Goal: Transaction & Acquisition: Purchase product/service

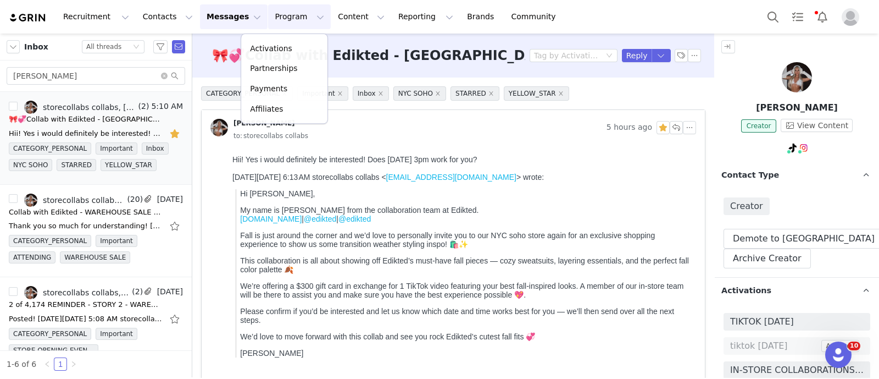
scroll to position [413, 0]
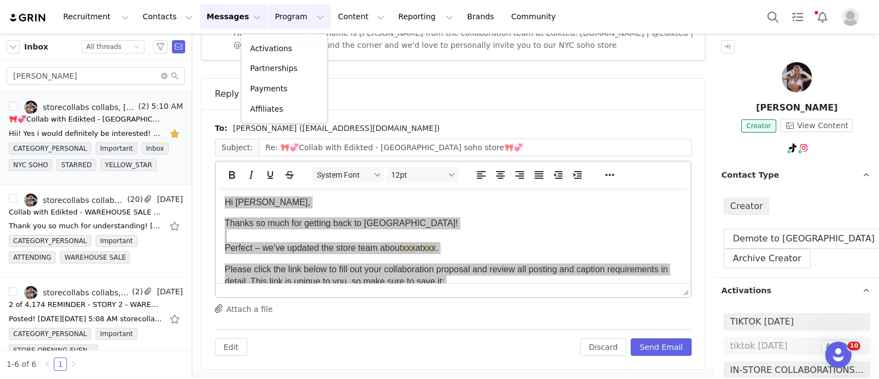
click at [276, 44] on p "Activations" at bounding box center [271, 49] width 42 height 12
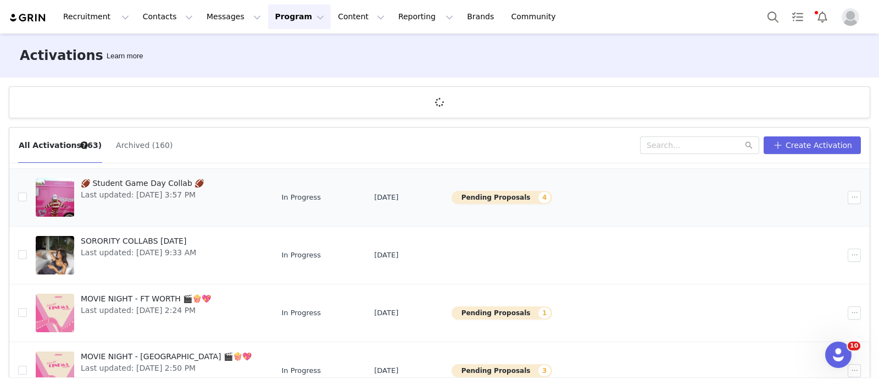
scroll to position [206, 0]
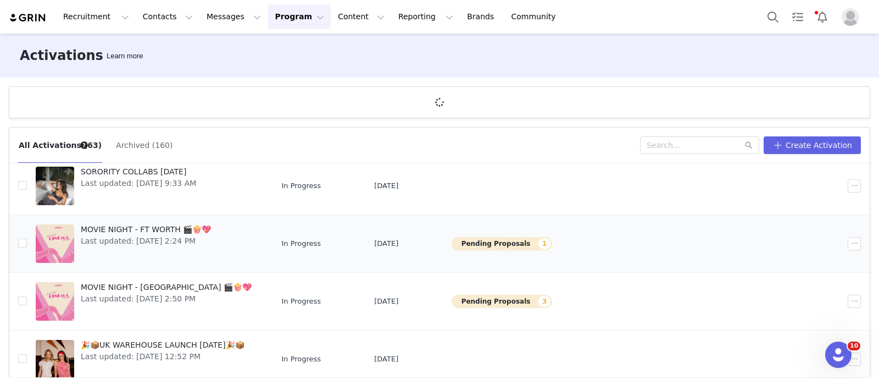
click at [216, 239] on link "MOVIE NIGHT - FT WORTH 🎬🍿💖 Last updated: [DATE] 2:24 PM" at bounding box center [150, 243] width 228 height 44
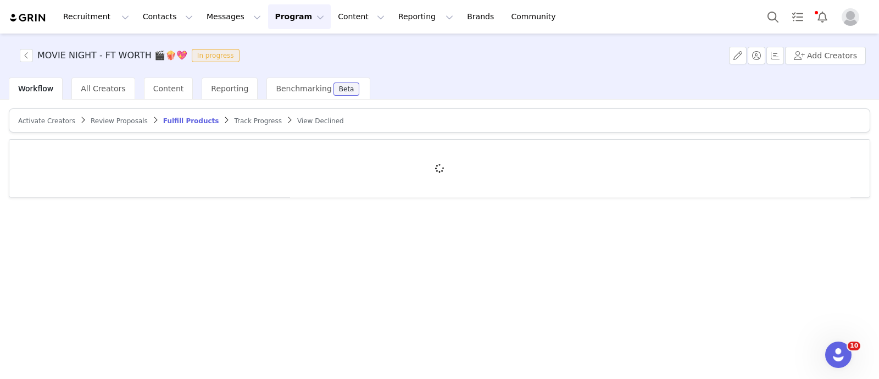
click at [101, 120] on span "Review Proposals" at bounding box center [119, 121] width 57 height 8
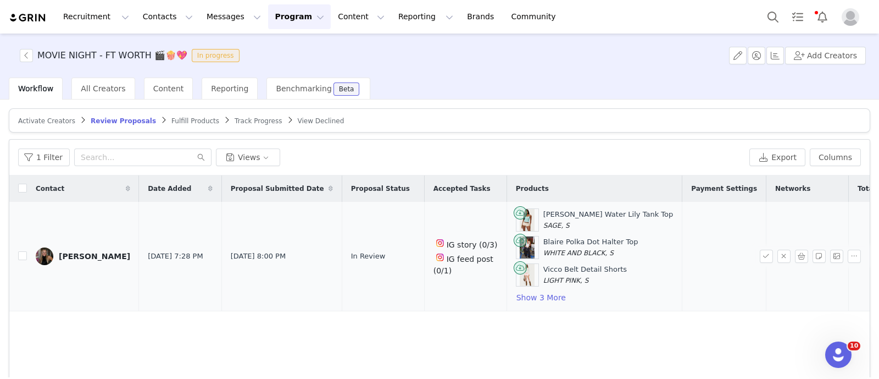
click at [27, 251] on td "Madi Macliver" at bounding box center [83, 256] width 112 height 109
click at [25, 256] on input "checkbox" at bounding box center [22, 255] width 9 height 9
checkbox input "true"
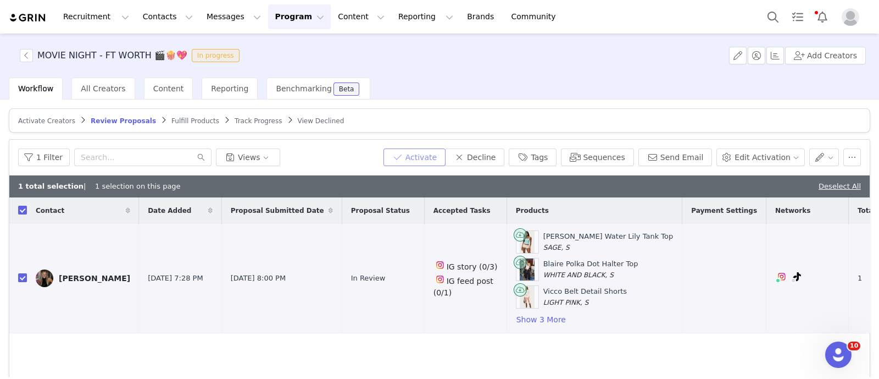
click at [423, 148] on button "Activate" at bounding box center [415, 157] width 62 height 18
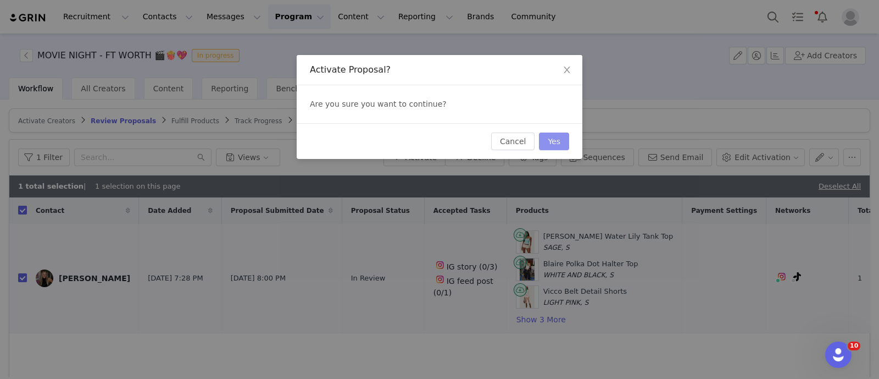
click at [549, 142] on button "Yes" at bounding box center [554, 141] width 30 height 18
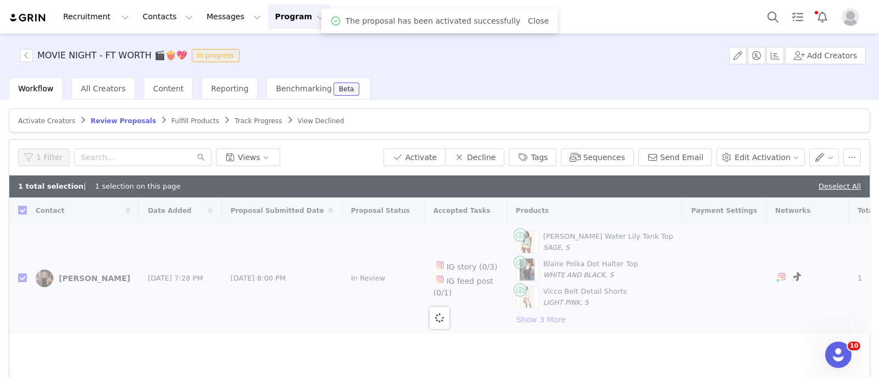
click at [171, 119] on span "Fulfill Products" at bounding box center [195, 121] width 48 height 8
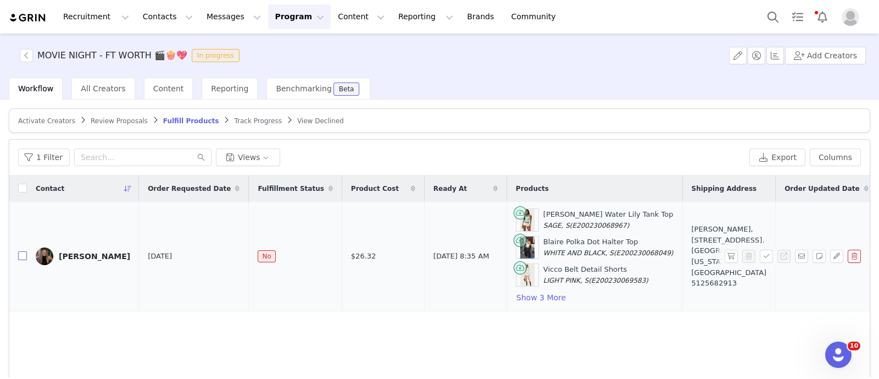
click at [18, 255] on input "checkbox" at bounding box center [22, 255] width 9 height 9
checkbox input "true"
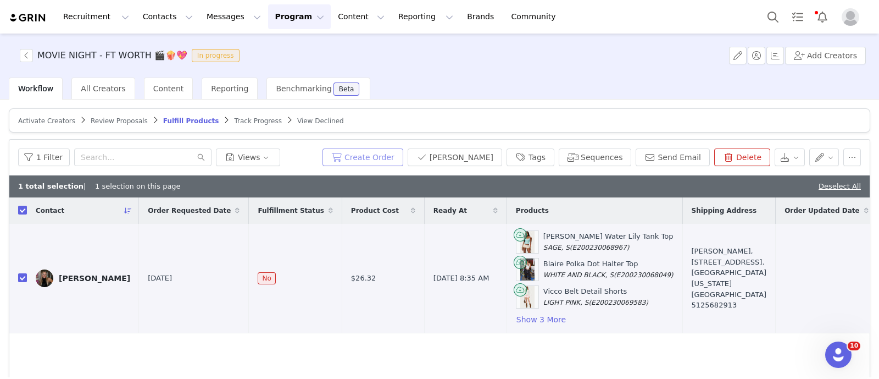
click at [379, 158] on button "Create Order" at bounding box center [363, 157] width 81 height 18
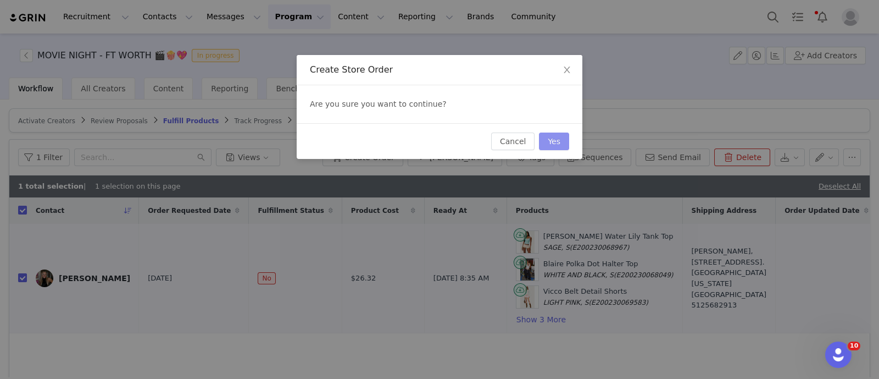
click at [554, 138] on button "Yes" at bounding box center [554, 141] width 30 height 18
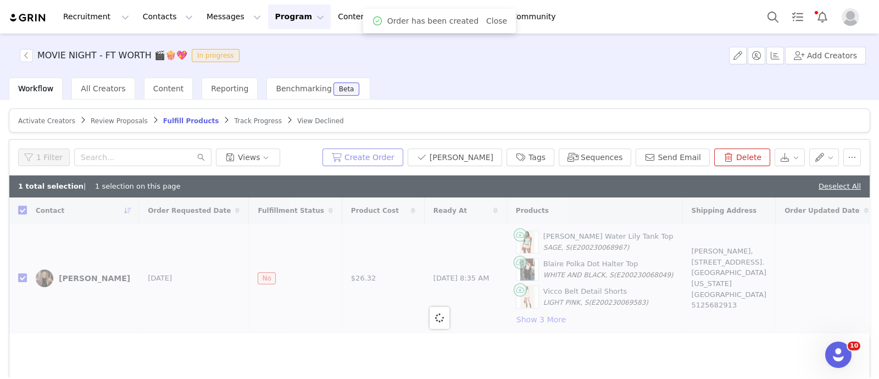
checkbox input "false"
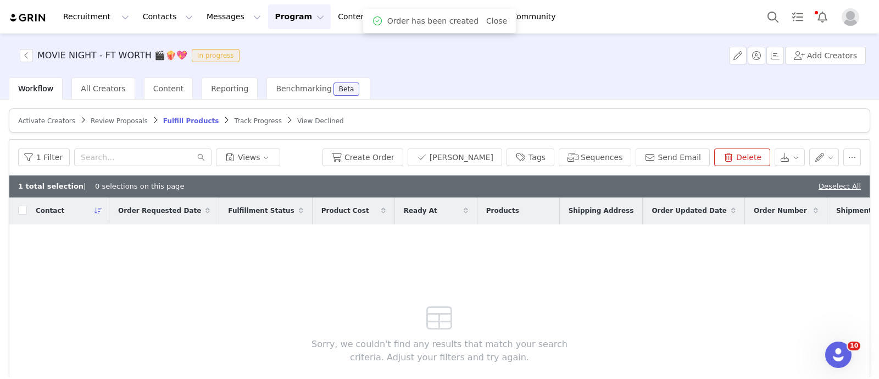
click at [268, 18] on button "Program Program" at bounding box center [299, 16] width 63 height 25
click at [276, 51] on p "Activations" at bounding box center [271, 49] width 42 height 12
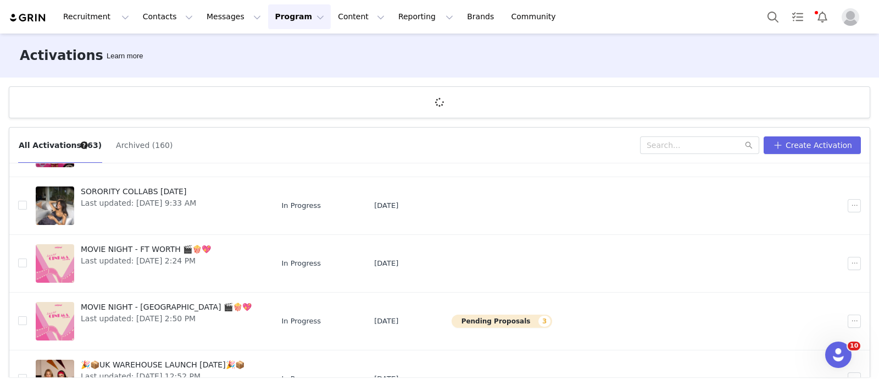
scroll to position [206, 0]
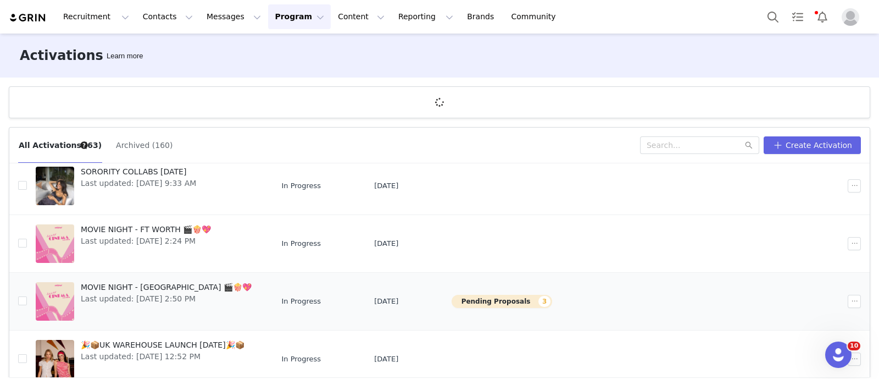
click at [191, 287] on span "MOVIE NIGHT - HOUSTON 🎬🍿💖" at bounding box center [166, 287] width 171 height 12
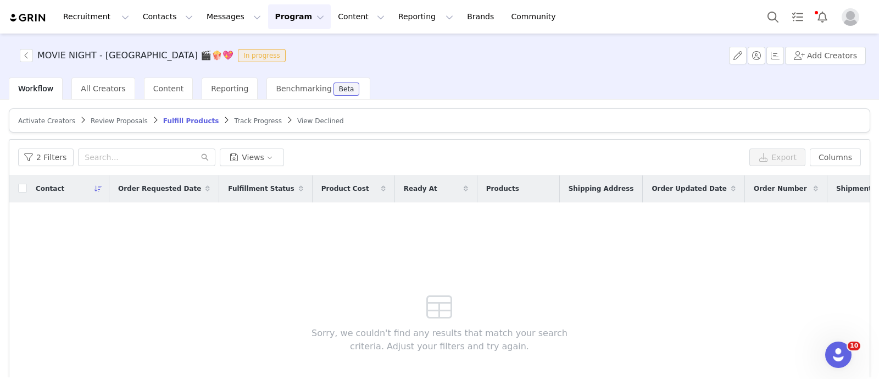
click at [97, 120] on span "Review Proposals" at bounding box center [119, 121] width 57 height 8
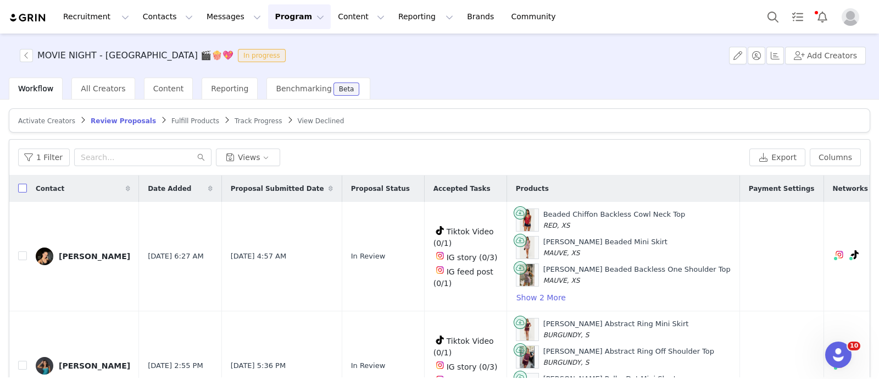
click at [23, 185] on input "checkbox" at bounding box center [22, 188] width 9 height 9
checkbox input "true"
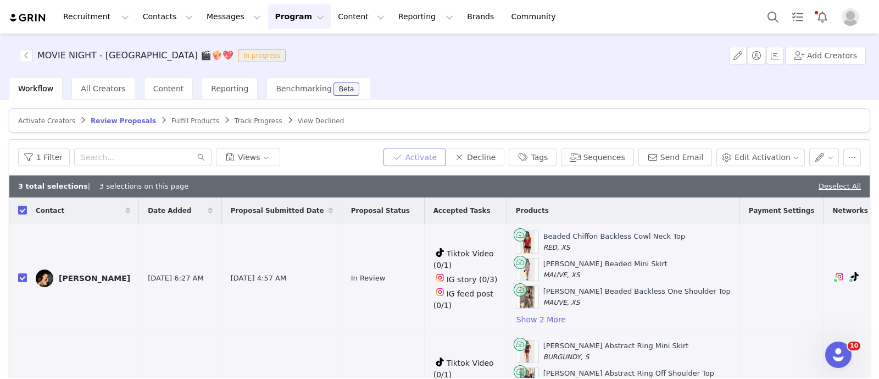
click at [424, 157] on button "Activate" at bounding box center [415, 157] width 62 height 18
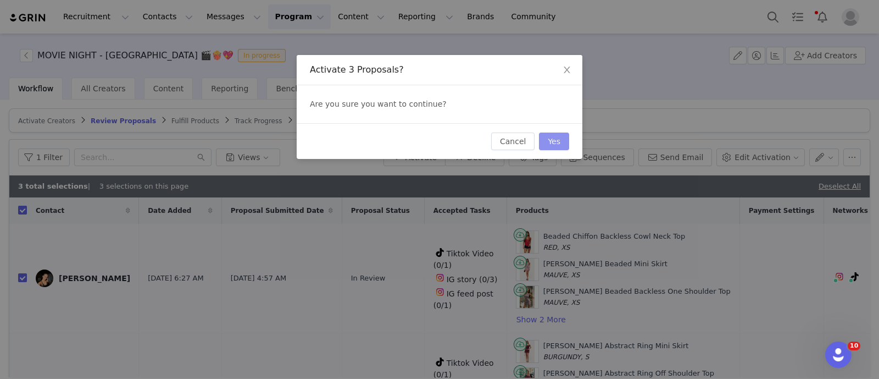
click at [558, 145] on button "Yes" at bounding box center [554, 141] width 30 height 18
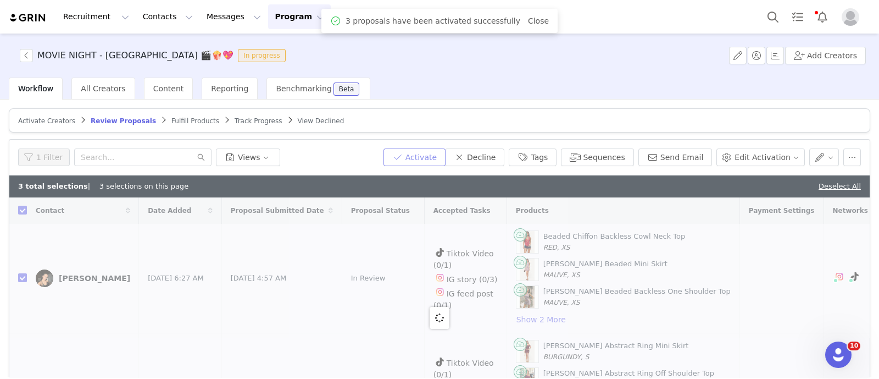
checkbox input "false"
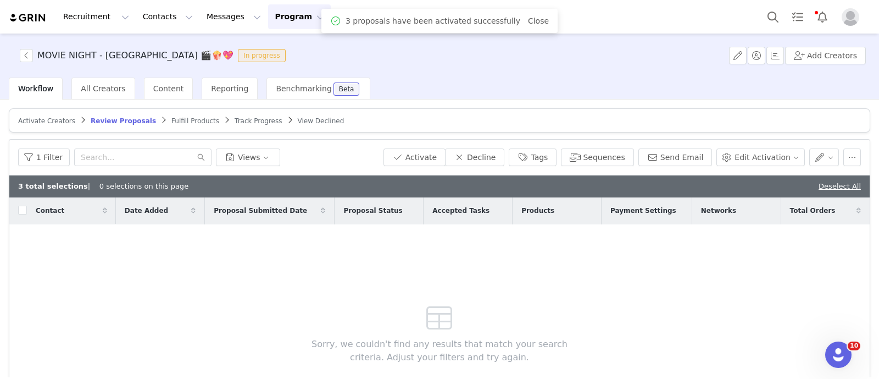
click at [179, 119] on span "Fulfill Products" at bounding box center [195, 121] width 48 height 8
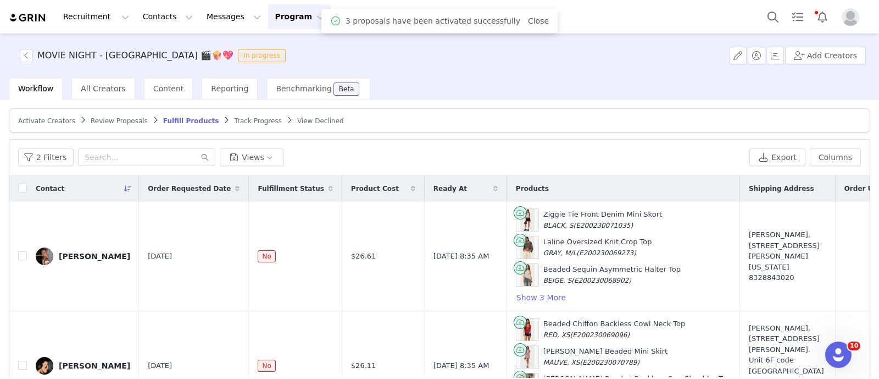
click at [27, 185] on div "Contact" at bounding box center [83, 188] width 112 height 26
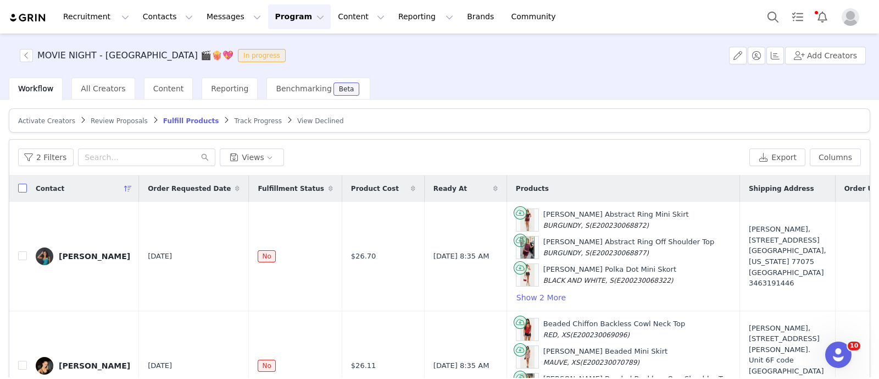
click at [22, 188] on input "checkbox" at bounding box center [22, 188] width 9 height 9
checkbox input "true"
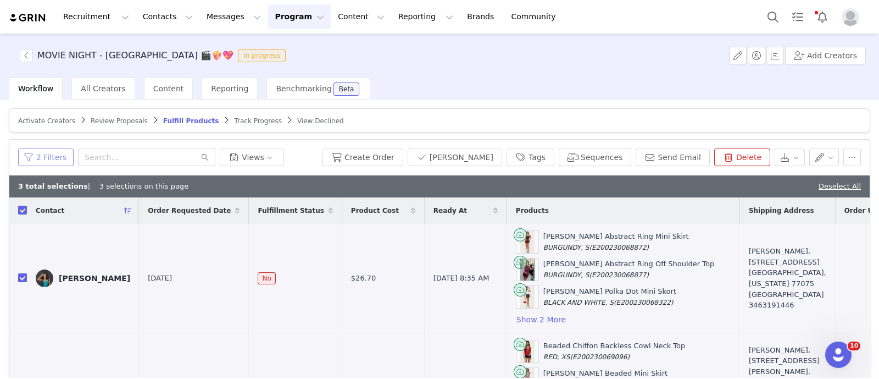
click at [41, 156] on button "2 Filters" at bounding box center [46, 157] width 56 height 18
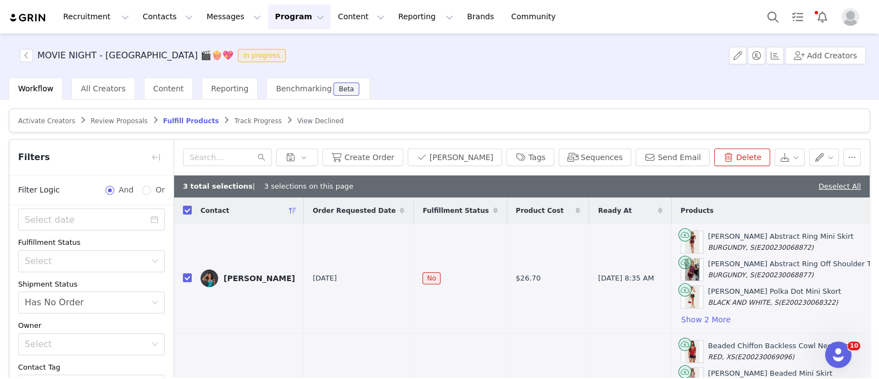
scroll to position [113, 0]
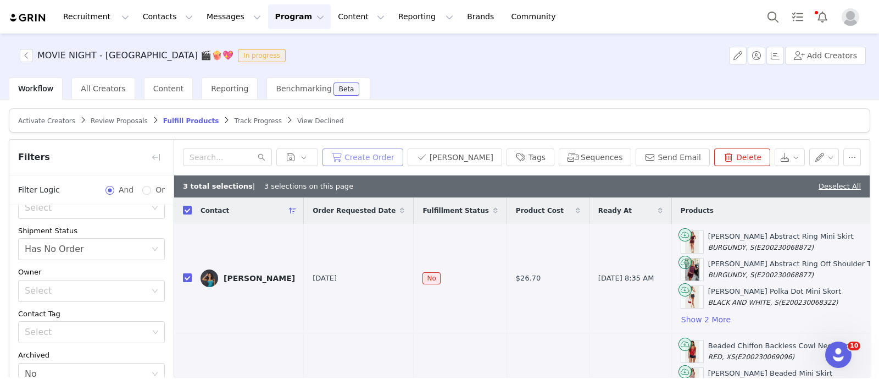
click at [385, 161] on button "Create Order" at bounding box center [363, 157] width 81 height 18
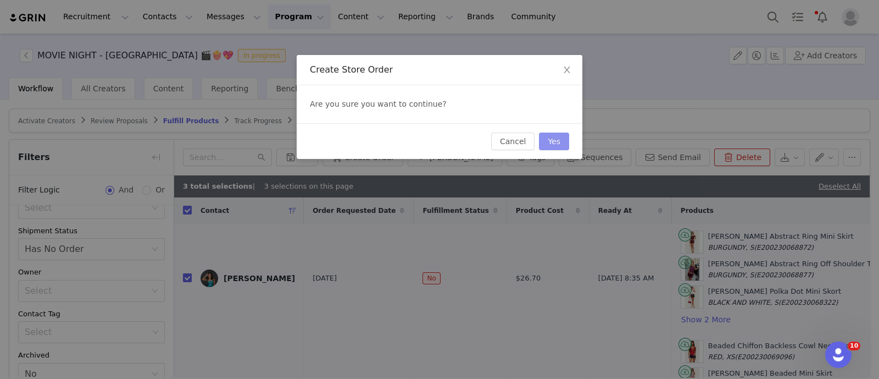
click at [554, 138] on button "Yes" at bounding box center [554, 141] width 30 height 18
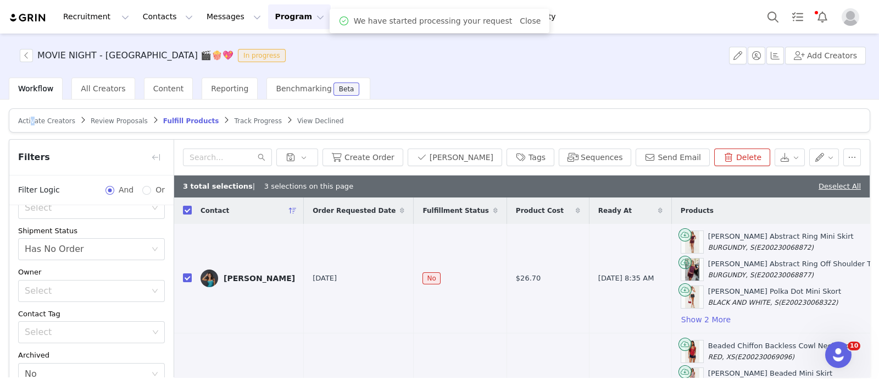
click at [31, 124] on span "Activate Creators" at bounding box center [46, 121] width 57 height 8
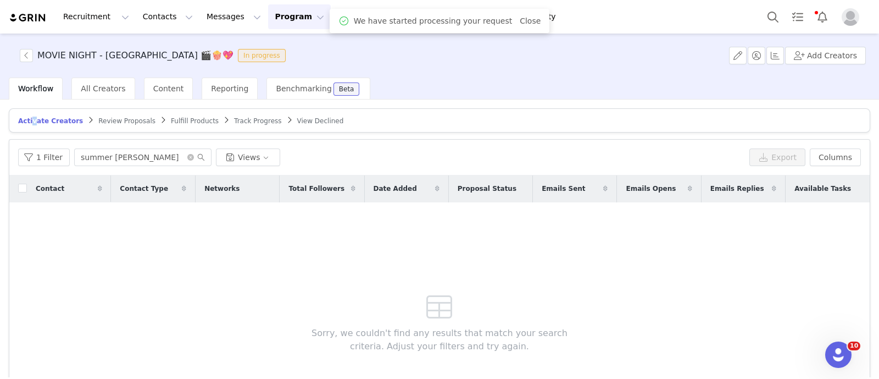
scroll to position [68, 0]
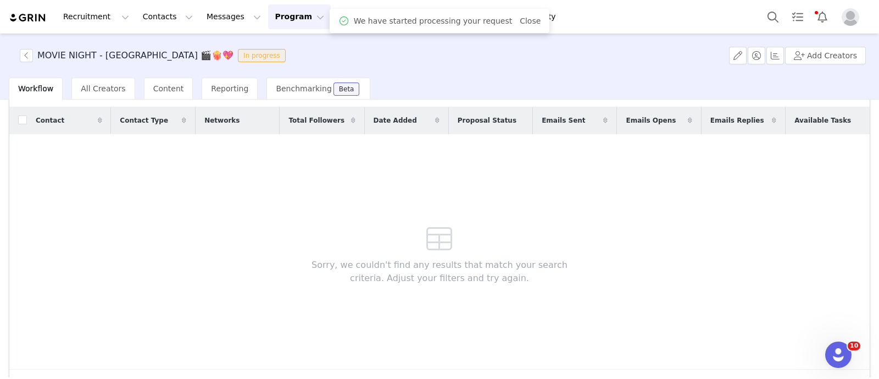
click at [839, 12] on button "Profile" at bounding box center [852, 17] width 35 height 18
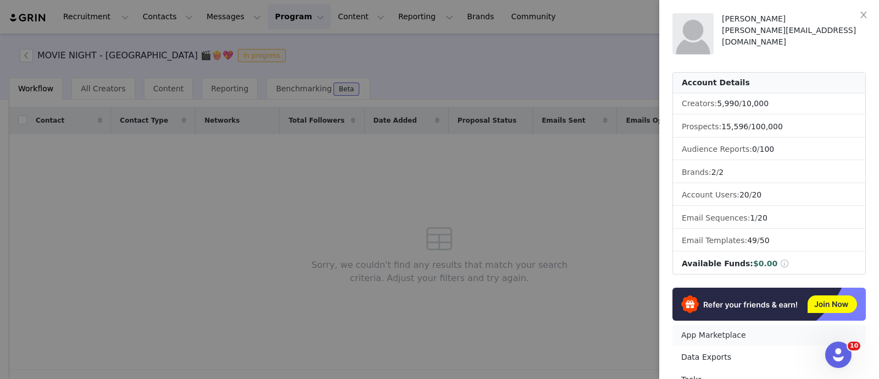
scroll to position [175, 0]
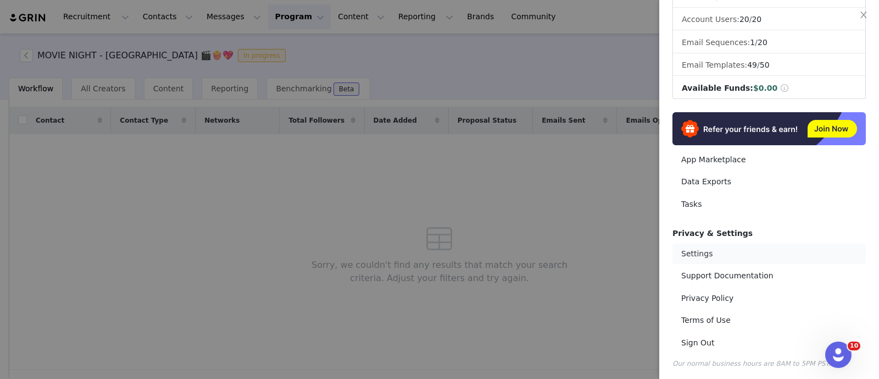
click at [701, 248] on link "Settings" at bounding box center [769, 253] width 193 height 20
select select "UTC"
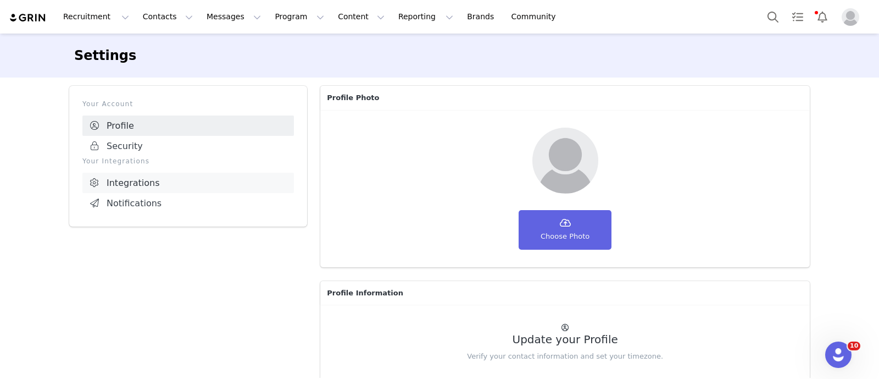
click at [164, 176] on link "Integrations" at bounding box center [188, 183] width 212 height 20
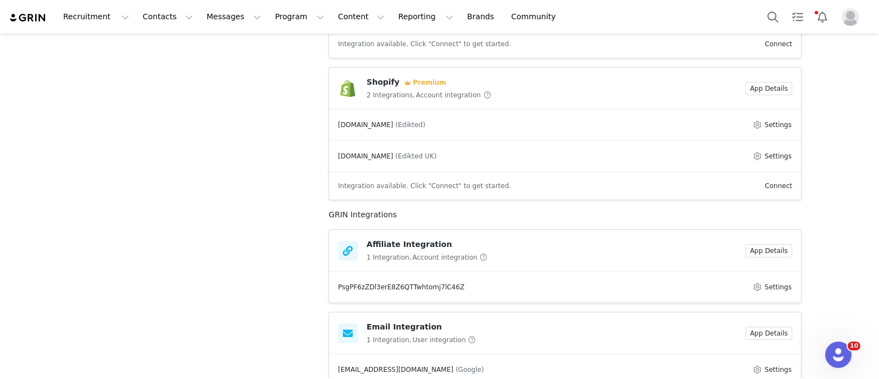
scroll to position [275, 0]
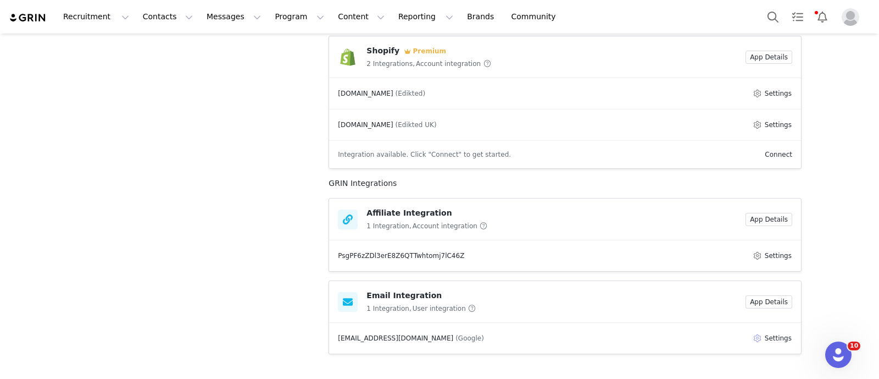
click at [773, 336] on button "Settings" at bounding box center [772, 337] width 40 height 13
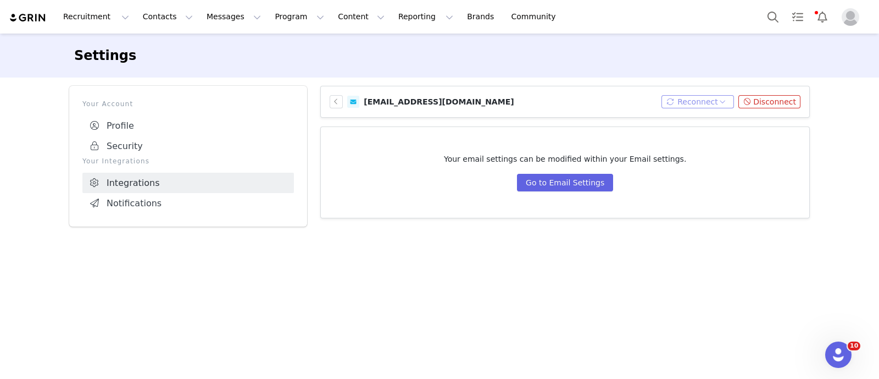
click at [700, 99] on button "Reconnect" at bounding box center [698, 101] width 73 height 13
click at [693, 117] on li "Connect Email" at bounding box center [707, 122] width 70 height 18
drag, startPoint x: 264, startPoint y: 10, endPoint x: 266, endPoint y: 19, distance: 8.5
click at [268, 10] on button "Program Program" at bounding box center [299, 16] width 63 height 25
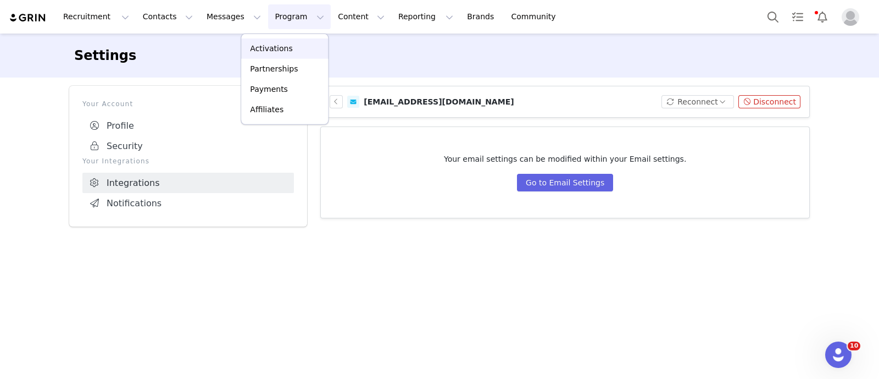
click at [273, 47] on p "Activations" at bounding box center [271, 49] width 42 height 12
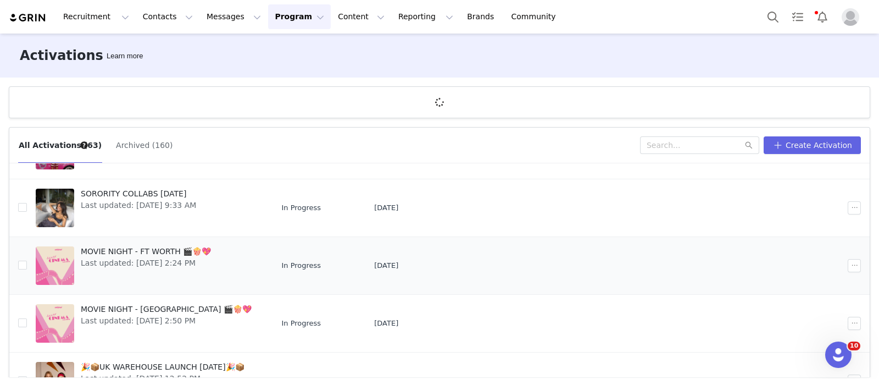
scroll to position [206, 0]
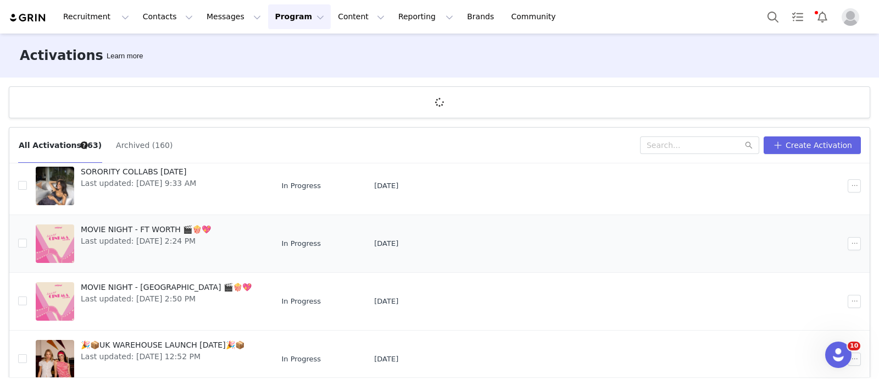
click at [188, 243] on span "Last updated: Aug 21, 2025 2:24 PM" at bounding box center [146, 241] width 130 height 12
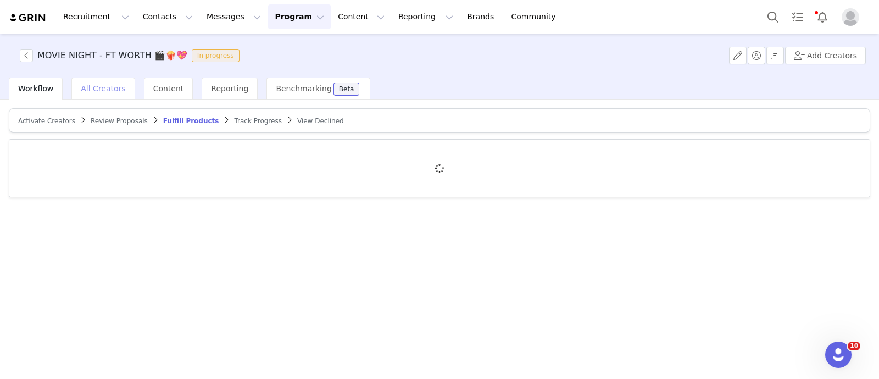
click at [96, 89] on span "All Creators" at bounding box center [103, 88] width 45 height 9
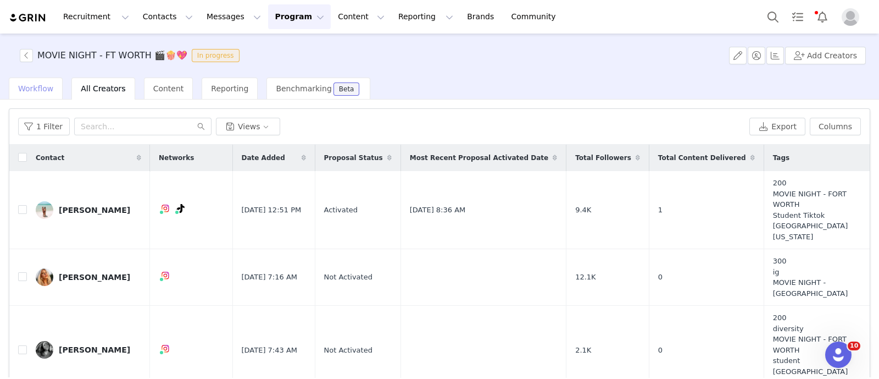
click at [34, 84] on span "Workflow" at bounding box center [35, 88] width 35 height 9
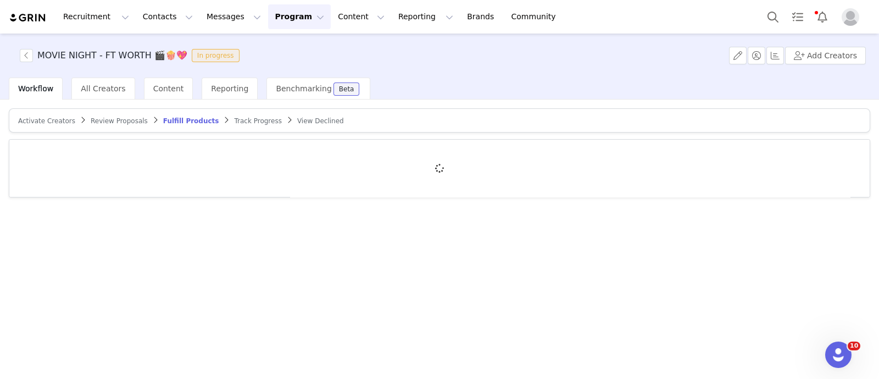
click at [61, 120] on span "Activate Creators" at bounding box center [46, 121] width 57 height 8
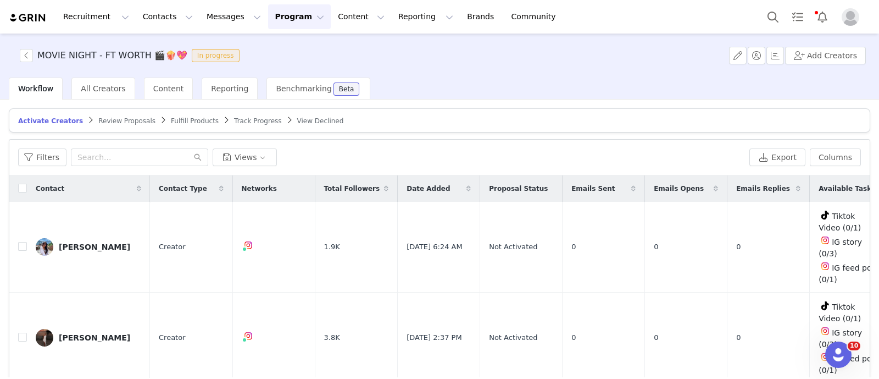
click at [268, 17] on button "Program Program" at bounding box center [299, 16] width 63 height 25
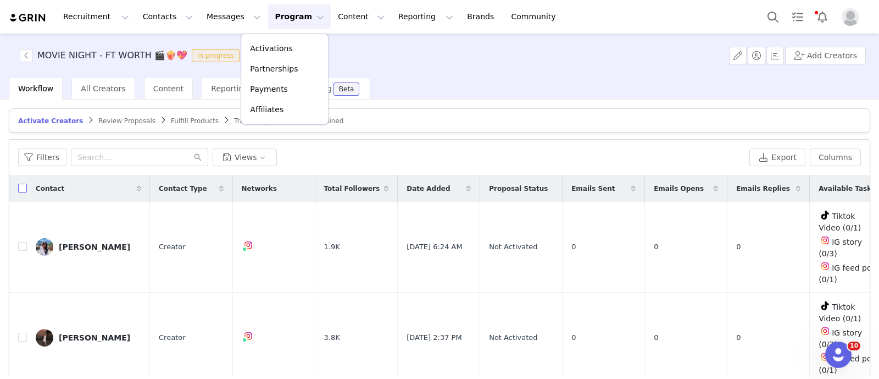
click at [20, 188] on input "checkbox" at bounding box center [22, 188] width 9 height 9
checkbox input "true"
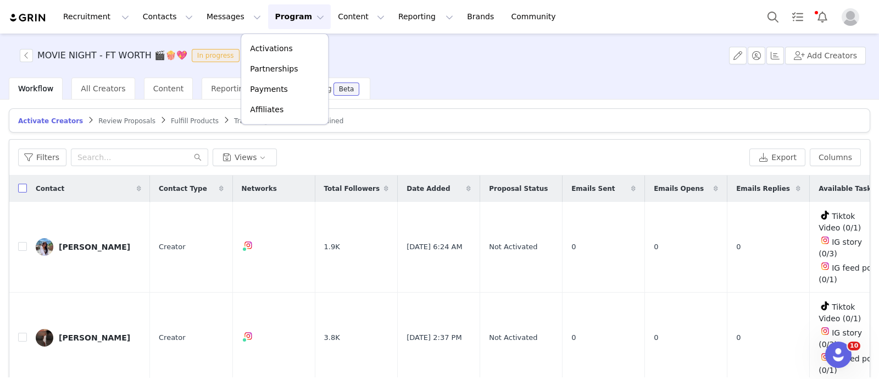
checkbox input "true"
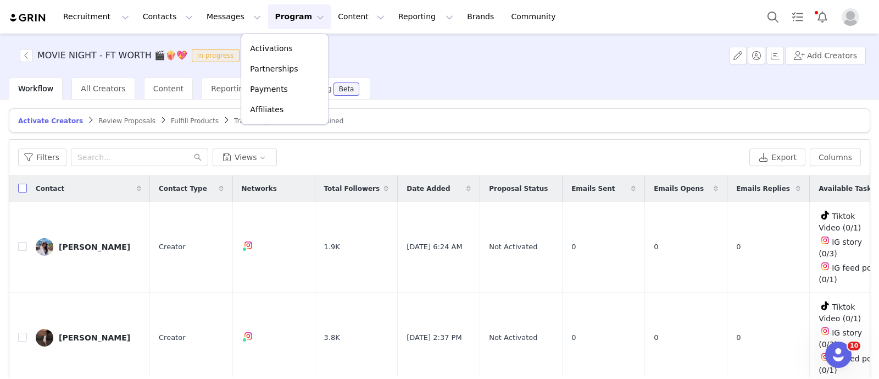
checkbox input "true"
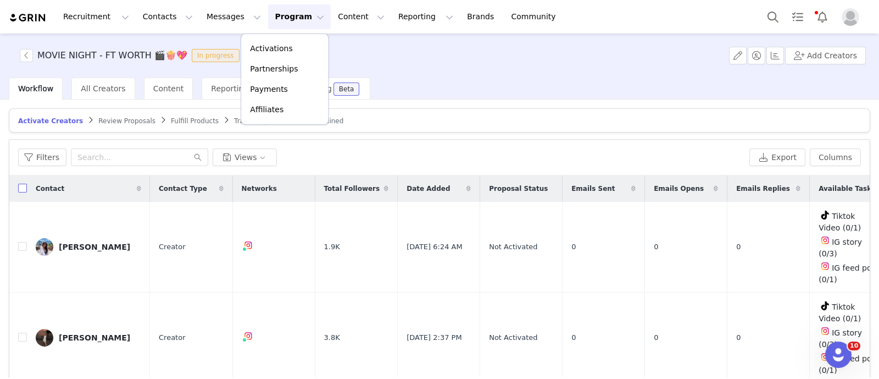
checkbox input "true"
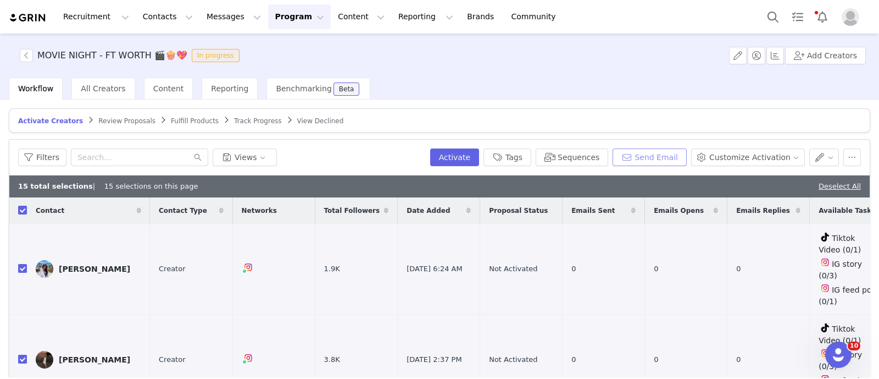
click at [646, 154] on button "Send Email" at bounding box center [650, 157] width 74 height 18
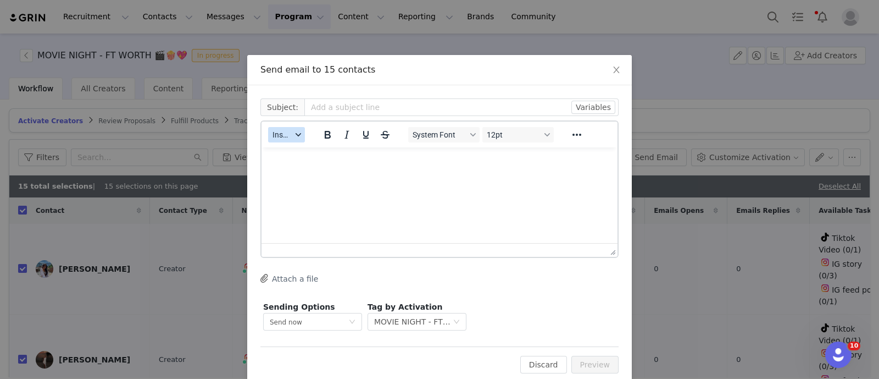
click at [286, 134] on button "Insert" at bounding box center [286, 134] width 37 height 15
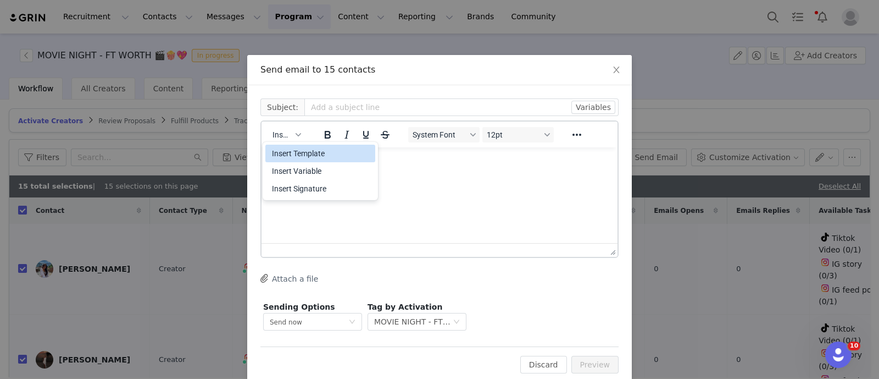
click at [290, 148] on div "Insert Template" at bounding box center [321, 153] width 99 height 13
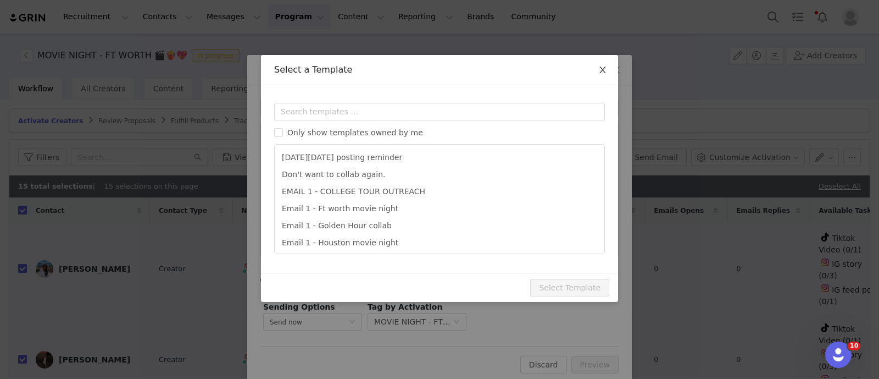
click at [599, 77] on span "Close" at bounding box center [602, 70] width 31 height 31
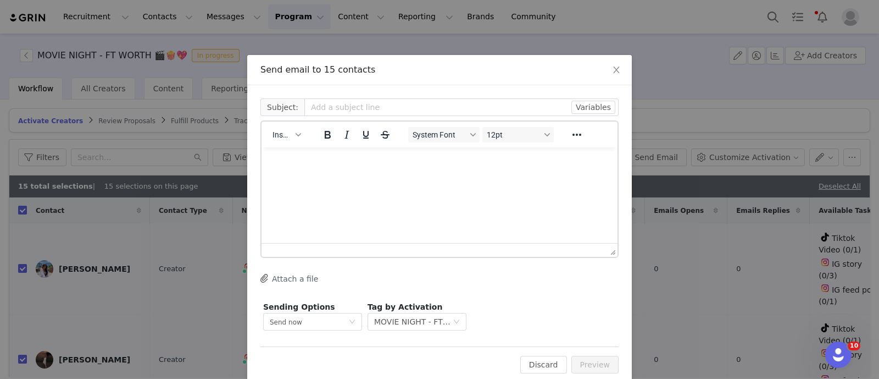
click at [340, 95] on div "Cc: Subject: Variables Insert System Font 12pt To open the popup, press Shift+E…" at bounding box center [439, 235] width 385 height 301
click at [340, 108] on input "text" at bounding box center [461, 107] width 314 height 18
paste input "Collab with Edikted - Fort Worth Movie Night ✨🍿💖"
type input "Collab with Edikted - Fort Worth Movie Night ✨🍿💖"
click at [357, 177] on html at bounding box center [440, 162] width 356 height 30
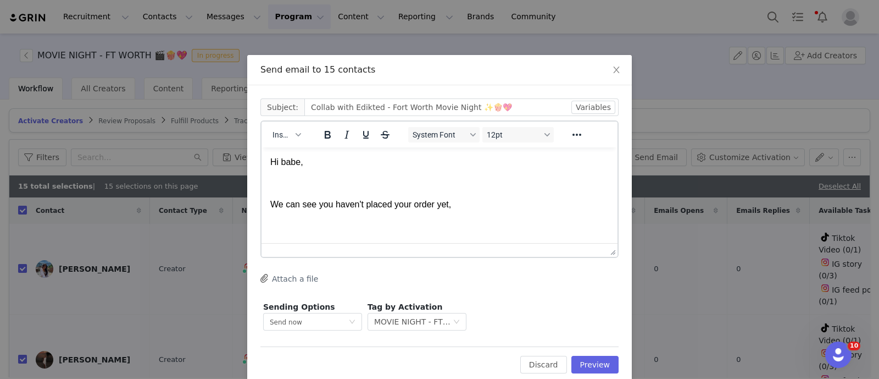
click at [357, 181] on p "Rich Text Area. Press ALT-0 for help." at bounding box center [439, 183] width 339 height 12
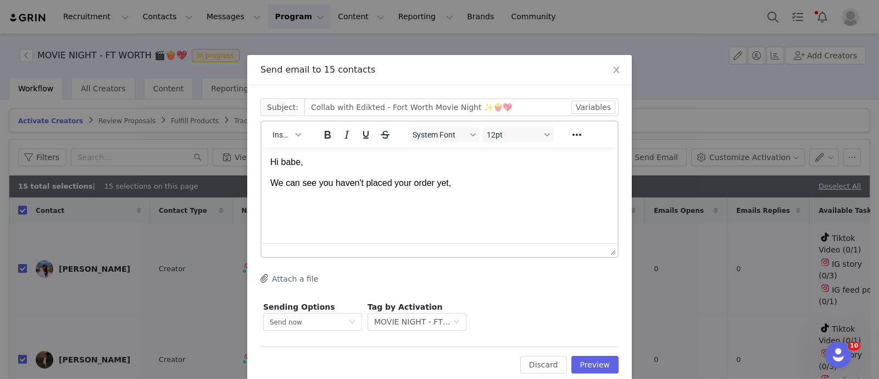
click at [491, 187] on p "We can see you haven't placed your order yet," at bounding box center [439, 183] width 339 height 12
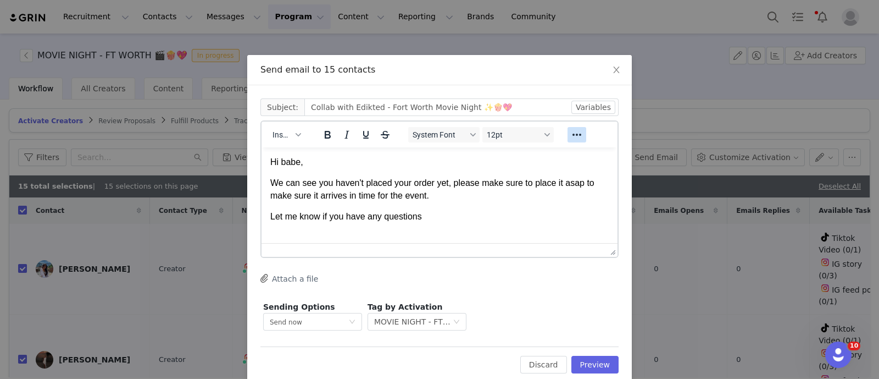
click at [573, 131] on icon "Reveal or hide additional toolbar items" at bounding box center [576, 134] width 13 height 13
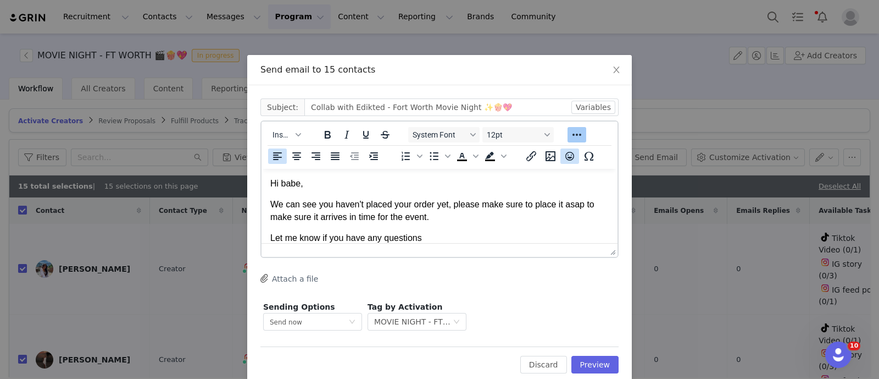
click at [565, 153] on icon "Emojis" at bounding box center [569, 155] width 13 height 13
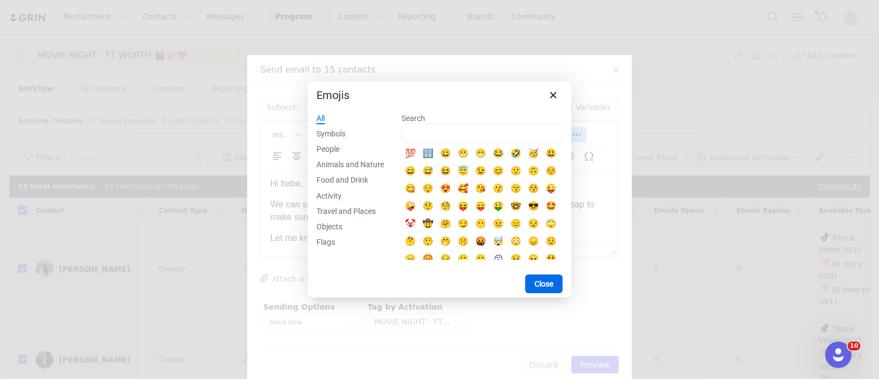
scroll to position [1, 0]
click at [411, 126] on input "Search" at bounding box center [482, 133] width 161 height 20
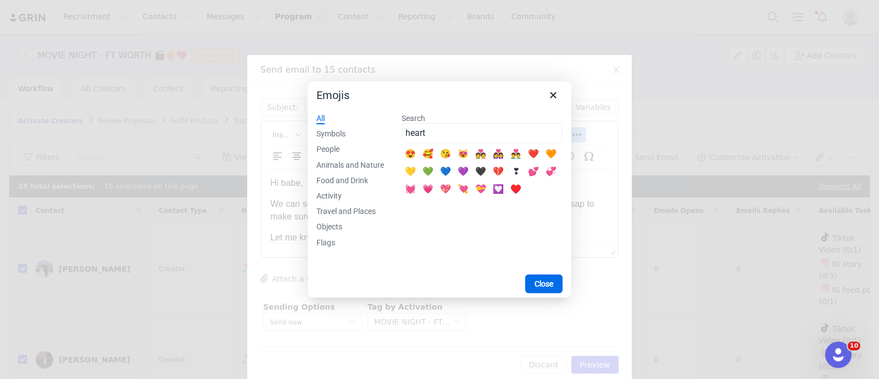
type input "heart"
click at [550, 170] on div "💞" at bounding box center [551, 171] width 13 height 13
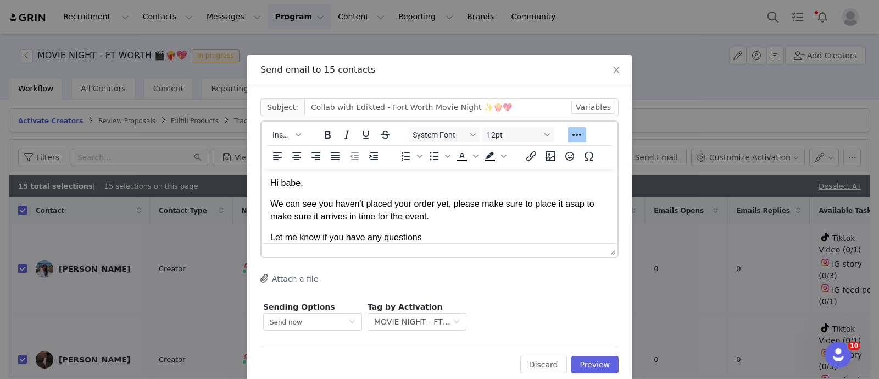
click at [554, 170] on html "Hi babe, We can see you haven't placed your order yet, please make sure to plac…" at bounding box center [440, 210] width 356 height 85
click at [456, 230] on body "Hi babe, We can see you haven't placed your order yet, please make sure to plac…" at bounding box center [439, 210] width 339 height 67
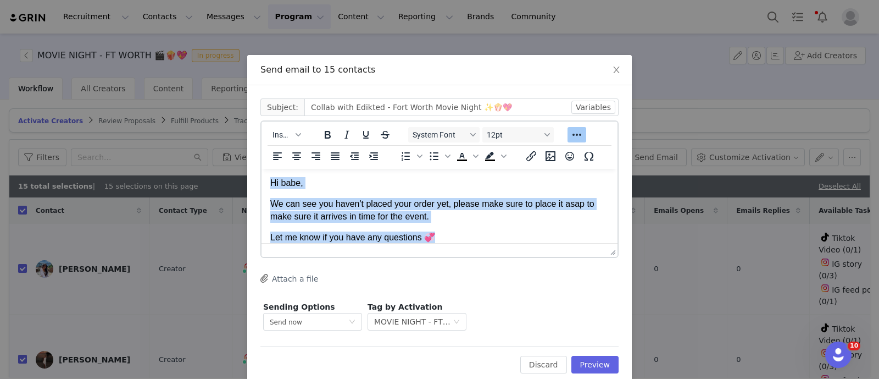
drag, startPoint x: 455, startPoint y: 233, endPoint x: 507, endPoint y: 349, distance: 127.2
click at [262, 181] on html "Hi babe, We can see you haven't placed your order yet, please make sure to plac…" at bounding box center [440, 210] width 356 height 85
copy body "Hi babe, We can see you haven't placed your order yet, please make sure to plac…"
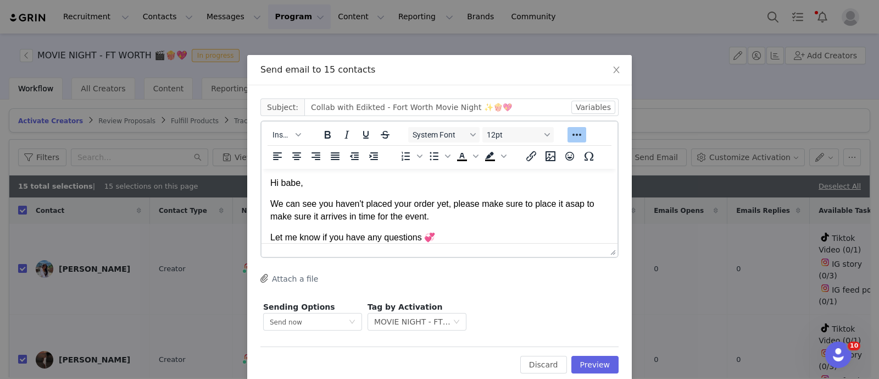
scroll to position [0, 0]
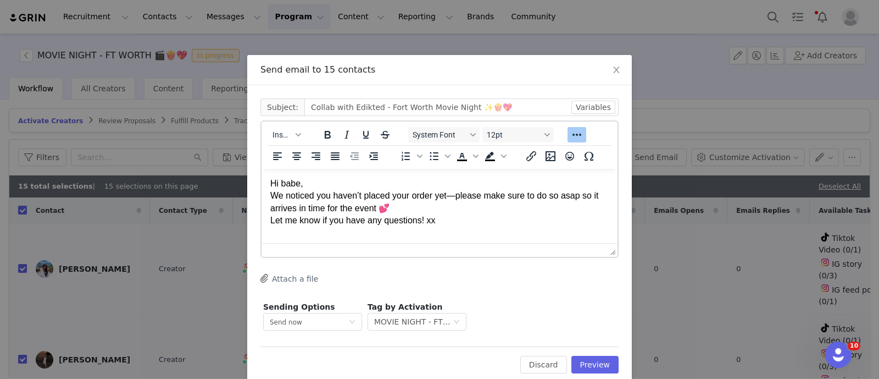
click at [340, 185] on p "Hi babe, We noticed you haven’t placed your order yet—please make sure to do so…" at bounding box center [439, 202] width 339 height 49
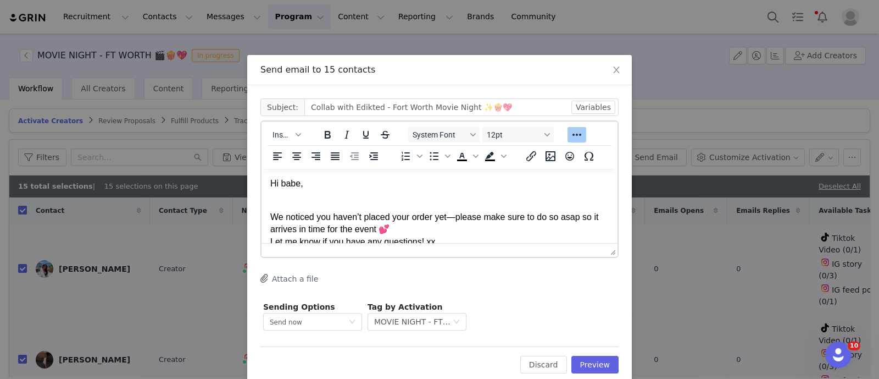
click at [402, 227] on p "We noticed you haven’t placed your order yet—please make sure to do so asap so …" at bounding box center [439, 222] width 339 height 49
click at [447, 219] on p "We noticed you haven’t placed your order yet—please make sure to do so asap so …" at bounding box center [439, 216] width 339 height 37
click at [434, 218] on p "We noticed you haven’t placed your order yet—please make sure to do so asap so …" at bounding box center [439, 216] width 339 height 37
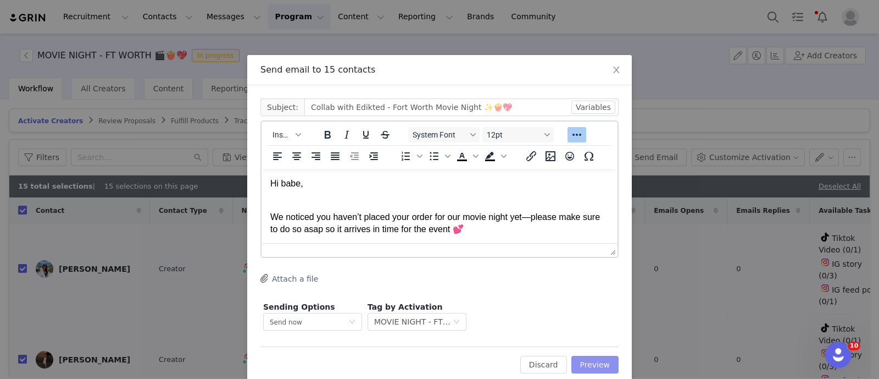
click at [585, 357] on button "Preview" at bounding box center [596, 365] width 48 height 18
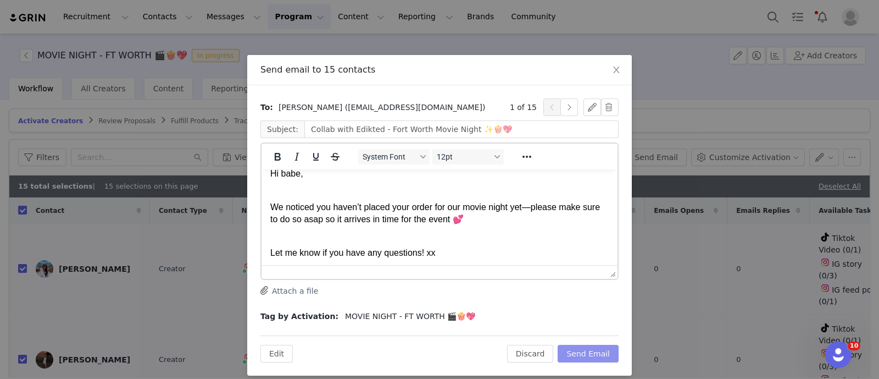
scroll to position [13, 0]
click at [585, 348] on button "Send Email" at bounding box center [588, 354] width 61 height 18
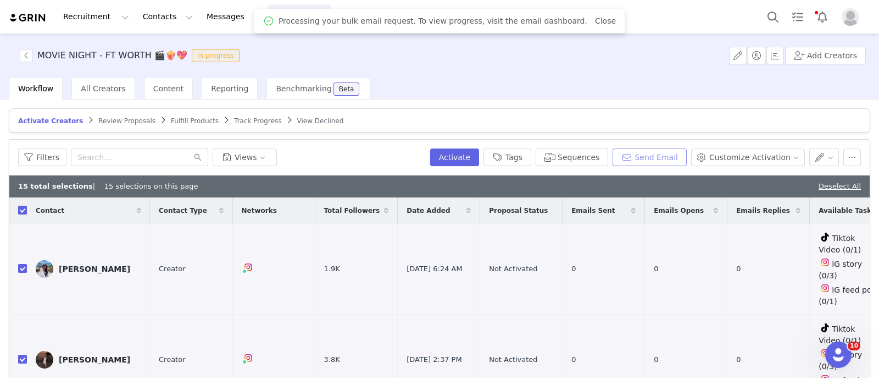
scroll to position [0, 0]
click at [25, 56] on button "button" at bounding box center [26, 55] width 13 height 13
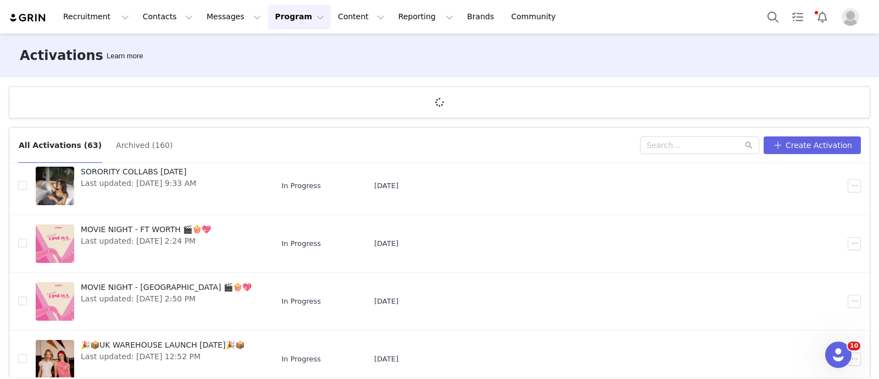
scroll to position [274, 0]
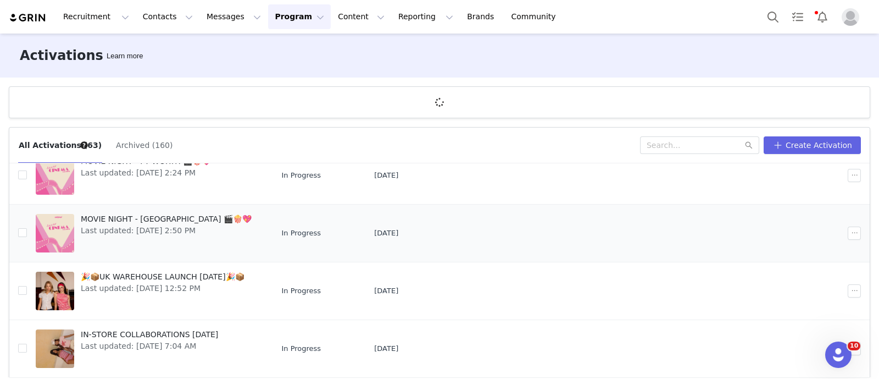
click at [185, 207] on td "MOVIE NIGHT - HOUSTON 🎬🍿💖 Last updated: Aug 24, 2025 2:50 PM" at bounding box center [150, 233] width 246 height 58
click at [176, 225] on span "Last updated: Aug 24, 2025 2:50 PM" at bounding box center [166, 231] width 171 height 12
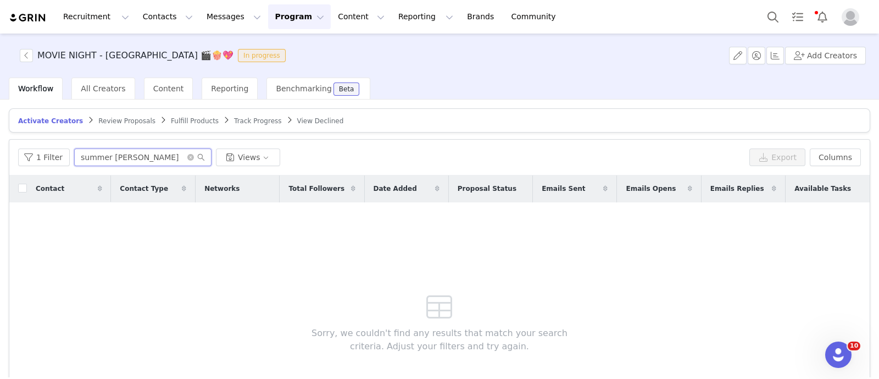
click at [123, 162] on input "summer jon" at bounding box center [142, 157] width 137 height 18
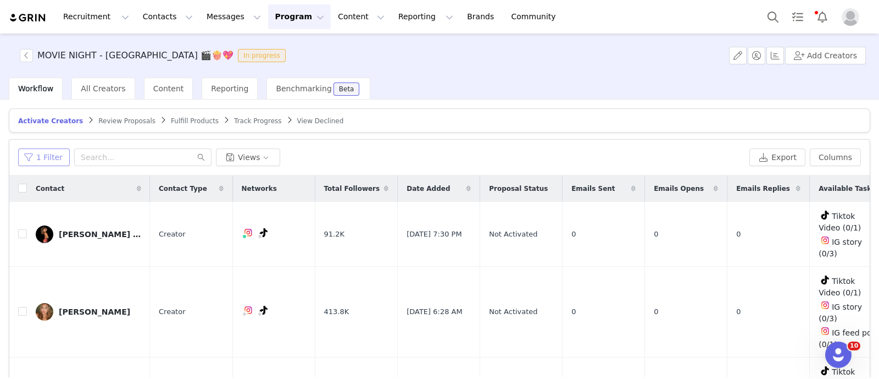
click at [54, 156] on button "1 Filter" at bounding box center [44, 157] width 52 height 18
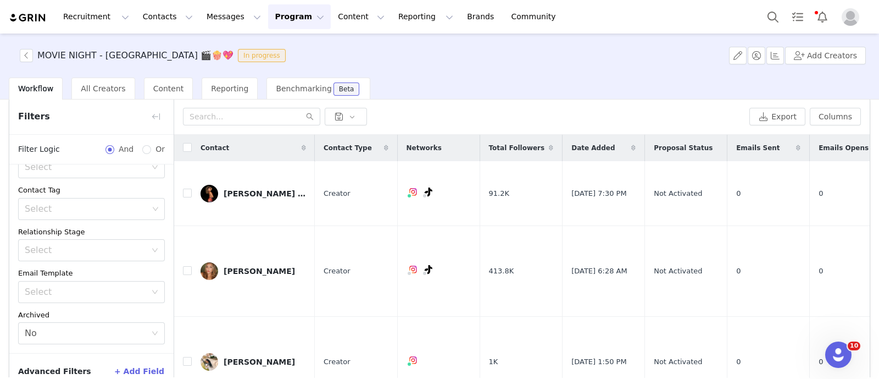
scroll to position [99, 0]
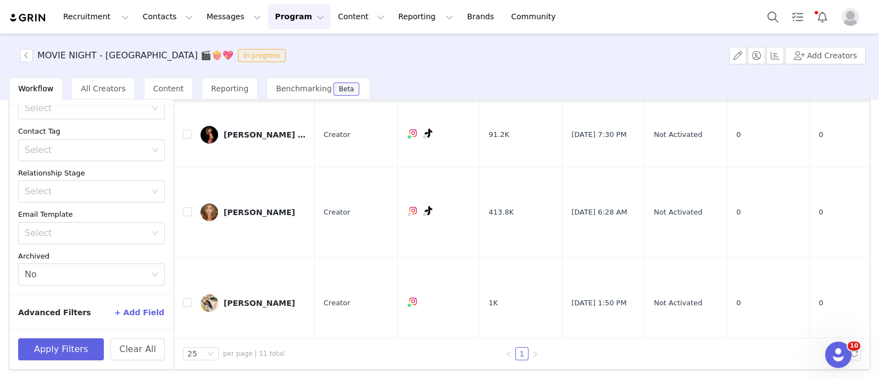
click at [166, 348] on div "Apply Filters Clear All" at bounding box center [91, 349] width 164 height 40
click at [150, 346] on button "Clear All" at bounding box center [137, 349] width 54 height 22
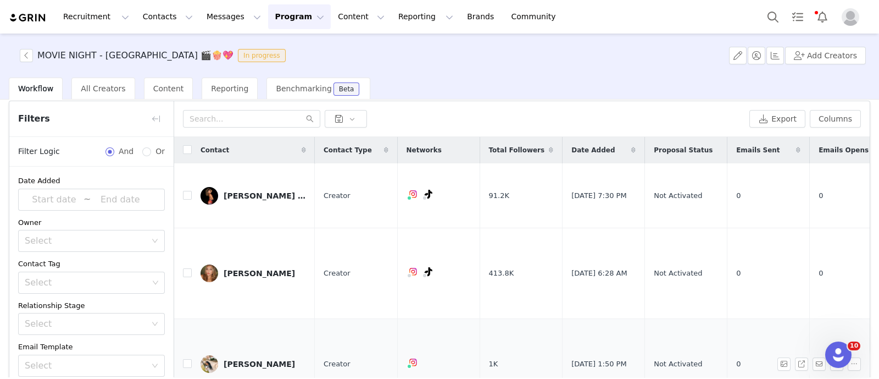
scroll to position [0, 0]
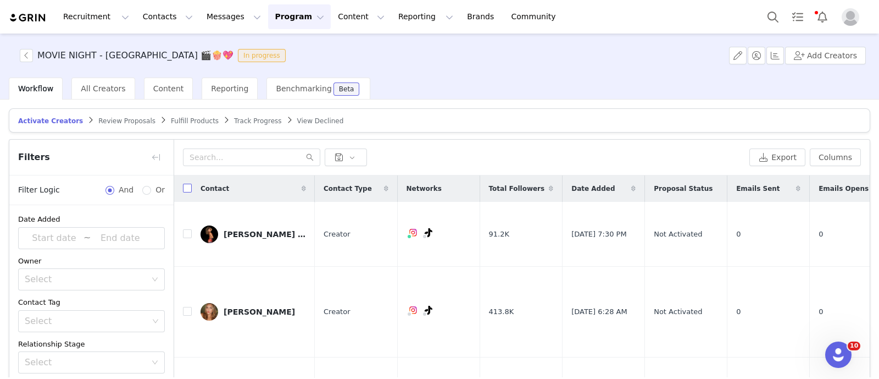
click at [188, 187] on input "checkbox" at bounding box center [187, 188] width 9 height 9
checkbox input "true"
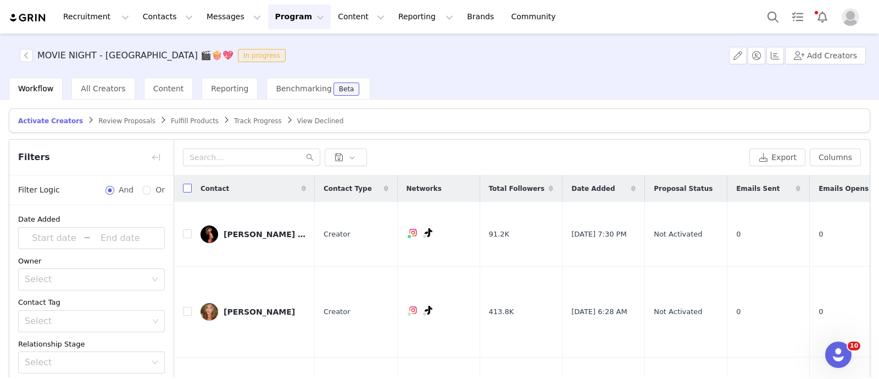
checkbox input "true"
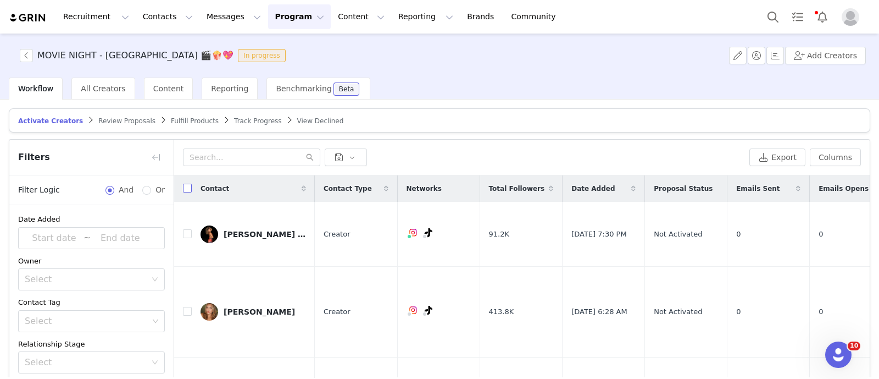
checkbox input "true"
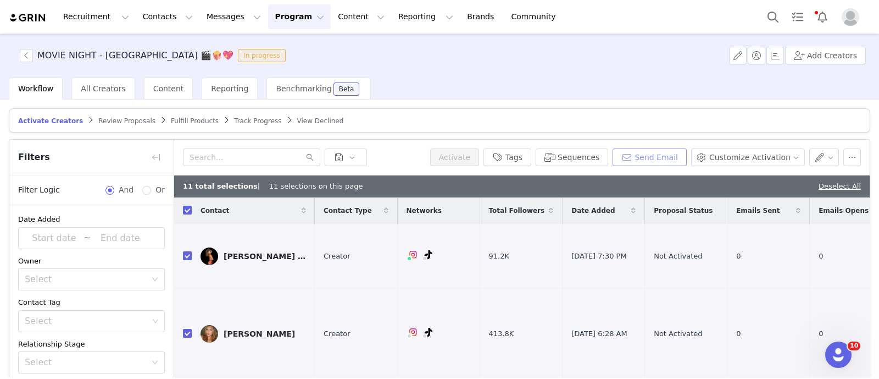
click at [664, 151] on button "Send Email" at bounding box center [650, 157] width 74 height 18
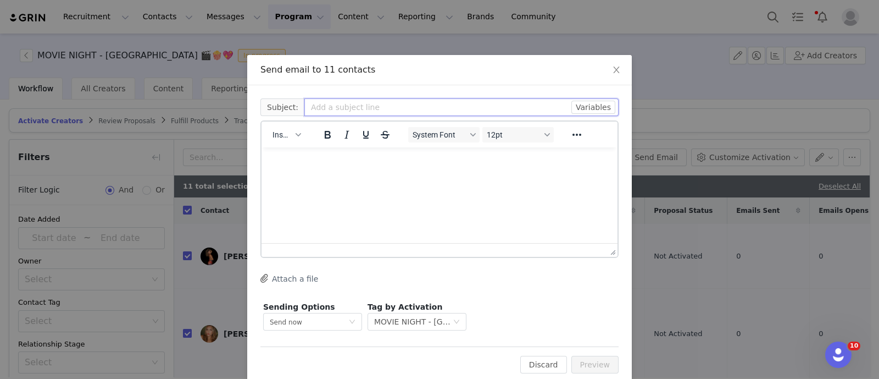
click at [326, 103] on input "text" at bounding box center [461, 107] width 314 height 18
paste input "Collab with Edikted - Houston Movie Night ✨🍿💖"
type input "Collab with Edikted - Houston Movie Night ✨🍿💖"
click at [362, 177] on html at bounding box center [440, 162] width 356 height 30
paste body "Rich Text Area. Press ALT-0 for help."
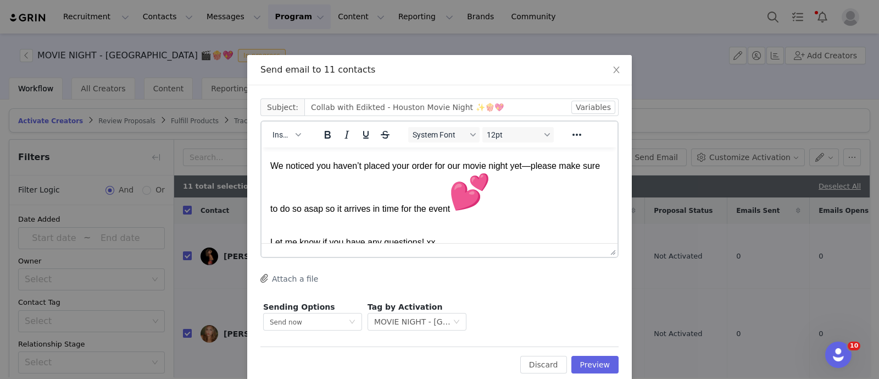
scroll to position [42, 0]
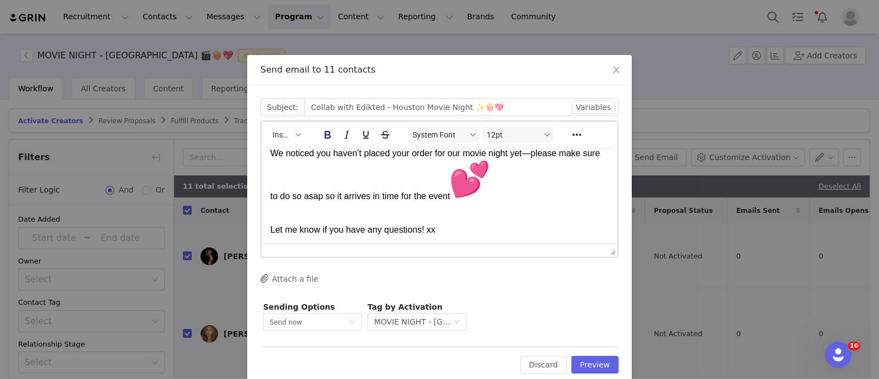
click at [490, 181] on img "💕" at bounding box center [470, 179] width 40 height 40
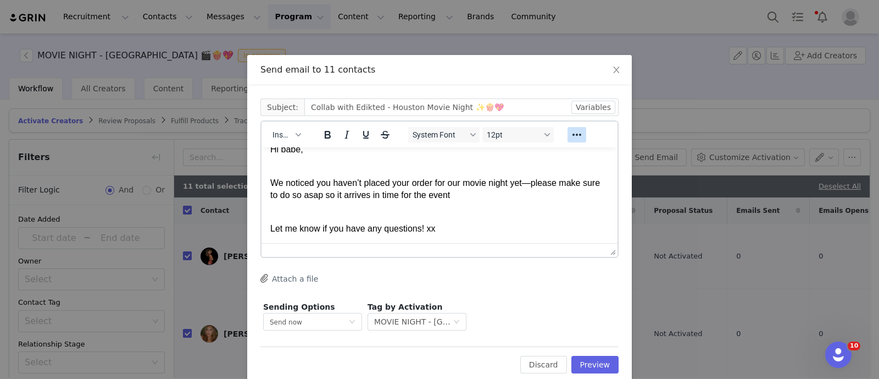
click at [570, 137] on icon "Reveal or hide additional toolbar items" at bounding box center [576, 134] width 13 height 13
click at [563, 156] on icon "Emojis" at bounding box center [569, 155] width 13 height 13
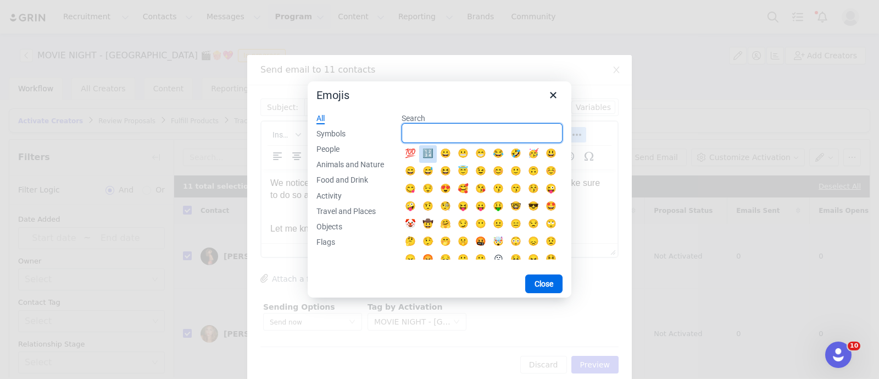
click at [438, 125] on input "Search" at bounding box center [482, 133] width 161 height 20
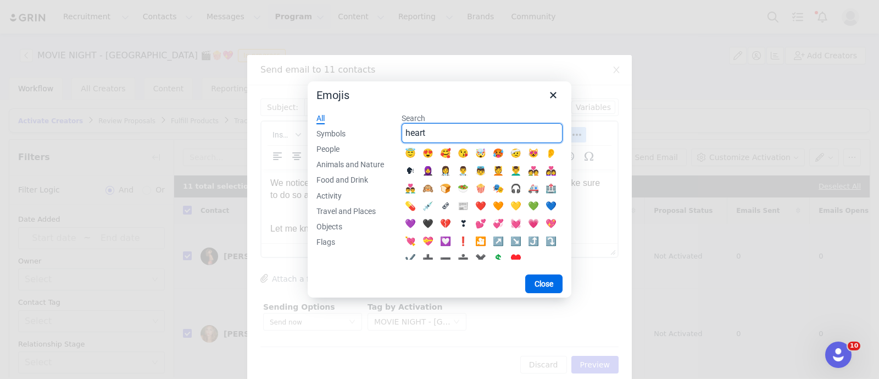
type input "heart"
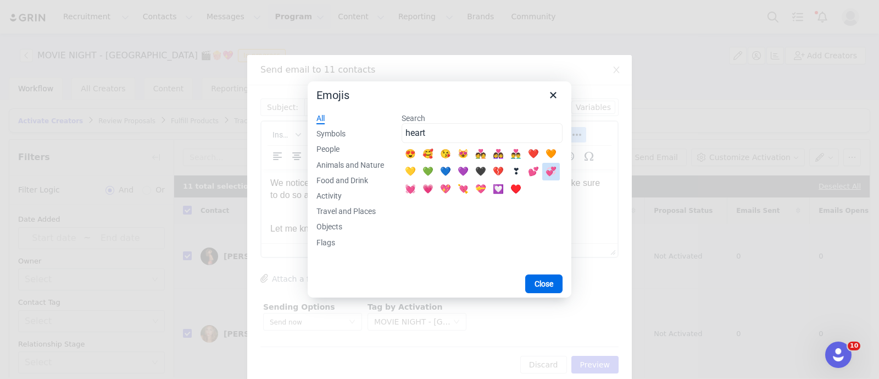
click at [553, 171] on div "💞" at bounding box center [551, 171] width 13 height 13
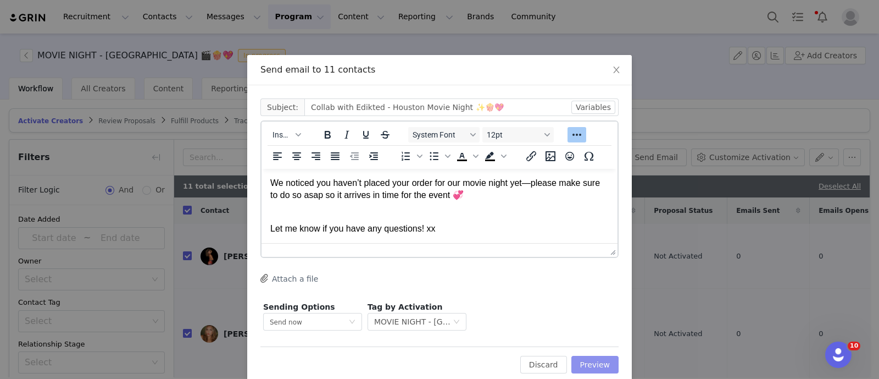
click at [587, 365] on button "Preview" at bounding box center [596, 365] width 48 height 18
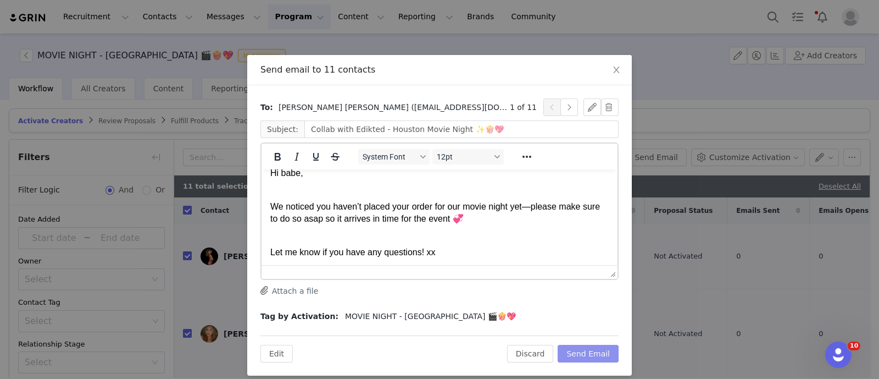
scroll to position [13, 0]
click at [584, 355] on button "Send Email" at bounding box center [588, 354] width 61 height 18
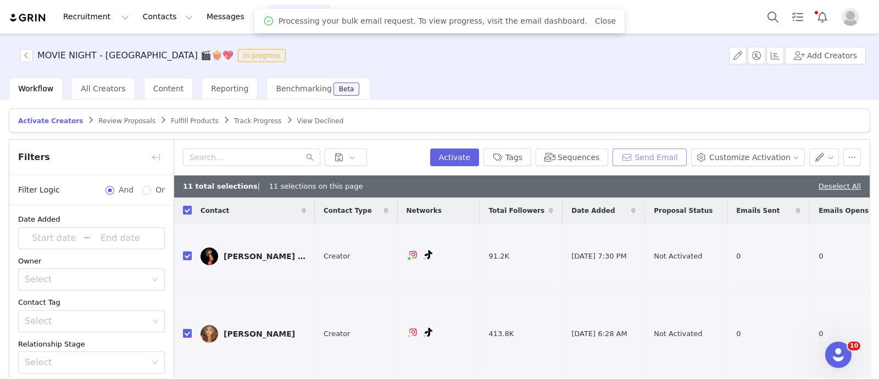
scroll to position [0, 0]
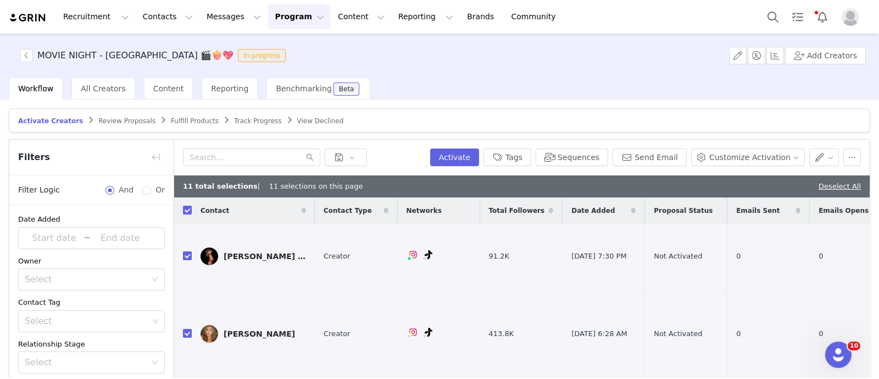
click at [268, 16] on button "Program Program" at bounding box center [299, 16] width 63 height 25
click at [263, 43] on p "Activations" at bounding box center [271, 49] width 42 height 12
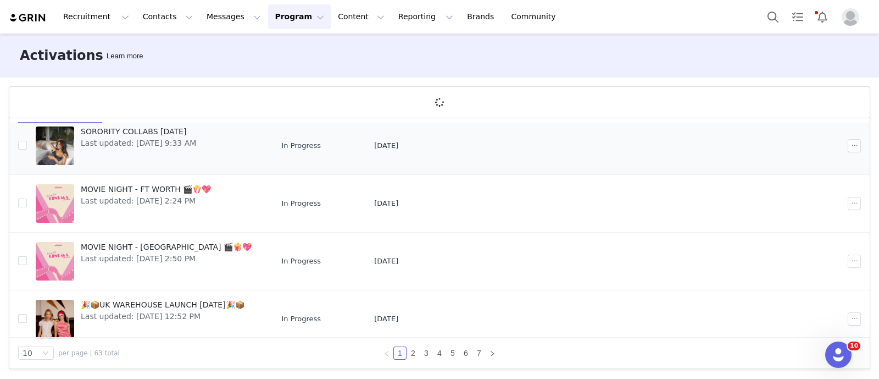
scroll to position [274, 0]
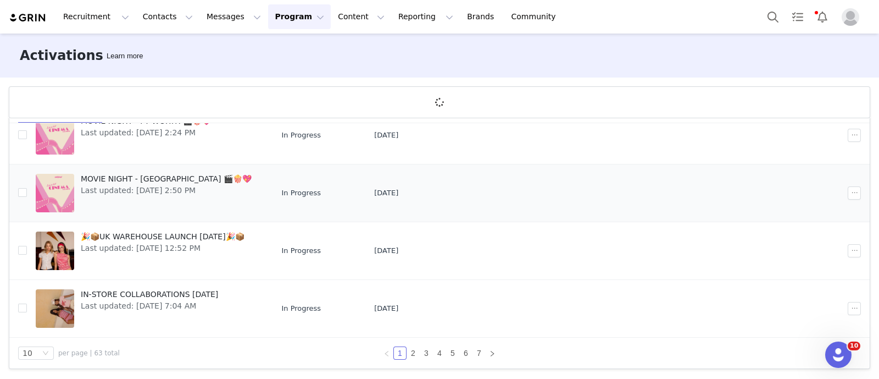
click at [134, 185] on span "Last updated: Aug 24, 2025 2:50 PM" at bounding box center [166, 191] width 171 height 12
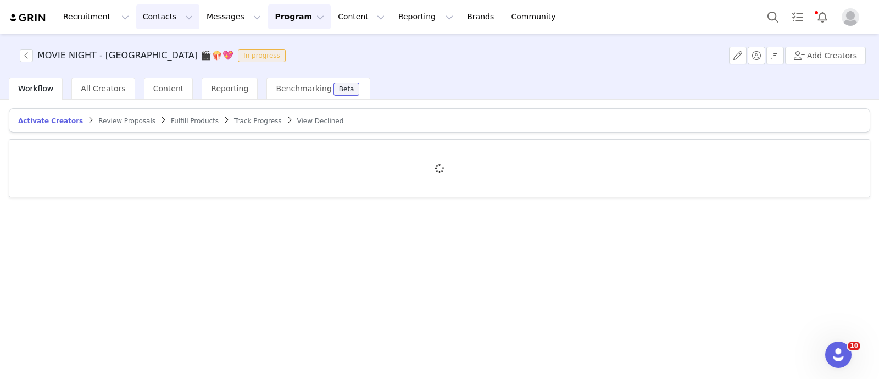
click at [157, 7] on button "Contacts Contacts" at bounding box center [167, 16] width 63 height 25
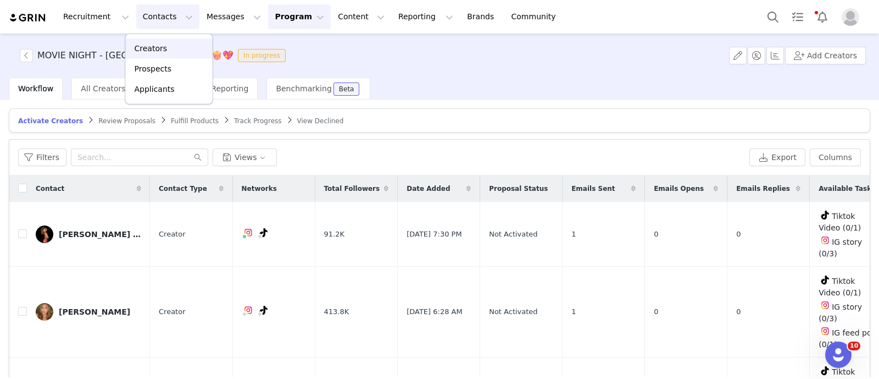
click at [147, 54] on link "Creators" at bounding box center [169, 48] width 87 height 20
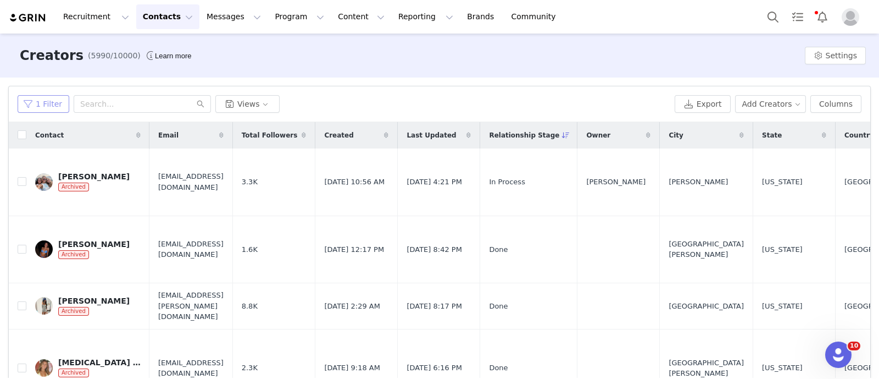
click at [32, 98] on button "1 Filter" at bounding box center [44, 104] width 52 height 18
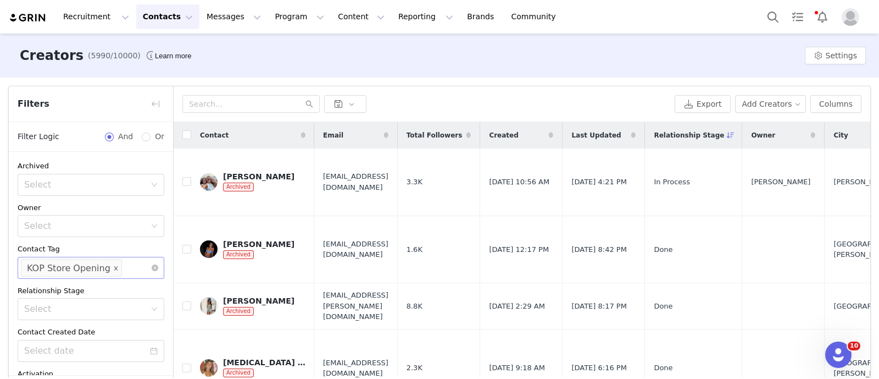
click at [113, 269] on icon "icon: close" at bounding box center [115, 267] width 5 height 5
click at [107, 269] on div "Select" at bounding box center [86, 267] width 124 height 11
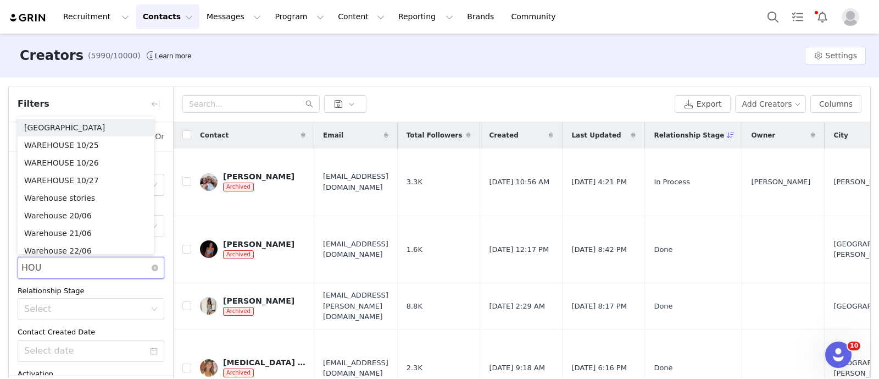
type input "HOUS"
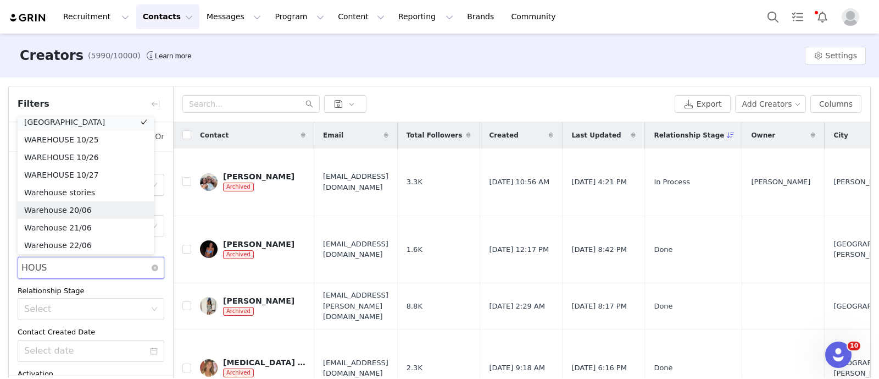
scroll to position [2, 0]
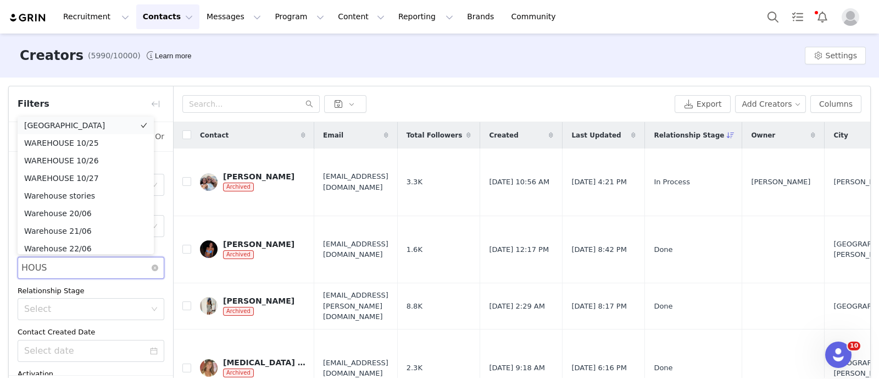
click at [109, 117] on li "University of Houston" at bounding box center [86, 126] width 136 height 18
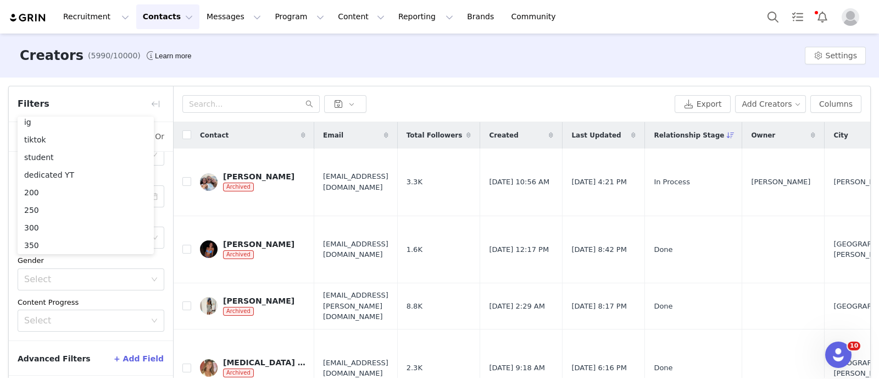
scroll to position [47, 0]
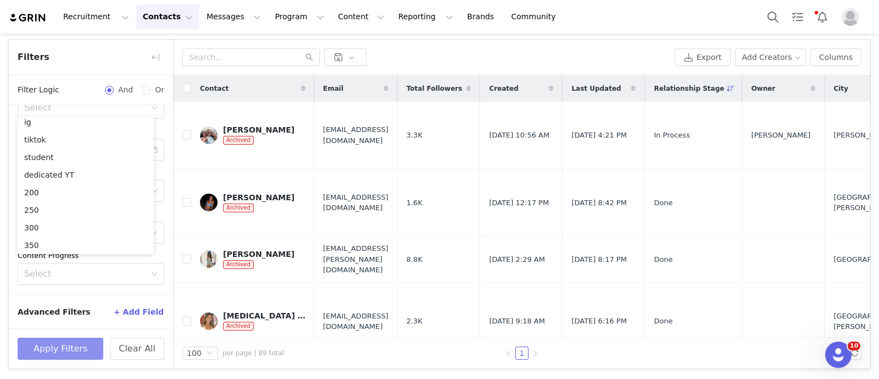
click at [91, 350] on button "Apply Filters" at bounding box center [61, 348] width 86 height 22
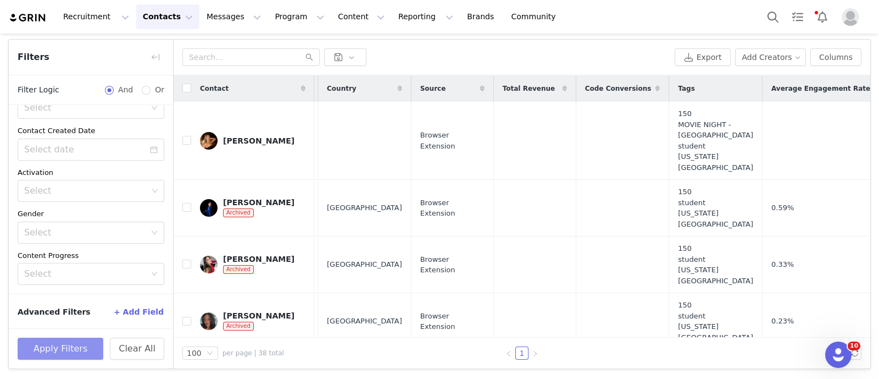
scroll to position [0, 692]
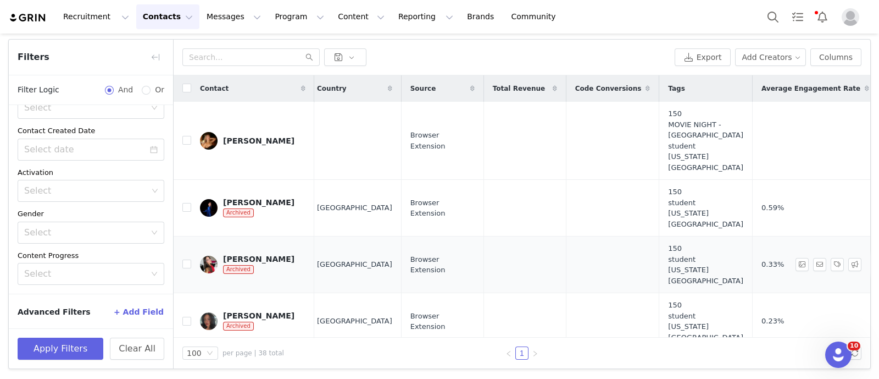
click at [550, 293] on td at bounding box center [525, 264] width 82 height 57
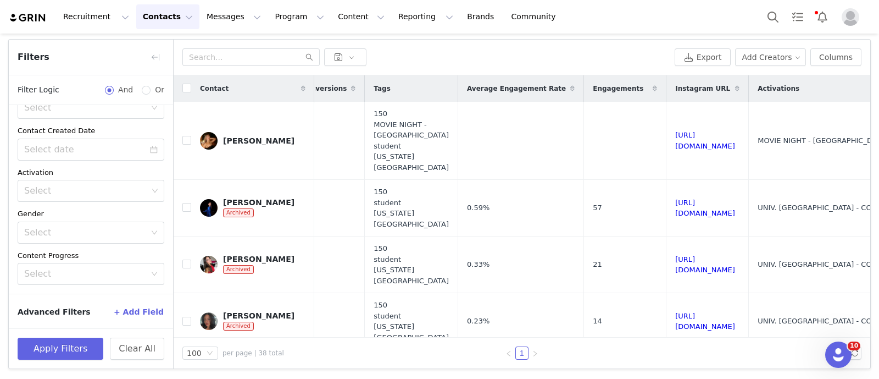
scroll to position [0, 984]
click at [683, 218] on link "https://www.instagram.com/marisolfoster_" at bounding box center [709, 207] width 60 height 19
click at [185, 212] on input "checkbox" at bounding box center [186, 207] width 9 height 9
checkbox input "true"
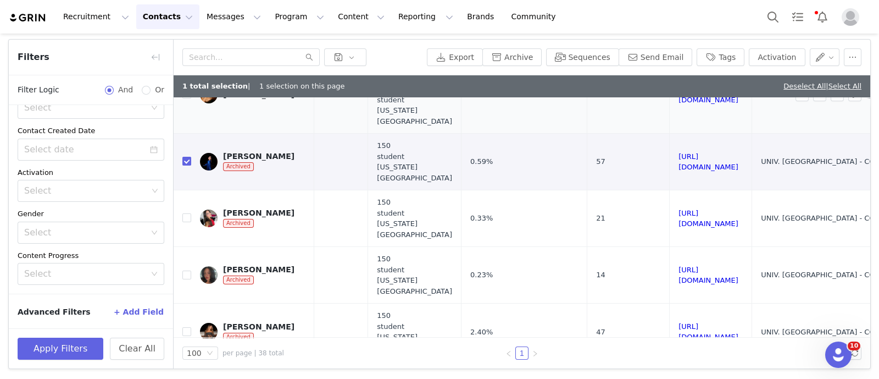
scroll to position [137, 984]
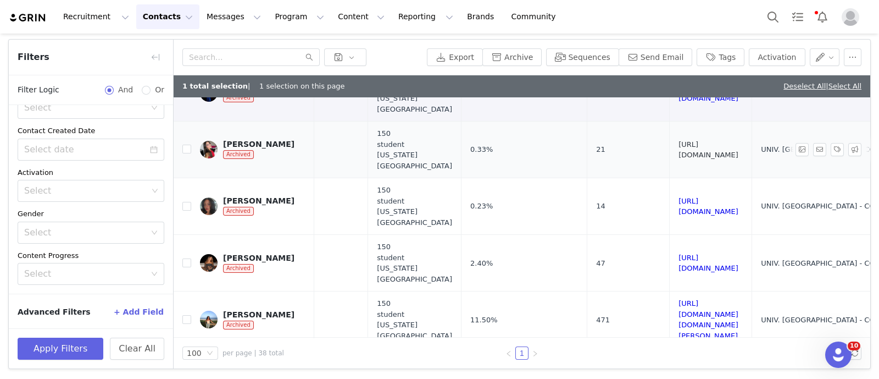
click at [679, 159] on link "https://www.instagram.com/natalybadilloo" at bounding box center [709, 149] width 60 height 19
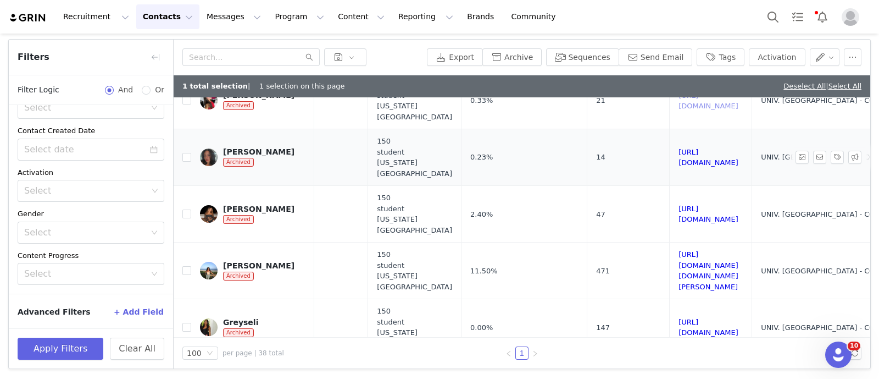
scroll to position [206, 984]
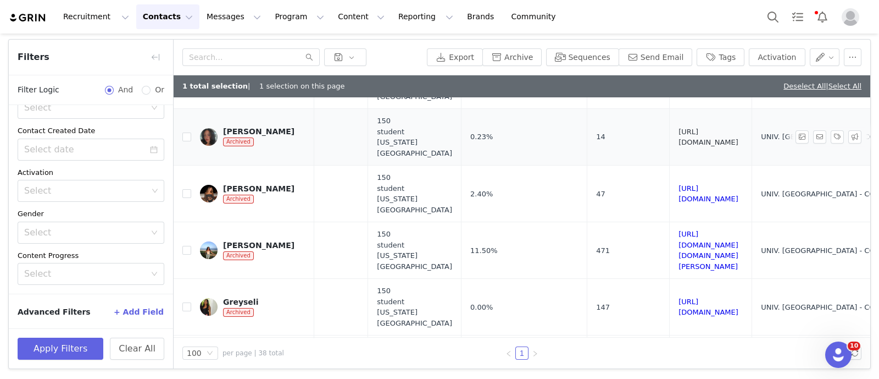
click at [679, 147] on link "https://www.instagram.com/melieevee/" at bounding box center [709, 136] width 60 height 19
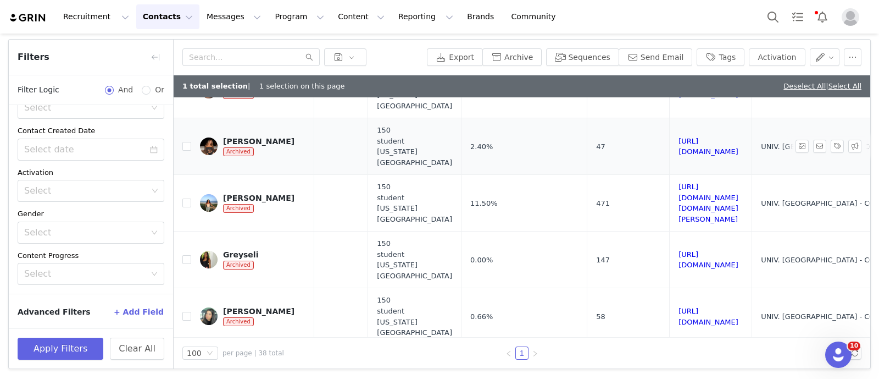
scroll to position [274, 984]
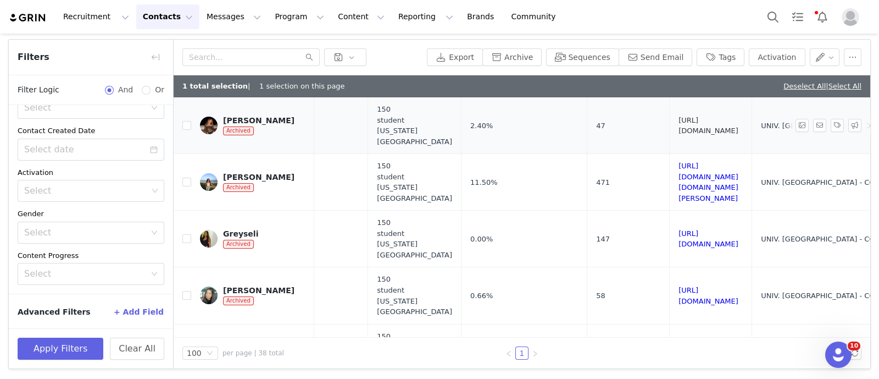
click at [686, 135] on link "https://www.instagram.com/emyliahz/" at bounding box center [709, 125] width 60 height 19
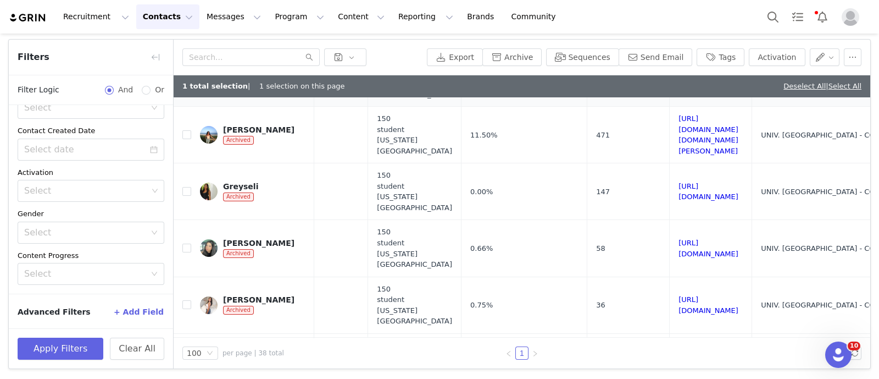
scroll to position [343, 984]
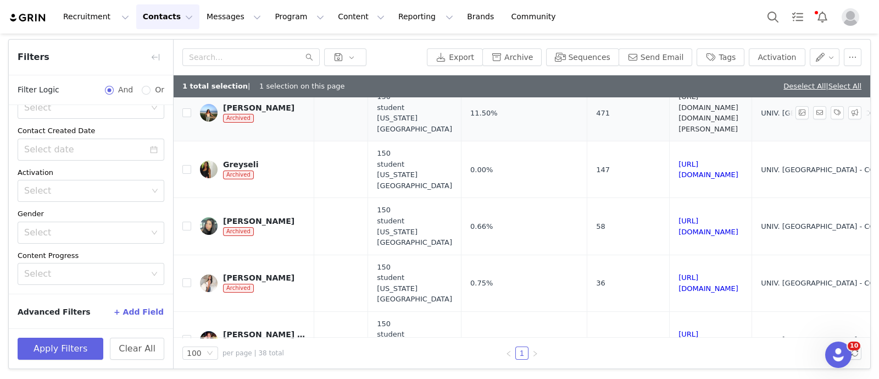
click at [688, 133] on link "https://www.instagram.com/tx.anisha" at bounding box center [709, 112] width 60 height 41
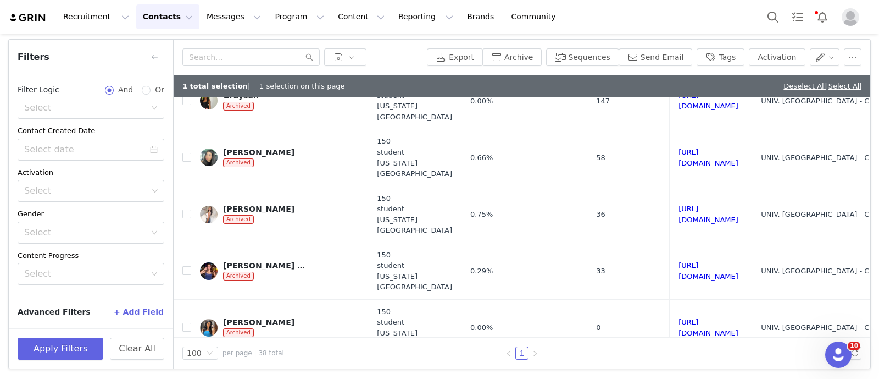
click at [184, 48] on input "checkbox" at bounding box center [186, 44] width 9 height 9
checkbox input "true"
click at [679, 110] on link "https://www.instagram.com/greyseli" at bounding box center [709, 100] width 60 height 19
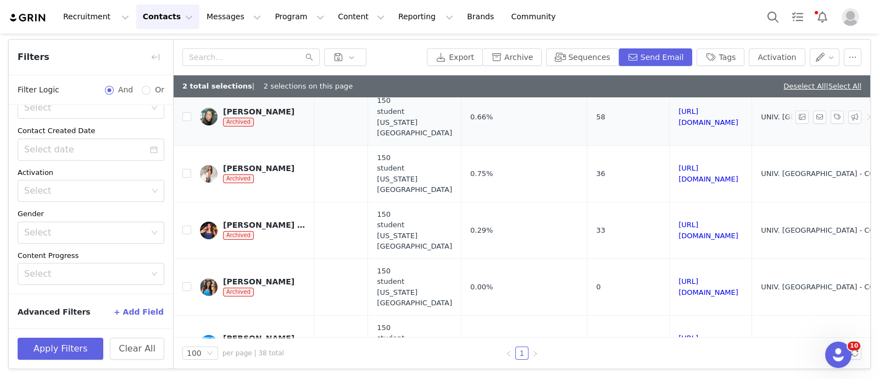
scroll to position [480, 984]
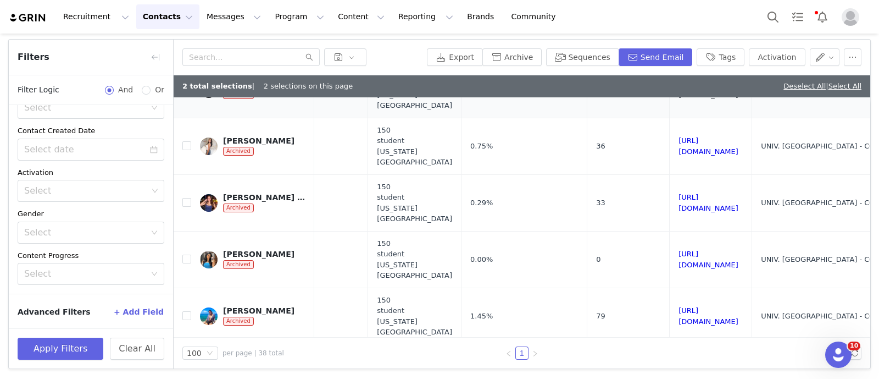
click at [690, 99] on link "https://www.instagram.com/kaitlynmlimas/" at bounding box center [709, 89] width 60 height 19
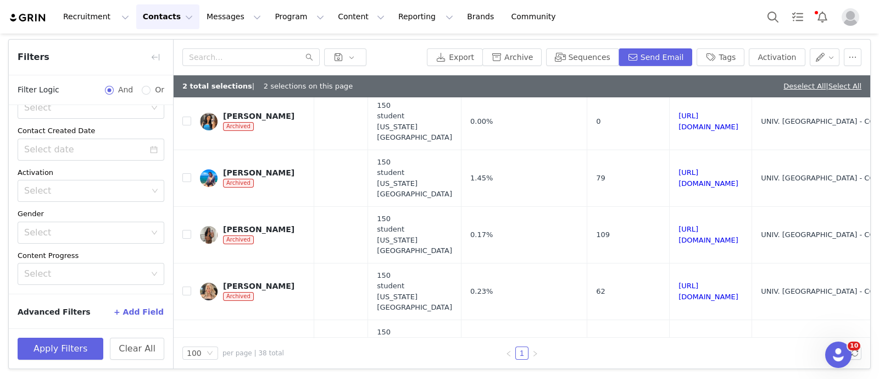
scroll to position [549, 984]
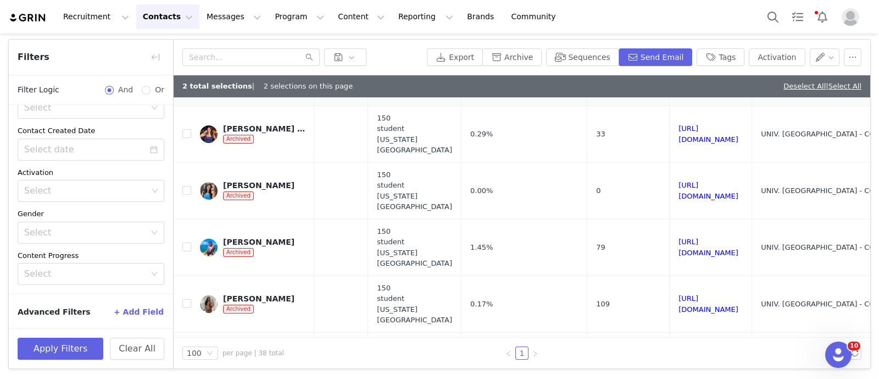
click at [679, 87] on link "https://www.instagram.com/carynnalvarez" at bounding box center [709, 77] width 60 height 19
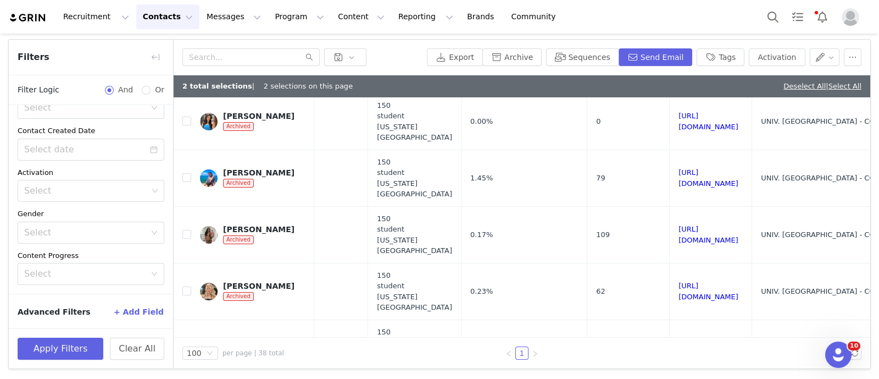
click at [679, 74] on link "https://www.instagram.com/nand.21" at bounding box center [709, 64] width 60 height 19
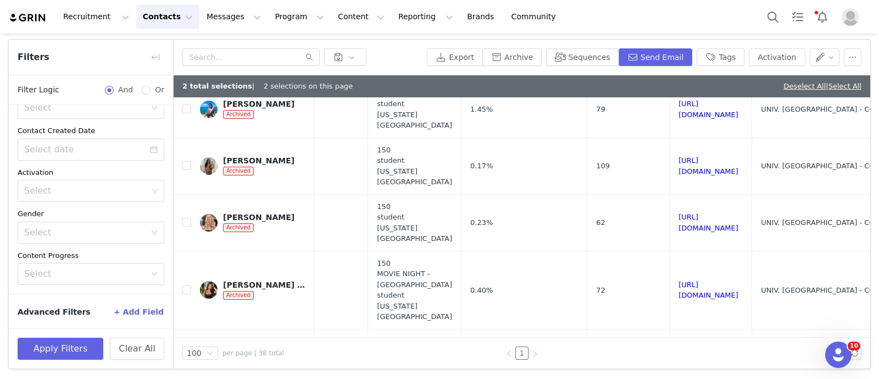
click at [703, 62] on link "https://www.instagram.com/avaorlandoo" at bounding box center [709, 52] width 60 height 19
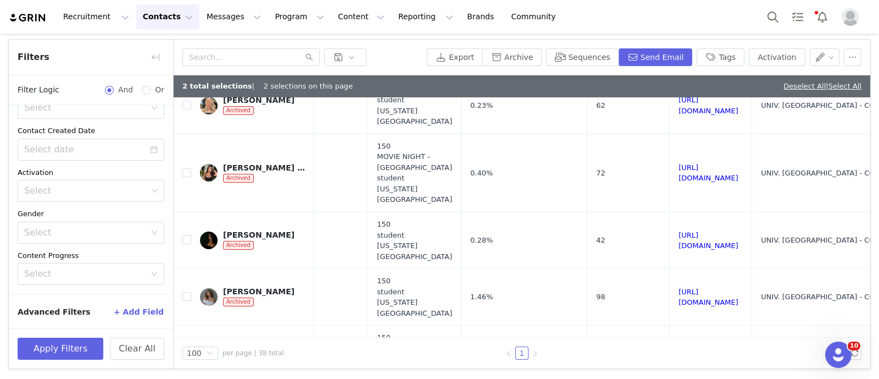
scroll to position [824, 984]
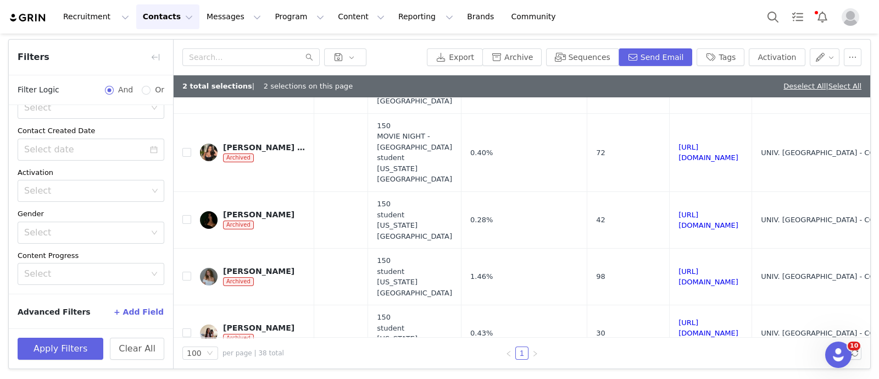
click at [679, 38] on link "https://www.instagram.com/ismahane_rachelle/" at bounding box center [709, 28] width 60 height 19
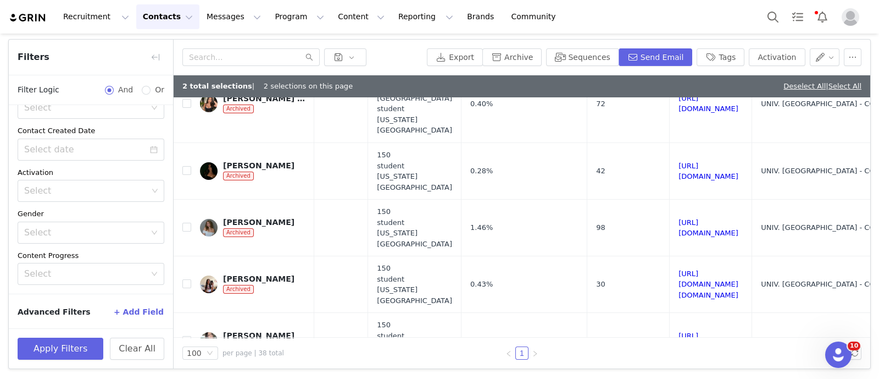
scroll to position [892, 984]
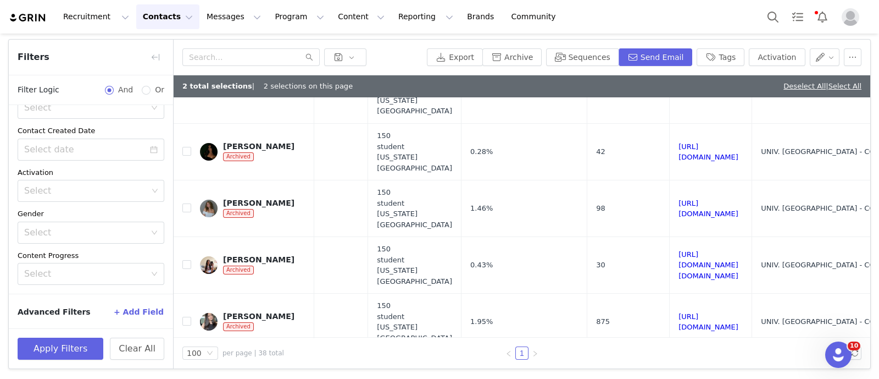
click at [679, 26] on link "https://www.instagram.com/audreym_smith" at bounding box center [709, 16] width 60 height 19
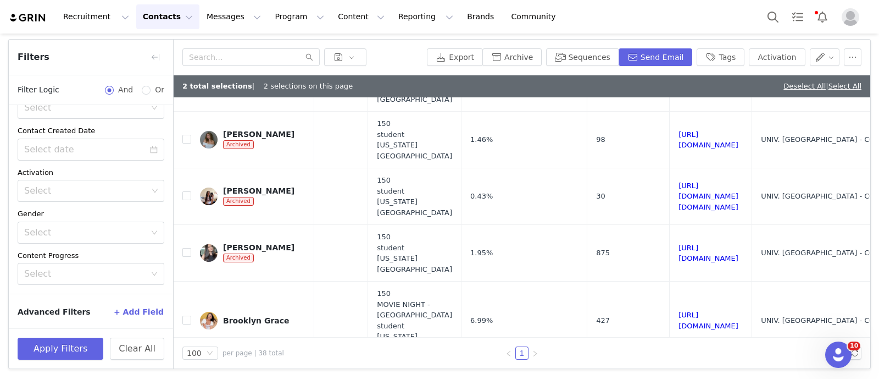
scroll to position [1030, 984]
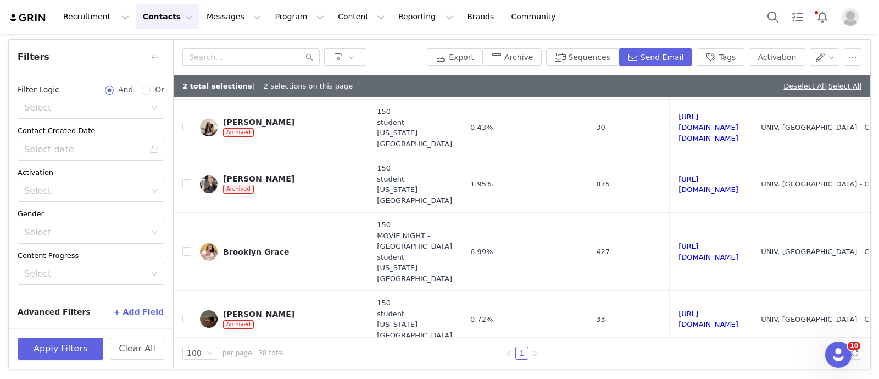
click at [679, 24] on link "https://www.instagram.com/emilyschulzz/" at bounding box center [709, 14] width 60 height 19
click at [187, 18] on input "checkbox" at bounding box center [186, 13] width 9 height 9
checkbox input "true"
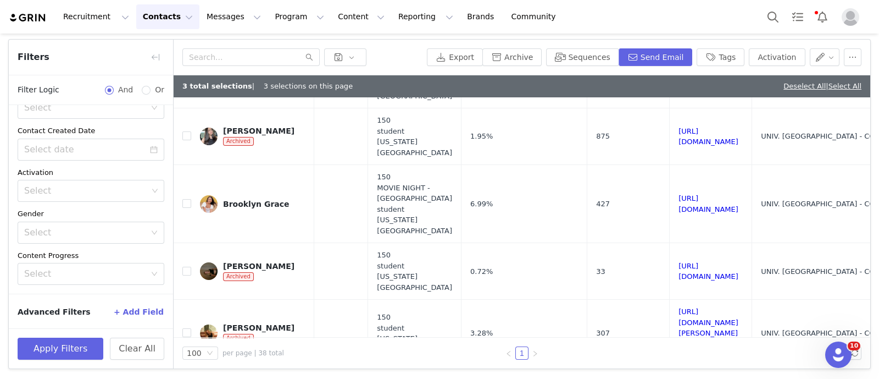
scroll to position [1099, 984]
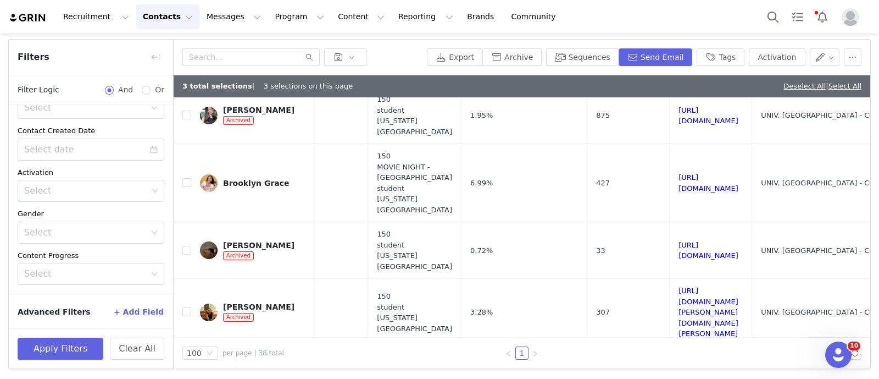
click at [720, 12] on link "https://www.instagram.com/kaileydelorenzo" at bounding box center [709, 2] width 60 height 19
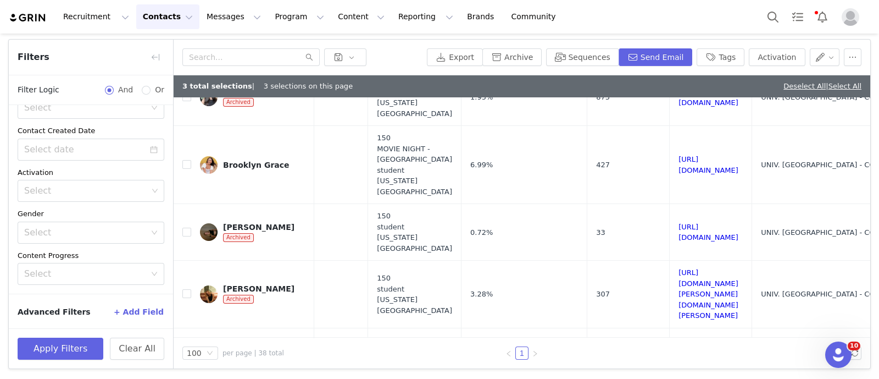
scroll to position [1168, 984]
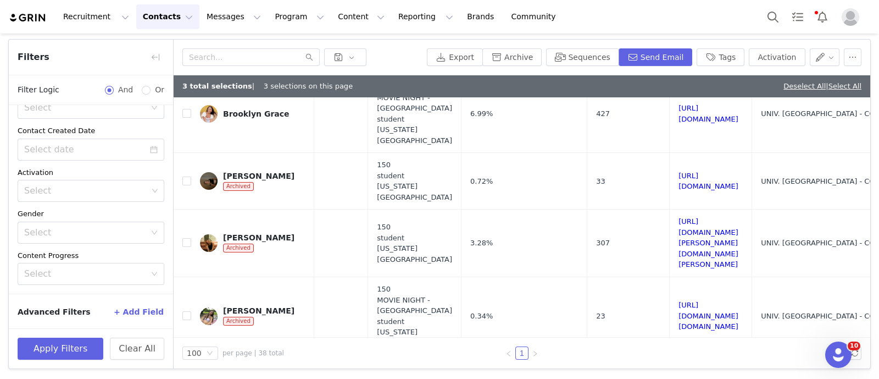
checkbox input "true"
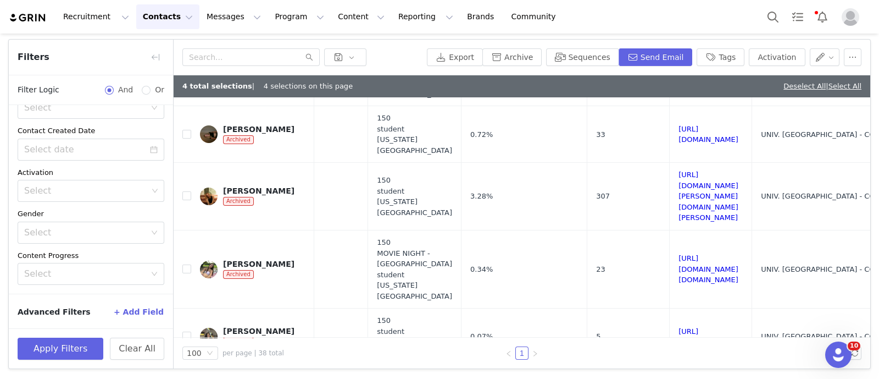
scroll to position [1236, 984]
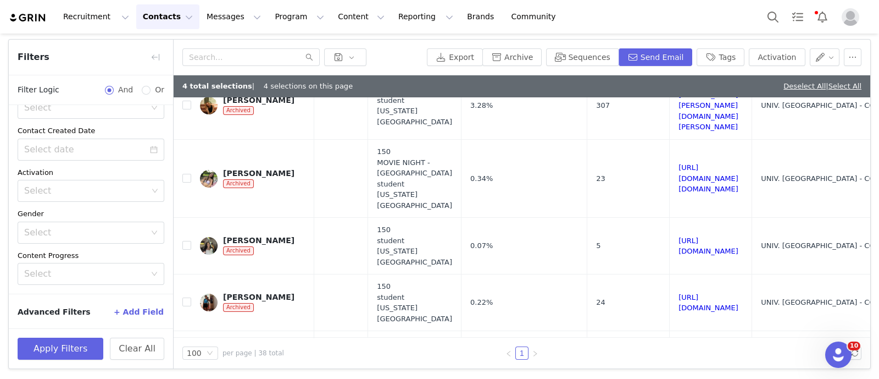
scroll to position [1374, 984]
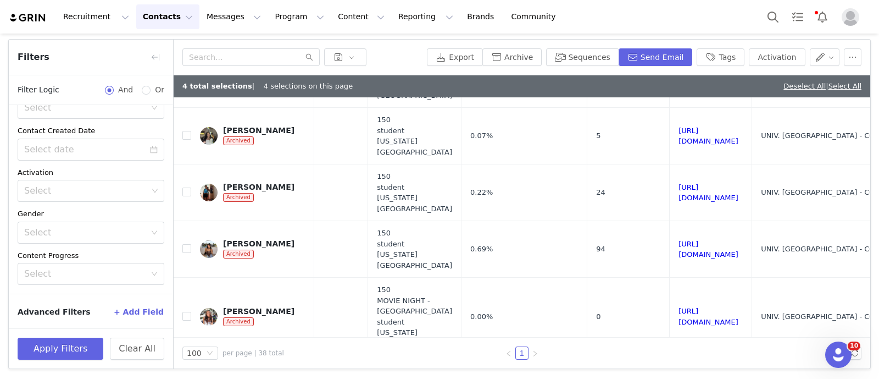
scroll to position [1443, 984]
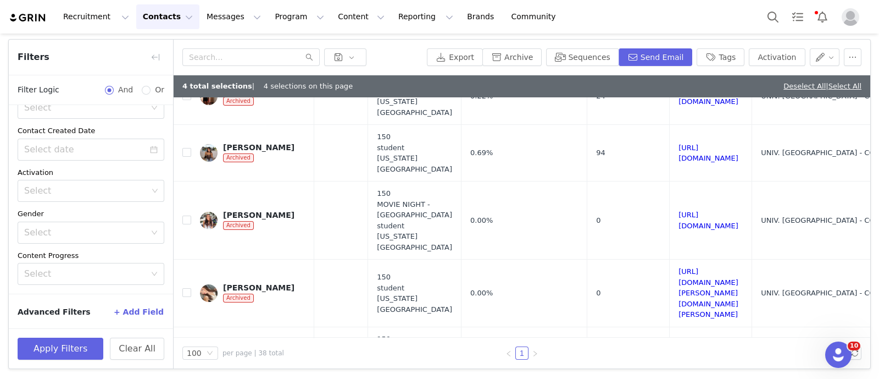
scroll to position [1580, 984]
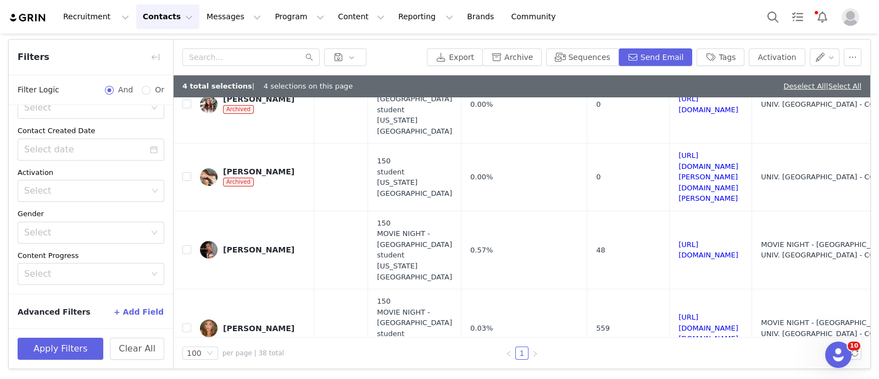
scroll to position [1649, 984]
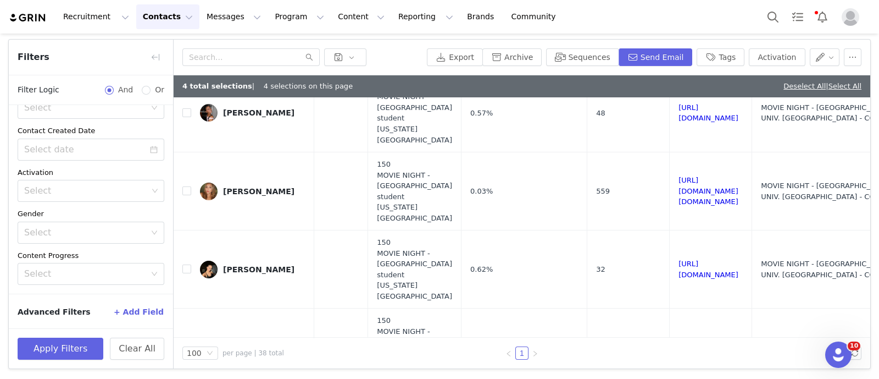
scroll to position [1785, 984]
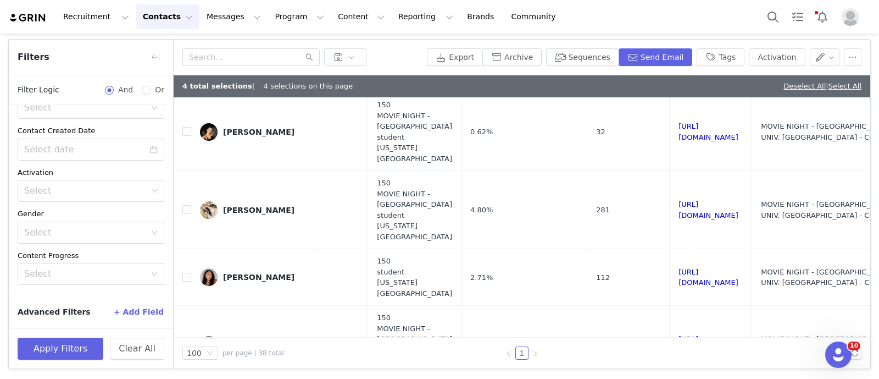
scroll to position [1923, 984]
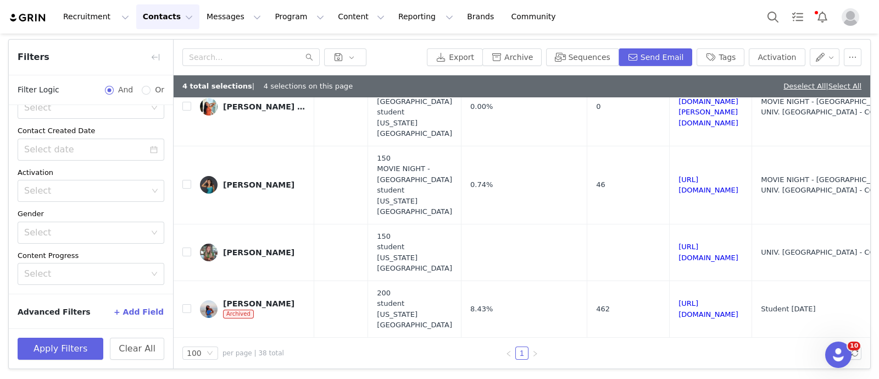
scroll to position [2608, 984]
click at [707, 242] on link "https://www.instagram.com/_jennyphan_" at bounding box center [709, 251] width 60 height 19
click at [703, 54] on button "Tags" at bounding box center [721, 57] width 48 height 18
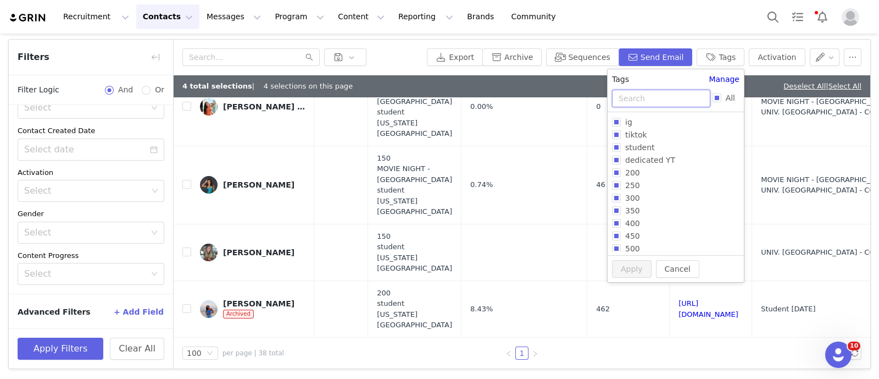
click at [653, 93] on input "text" at bounding box center [661, 99] width 98 height 18
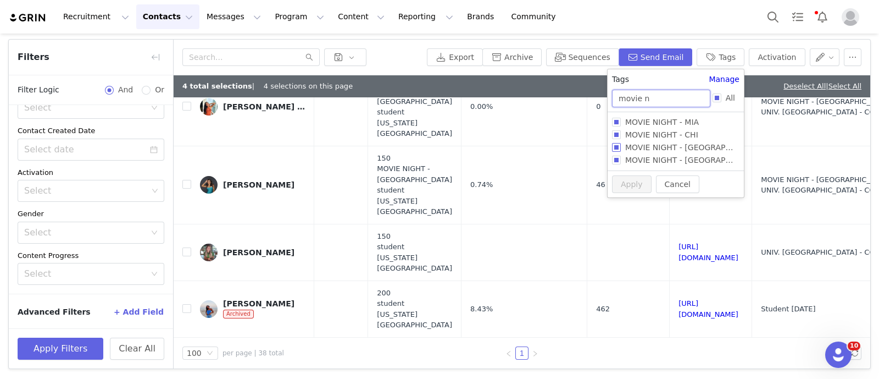
type input "movie n"
click at [659, 151] on span "MOVIE NIGHT - HOUSTON" at bounding box center [695, 147] width 149 height 9
click at [621, 151] on input "MOVIE NIGHT - HOUSTON" at bounding box center [616, 147] width 9 height 9
checkbox input "true"
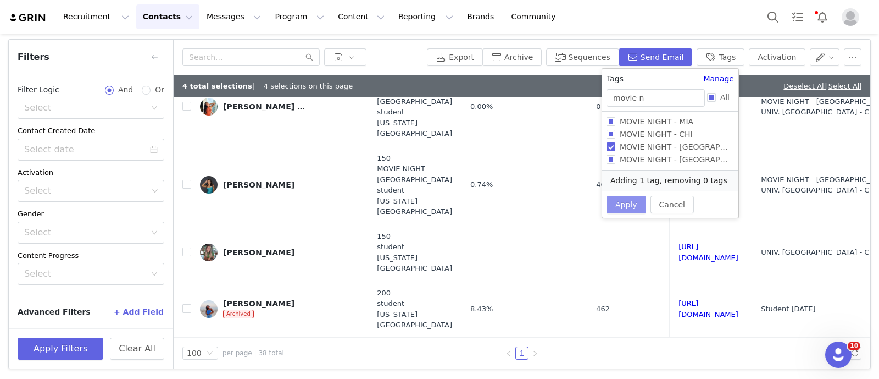
click at [618, 203] on button "Apply" at bounding box center [627, 205] width 40 height 18
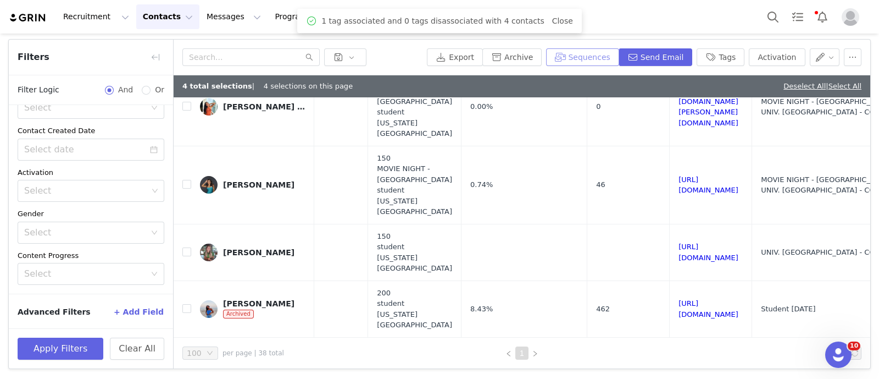
scroll to position [0, 0]
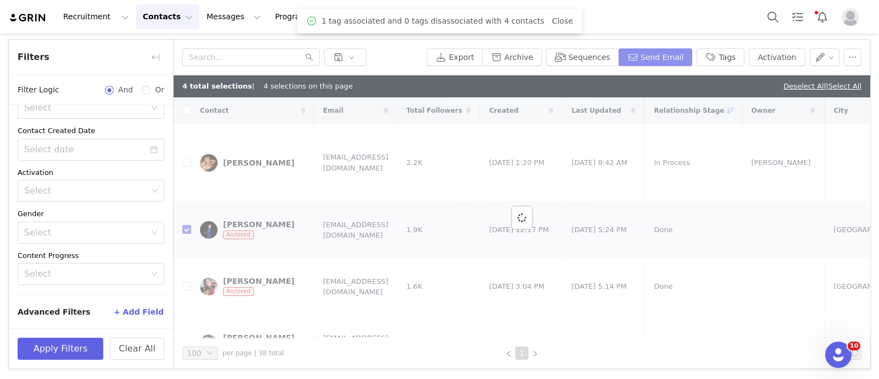
click at [661, 58] on button "Send Email" at bounding box center [656, 57] width 74 height 18
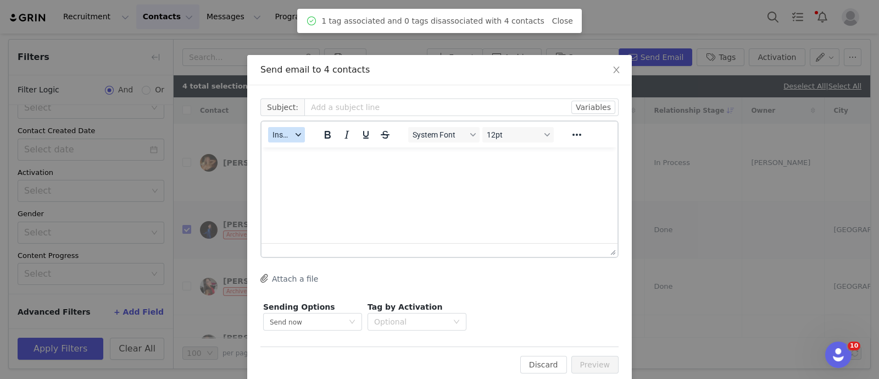
click at [286, 133] on span "Insert" at bounding box center [282, 134] width 19 height 9
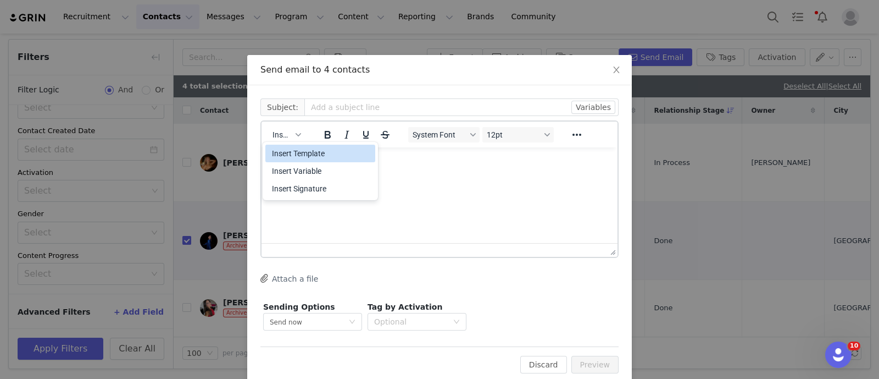
click at [292, 158] on div "Insert Template" at bounding box center [321, 153] width 99 height 13
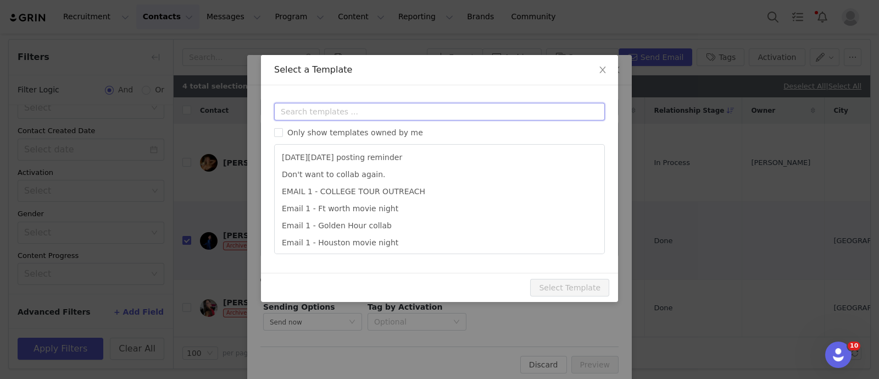
click at [319, 107] on input "text" at bounding box center [439, 112] width 331 height 18
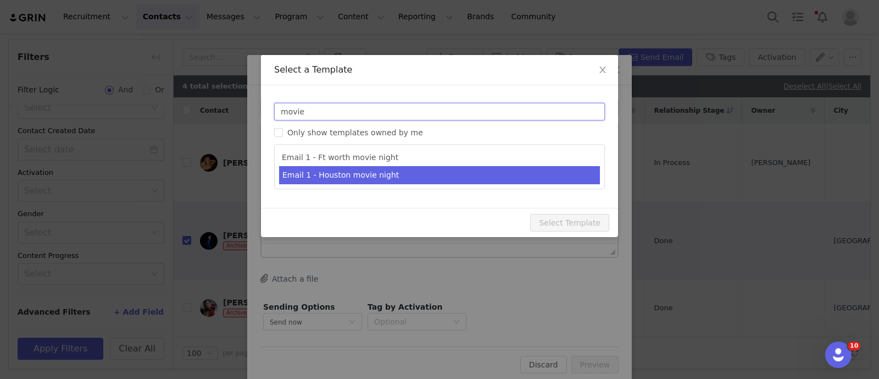
type input "movie"
click at [340, 176] on li "Email 1 - Houston movie night" at bounding box center [439, 175] width 321 height 18
type input "Collab with Edikted - Houston Movie Night ✨🍿💖"
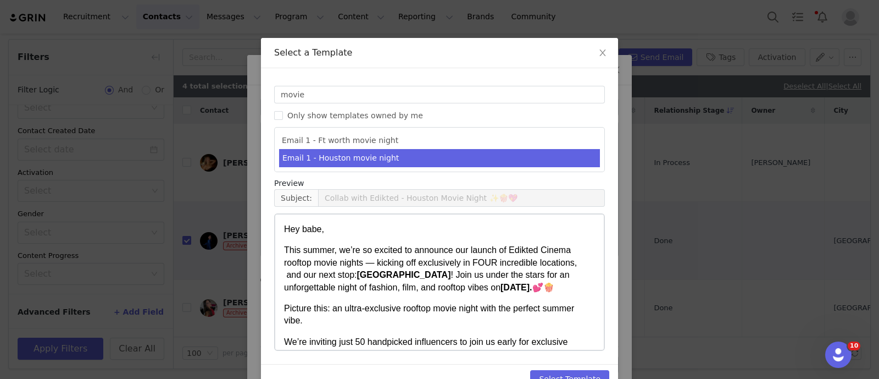
scroll to position [44, 0]
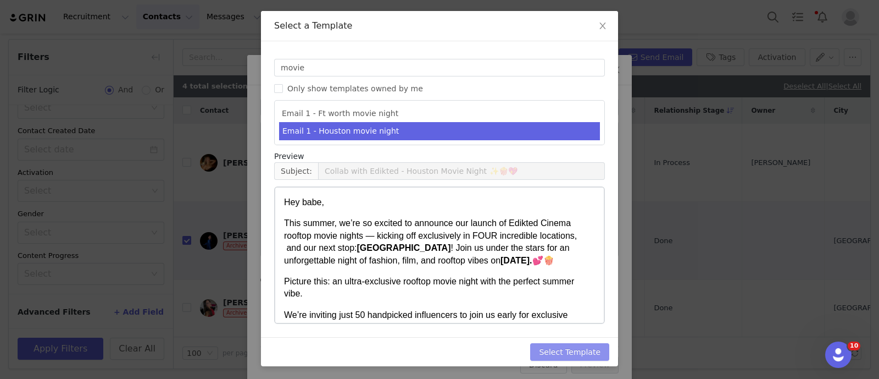
click at [582, 351] on button "Select Template" at bounding box center [569, 352] width 79 height 18
type input "Collab with Edikted - Houston Movie Night ✨🍿💖"
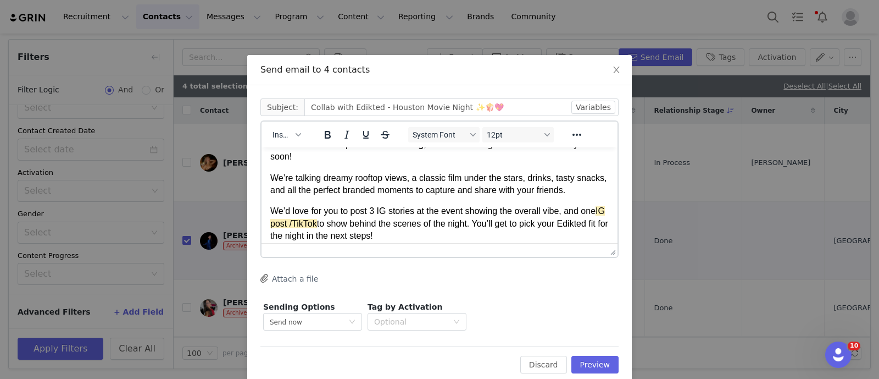
scroll to position [206, 0]
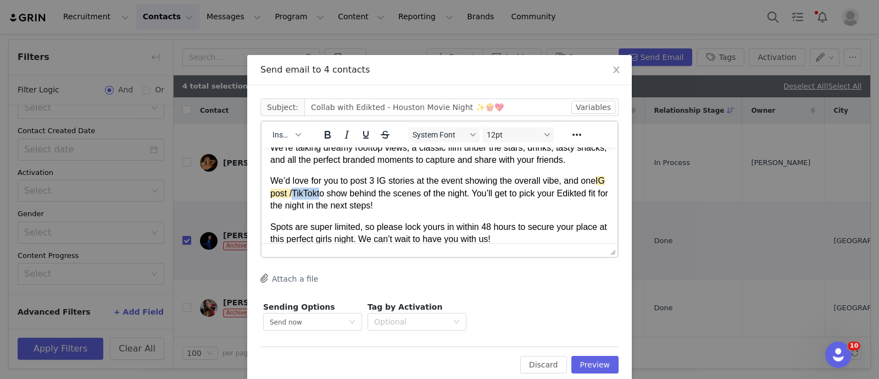
drag, startPoint x: 331, startPoint y: 208, endPoint x: 302, endPoint y: 208, distance: 29.7
click at [302, 208] on p "We’d love for you to post 3 IG stories at the event showing the overall vibe, a…" at bounding box center [439, 193] width 339 height 37
click at [324, 203] on p "We’d love for you to post 3 IG stories at the event showing the overall vibe, a…" at bounding box center [439, 193] width 339 height 37
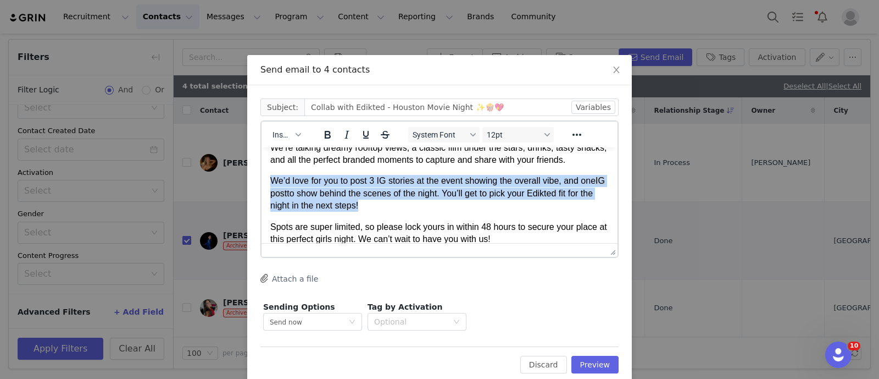
click at [324, 203] on p "We’d love for you to post 3 IG stories at the event showing the overall vibe, a…" at bounding box center [439, 193] width 339 height 37
click at [576, 141] on button "Reveal or hide additional toolbar items" at bounding box center [577, 134] width 19 height 15
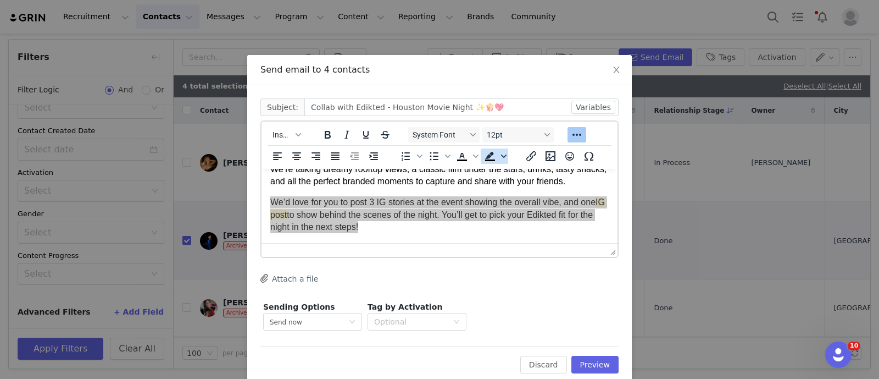
click at [500, 158] on span "Background color" at bounding box center [504, 155] width 9 height 15
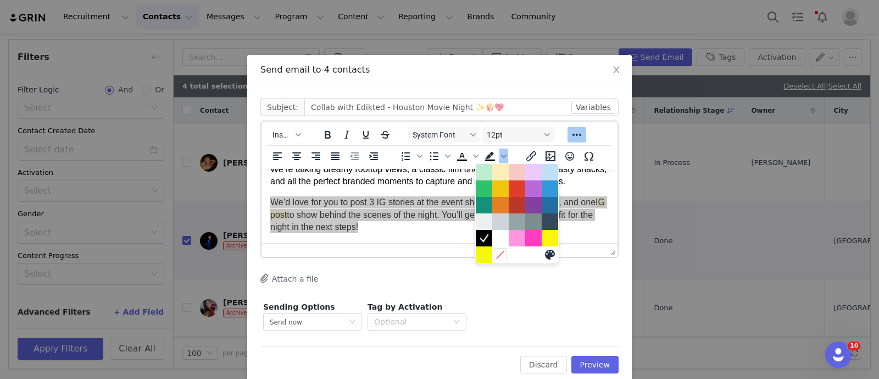
click at [496, 258] on icon at bounding box center [500, 254] width 10 height 10
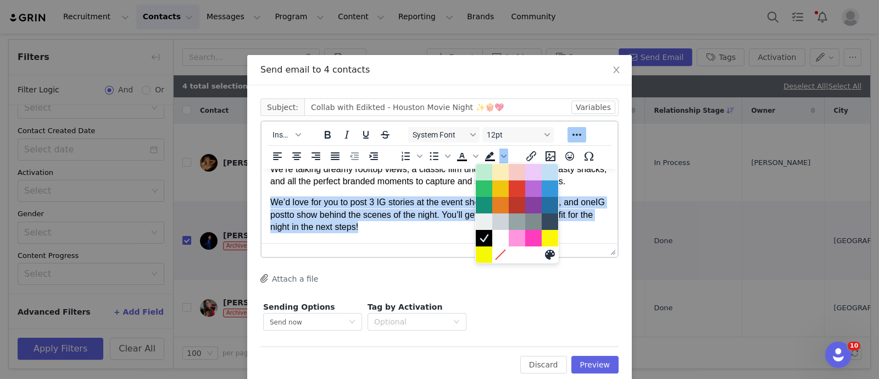
scroll to position [208, 0]
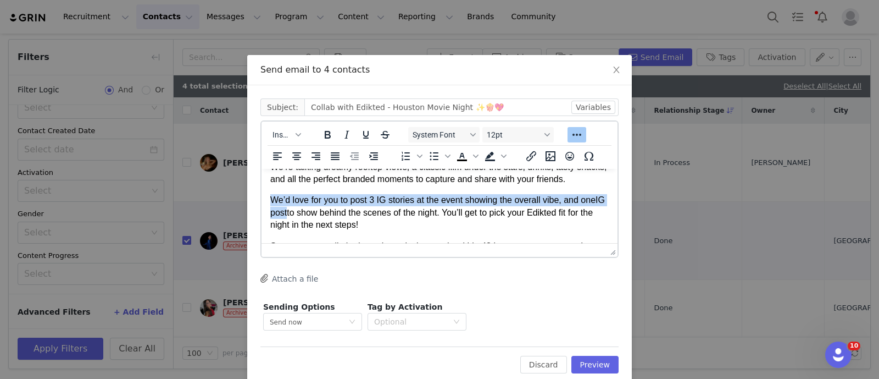
click at [512, 212] on p "We’d love for you to post 3 IG stories at the event showing the overall vibe, a…" at bounding box center [439, 212] width 339 height 37
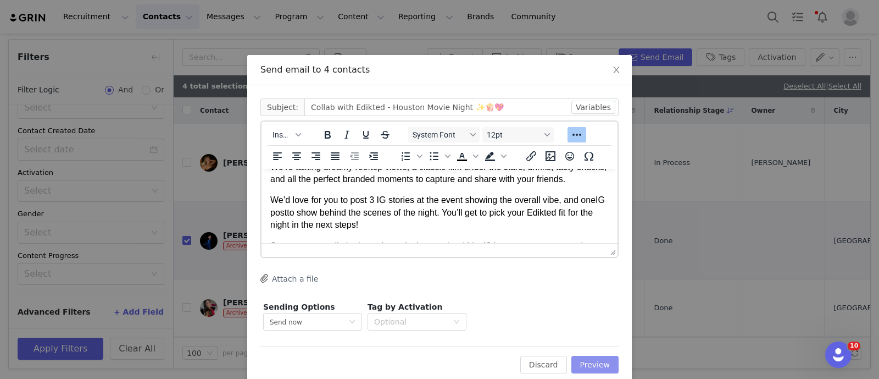
click at [604, 367] on button "Preview" at bounding box center [596, 365] width 48 height 18
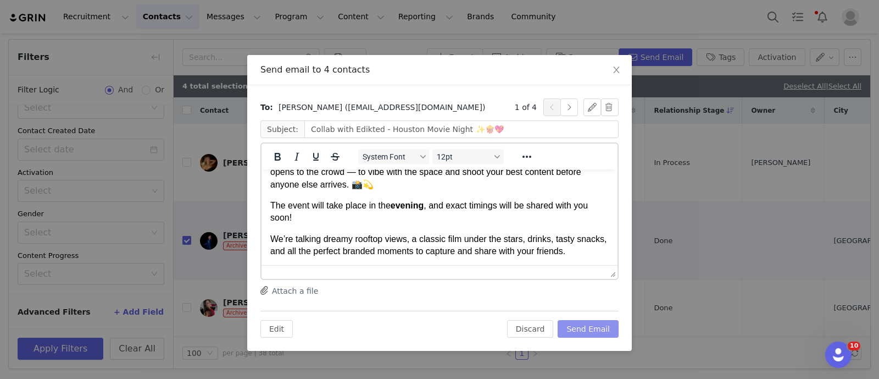
scroll to position [206, 0]
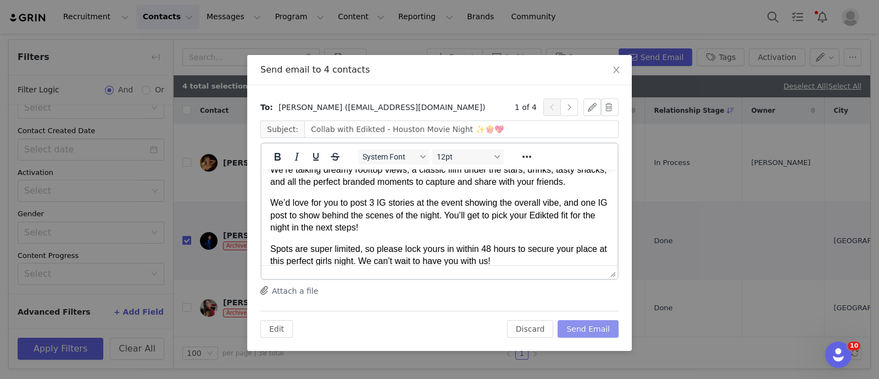
click at [600, 320] on button "Send Email" at bounding box center [588, 329] width 61 height 18
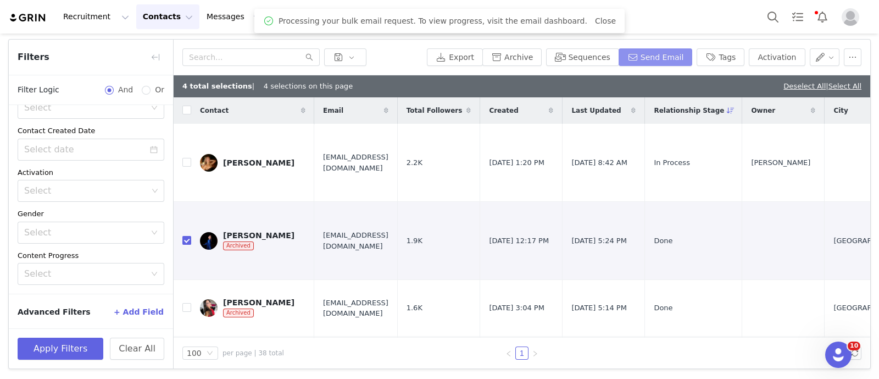
scroll to position [0, 0]
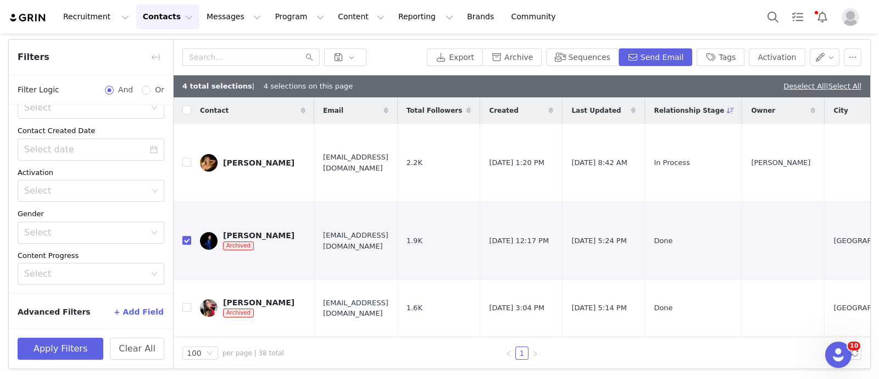
click at [142, 13] on button "Contacts Contacts" at bounding box center [167, 16] width 63 height 25
click at [159, 69] on p "Prospects" at bounding box center [153, 69] width 37 height 12
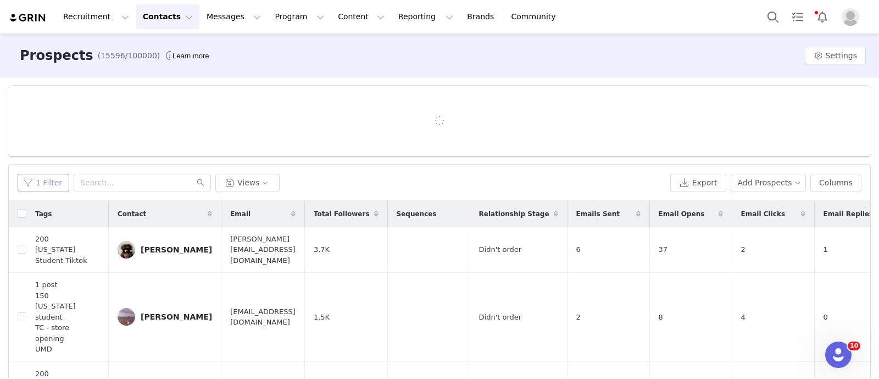
click at [36, 179] on button "1 Filter" at bounding box center [44, 183] width 52 height 18
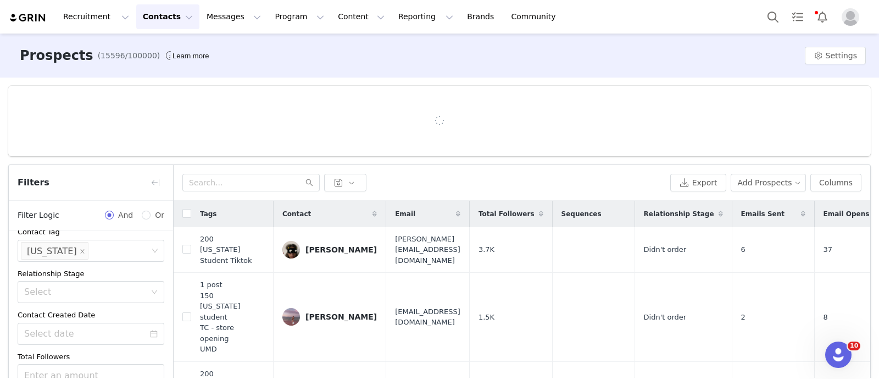
scroll to position [154, 0]
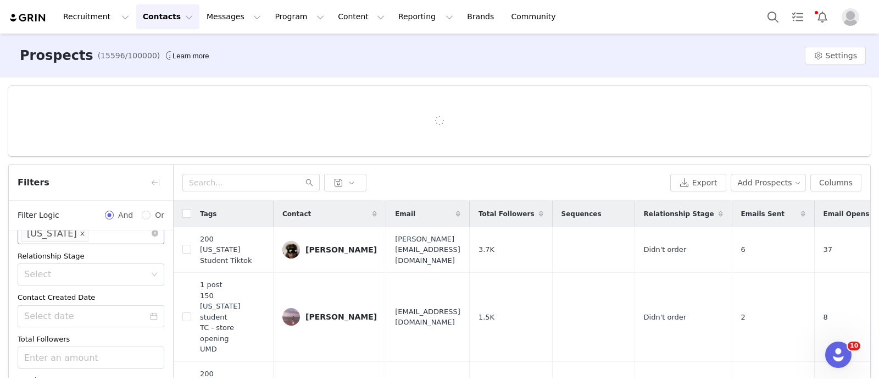
click at [80, 233] on icon "icon: close" at bounding box center [82, 232] width 5 height 5
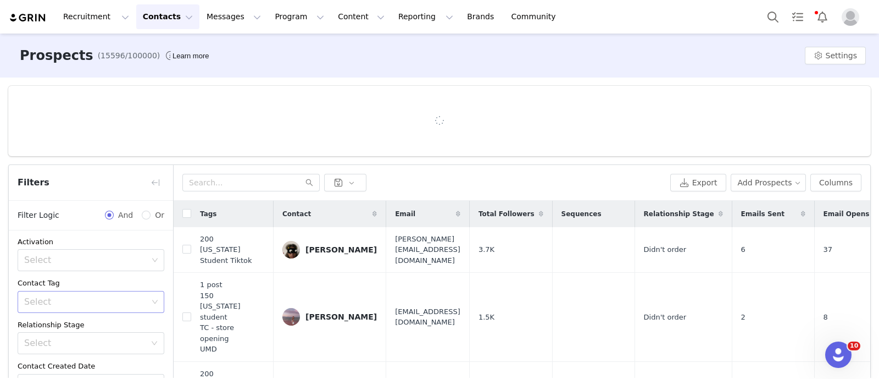
click at [53, 302] on div "Select" at bounding box center [86, 301] width 124 height 11
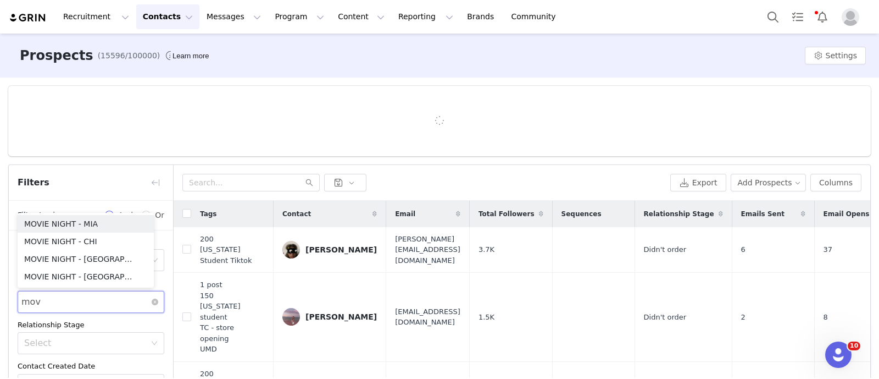
type input "movi"
click at [94, 264] on li "MOVIE NIGHT - HOUSTON" at bounding box center [86, 259] width 136 height 18
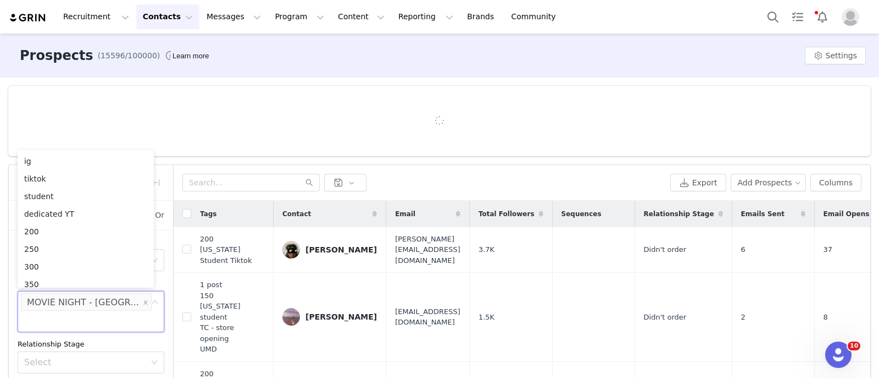
click at [108, 342] on div "Relationship Stage" at bounding box center [91, 344] width 147 height 11
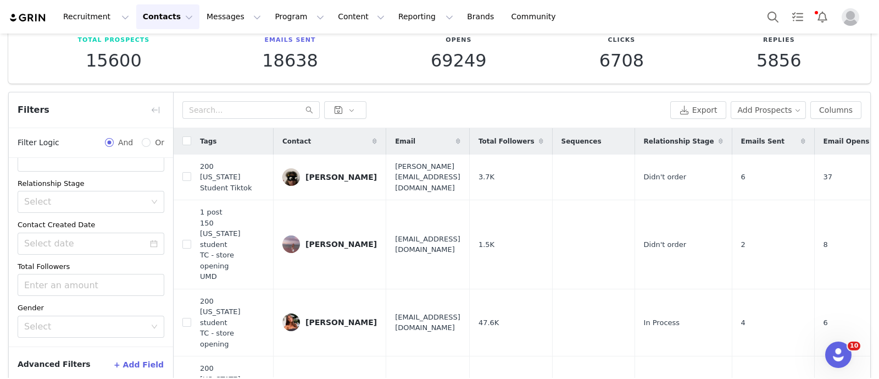
scroll to position [115, 0]
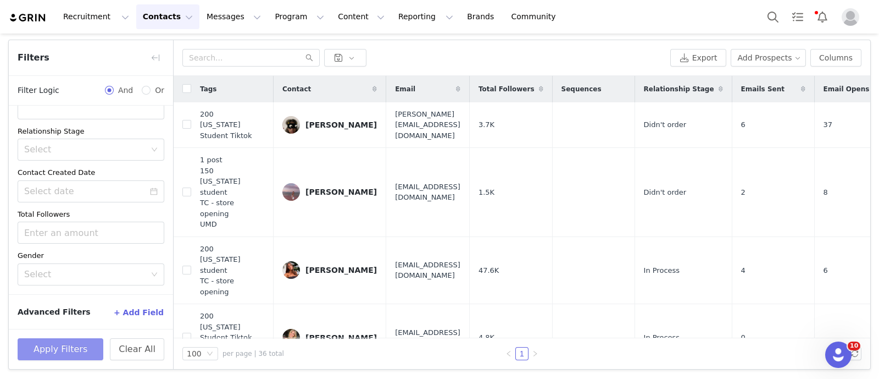
click at [68, 346] on button "Apply Filters" at bounding box center [61, 349] width 86 height 22
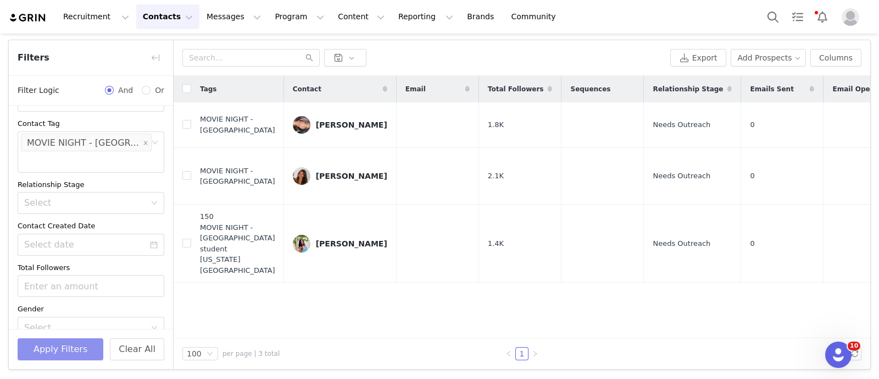
scroll to position [0, 0]
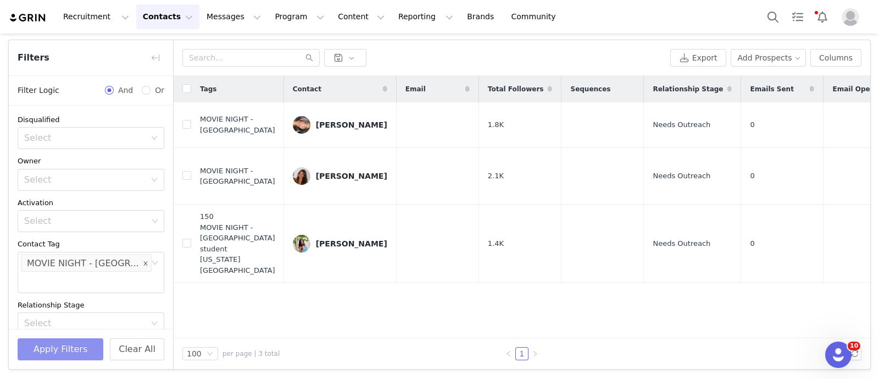
click at [143, 263] on icon "icon: close" at bounding box center [145, 263] width 4 height 4
click at [96, 264] on div "Select" at bounding box center [86, 262] width 124 height 11
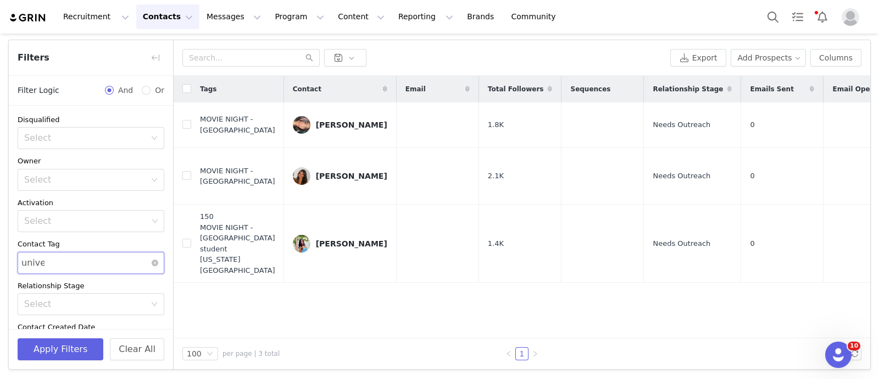
type input "univer"
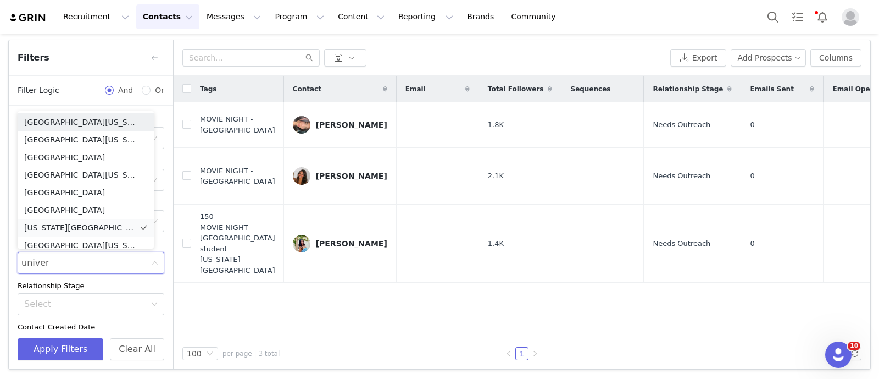
scroll to position [5, 0]
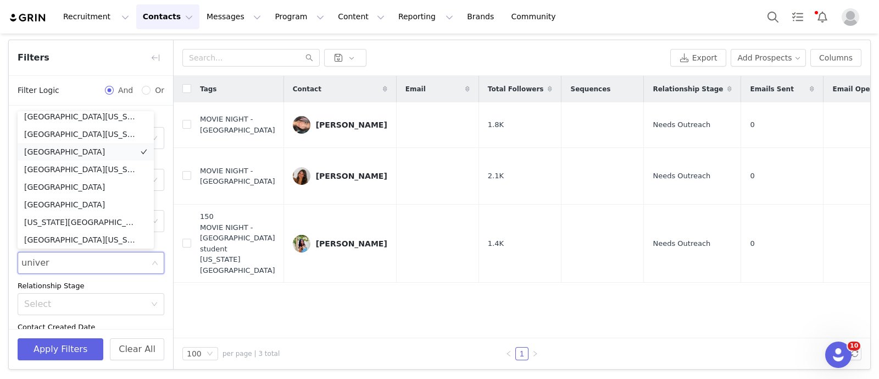
click at [112, 152] on li "University of Houston" at bounding box center [86, 152] width 136 height 18
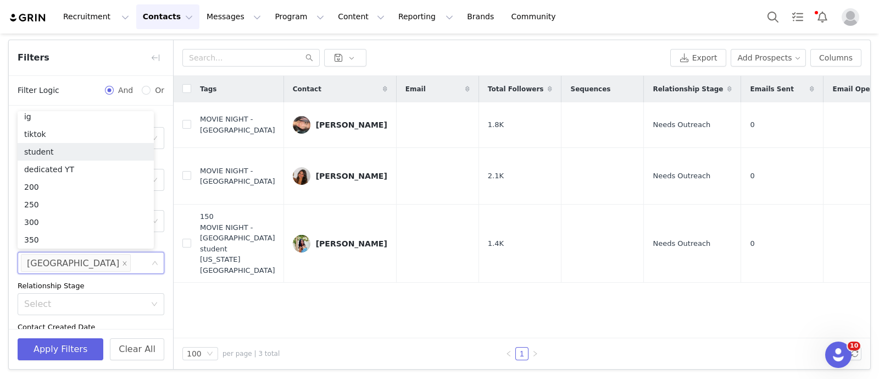
scroll to position [2, 0]
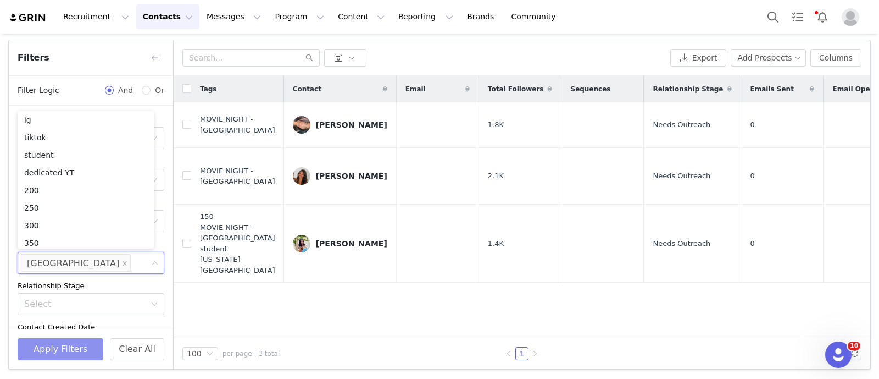
click at [80, 352] on button "Apply Filters" at bounding box center [61, 349] width 86 height 22
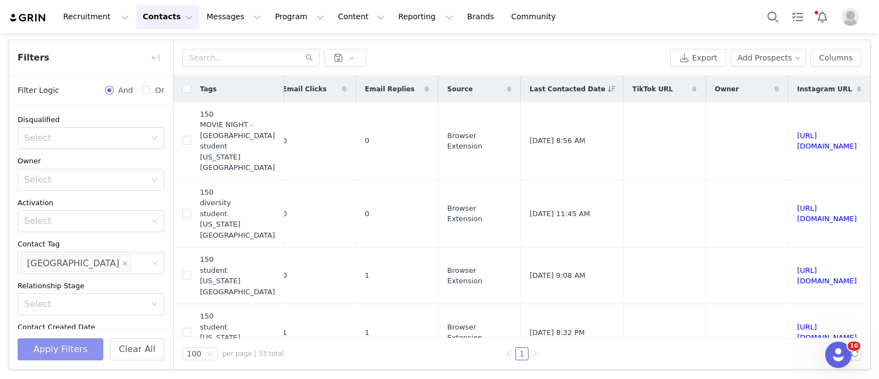
scroll to position [0, 739]
click at [797, 223] on link "https://www.instagram.com/jilusajii" at bounding box center [827, 213] width 60 height 19
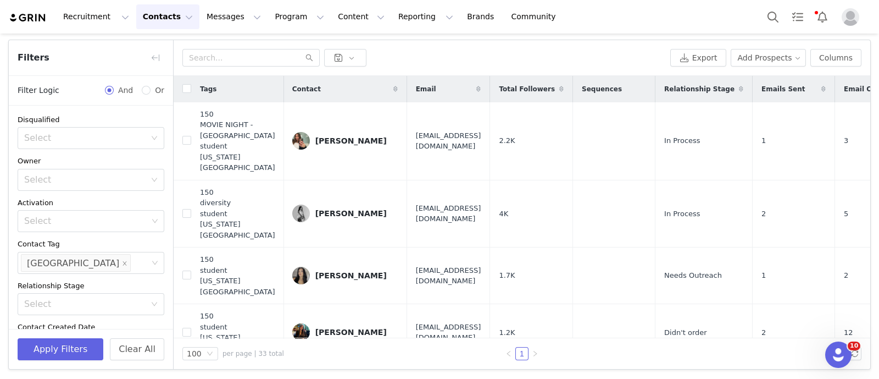
scroll to position [0, 0]
click at [417, 224] on span "jilu.saji13@gmail.com" at bounding box center [449, 213] width 65 height 21
copy span "jilu.saji13@gmail.com"
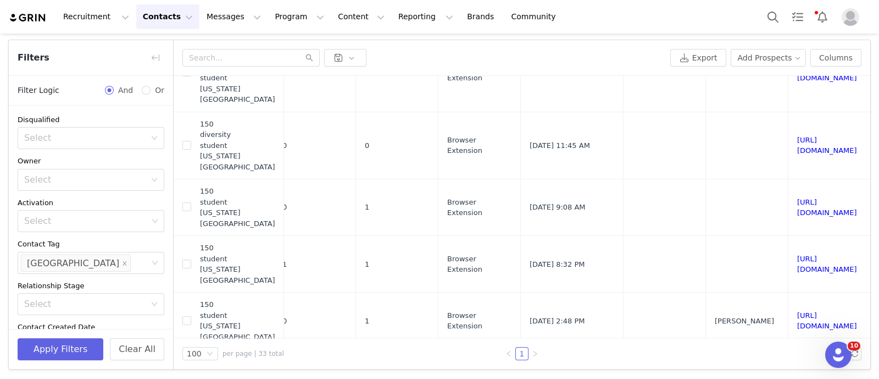
scroll to position [68, 739]
click at [797, 217] on link "https://www.instagram.com/lilianaaa.e" at bounding box center [827, 207] width 60 height 19
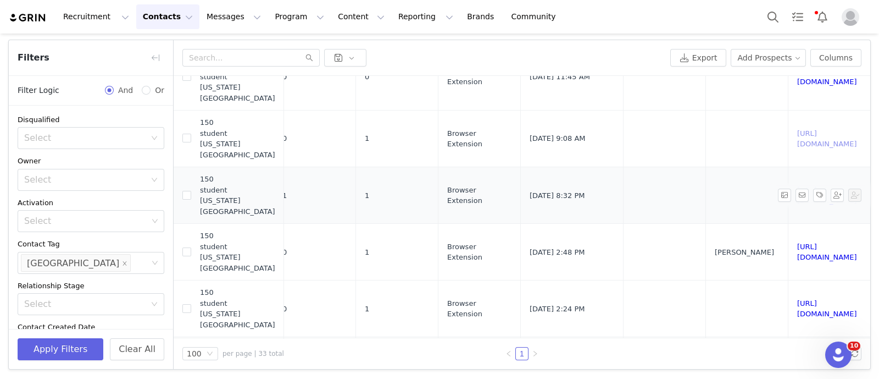
scroll to position [206, 739]
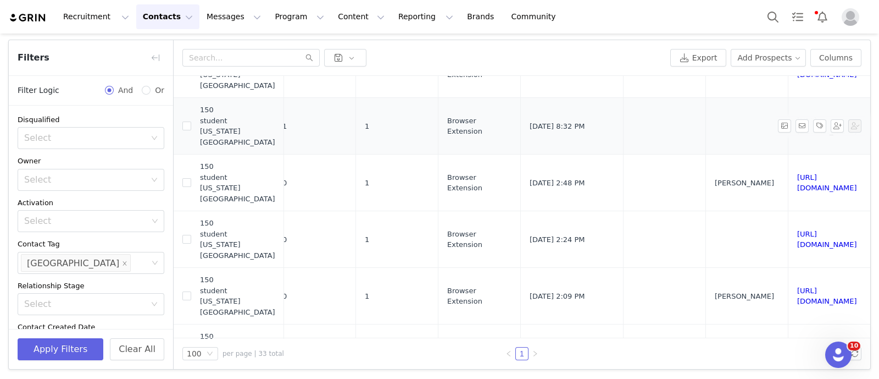
click at [797, 136] on link "https://www.instagram.com/paulamaantilla" at bounding box center [827, 126] width 60 height 19
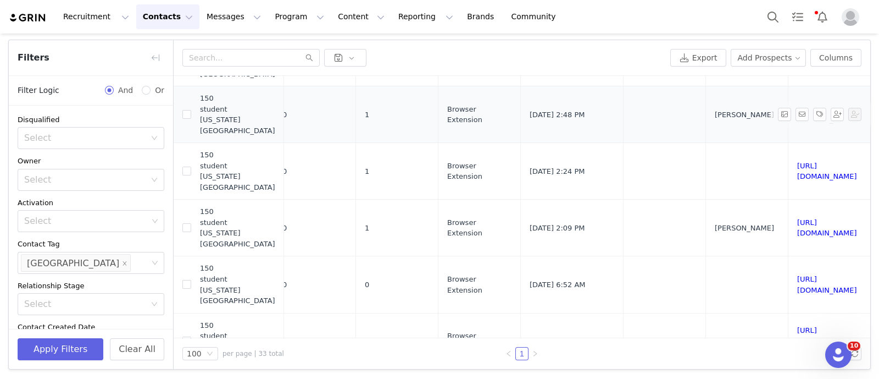
click at [797, 124] on link "https://www.instagram.com/charlieckerr" at bounding box center [827, 114] width 60 height 19
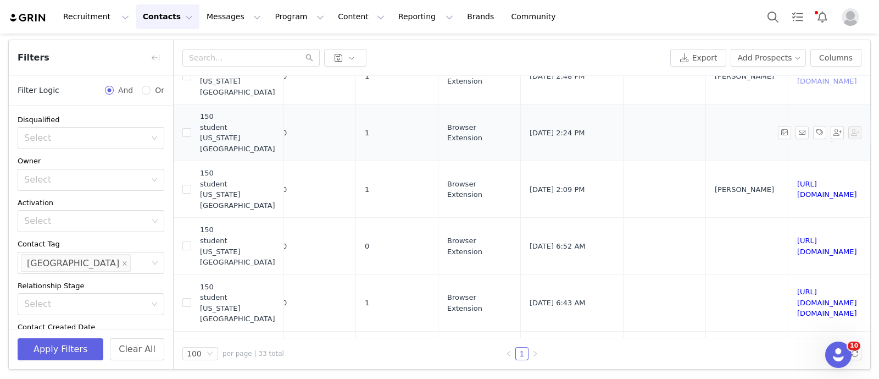
scroll to position [343, 739]
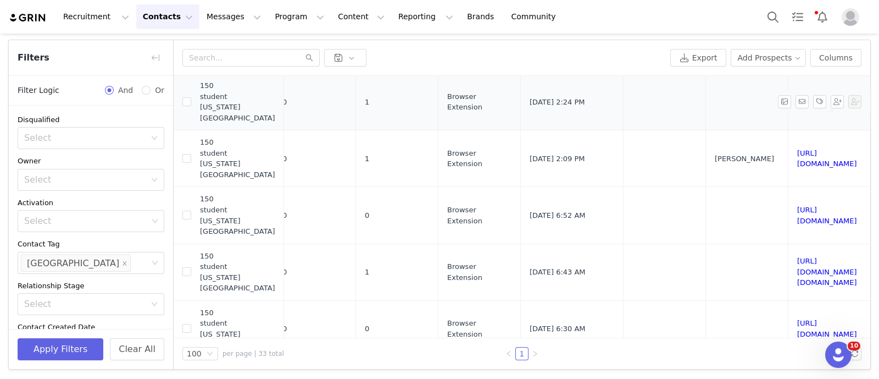
click at [797, 112] on link "https://www.instagram.com/samanthaalarsenn" at bounding box center [827, 101] width 60 height 19
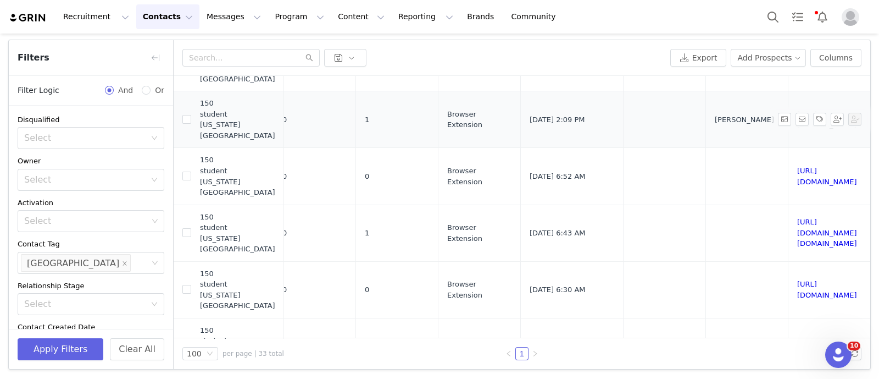
click at [797, 129] on link "https://www.instagram.com/alexaakerr" at bounding box center [827, 119] width 60 height 19
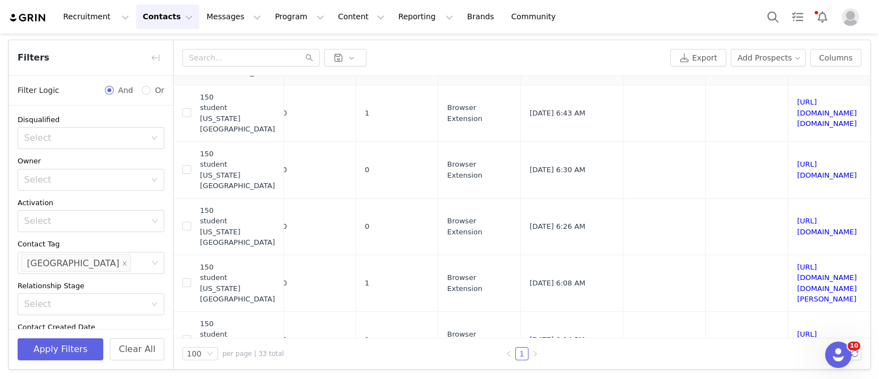
scroll to position [520, 739]
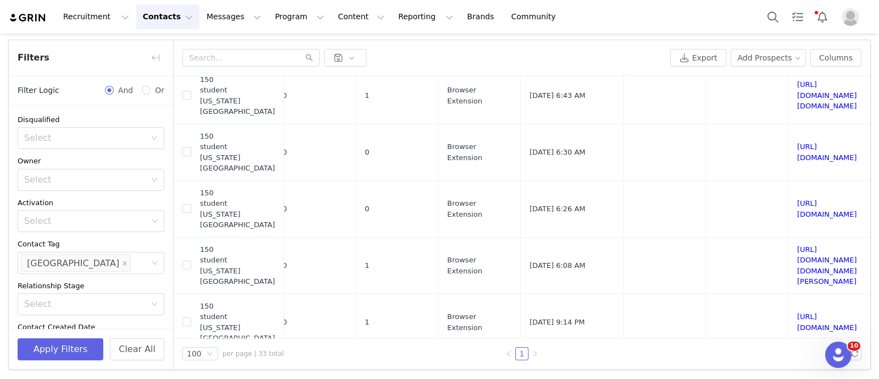
click at [797, 48] on link "https://www.instagram.com/elaine___nicole" at bounding box center [827, 38] width 60 height 19
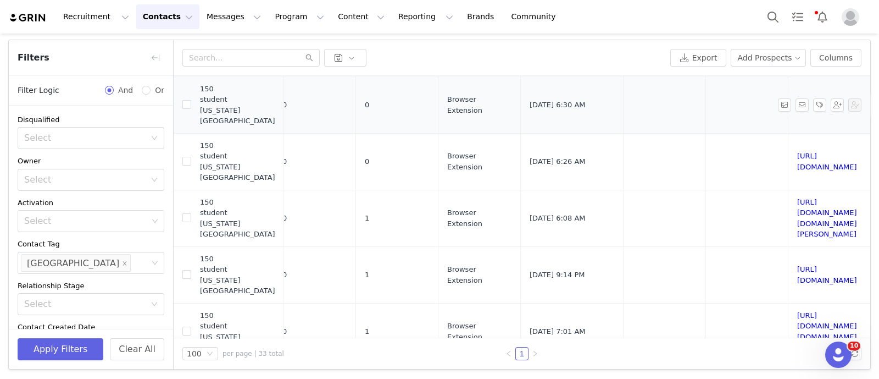
scroll to position [589, 739]
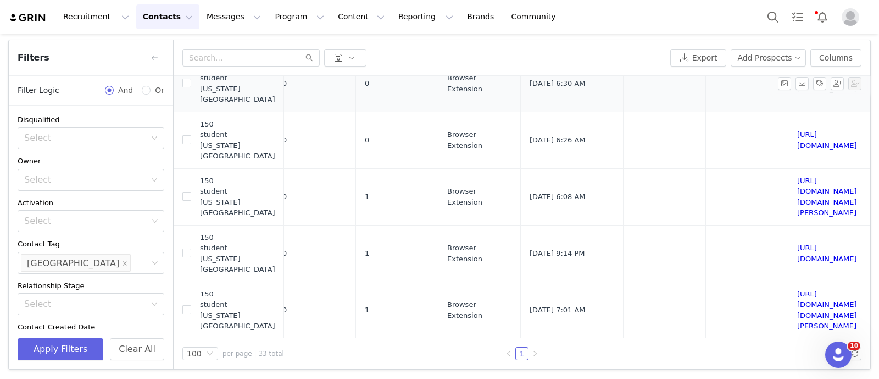
click at [797, 93] on link "https://www.instagram.com/mmadisonraanes" at bounding box center [827, 83] width 60 height 19
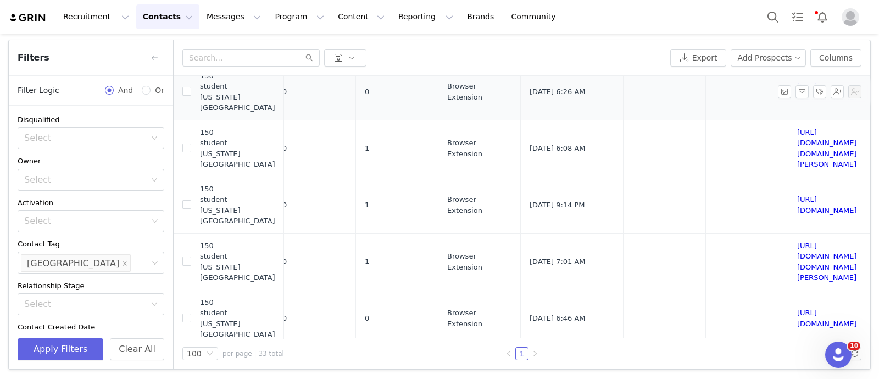
scroll to position [657, 739]
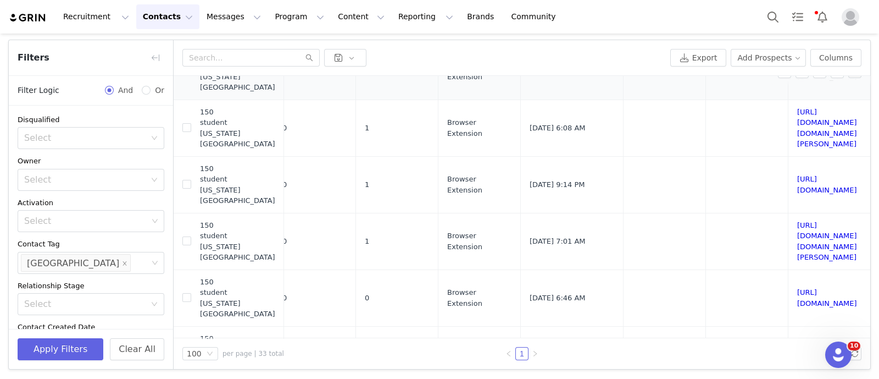
click at [797, 81] on link "https://www.instagram.com/_julianatello" at bounding box center [827, 71] width 60 height 19
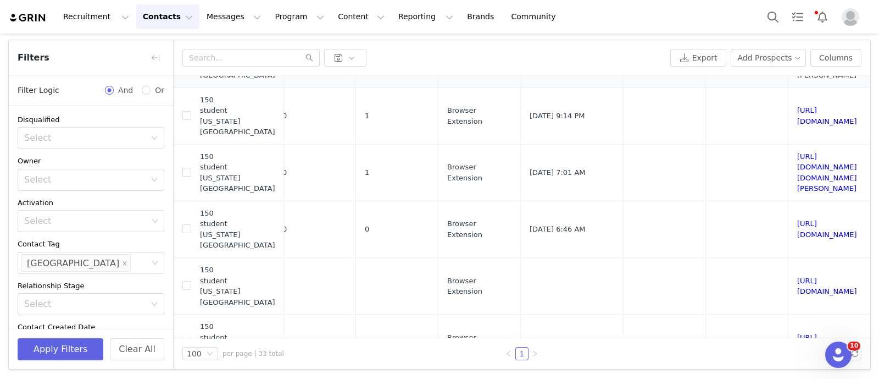
click at [797, 80] on link "https://www.instagram.com/lilly.hester" at bounding box center [827, 59] width 60 height 41
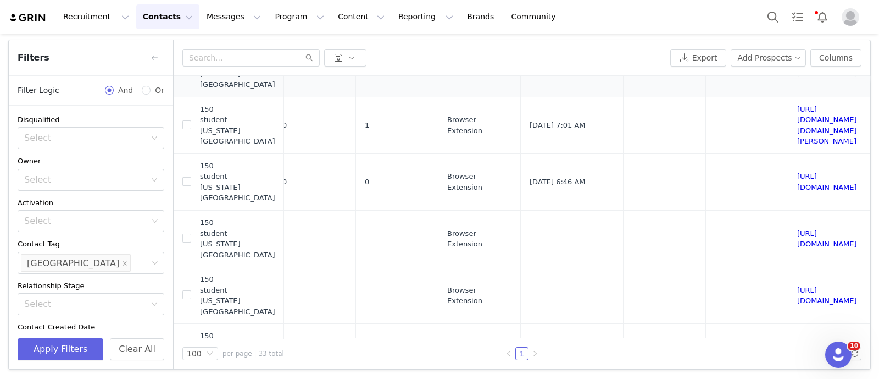
scroll to position [795, 739]
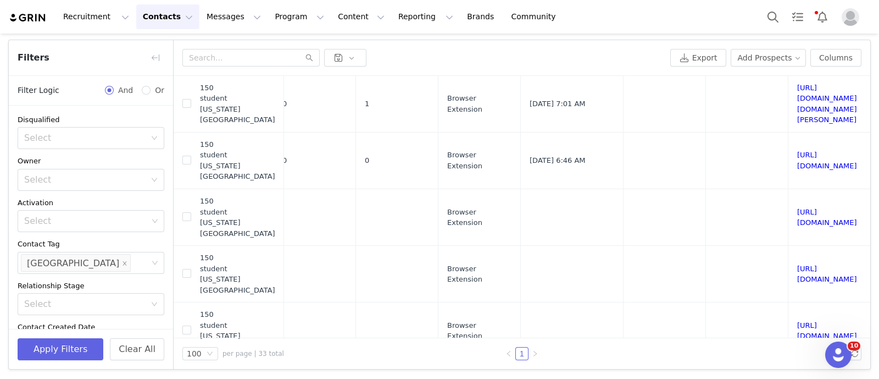
click at [797, 57] on link "https://www.instagram.com/leannalandry" at bounding box center [827, 46] width 60 height 19
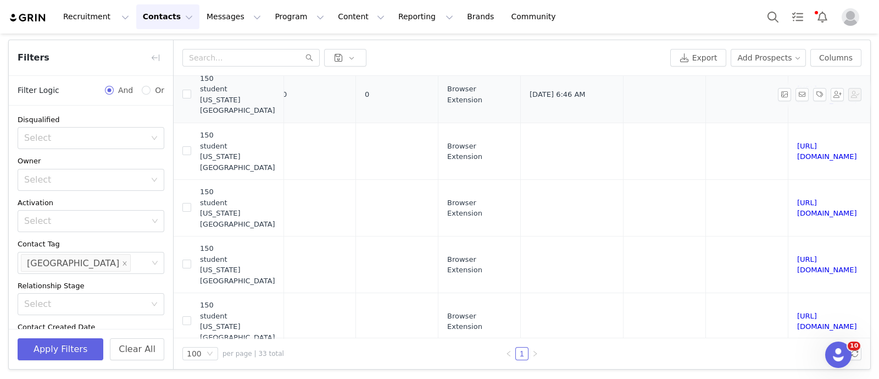
scroll to position [932, 739]
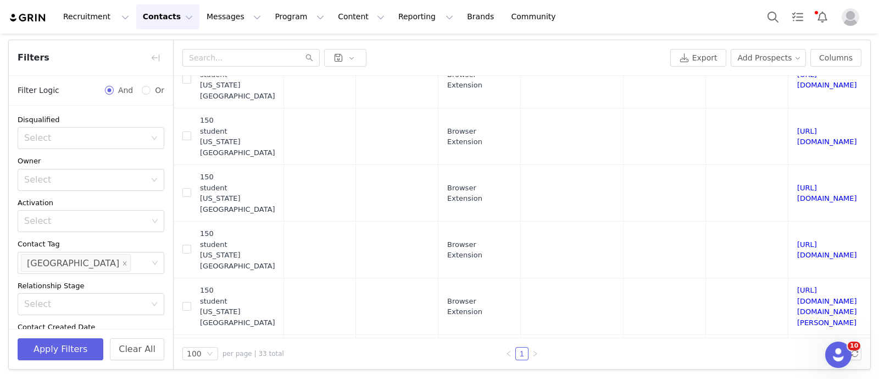
click at [797, 32] on link "https://www.instagram.com/angielinethh" at bounding box center [827, 22] width 60 height 19
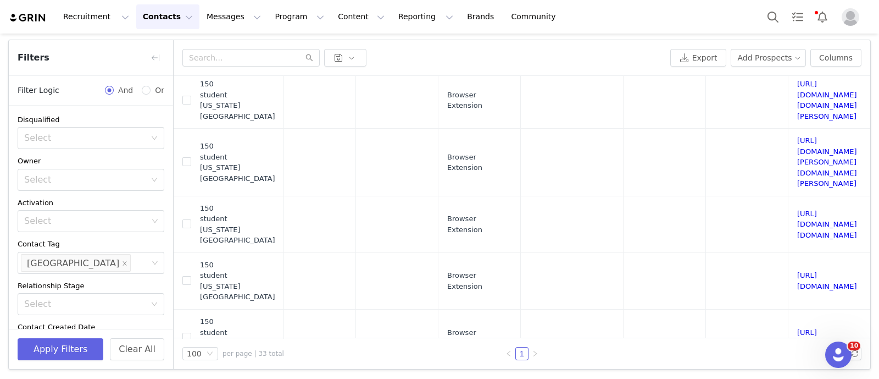
checkbox input "true"
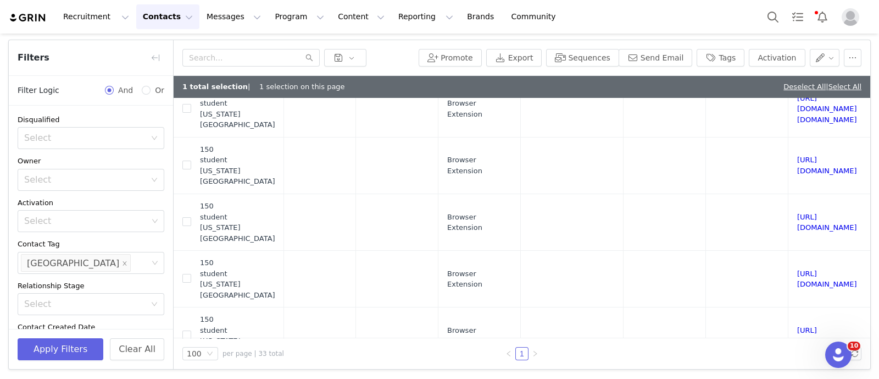
scroll to position [1207, 739]
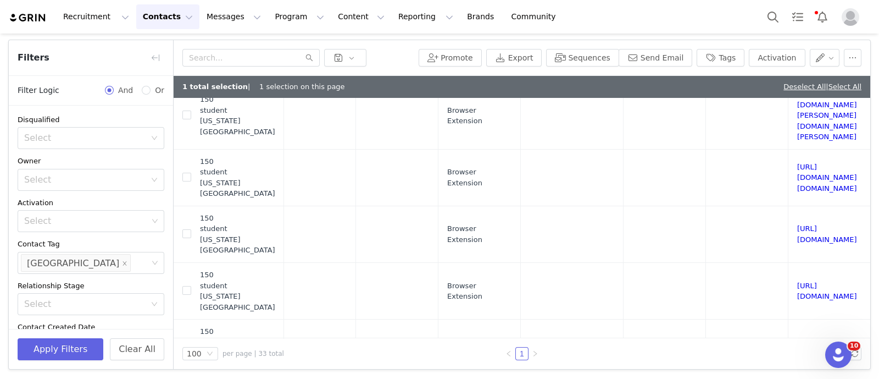
checkbox input "true"
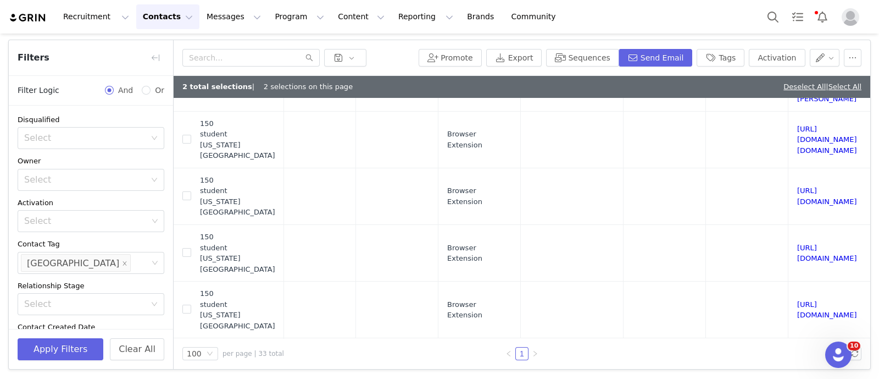
scroll to position [1275, 739]
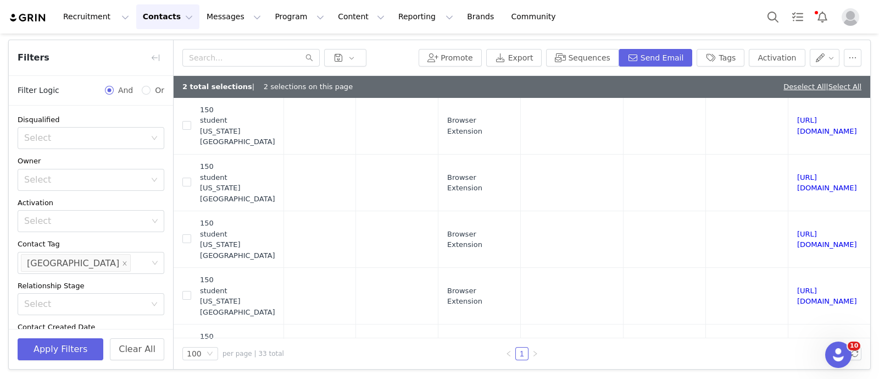
scroll to position [1344, 739]
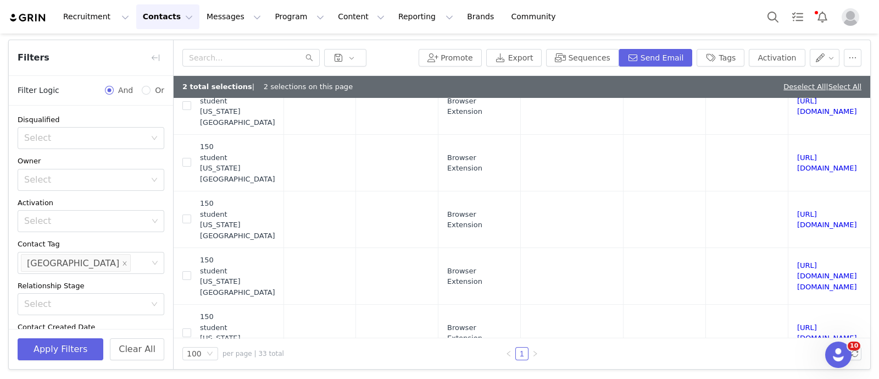
scroll to position [1413, 739]
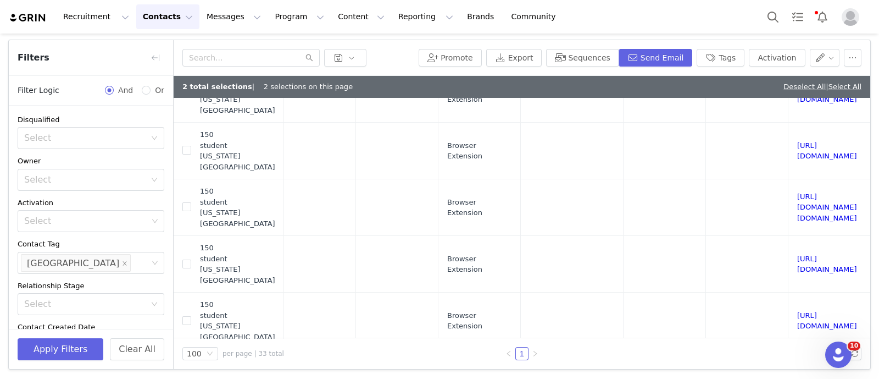
scroll to position [1482, 739]
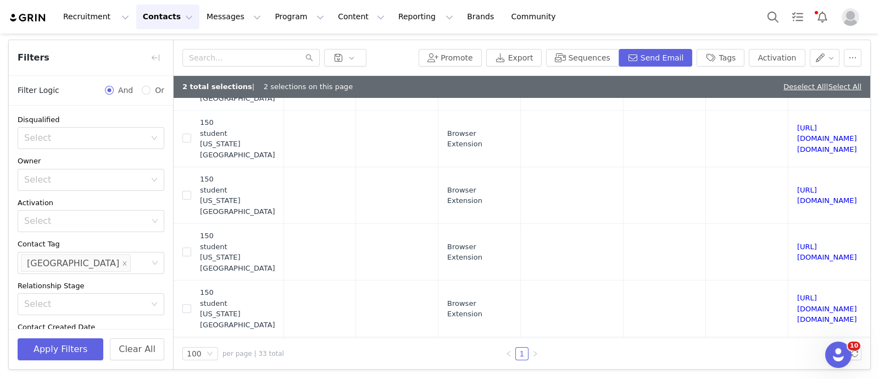
scroll to position [1550, 739]
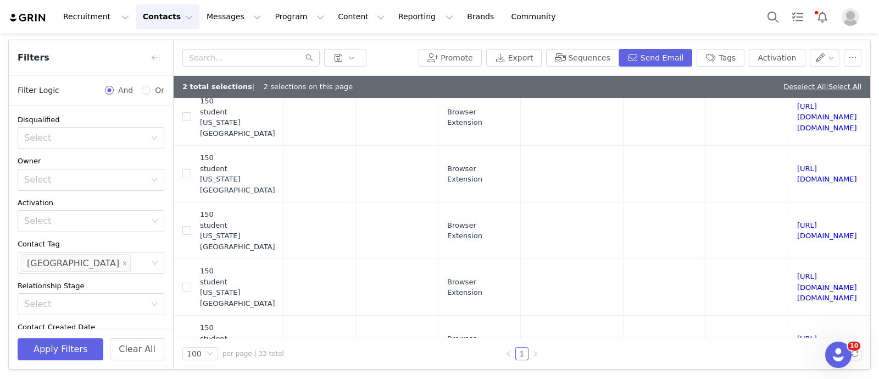
checkbox input "true"
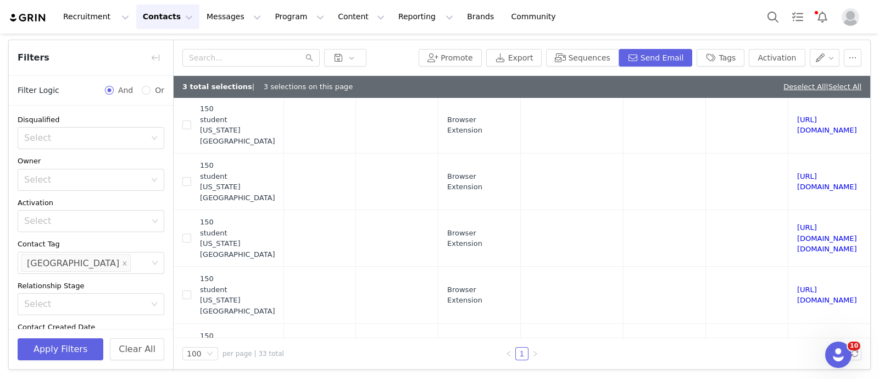
scroll to position [1619, 739]
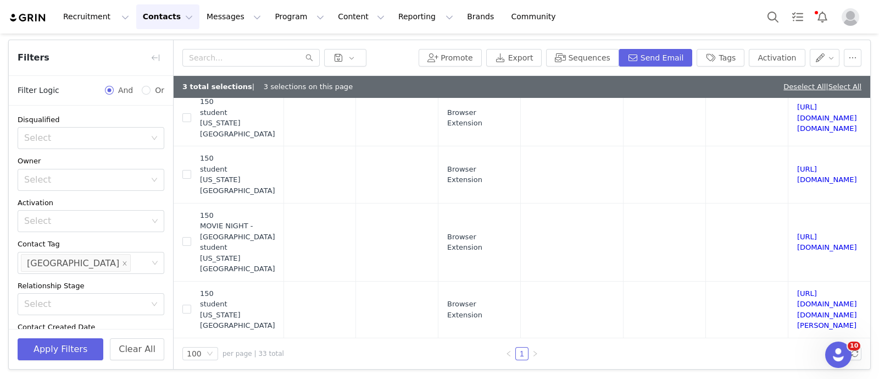
scroll to position [1756, 739]
click at [797, 14] on link "https://www.instagram.com/meganngo76810" at bounding box center [827, 4] width 60 height 19
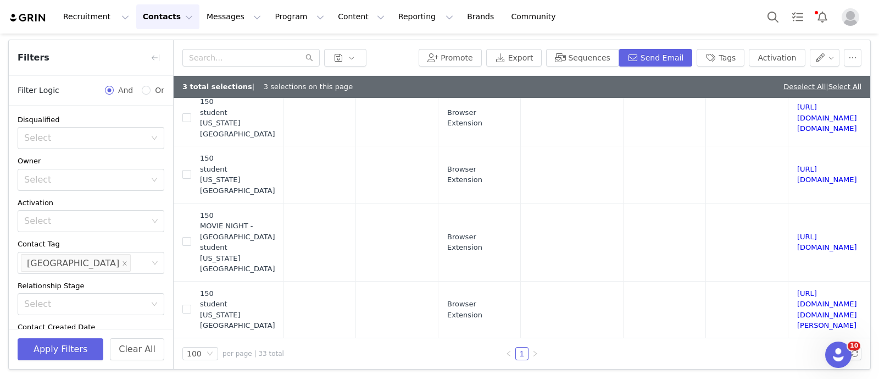
click at [797, 71] on link "https://www.instagram.com/_.melodygarcia" at bounding box center [827, 61] width 60 height 19
click at [797, 165] on link "https://www.instagram.com/ashleymmen" at bounding box center [827, 174] width 60 height 19
click at [797, 232] on link "https://www.instagram.com/maryanntruong" at bounding box center [827, 241] width 60 height 19
click at [667, 65] on button "Send Email" at bounding box center [656, 58] width 74 height 18
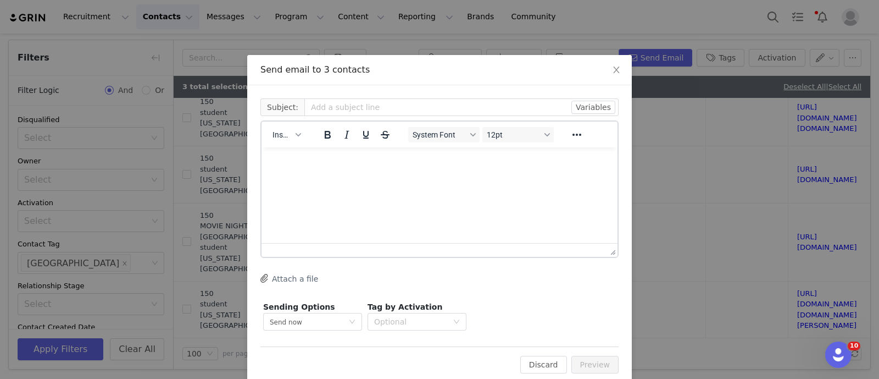
click at [281, 125] on div "Insert" at bounding box center [287, 134] width 51 height 21
click at [276, 130] on span "Insert" at bounding box center [282, 134] width 19 height 9
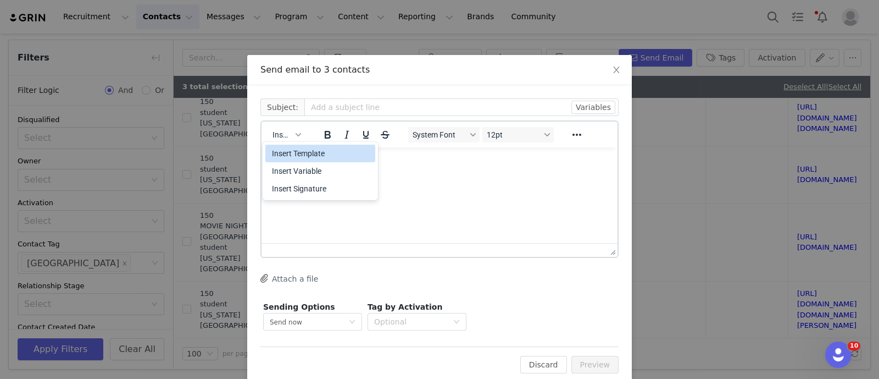
scroll to position [0, 0]
click at [312, 141] on body "Recruitment Recruitment Creator Search Curated Lists Landing Pages Web Extensio…" at bounding box center [439, 189] width 879 height 379
click at [308, 158] on div "Insert Template" at bounding box center [321, 153] width 99 height 13
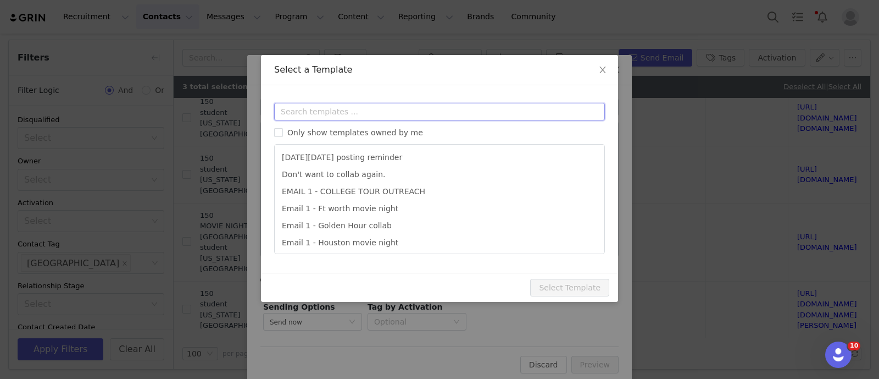
click at [325, 104] on input "text" at bounding box center [439, 112] width 331 height 18
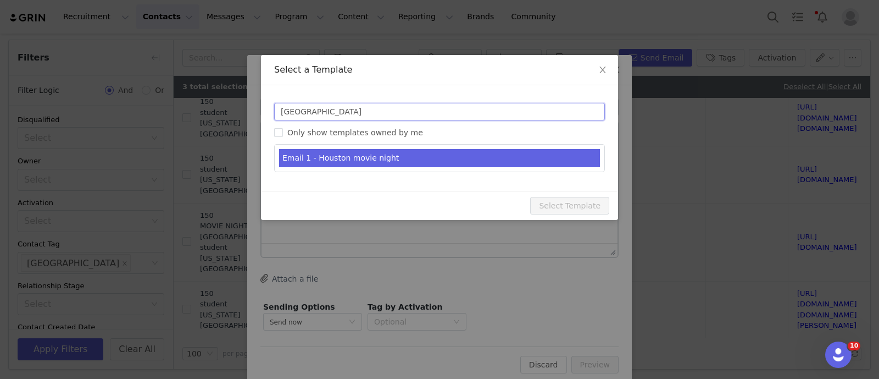
type input "houston"
type input "Collab with Edikted - Houston Movie Night ✨🍿💖"
click at [355, 160] on li "Email 1 - Houston movie night" at bounding box center [439, 158] width 321 height 18
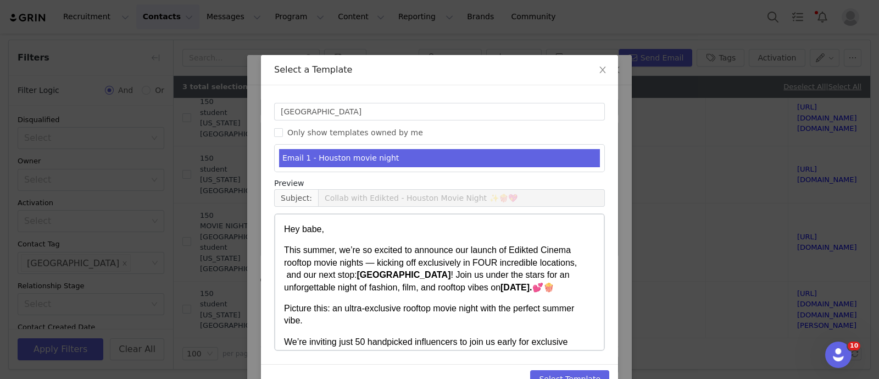
scroll to position [26, 0]
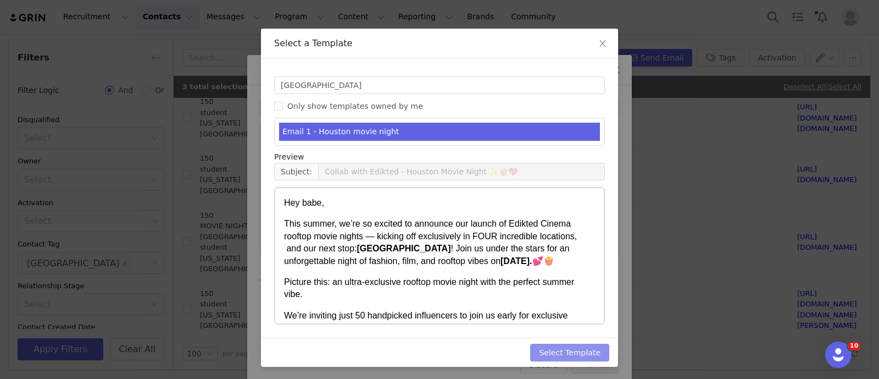
click at [576, 351] on button "Select Template" at bounding box center [569, 352] width 79 height 18
type input "Collab with Edikted - Houston Movie Night ✨🍿💖"
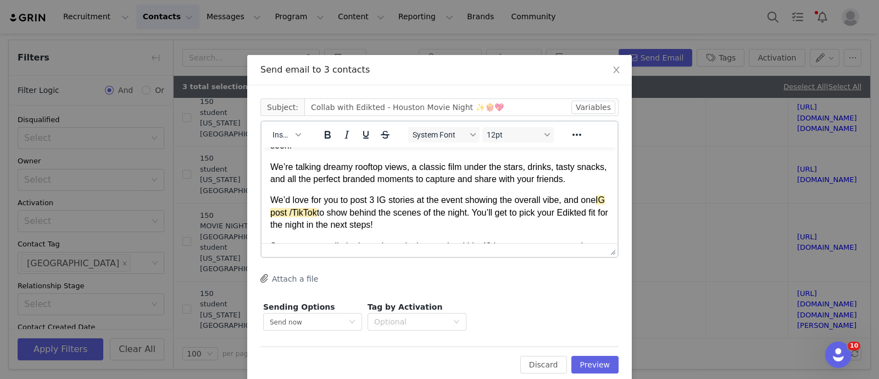
scroll to position [206, 0]
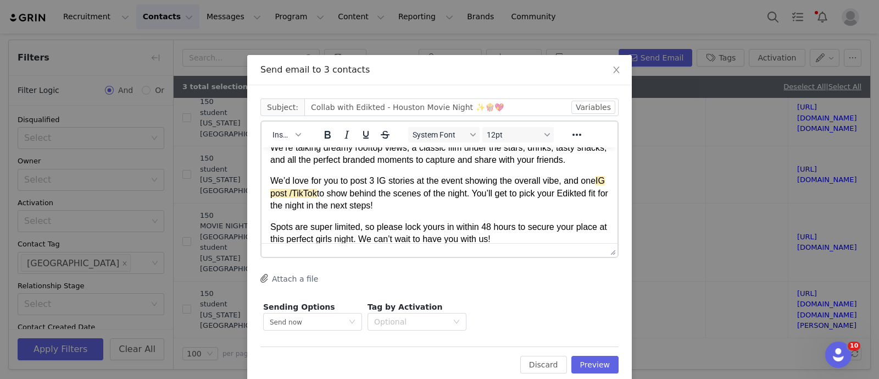
drag, startPoint x: 328, startPoint y: 206, endPoint x: 310, endPoint y: 207, distance: 17.1
click at [320, 197] on span "IG post /TikTok" at bounding box center [437, 186] width 335 height 21
click at [310, 197] on span "IG post /TikTok" at bounding box center [437, 186] width 335 height 21
click at [302, 197] on span "IG post /TikTok" at bounding box center [437, 186] width 335 height 21
drag, startPoint x: 299, startPoint y: 206, endPoint x: 328, endPoint y: 204, distance: 28.6
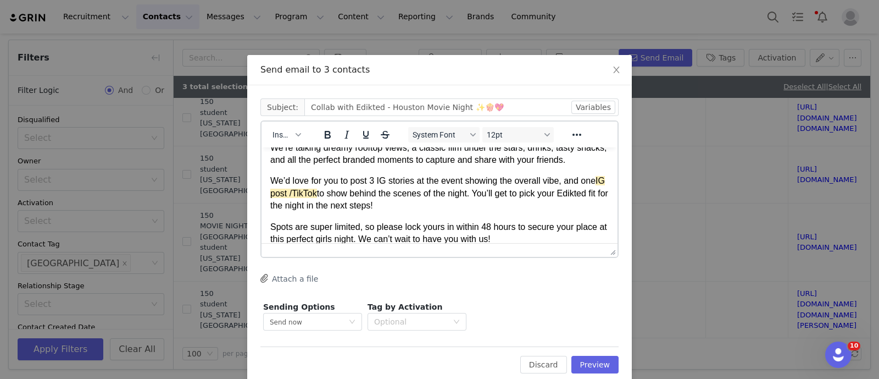
click at [328, 204] on p "We’d love for you to post 3 IG stories at the event showing the overall vibe, a…" at bounding box center [439, 193] width 339 height 37
click at [573, 133] on icon "Reveal or hide additional toolbar items" at bounding box center [576, 134] width 13 height 13
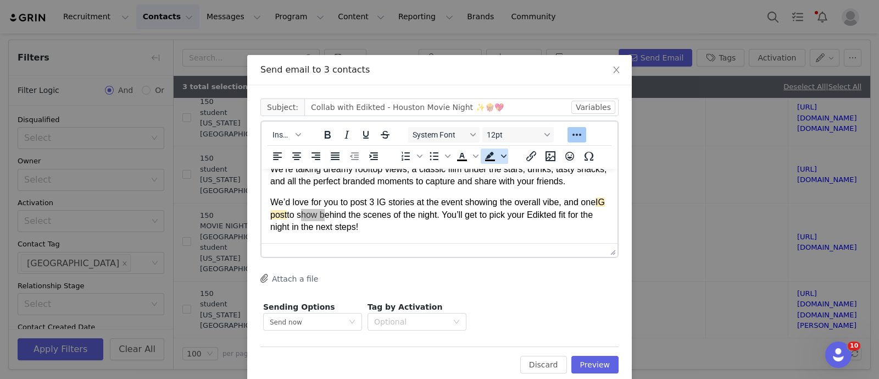
click at [501, 153] on icon "Background color" at bounding box center [503, 155] width 5 height 5
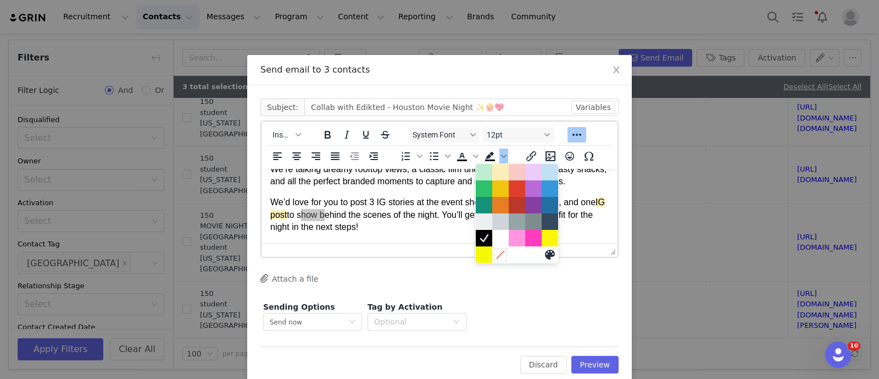
click at [500, 259] on icon at bounding box center [500, 254] width 10 height 10
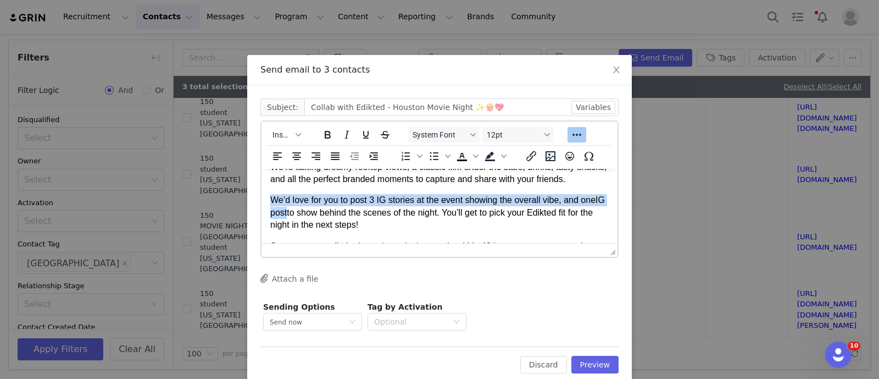
click at [480, 202] on body "Hey babe, This summer, we’re so excited to announce our launch of Edikted Cinem…" at bounding box center [439, 137] width 339 height 337
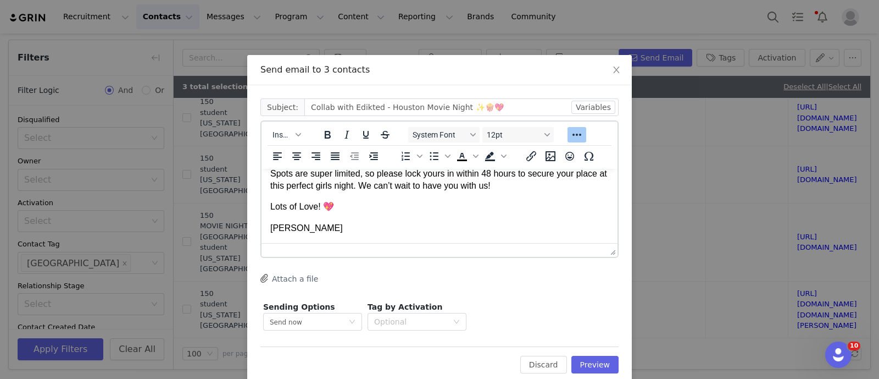
scroll to position [292, 0]
click at [597, 360] on button "Preview" at bounding box center [596, 365] width 48 height 18
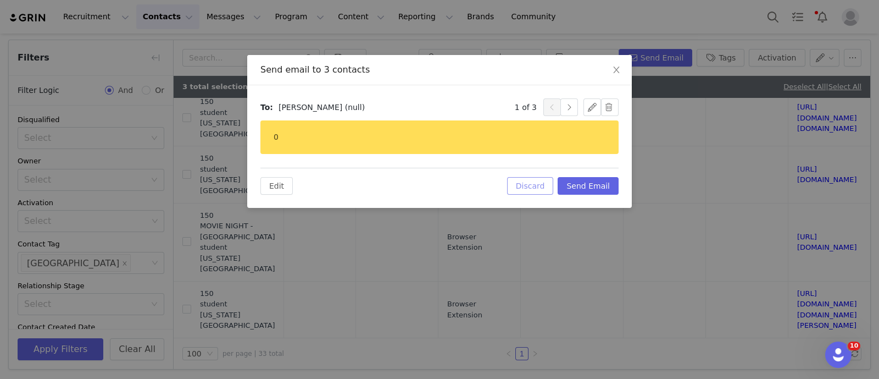
click at [543, 185] on button "Discard" at bounding box center [530, 186] width 47 height 18
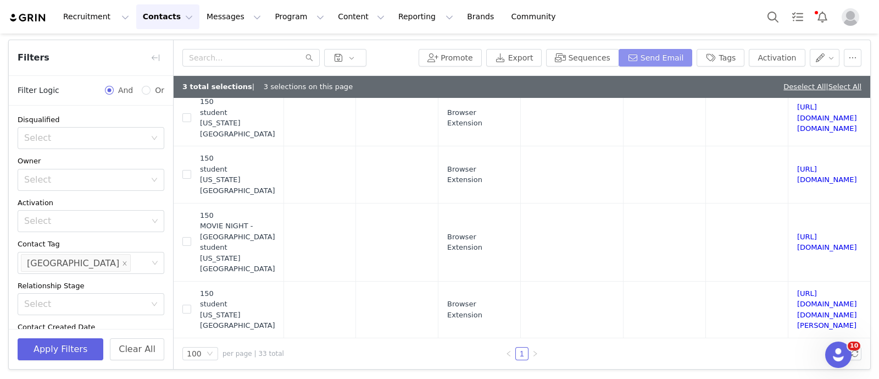
scroll to position [0, 0]
click at [647, 53] on button "Send Email" at bounding box center [656, 58] width 74 height 18
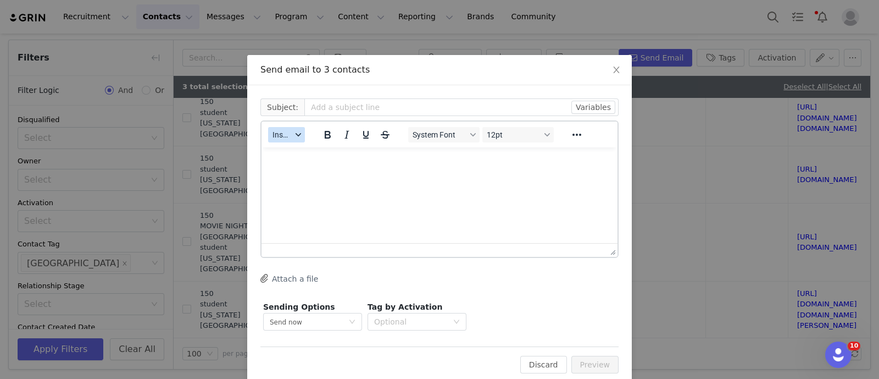
drag, startPoint x: 294, startPoint y: 130, endPoint x: 14, endPoint y: 2, distance: 308.4
click at [294, 130] on button "Insert" at bounding box center [286, 134] width 37 height 15
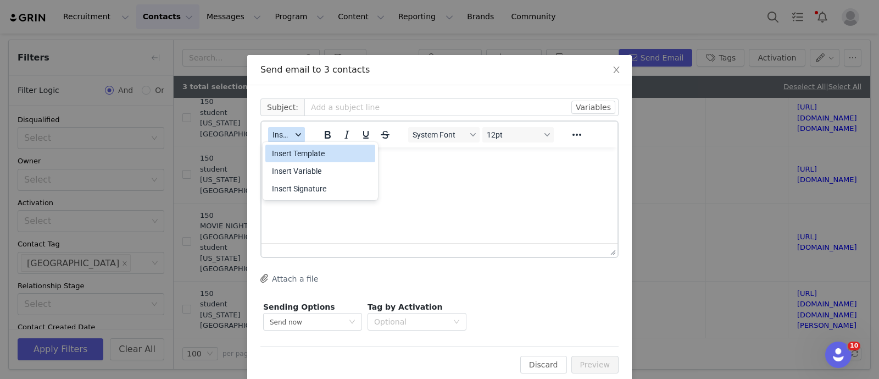
click at [301, 157] on div "Insert Template" at bounding box center [321, 153] width 99 height 13
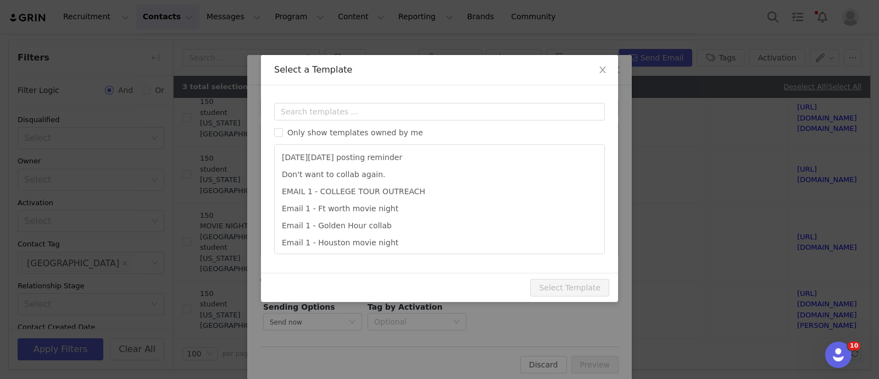
click at [300, 101] on div "Templates Only show templates owned by me Black Friday posting reminder Don't w…" at bounding box center [439, 178] width 357 height 187
click at [300, 108] on input "text" at bounding box center [439, 112] width 331 height 18
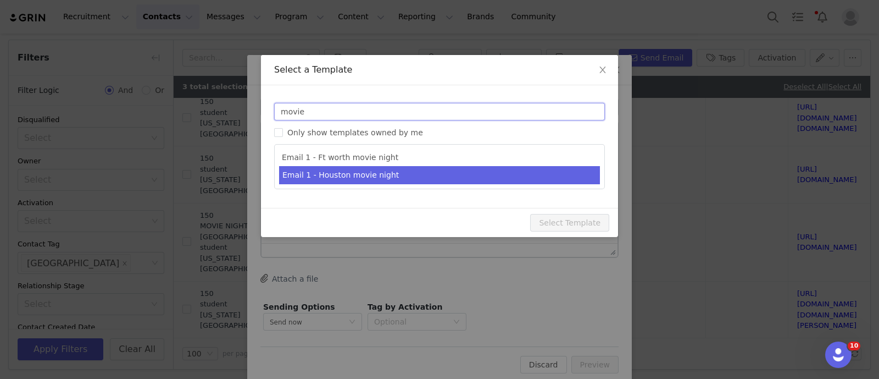
type input "movie"
click at [351, 176] on li "Email 1 - Houston movie night" at bounding box center [439, 175] width 321 height 18
type input "Collab with Edikted - Houston Movie Night ✨🍿💖"
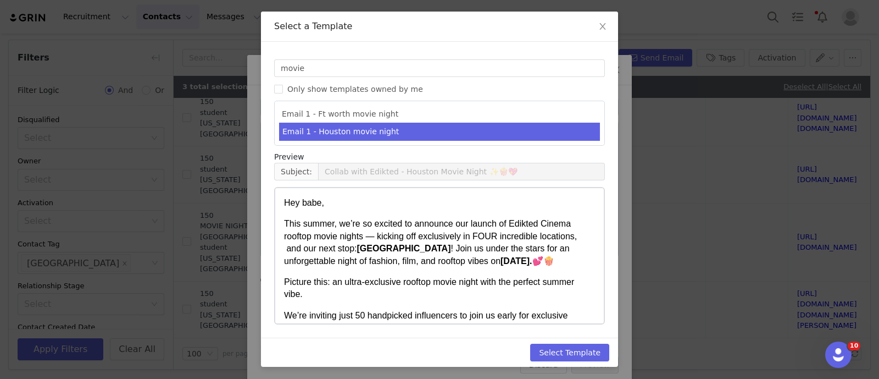
scroll to position [44, 0]
click at [578, 355] on button "Select Template" at bounding box center [569, 352] width 79 height 18
type input "Collab with Edikted - Houston Movie Night ✨🍿💖"
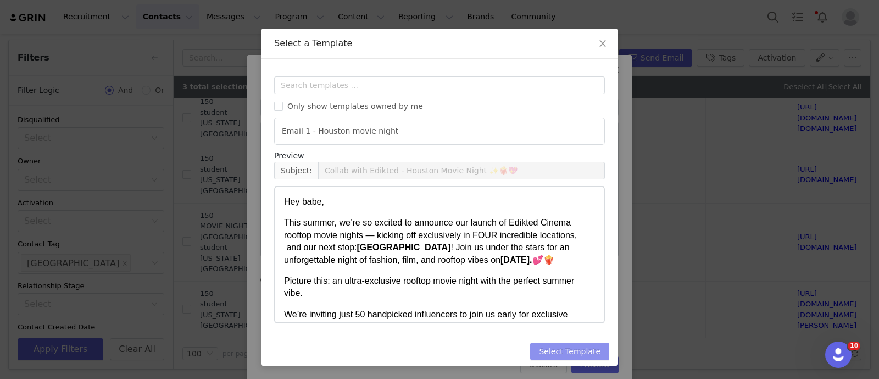
scroll to position [0, 0]
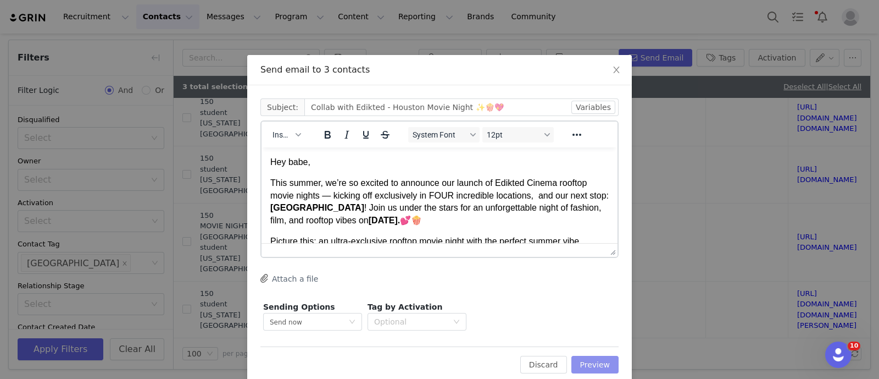
click at [589, 364] on button "Preview" at bounding box center [596, 365] width 48 height 18
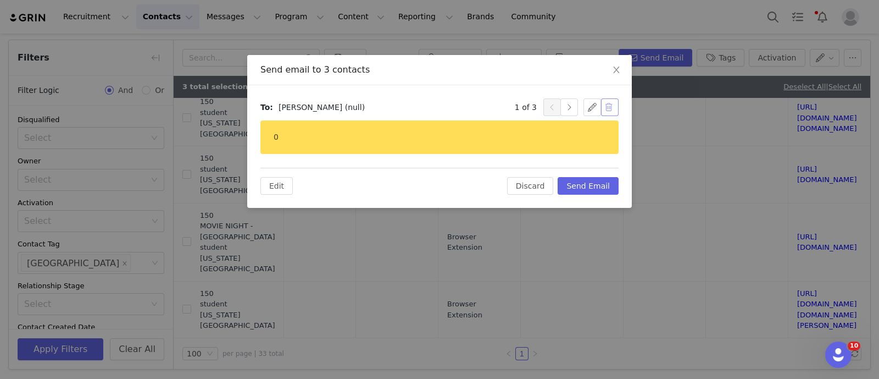
click at [607, 108] on button "button" at bounding box center [610, 107] width 18 height 18
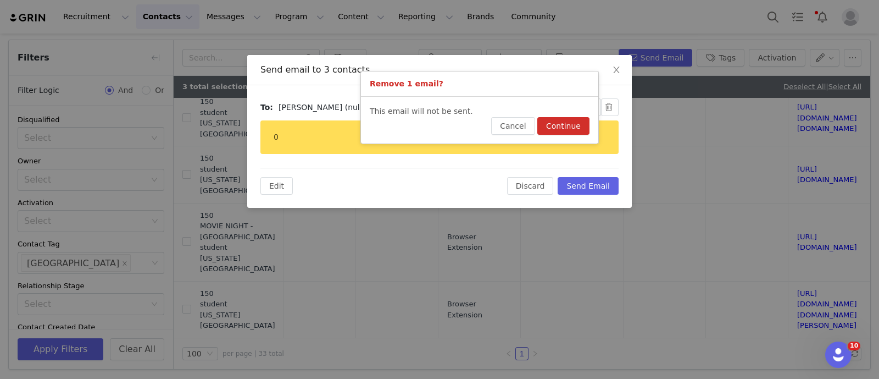
click at [570, 127] on button "Continue" at bounding box center [563, 126] width 52 height 18
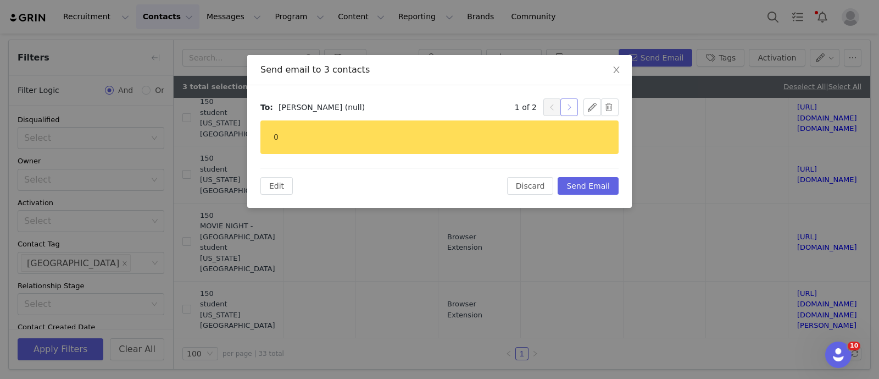
click at [566, 108] on button "button" at bounding box center [570, 107] width 18 height 18
click at [550, 103] on button "button" at bounding box center [552, 107] width 18 height 18
click at [613, 70] on icon "icon: close" at bounding box center [616, 69] width 9 height 9
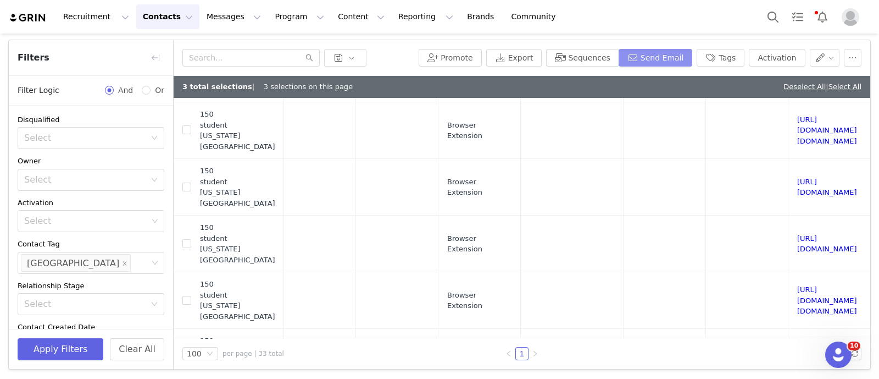
scroll to position [1519, 739]
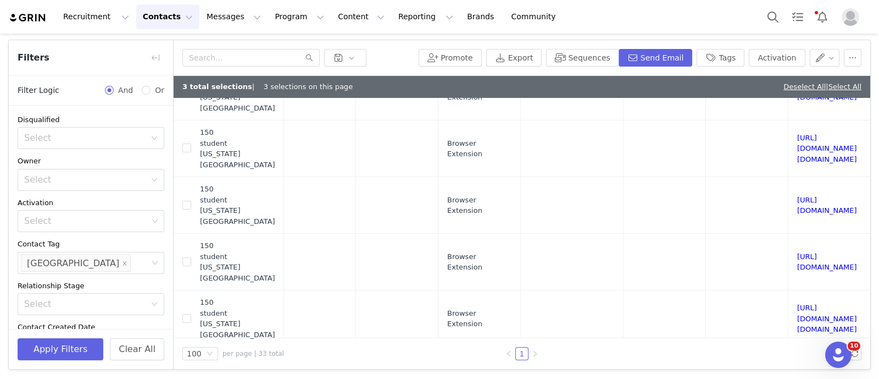
click at [724, 65] on div "Promote Export Sequences Send Email Tags Activation" at bounding box center [522, 58] width 697 height 36
click at [723, 54] on button "Tags" at bounding box center [721, 58] width 48 height 18
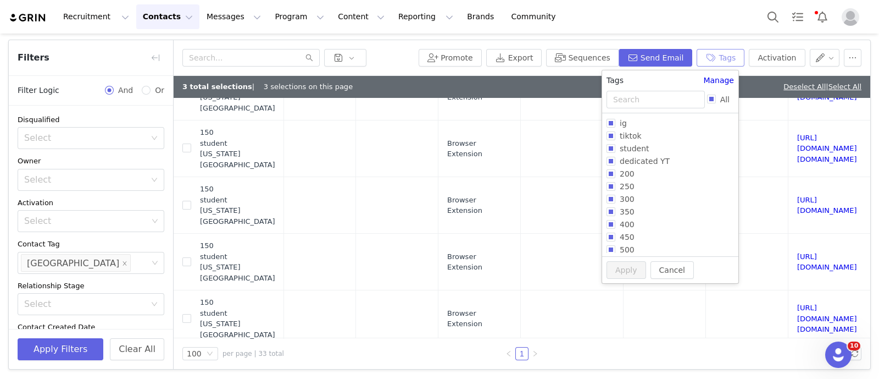
click at [713, 52] on button "Tags" at bounding box center [721, 58] width 48 height 18
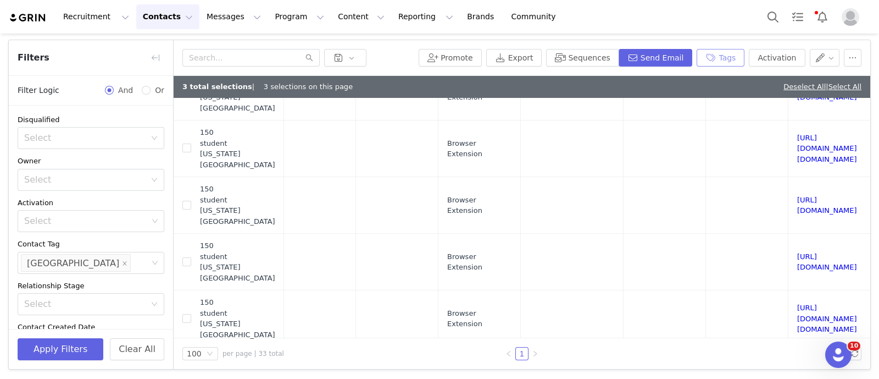
click at [708, 53] on button "Tags" at bounding box center [721, 58] width 48 height 18
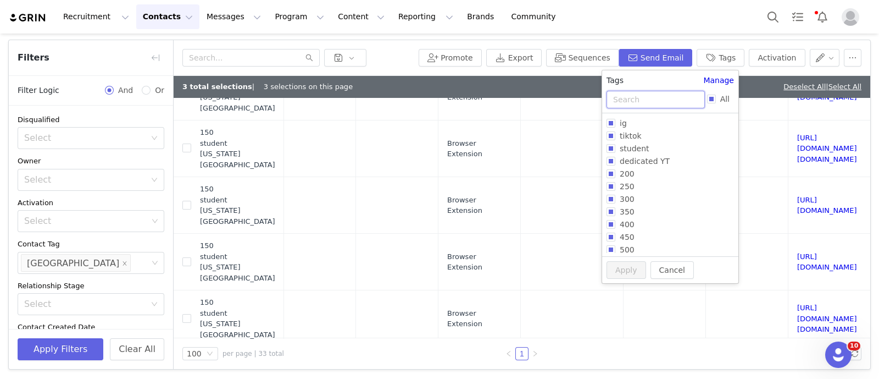
click at [642, 101] on input "text" at bounding box center [656, 100] width 98 height 18
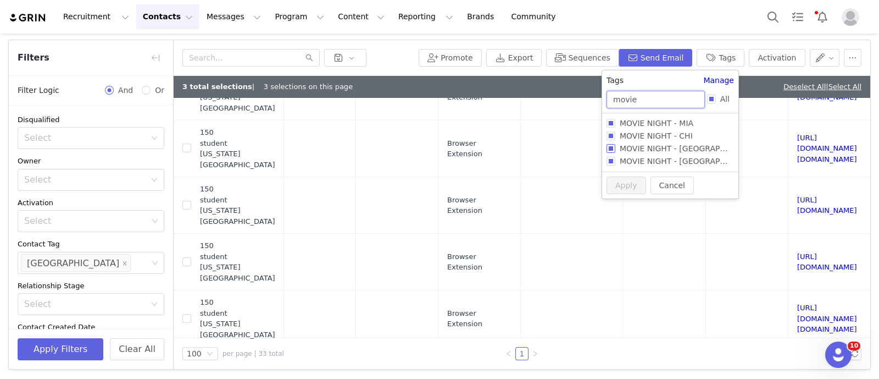
type input "movie"
drag, startPoint x: 644, startPoint y: 147, endPoint x: 633, endPoint y: 160, distance: 16.7
click at [643, 147] on span "MOVIE NIGHT - HOUSTON" at bounding box center [689, 148] width 149 height 9
click at [615, 147] on input "MOVIE NIGHT - HOUSTON" at bounding box center [611, 148] width 9 height 9
checkbox input "true"
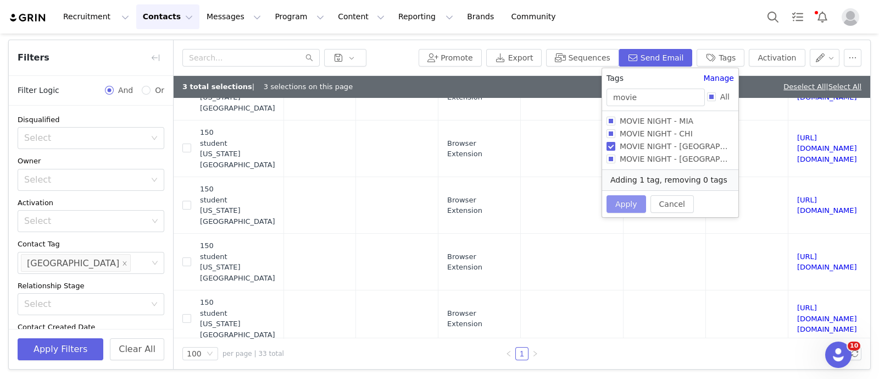
click at [619, 199] on button "Apply" at bounding box center [627, 204] width 40 height 18
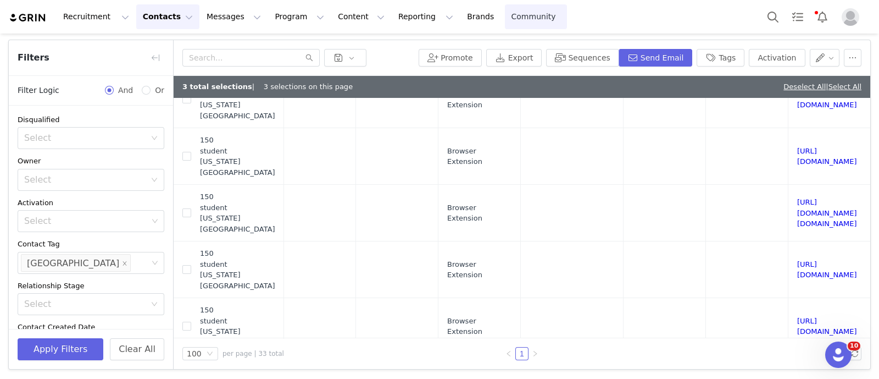
scroll to position [0, 0]
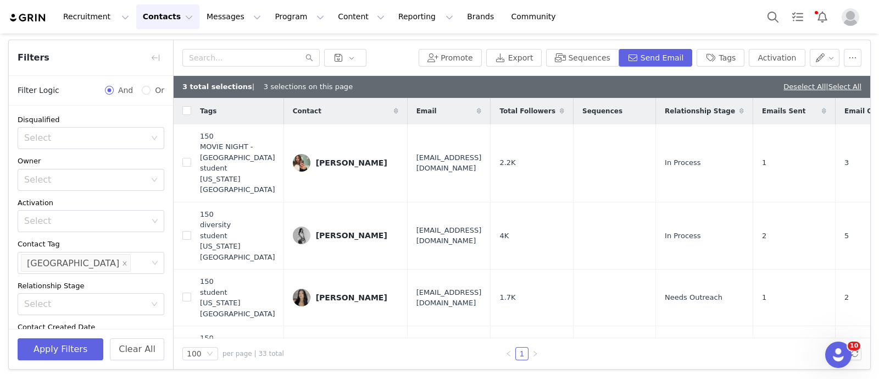
click at [170, 14] on button "Contacts Contacts" at bounding box center [167, 16] width 63 height 25
click at [170, 48] on div "Creators" at bounding box center [169, 49] width 74 height 12
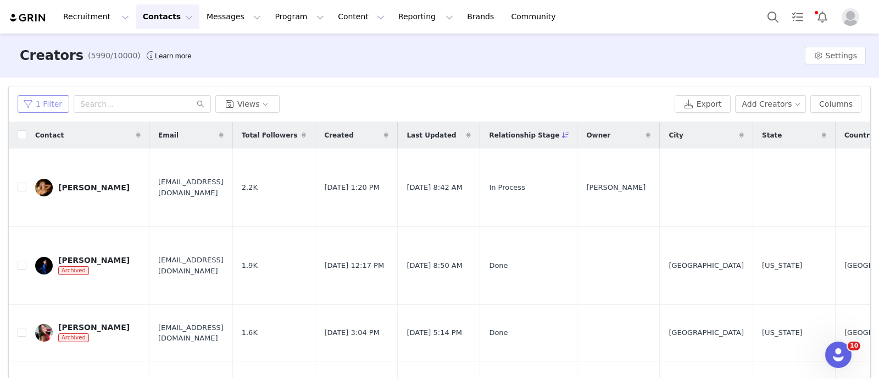
click at [58, 102] on button "1 Filter" at bounding box center [44, 104] width 52 height 18
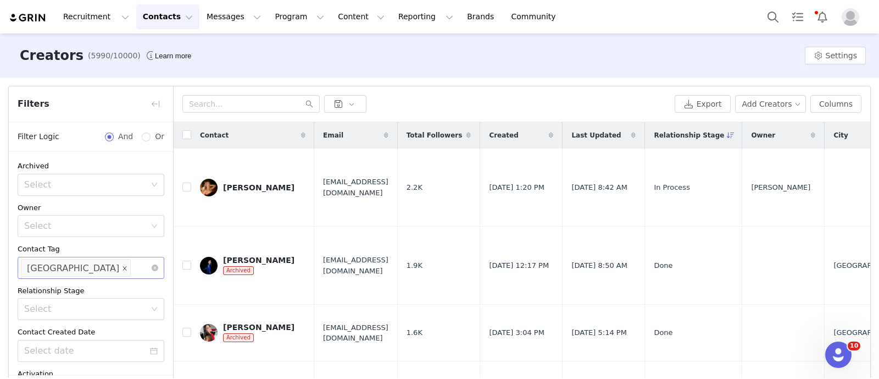
click at [122, 264] on span at bounding box center [124, 267] width 5 height 15
click at [79, 267] on div "Select" at bounding box center [86, 267] width 124 height 11
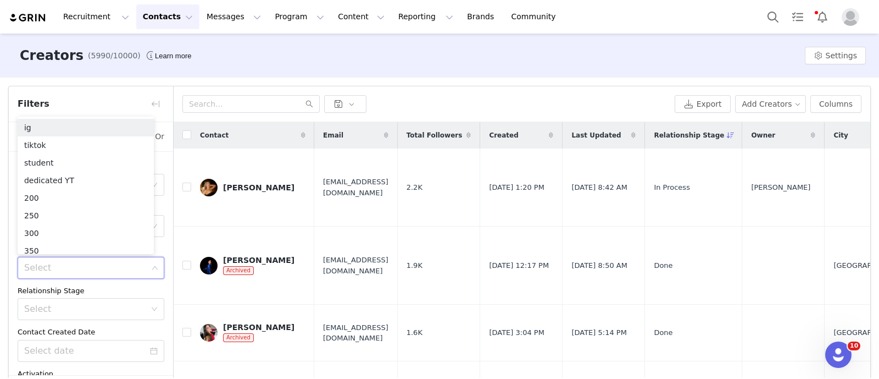
click at [87, 292] on div "Relationship Stage" at bounding box center [91, 290] width 147 height 11
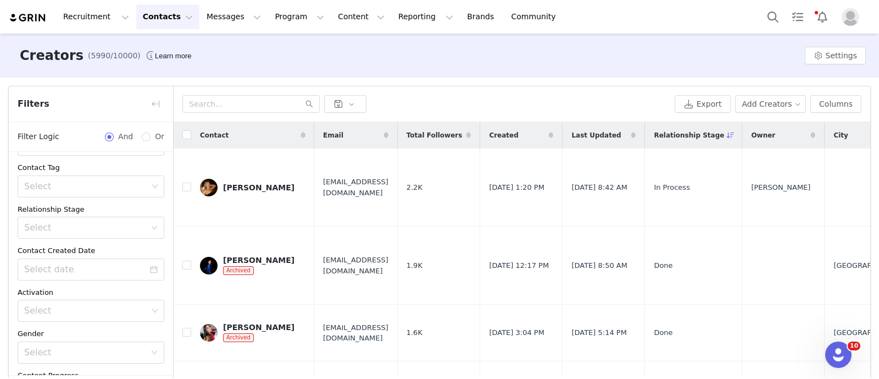
scroll to position [154, 0]
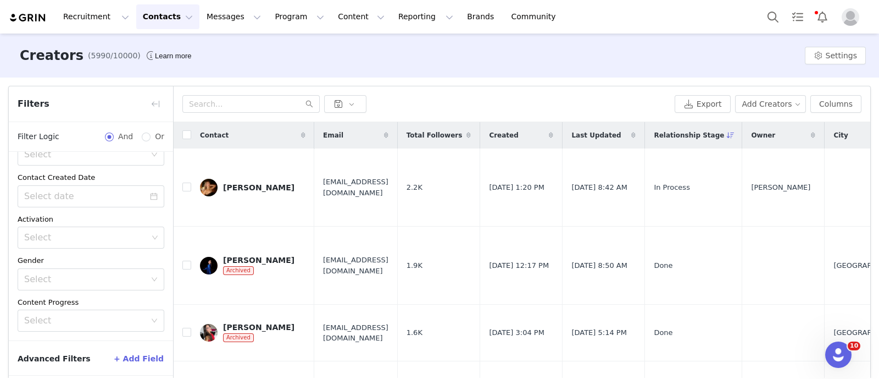
click at [142, 360] on button "+ Add Field" at bounding box center [138, 359] width 51 height 18
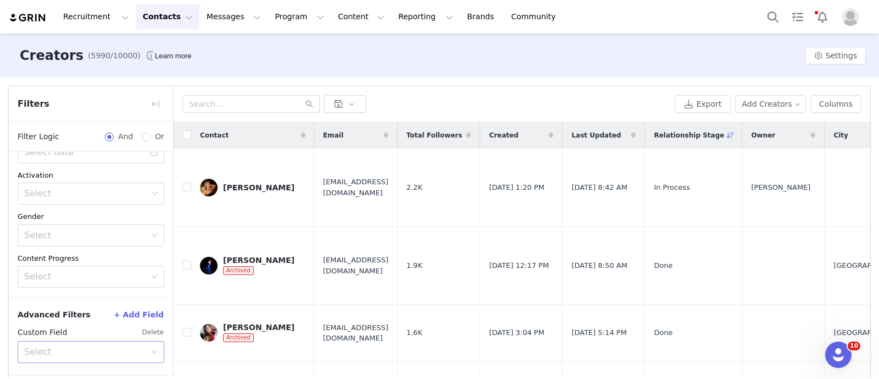
click at [56, 353] on div "Select" at bounding box center [84, 351] width 121 height 11
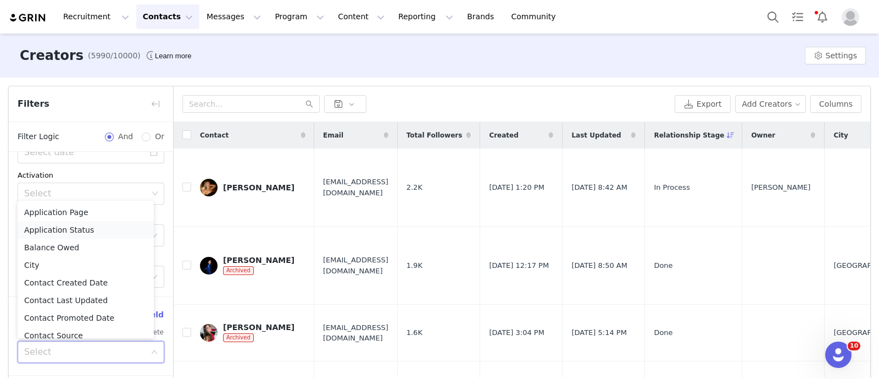
scroll to position [74, 0]
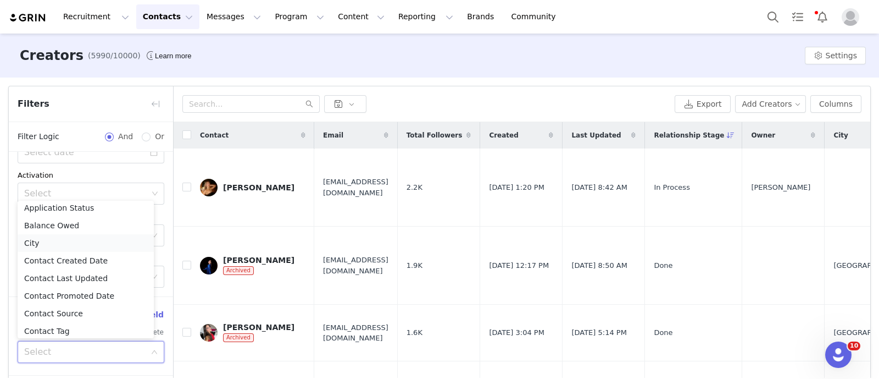
click at [47, 245] on li "City" at bounding box center [86, 243] width 136 height 18
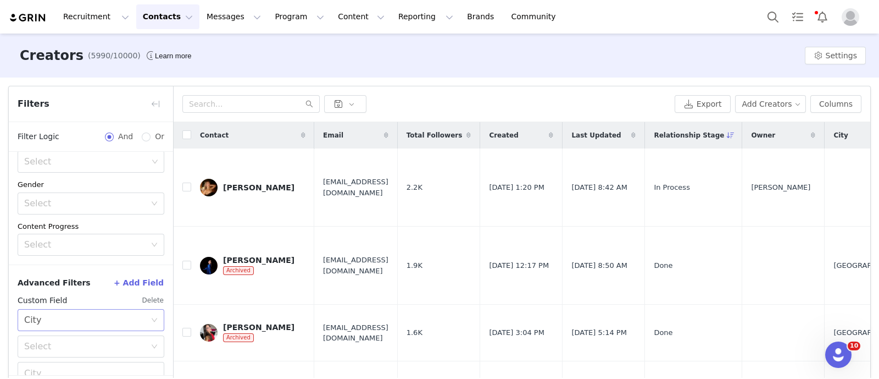
scroll to position [247, 0]
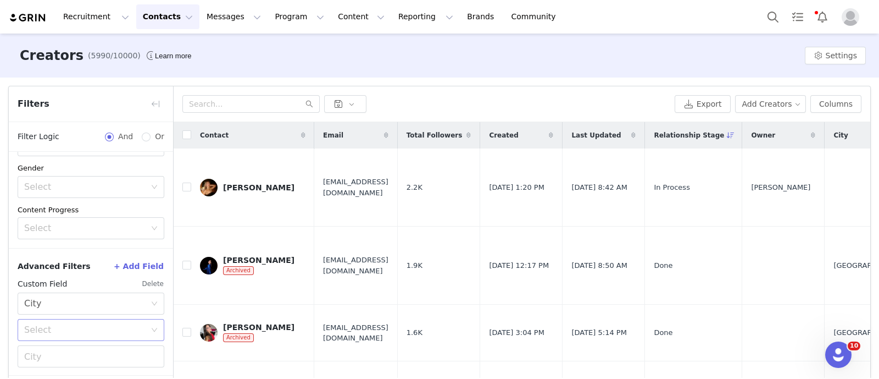
click at [35, 332] on div "Select" at bounding box center [84, 329] width 121 height 11
click at [49, 286] on li "Equal" at bounding box center [86, 287] width 136 height 18
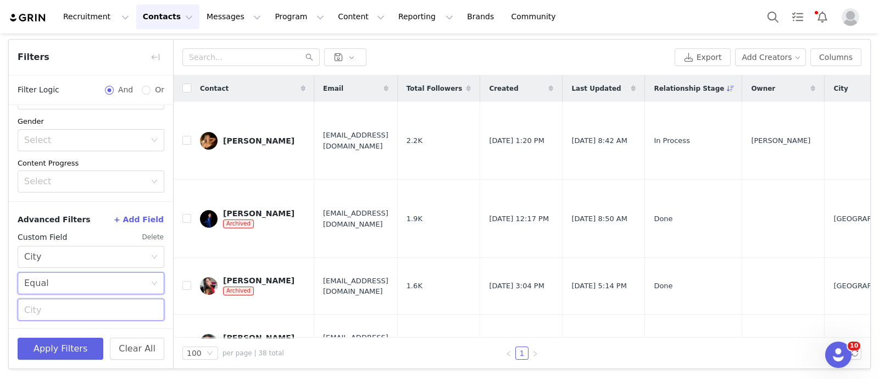
click at [75, 310] on input "text" at bounding box center [91, 309] width 147 height 22
type input "new york"
click at [82, 350] on button "Apply Filters" at bounding box center [61, 348] width 86 height 22
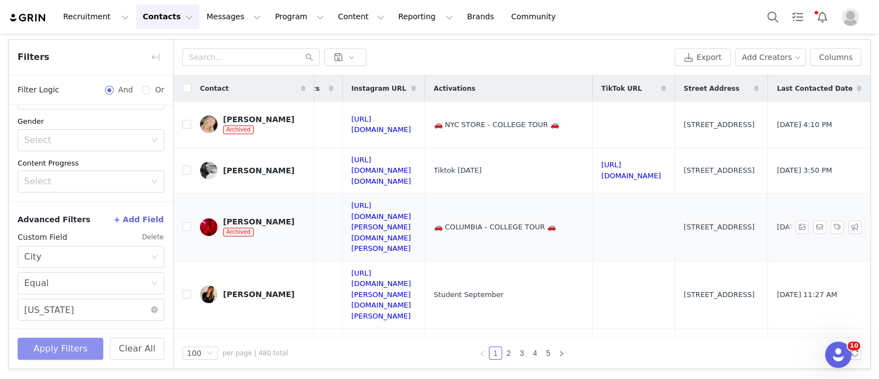
scroll to position [137, 1370]
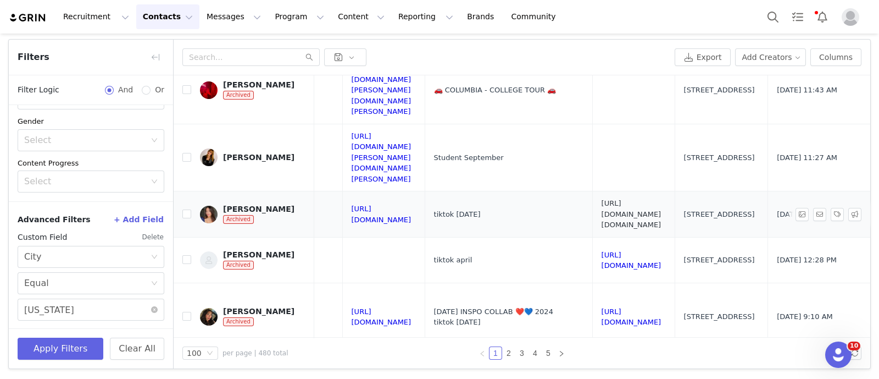
click at [662, 199] on link "https://www.tiktok.com/@maddie.harp" at bounding box center [632, 214] width 60 height 30
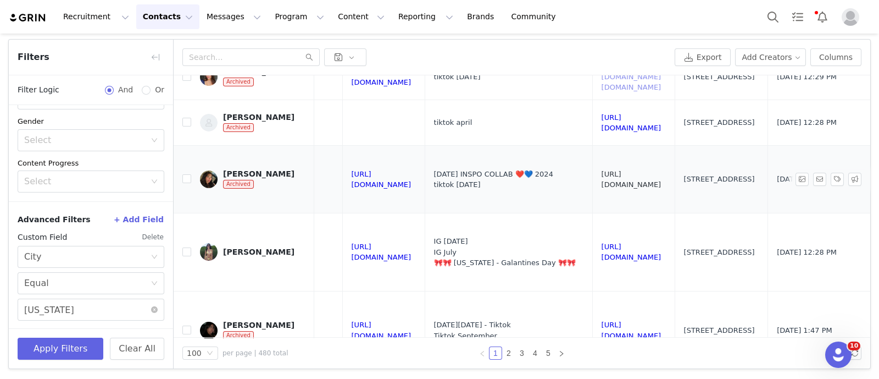
scroll to position [343, 1370]
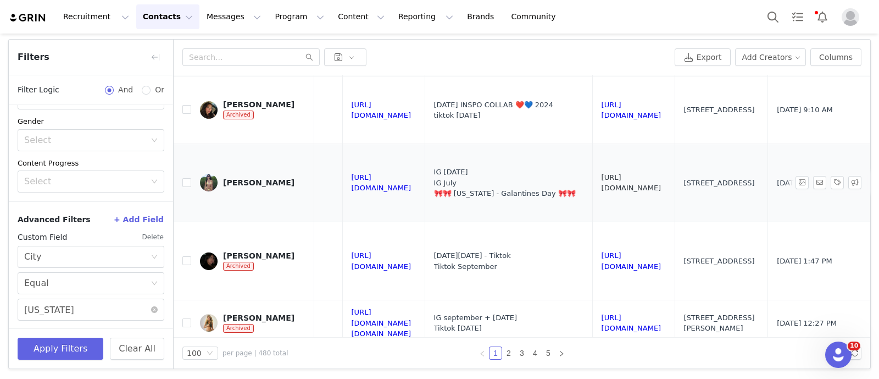
click at [659, 173] on link "https://www.tiktok.com/@paulinareitman" at bounding box center [632, 182] width 60 height 19
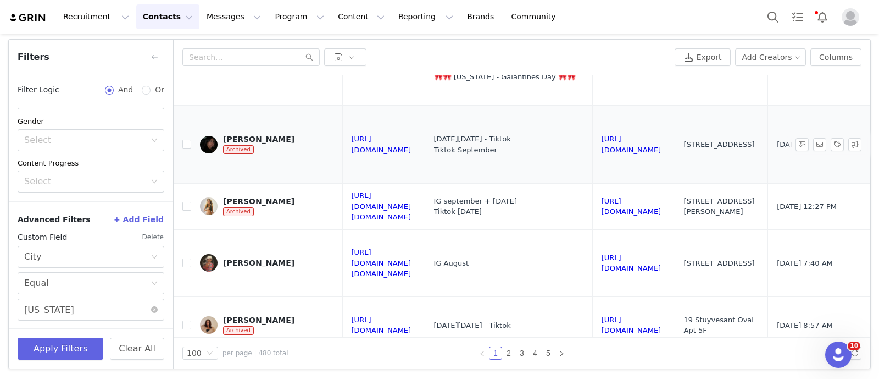
scroll to position [480, 1370]
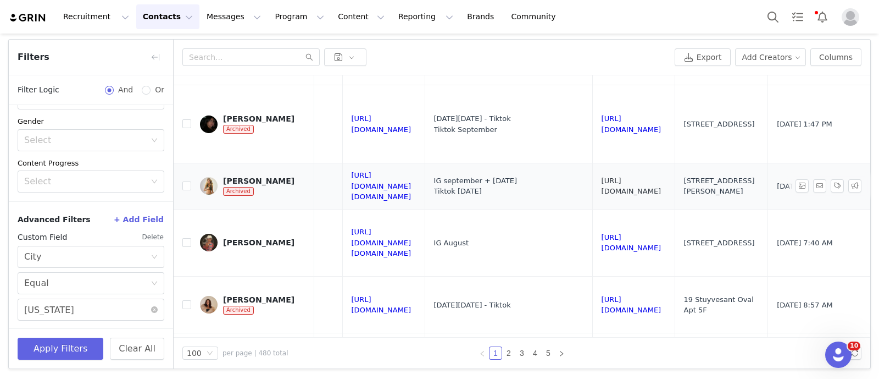
click at [609, 176] on link "https://www.tiktok.com/@ellierosinkranz" at bounding box center [632, 185] width 60 height 19
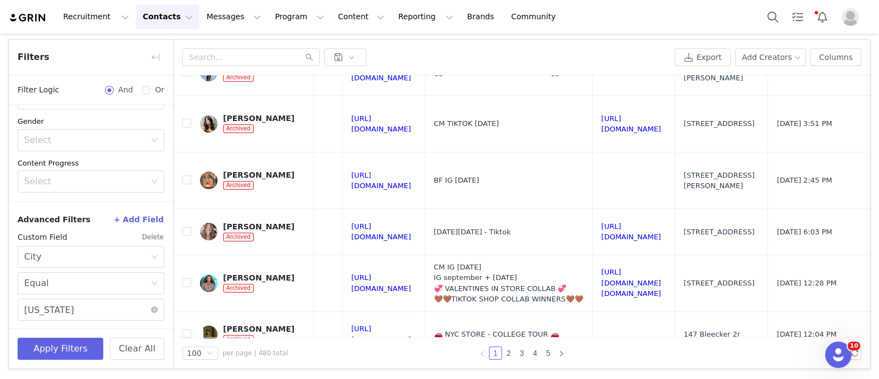
scroll to position [1374, 1370]
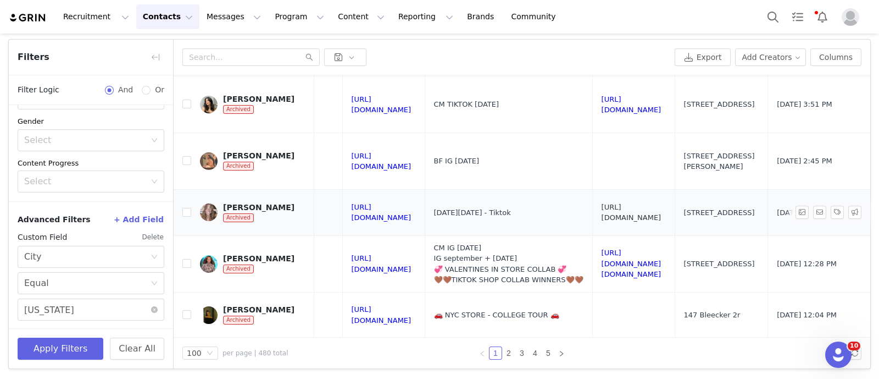
click at [660, 203] on link "https://www.tiktok.com/@sydneygbrown" at bounding box center [632, 212] width 60 height 19
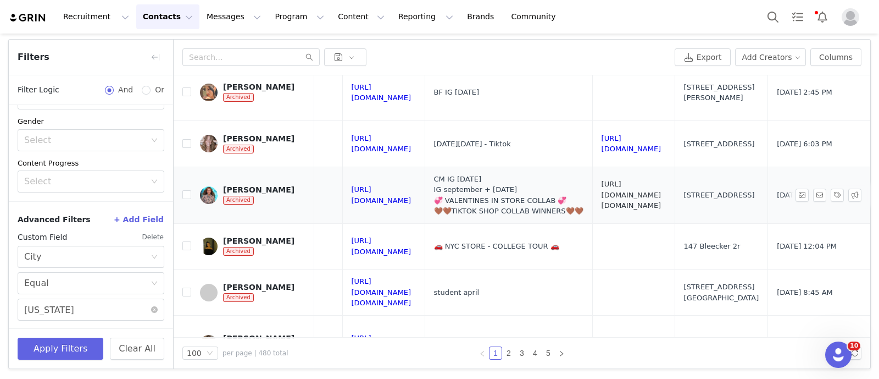
click at [640, 180] on link "https://www.tiktok.com/@lindsay.stockk" at bounding box center [632, 195] width 60 height 30
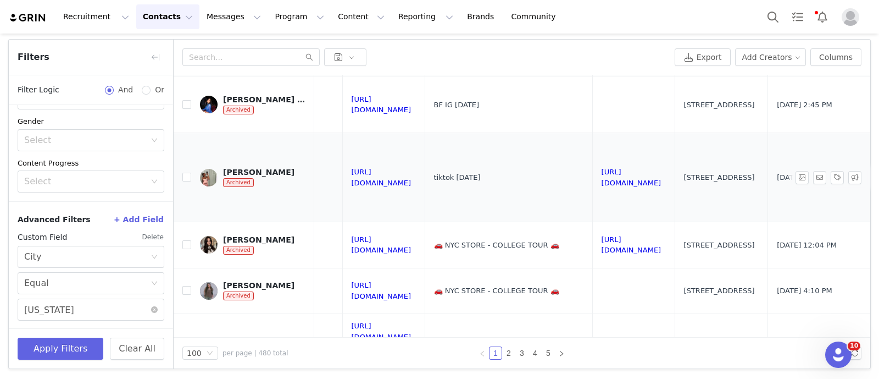
scroll to position [1785, 1370]
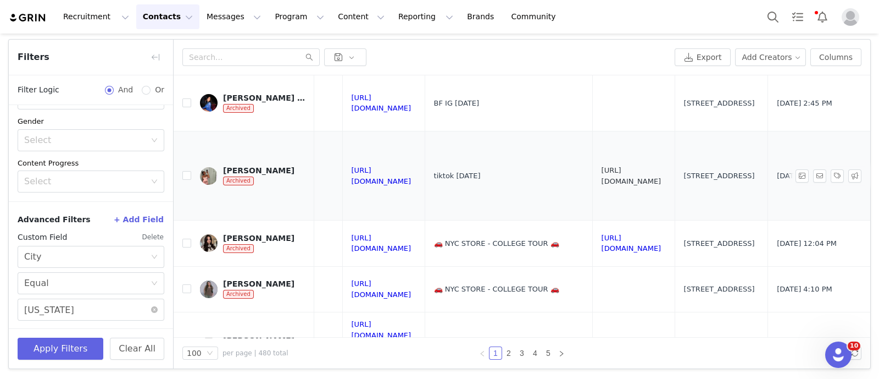
click at [646, 166] on link "https://www.tiktok.com/@valeriealoy_" at bounding box center [632, 175] width 60 height 19
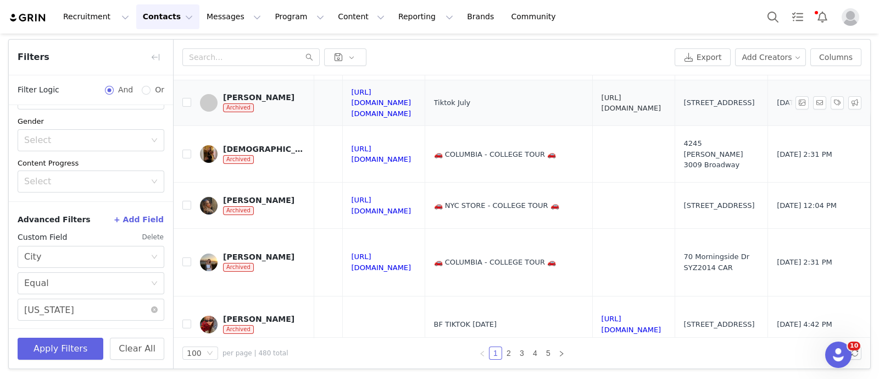
scroll to position [3160, 1370]
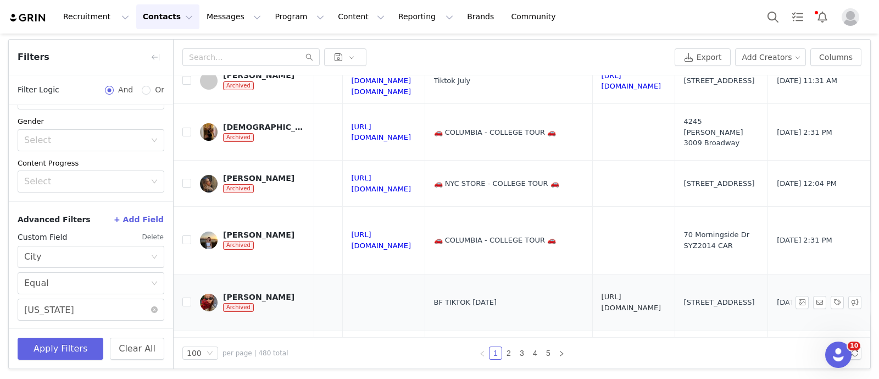
click at [659, 292] on link "https://www.tiktok.com/@izzbofizz" at bounding box center [632, 301] width 60 height 19
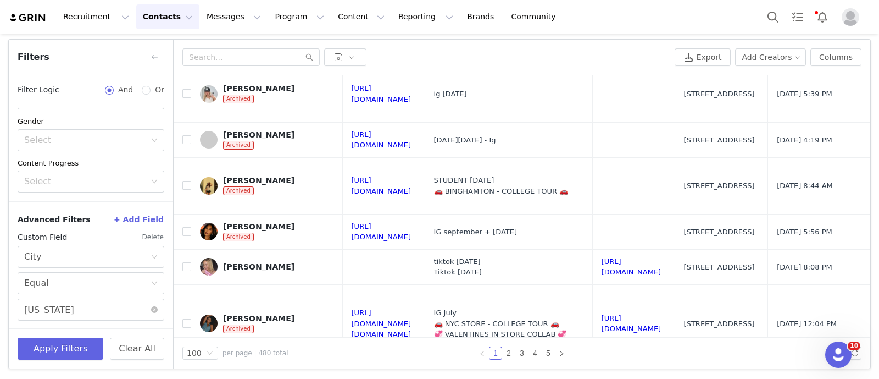
scroll to position [3503, 1370]
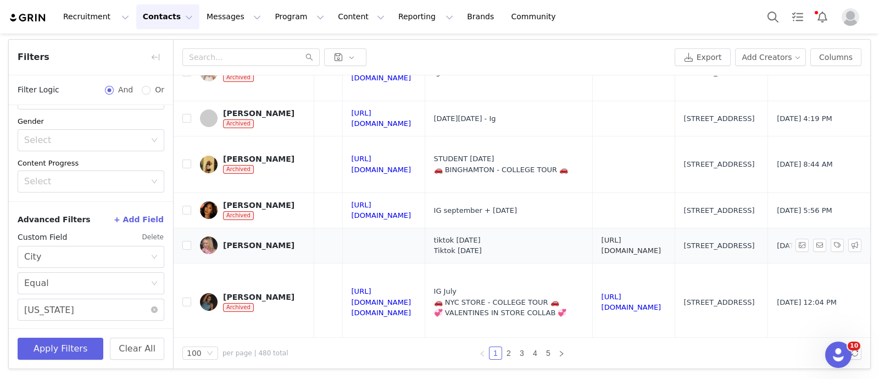
click at [633, 236] on link "https://www.tiktok.com/@iluvtessa_" at bounding box center [632, 245] width 60 height 19
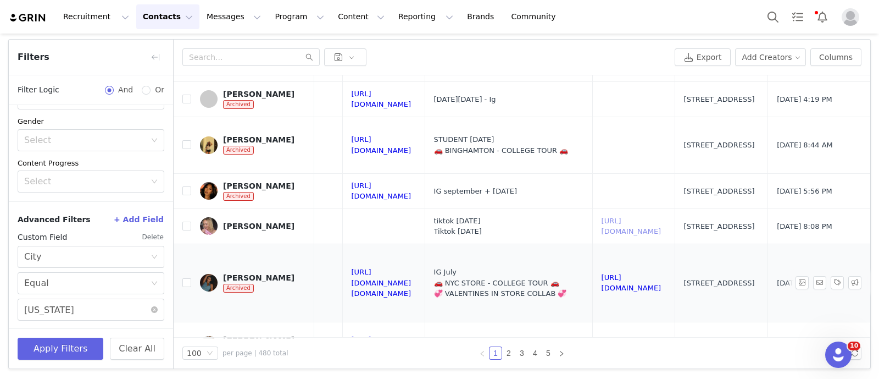
scroll to position [3522, 1431]
click at [592, 243] on td "https://www.tiktok.com/@msjoynavarro" at bounding box center [633, 282] width 82 height 78
click at [602, 273] on link "https://www.tiktok.com/@msjoynavarro" at bounding box center [632, 282] width 60 height 19
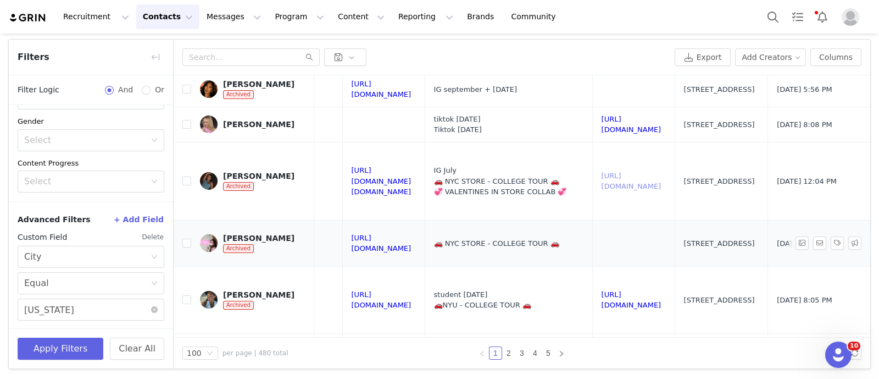
scroll to position [3625, 1431]
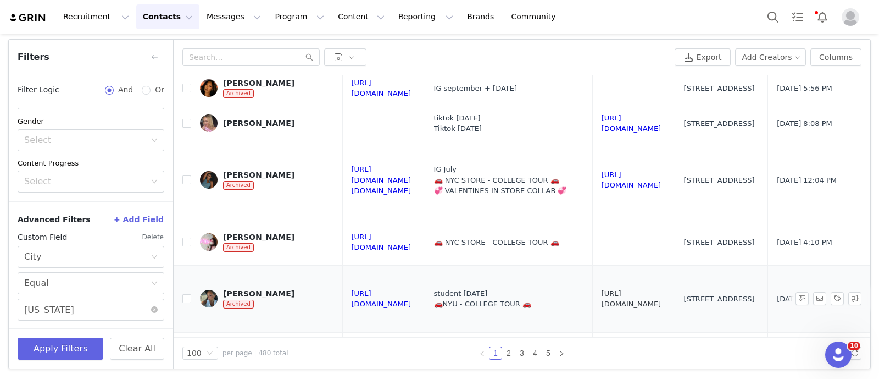
click at [602, 289] on link "https://www.tiktok.com/@saradecresceeee" at bounding box center [632, 298] width 60 height 19
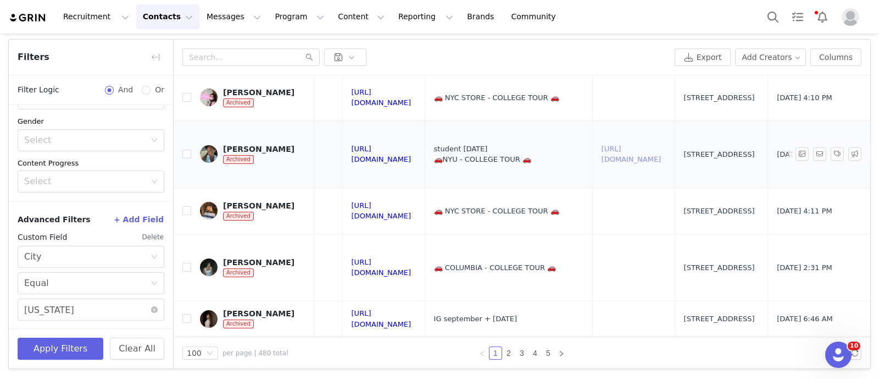
scroll to position [3802, 1431]
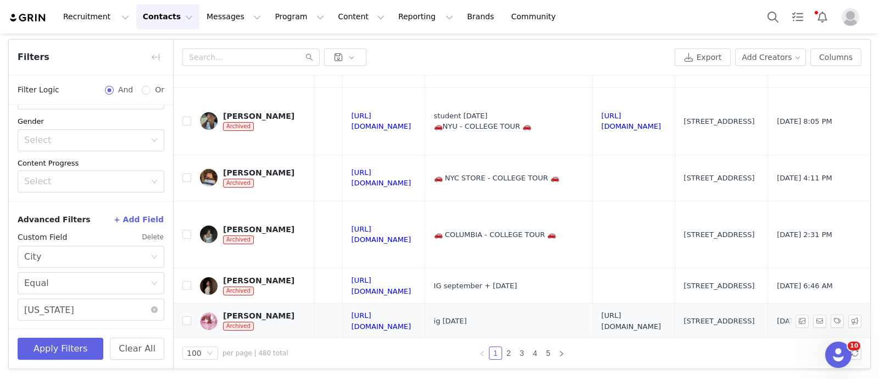
click at [602, 311] on link "https://www.tiktok.com/@looliepots" at bounding box center [632, 320] width 60 height 19
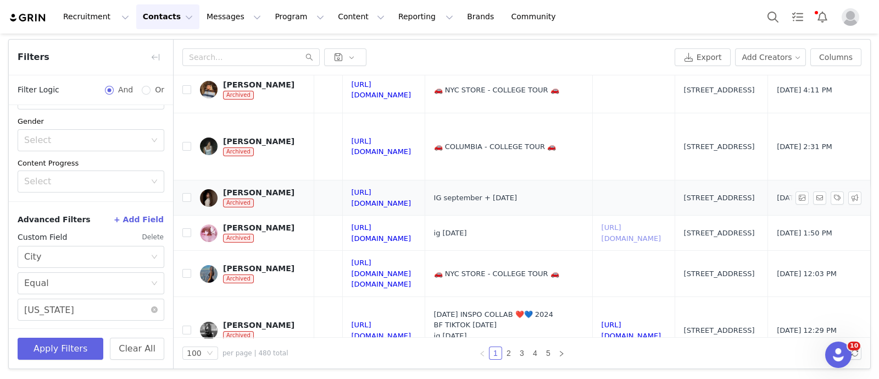
scroll to position [3892, 1431]
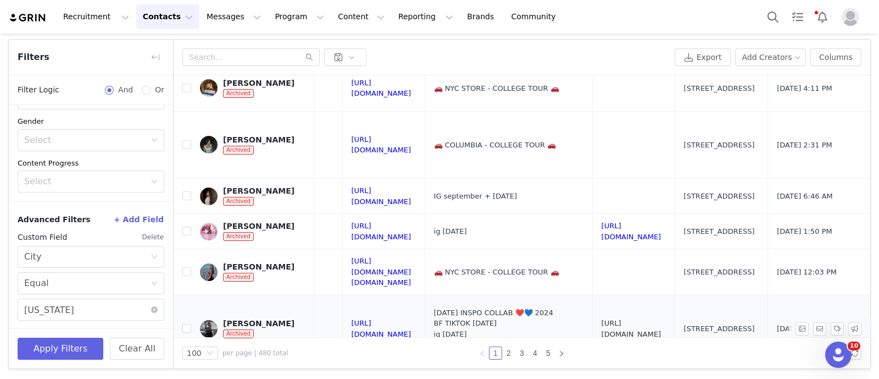
click at [602, 319] on link "https://www.tiktok.com/@malia2uv" at bounding box center [632, 328] width 60 height 19
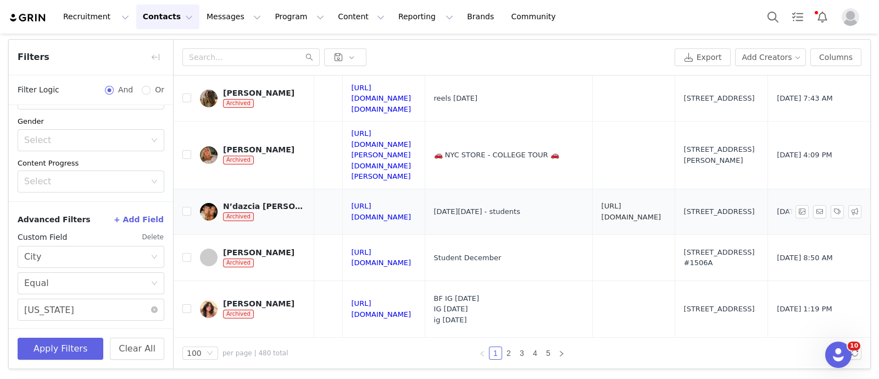
scroll to position [4420, 1380]
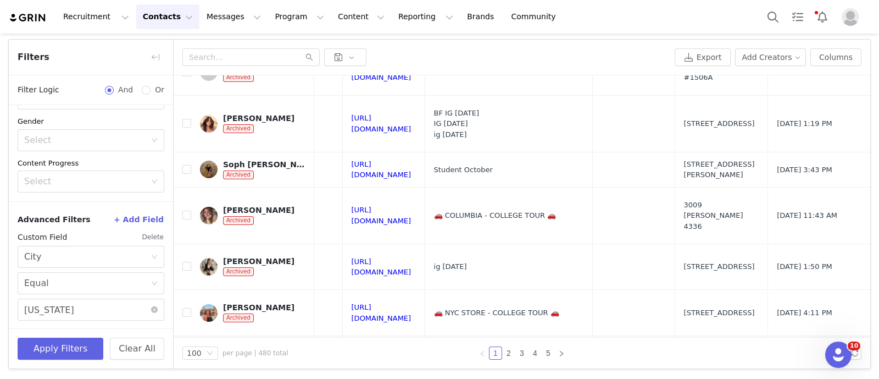
click at [625, 354] on link "https://www.tiktok.com/@asaprockylov3r911" at bounding box center [632, 363] width 60 height 19
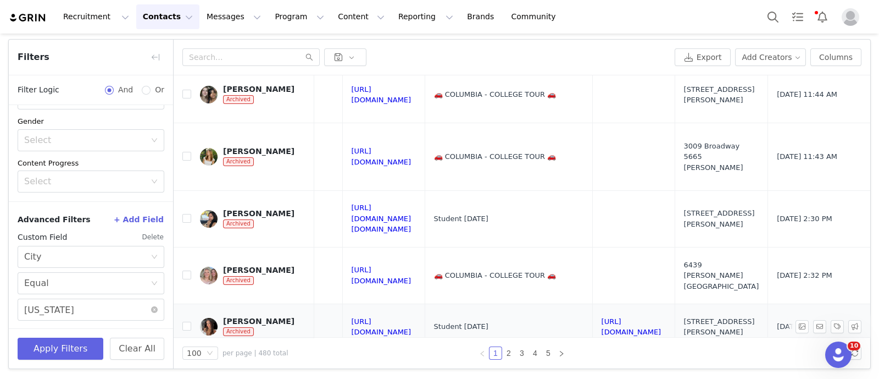
scroll to position [4847, 1380]
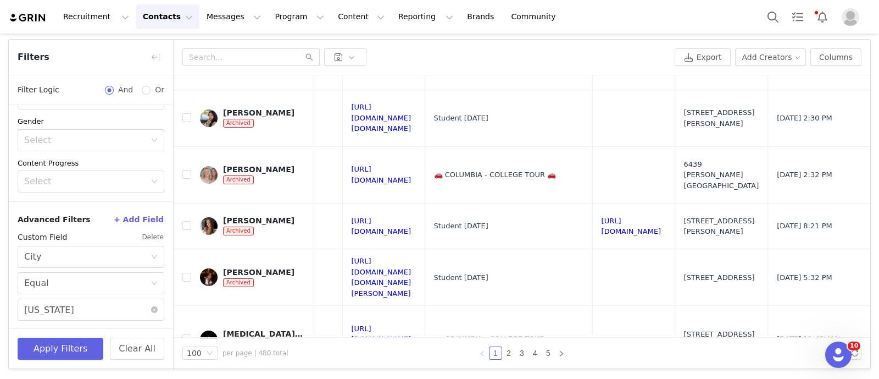
click at [503, 352] on link "2" at bounding box center [509, 353] width 12 height 12
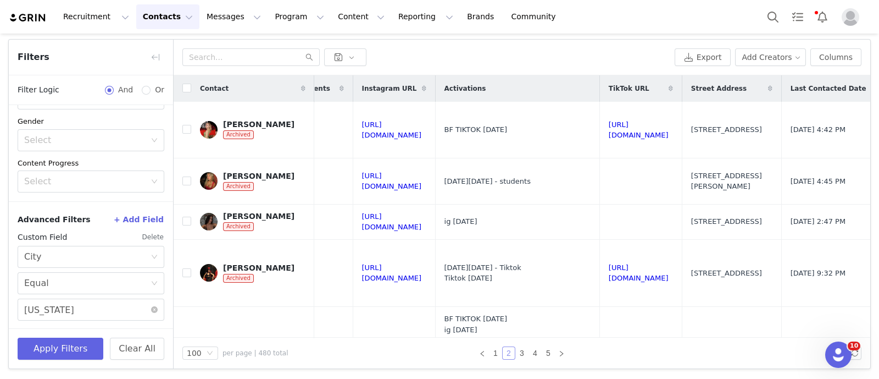
scroll to position [0, 1299]
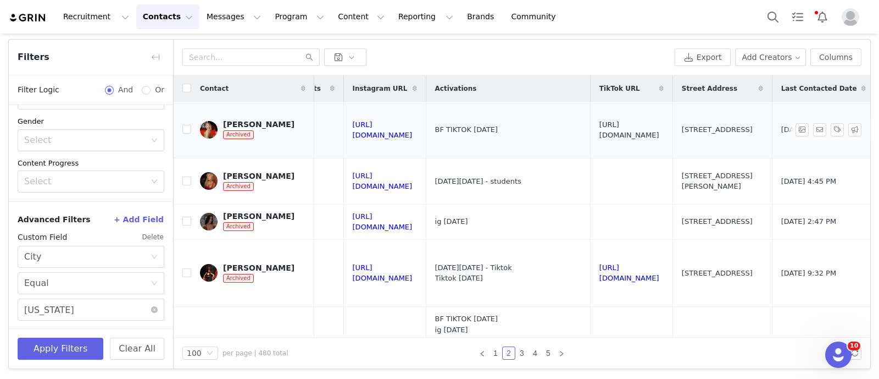
click at [659, 129] on link "https://www.tiktok.com/@vickymezquita" at bounding box center [630, 129] width 60 height 19
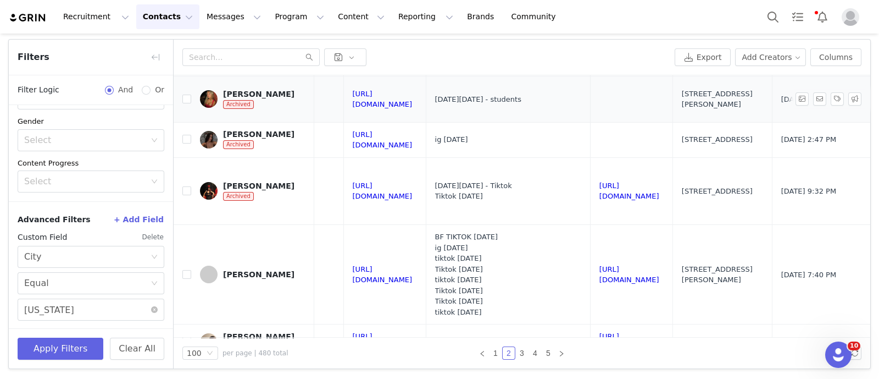
scroll to position [82, 1299]
click at [659, 193] on link "https://www.tiktok.com/@taxicabbbbbbb" at bounding box center [630, 190] width 60 height 19
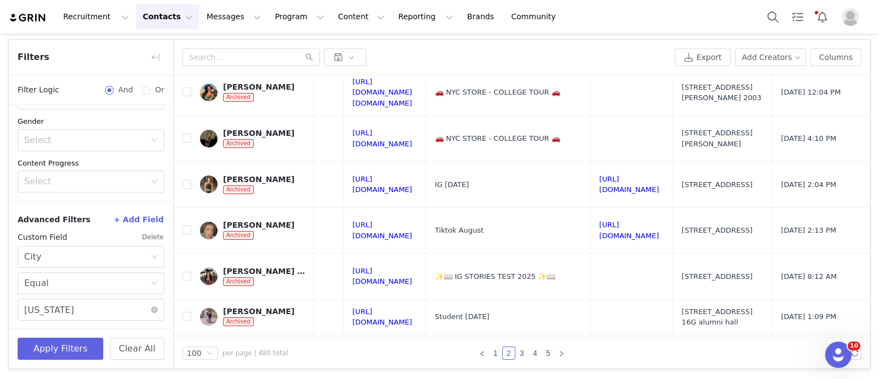
scroll to position [472, 1299]
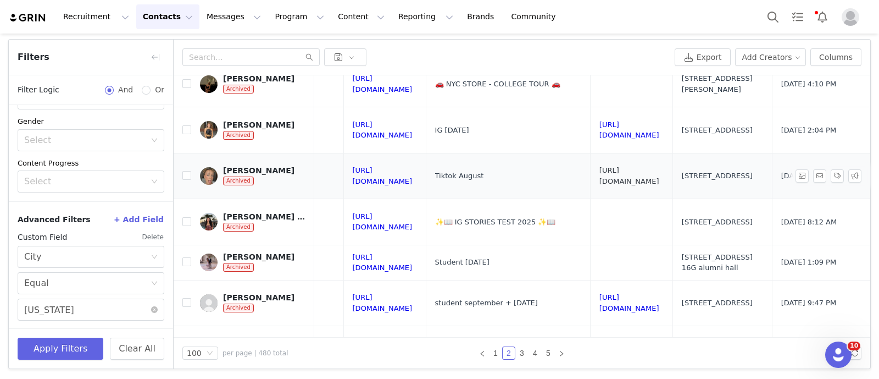
click at [659, 175] on link "https://www.tiktok.com/@sharonzvili" at bounding box center [630, 175] width 60 height 19
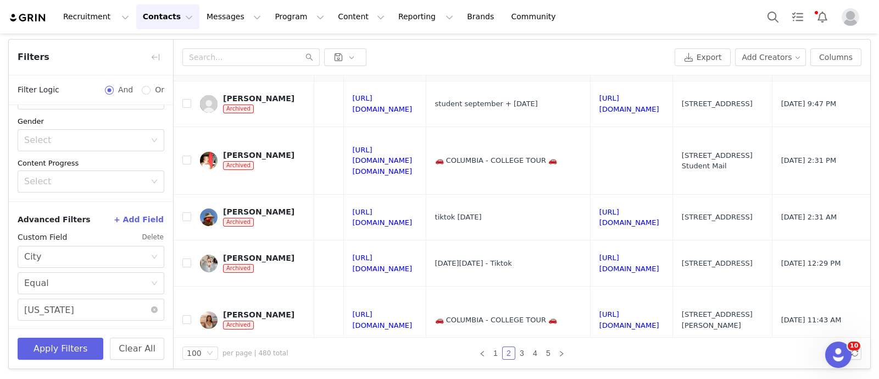
scroll to position [712, 1299]
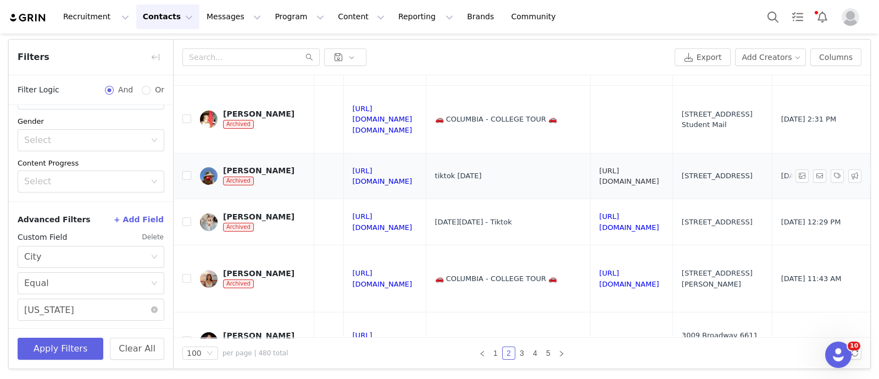
click at [659, 173] on link "https://www.tiktok.com/@carolinebristow" at bounding box center [630, 176] width 60 height 19
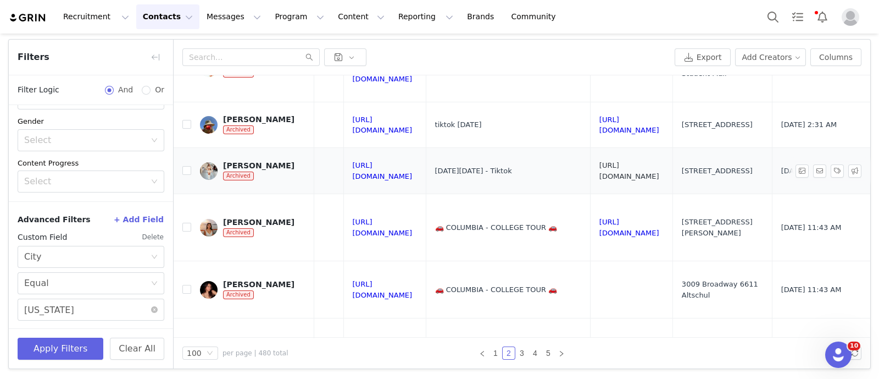
click at [659, 170] on link "https://www.tiktok.com/@karaditta" at bounding box center [630, 170] width 60 height 19
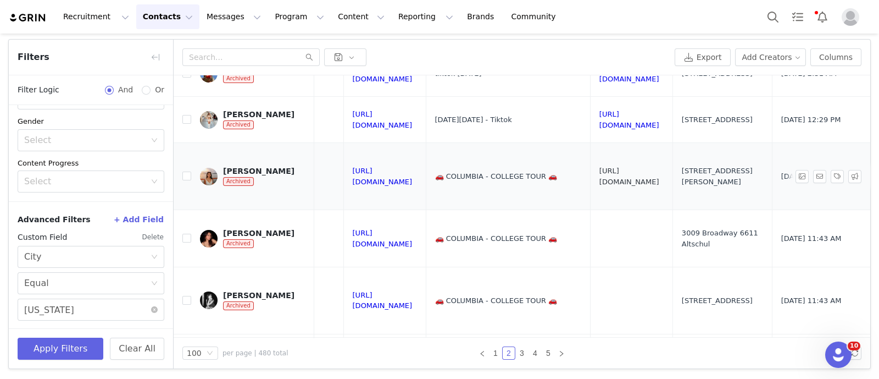
click at [659, 174] on link "https://www.tiktok.com/@ellachoi25" at bounding box center [630, 176] width 60 height 19
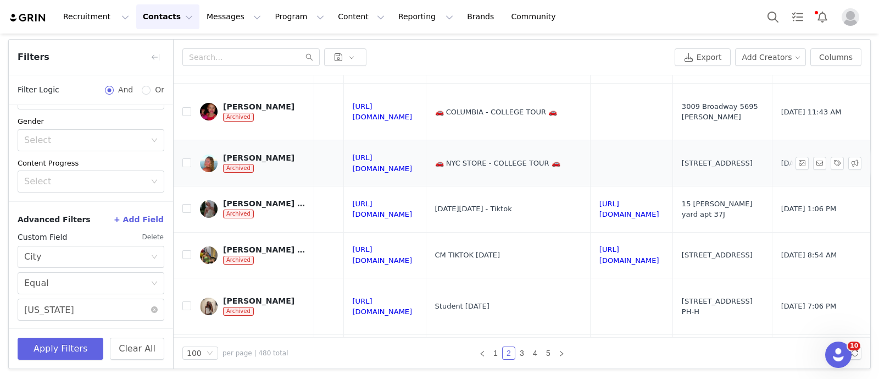
scroll to position [1192, 1299]
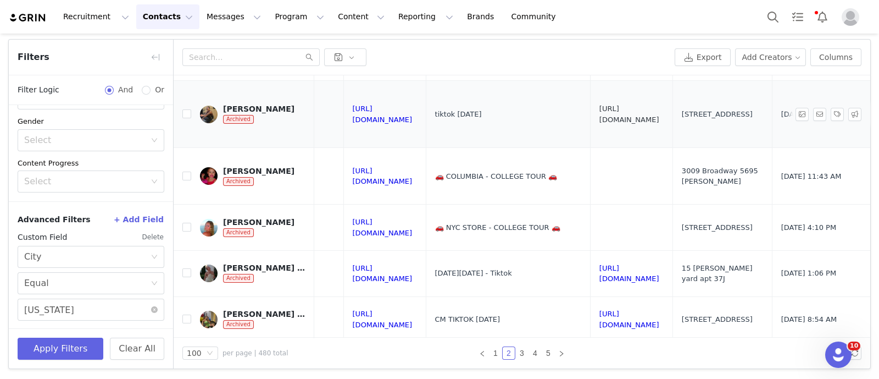
click at [659, 108] on link "https://www.tiktok.com/@r3bel22" at bounding box center [630, 113] width 60 height 19
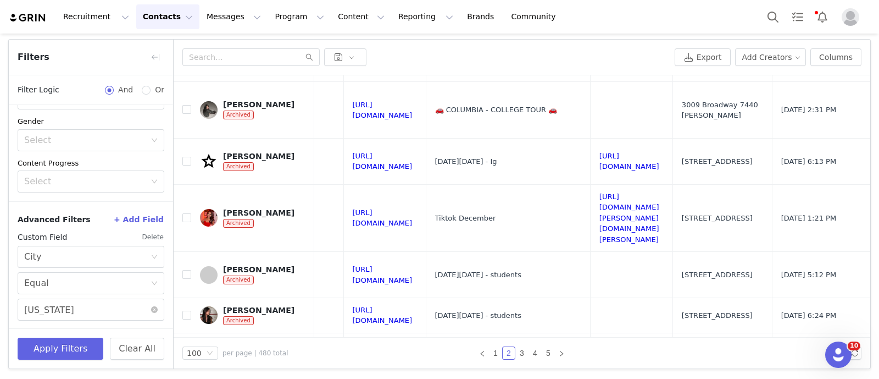
scroll to position [1952, 1299]
click at [659, 192] on link "https://www.tiktok.com/@aanchal.vohra" at bounding box center [630, 217] width 60 height 51
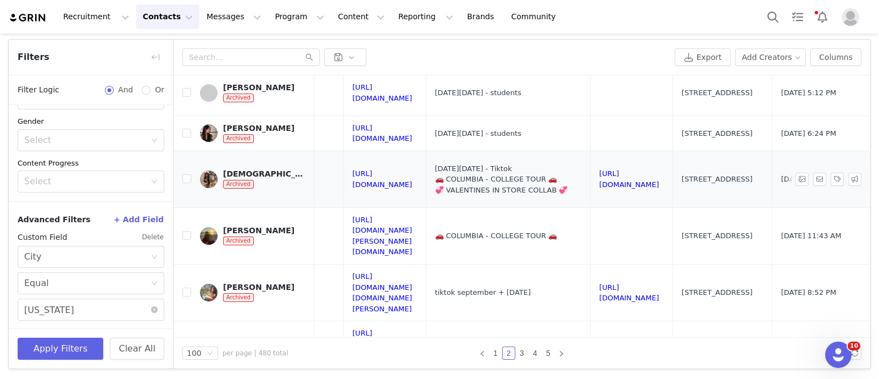
scroll to position [2181, 1299]
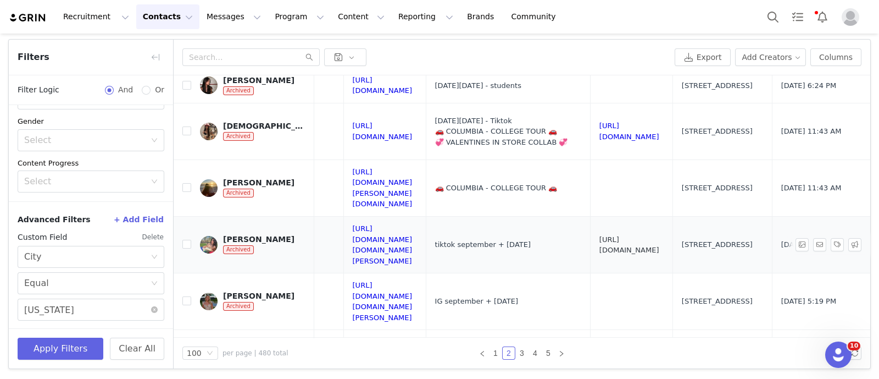
click at [659, 235] on link "https://www.tiktok.com/@natassjabenn" at bounding box center [630, 244] width 60 height 19
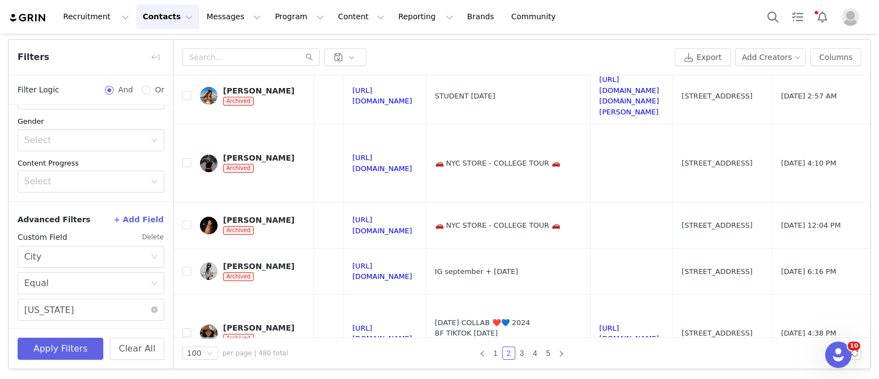
scroll to position [4086, 1299]
click at [659, 324] on link "https://www.tiktok.com/@nishix" at bounding box center [630, 333] width 60 height 19
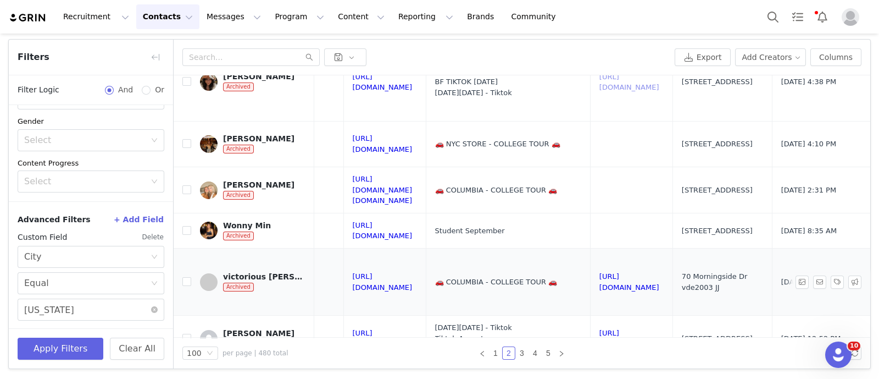
scroll to position [4338, 1299]
click at [659, 329] on link "https://www.tiktok.com/@julianachionchio" at bounding box center [630, 338] width 60 height 19
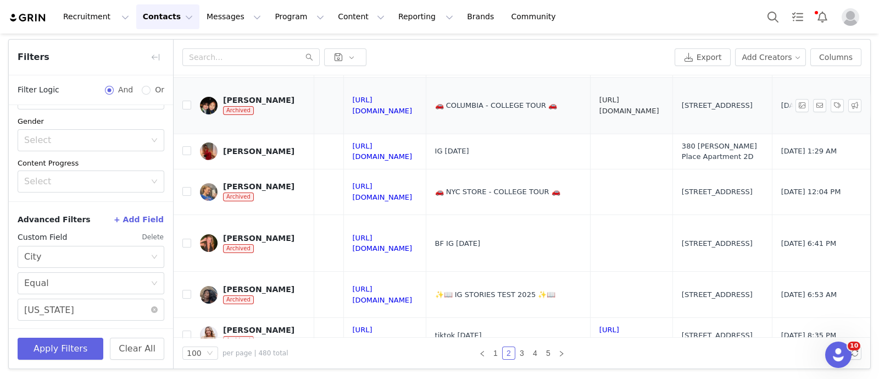
scroll to position [4847, 1299]
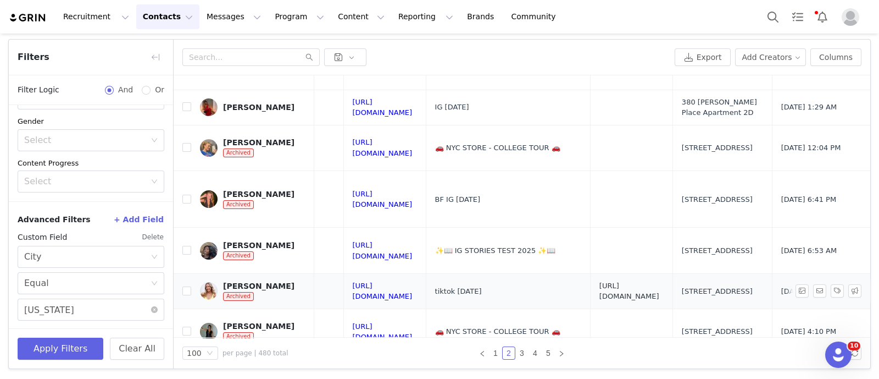
click at [659, 281] on link "https://www.tiktok.com/@emiimb" at bounding box center [630, 290] width 60 height 19
click at [516, 352] on link "3" at bounding box center [522, 353] width 12 height 12
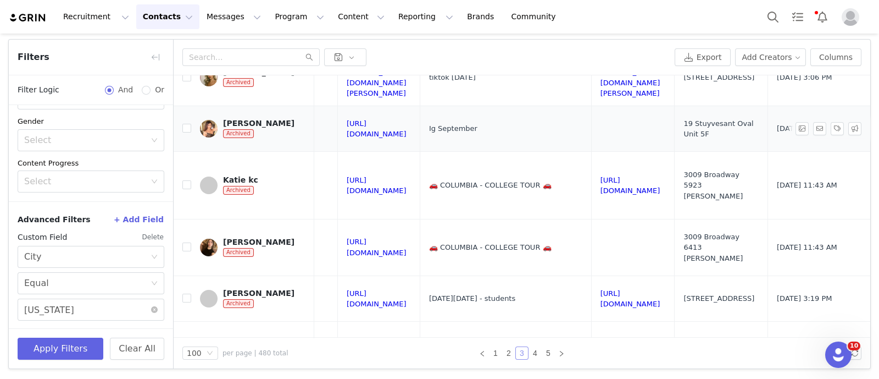
scroll to position [3608, 1430]
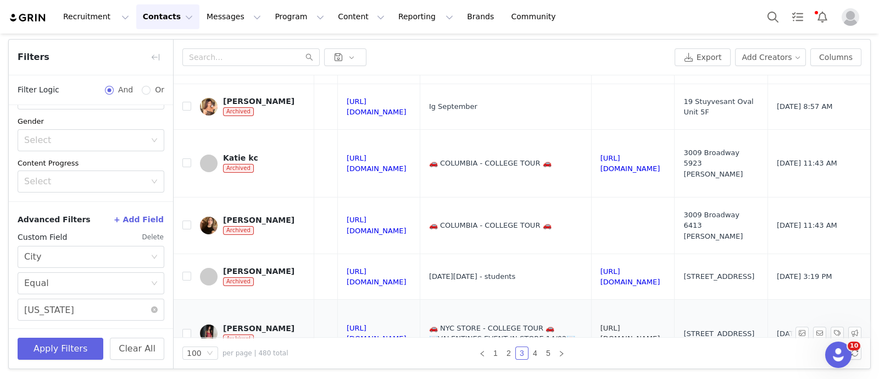
click at [601, 324] on link "https://www.tiktok.com/@iisaabellee" at bounding box center [631, 333] width 60 height 19
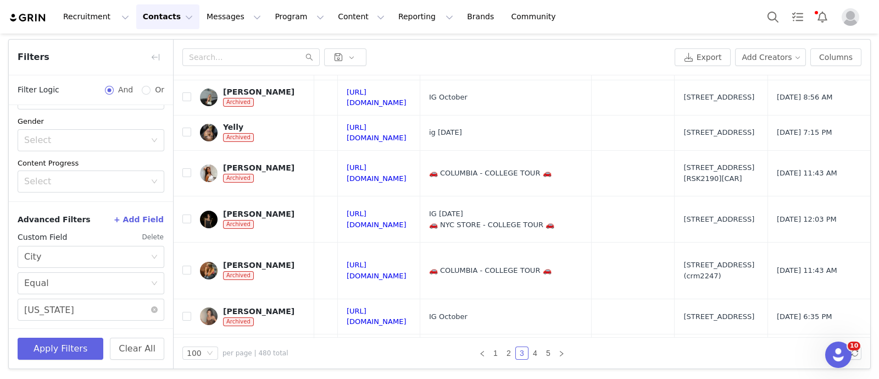
scroll to position [4472, 1430]
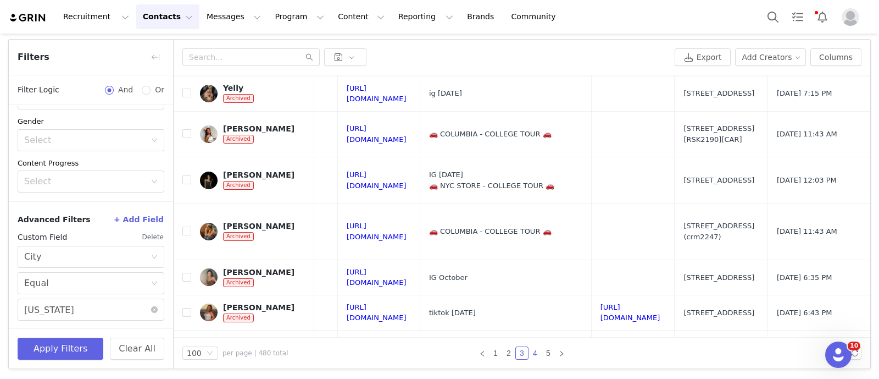
click at [529, 352] on link "4" at bounding box center [535, 353] width 12 height 12
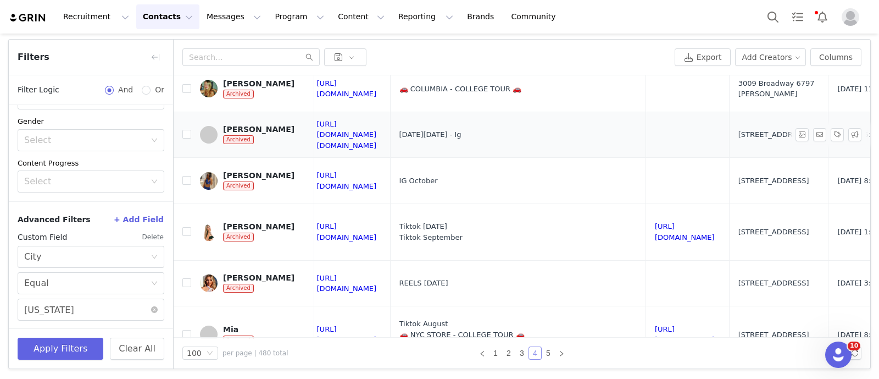
scroll to position [235, 1335]
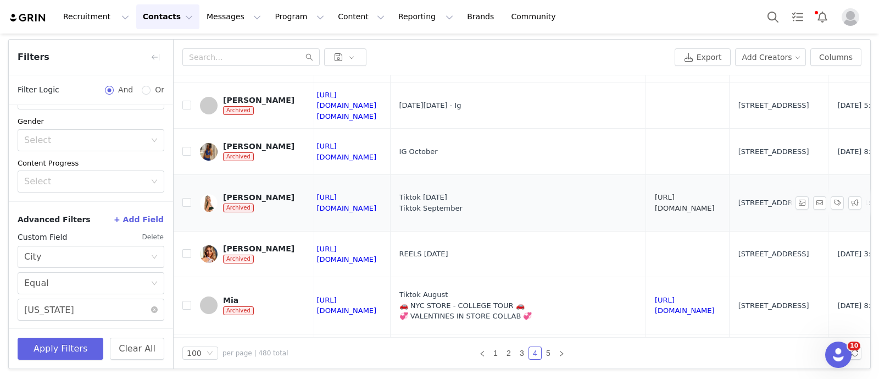
click at [681, 202] on link "https://www.tiktok.com/@brookedony" at bounding box center [685, 202] width 60 height 19
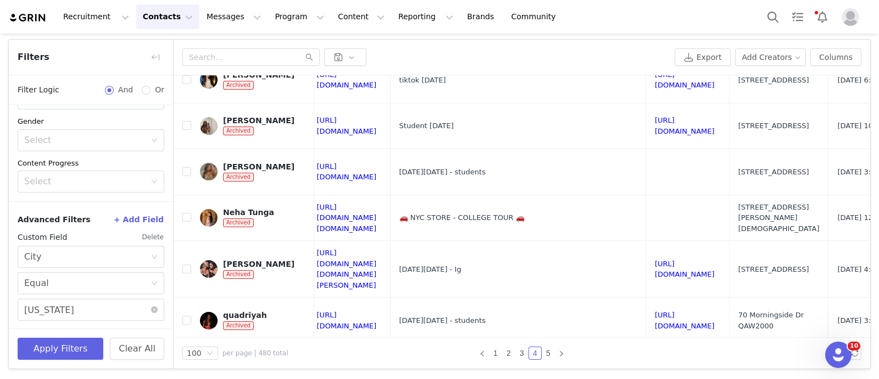
scroll to position [591, 1335]
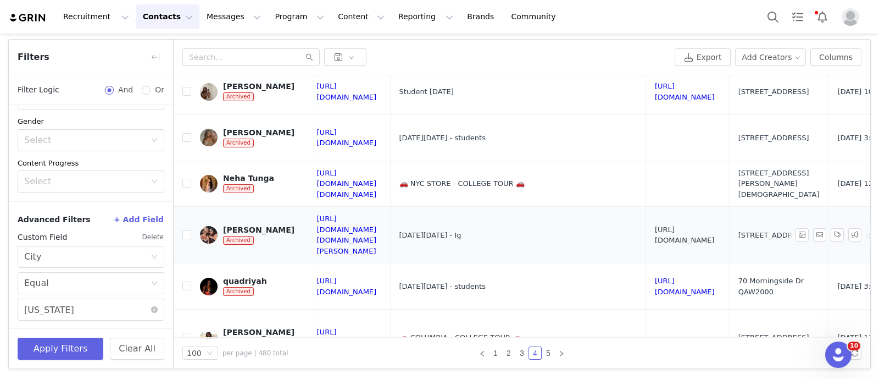
click at [687, 225] on link "https://www.tiktok.com/@theplanet9" at bounding box center [685, 234] width 60 height 19
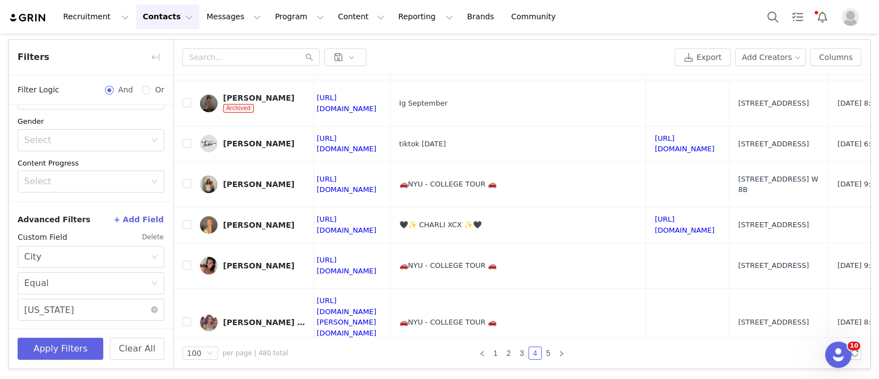
scroll to position [1769, 1335]
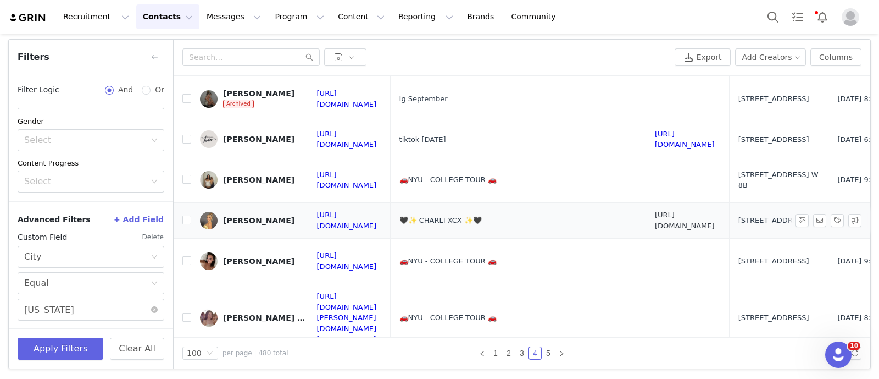
click at [676, 210] on link "https://www.tiktok.com/@povbrookewyatt" at bounding box center [685, 219] width 60 height 19
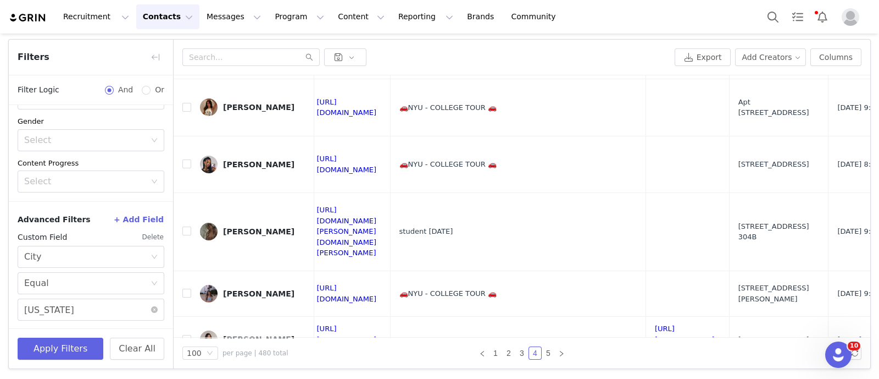
scroll to position [2364, 1335]
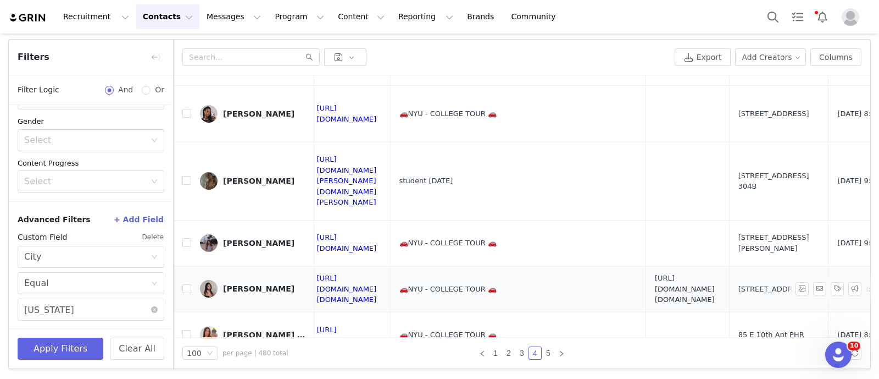
click at [669, 274] on link "https://www.tiktok.com/@gracee.chungg" at bounding box center [685, 289] width 60 height 30
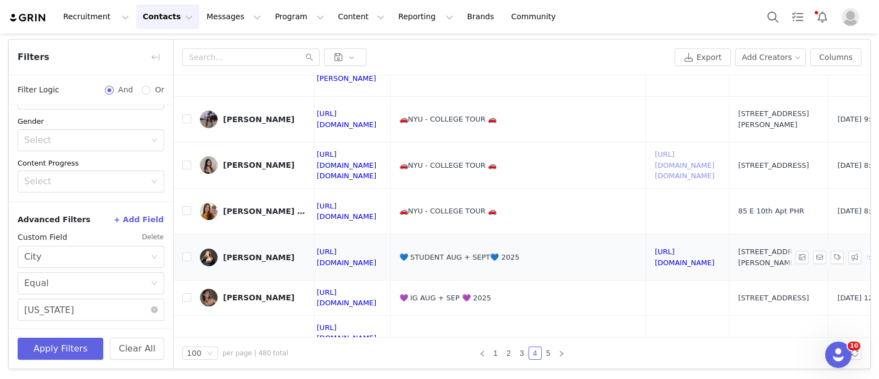
scroll to position [2489, 1335]
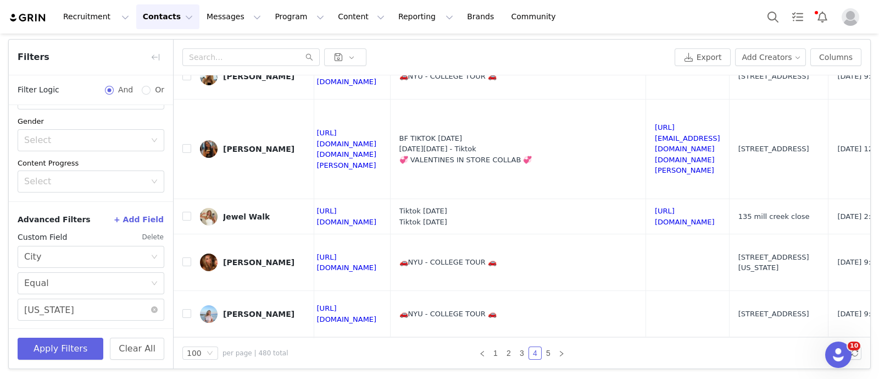
scroll to position [2853, 1335]
click at [684, 350] on link "https://www.tiktok.com/@moose4173" at bounding box center [685, 359] width 60 height 19
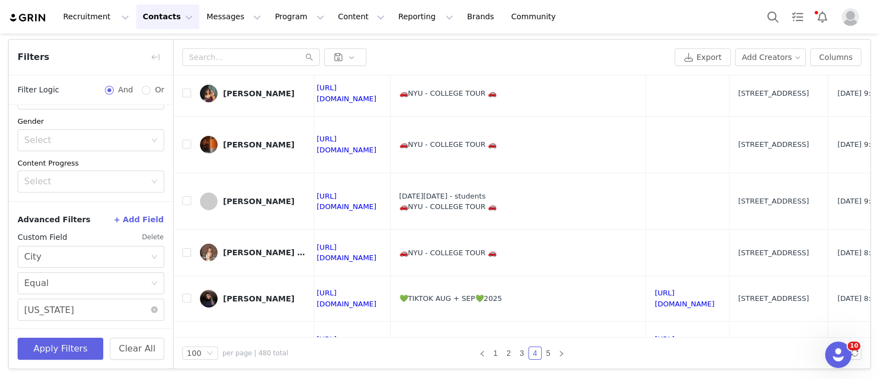
scroll to position [3221, 1335]
click at [674, 288] on link "https://www.tiktok.com/@tanyabellla" at bounding box center [685, 297] width 60 height 19
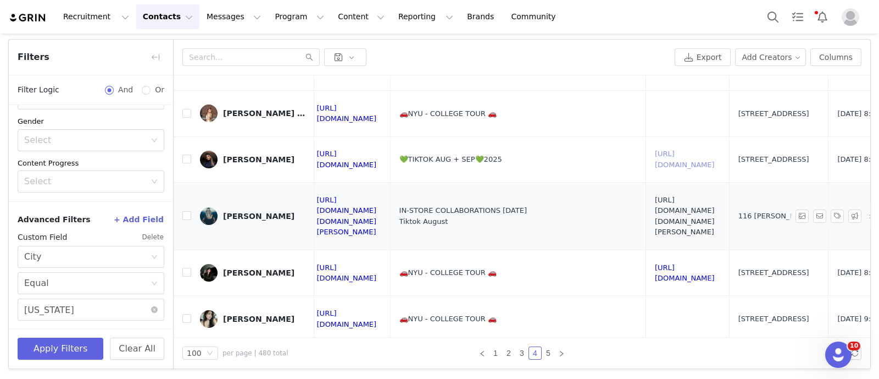
scroll to position [3377, 1335]
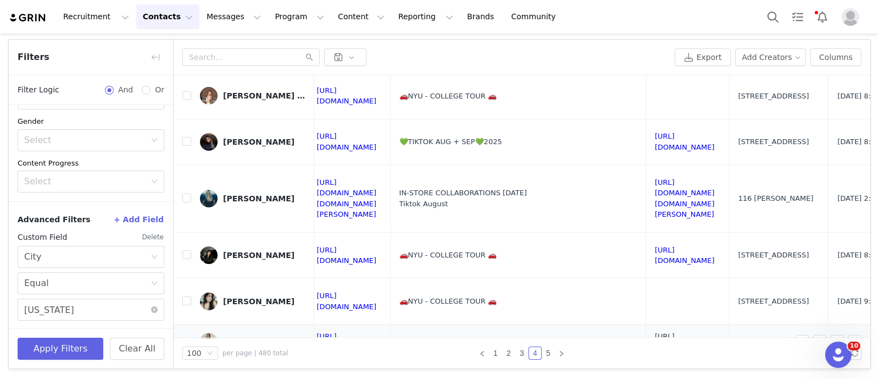
click at [659, 332] on link "https://www.tiktok.com/@isabell_denton" at bounding box center [685, 341] width 60 height 19
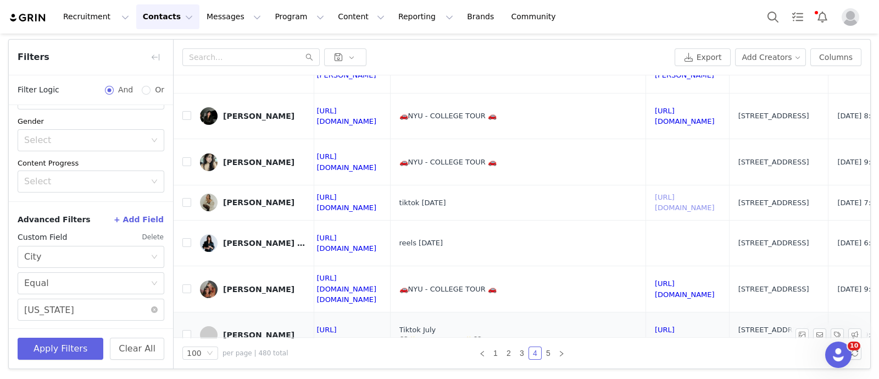
scroll to position [3518, 1335]
click at [687, 324] on link "https://www.tiktok.com/@itslaurenraymond" at bounding box center [685, 333] width 60 height 19
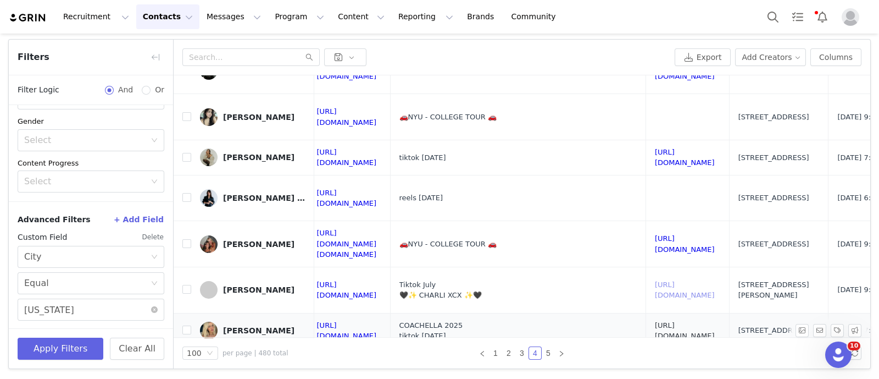
scroll to position [3575, 1335]
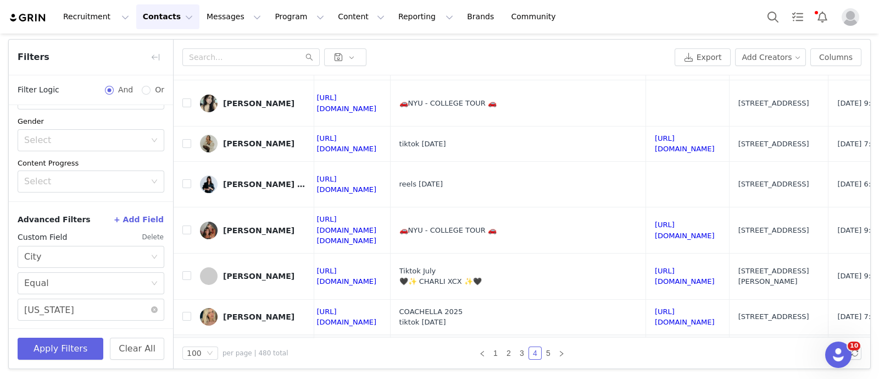
click at [663, 369] on link "https://www.tiktok.com/@l_sinel" at bounding box center [685, 378] width 60 height 19
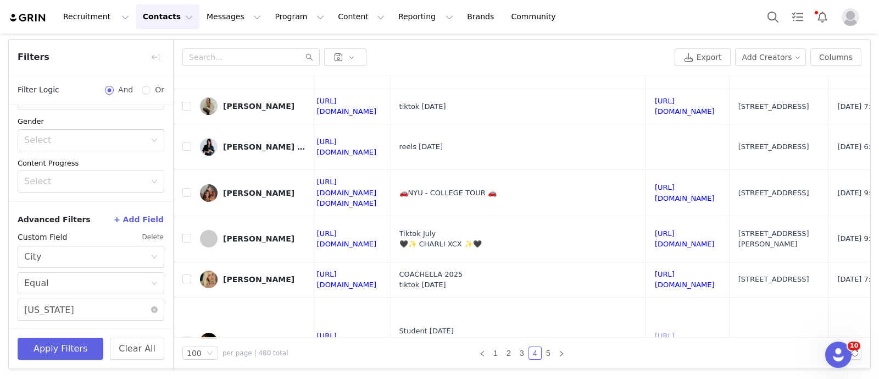
scroll to position [3614, 1335]
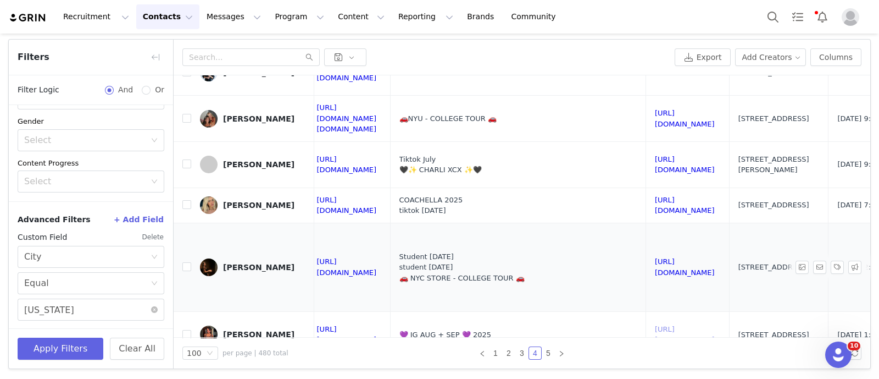
scroll to position [3701, 1335]
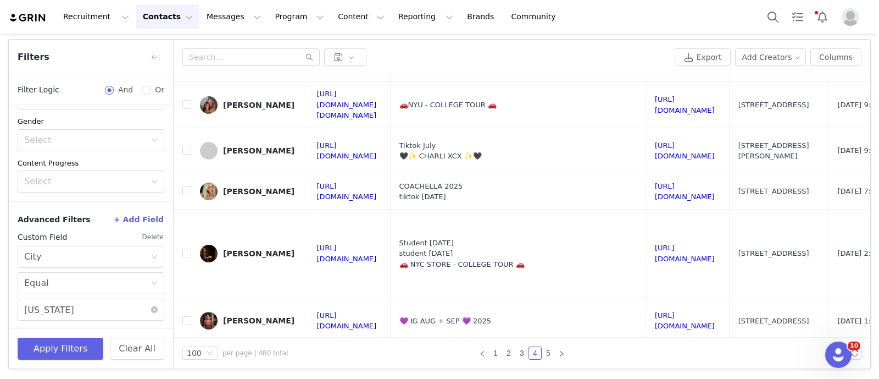
click at [692, 352] on link "https://www.tiktok.com/@eloisenever" at bounding box center [685, 361] width 60 height 19
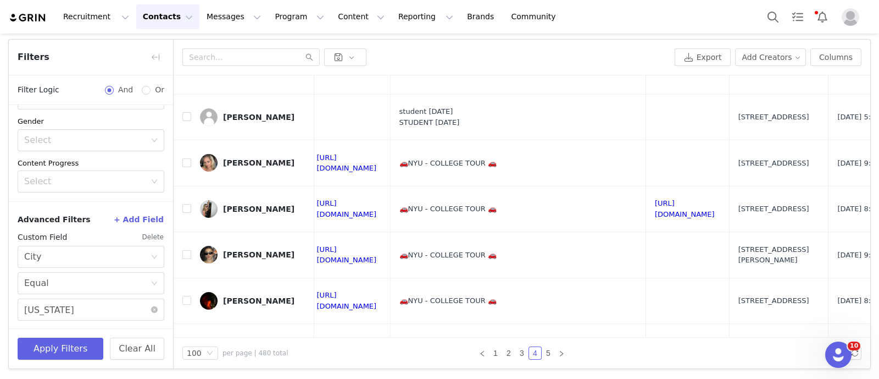
scroll to position [4237, 1335]
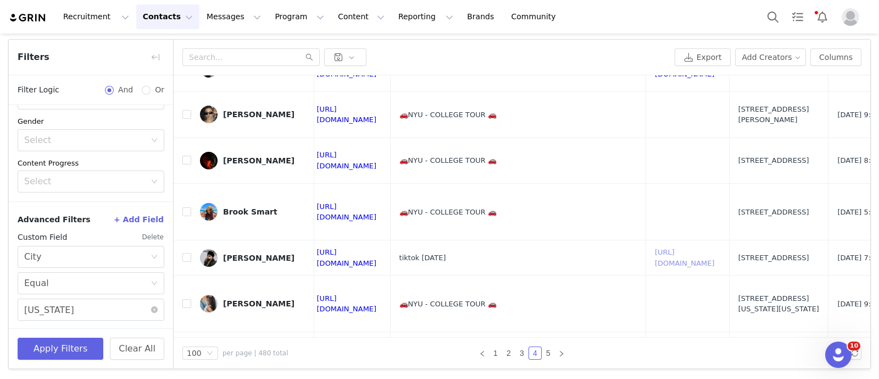
scroll to position [4378, 1335]
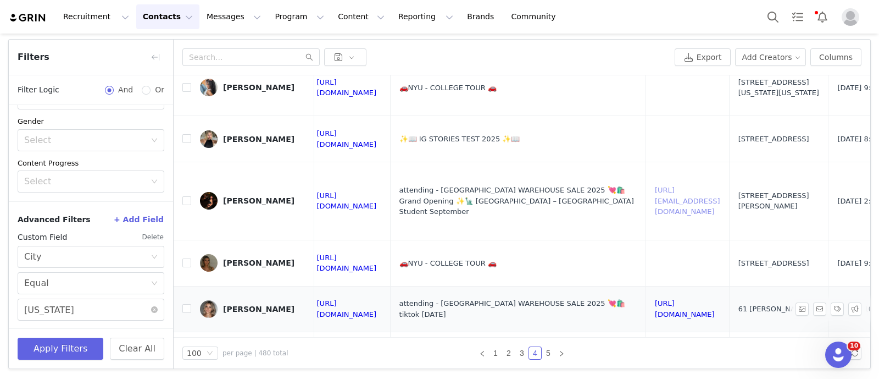
scroll to position [4657, 1335]
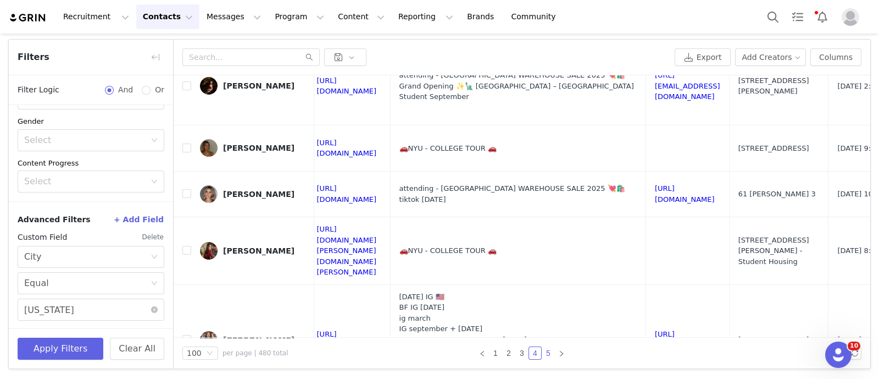
click at [542, 352] on link "5" at bounding box center [548, 353] width 12 height 12
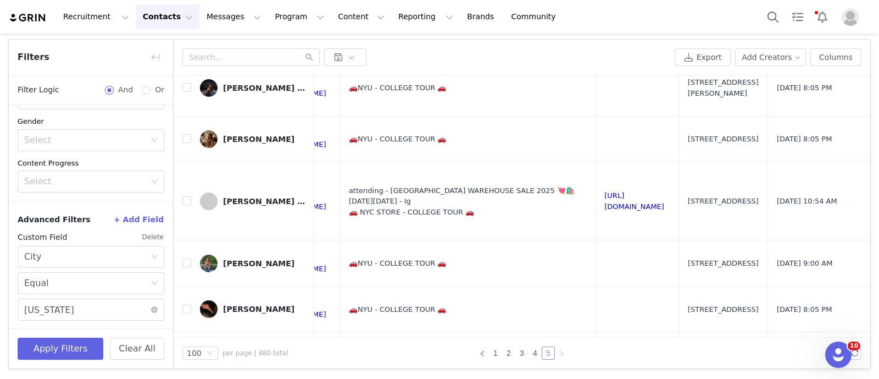
scroll to position [288, 1464]
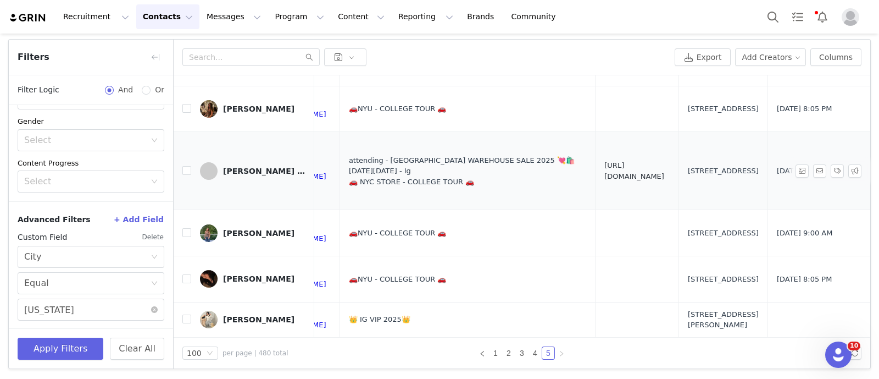
click at [604, 170] on link "https://www.tiktok.com/@izzifriedmann" at bounding box center [634, 170] width 60 height 19
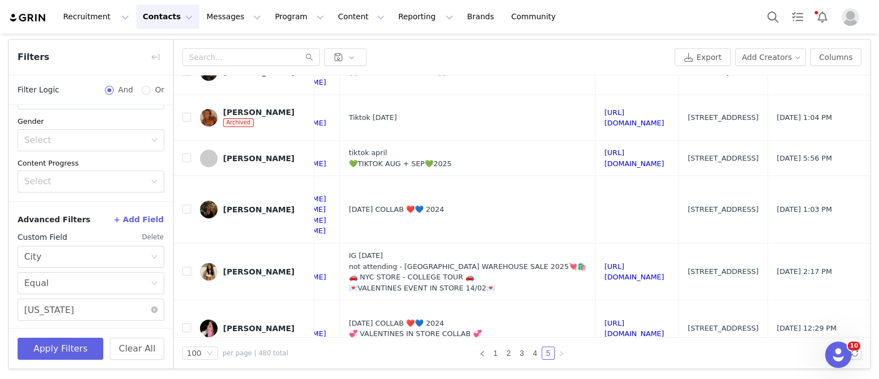
scroll to position [791, 1464]
click at [605, 109] on link "https://www.tiktok.com/@ellejowett" at bounding box center [634, 118] width 60 height 19
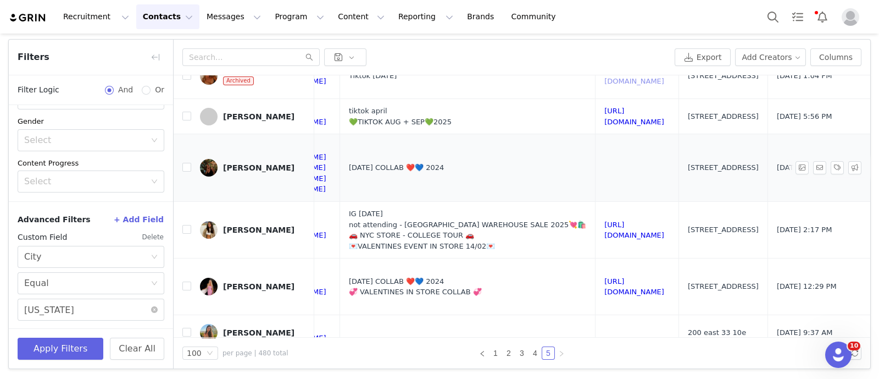
scroll to position [852, 1464]
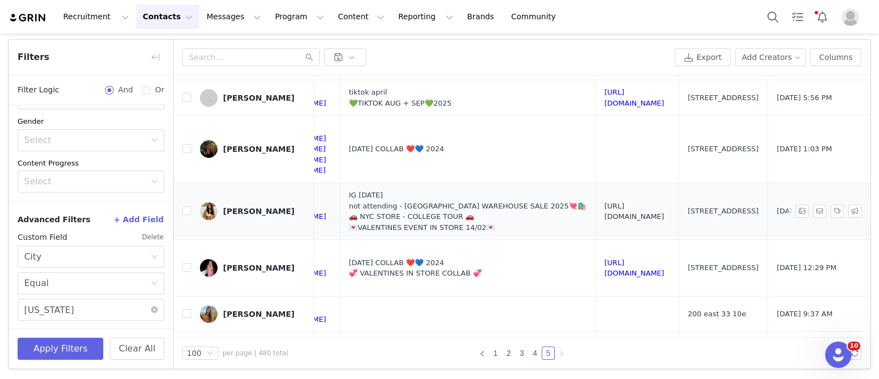
click at [604, 202] on link "https://www.tiktok.com/@marisa_annee" at bounding box center [634, 211] width 60 height 19
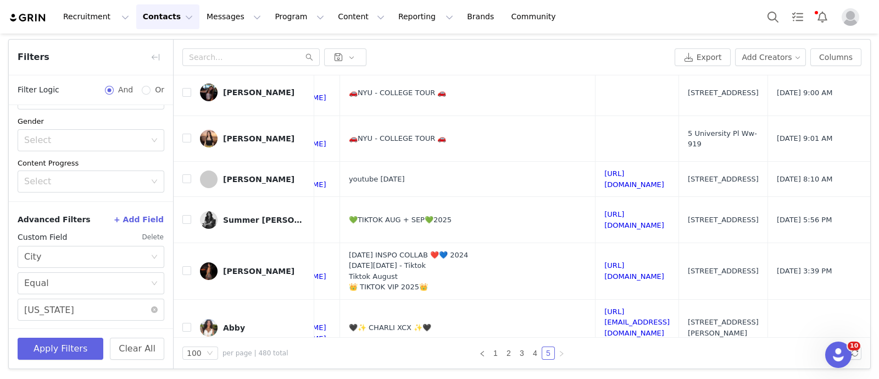
scroll to position [1173, 1464]
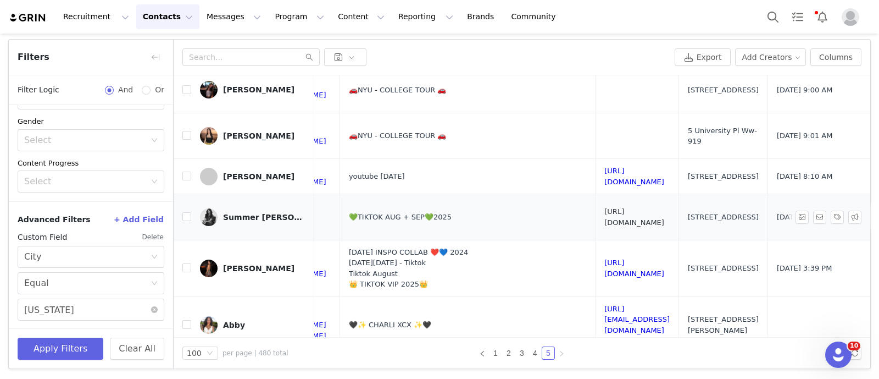
click at [604, 207] on link "https://www.tiktok.com/@sumthingstyled" at bounding box center [634, 216] width 60 height 19
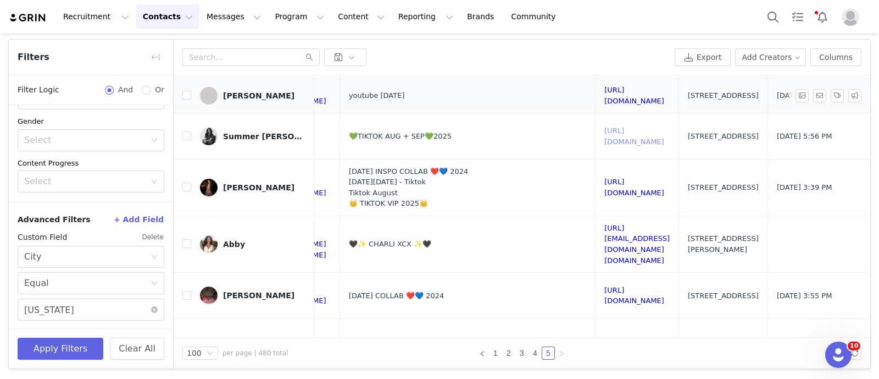
scroll to position [1282, 1464]
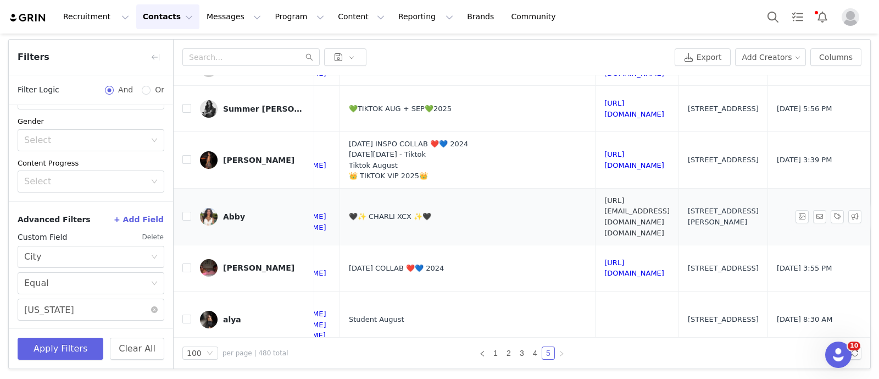
click at [613, 196] on link "https://www.tiktok.com/@aabby.hk" at bounding box center [636, 216] width 65 height 41
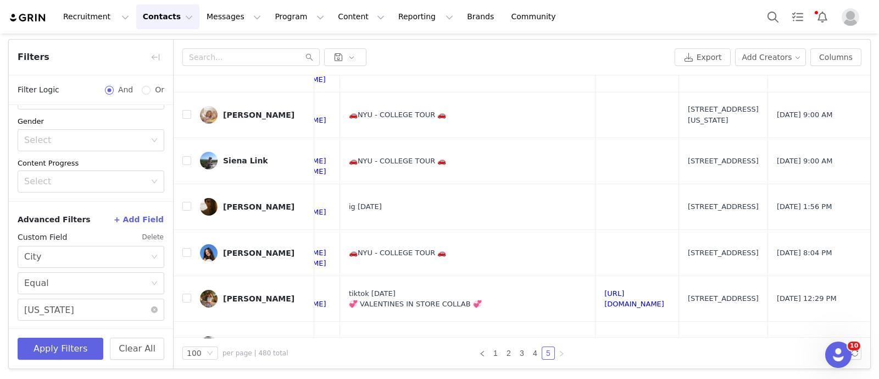
scroll to position [1561, 1464]
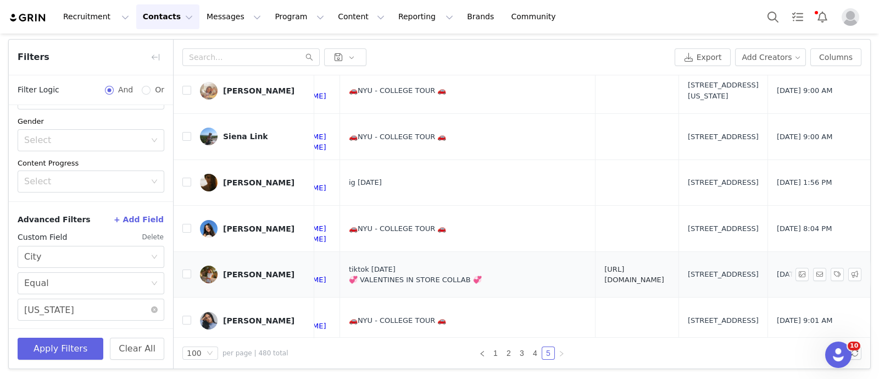
click at [604, 265] on link "https://www.tiktok.com/@haileymartinsen" at bounding box center [634, 274] width 60 height 19
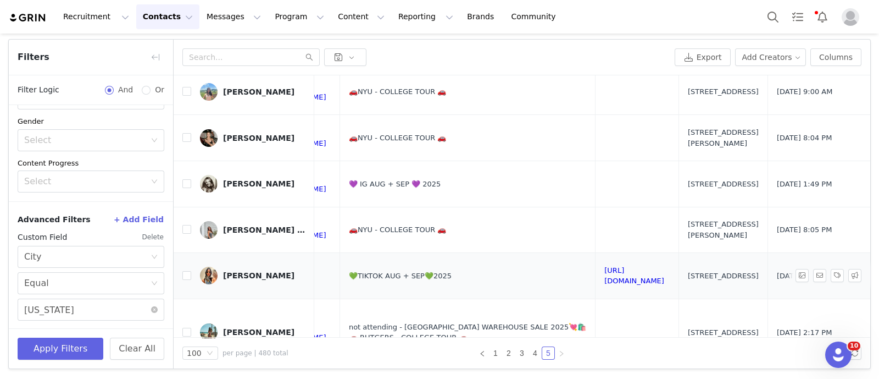
scroll to position [1880, 1464]
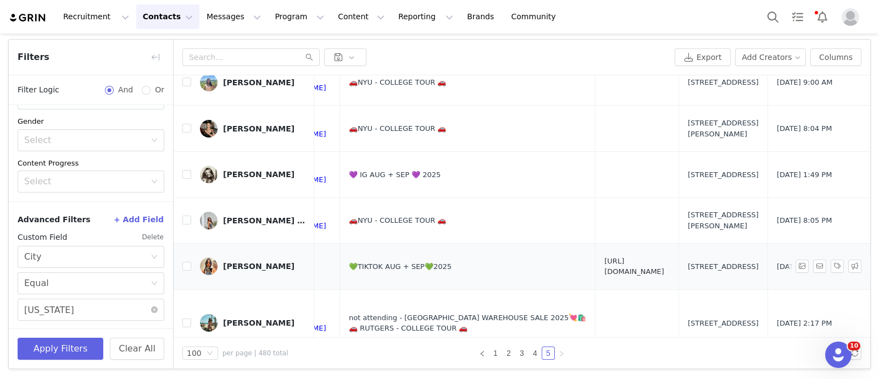
click at [604, 257] on link "https://www.tiktok.com/@jackienap" at bounding box center [634, 266] width 60 height 19
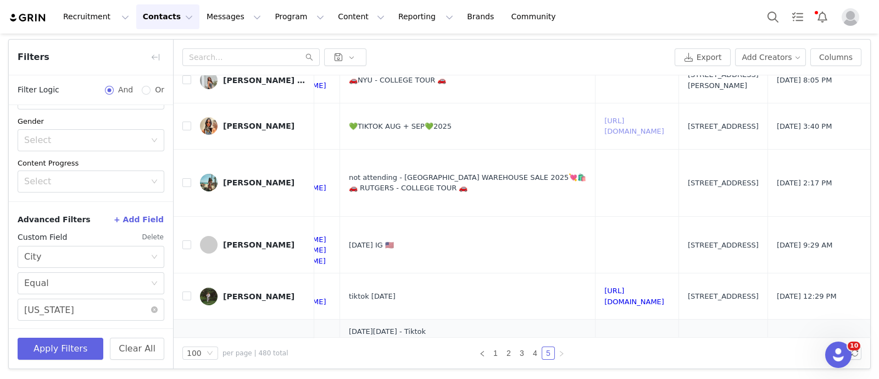
scroll to position [2048, 1464]
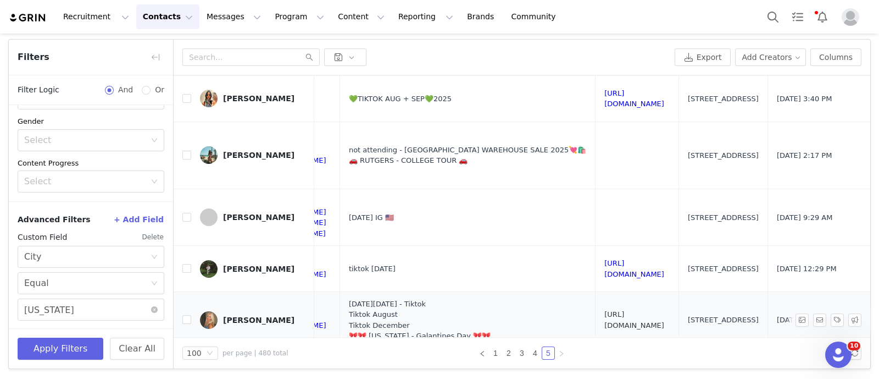
click at [604, 310] on link "https://www.tiktok.com/@gailthegirl" at bounding box center [634, 319] width 60 height 19
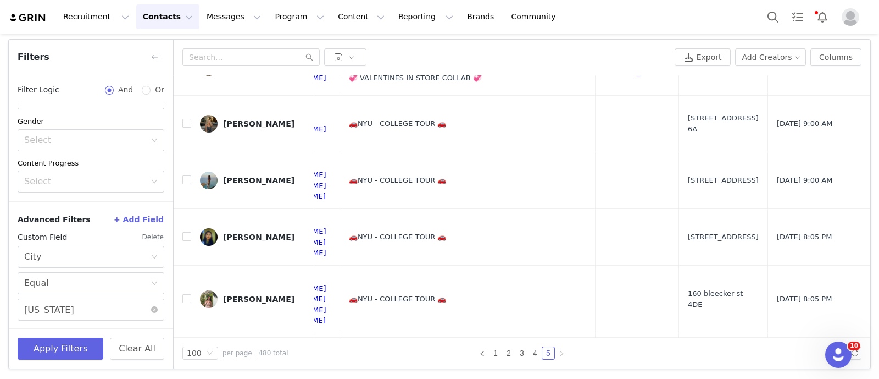
scroll to position [2665, 1464]
click at [604, 345] on link "https://www.tiktok.com/@sierrabrown2000" at bounding box center [634, 354] width 60 height 19
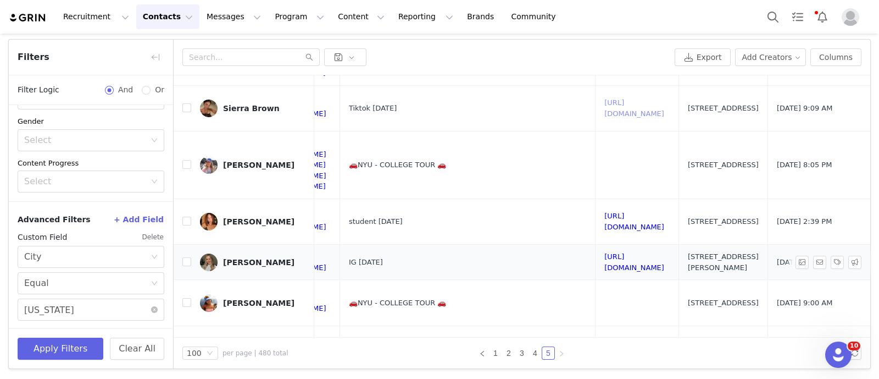
scroll to position [2914, 1464]
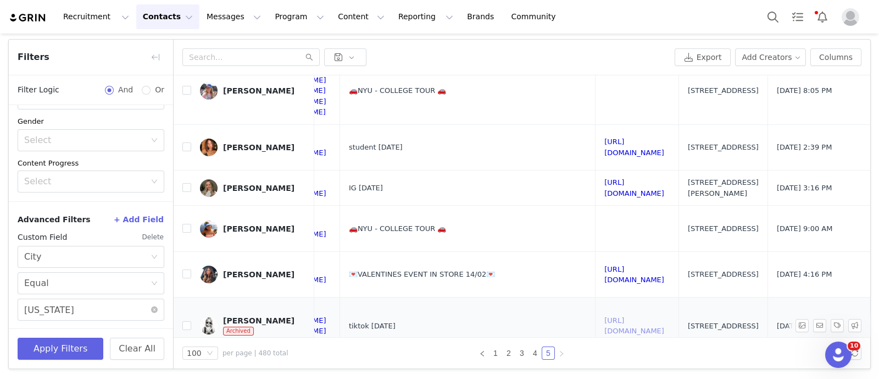
scroll to position [2987, 1464]
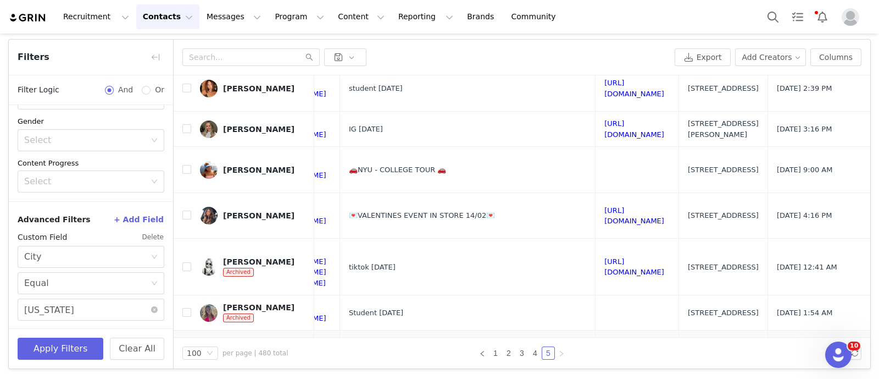
scroll to position [3071, 1464]
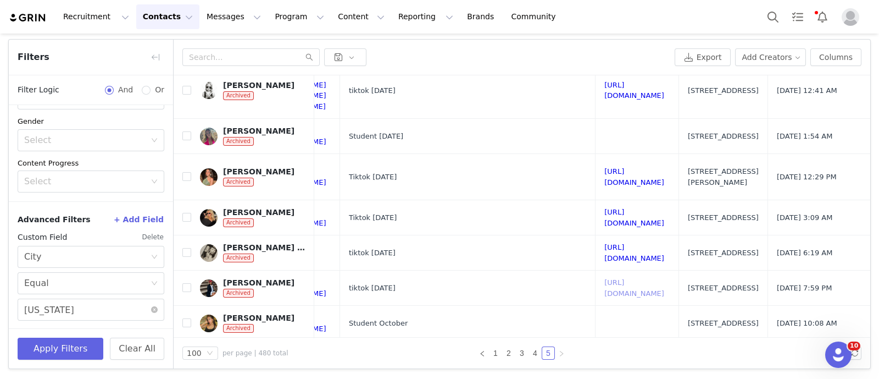
scroll to position [3224, 1464]
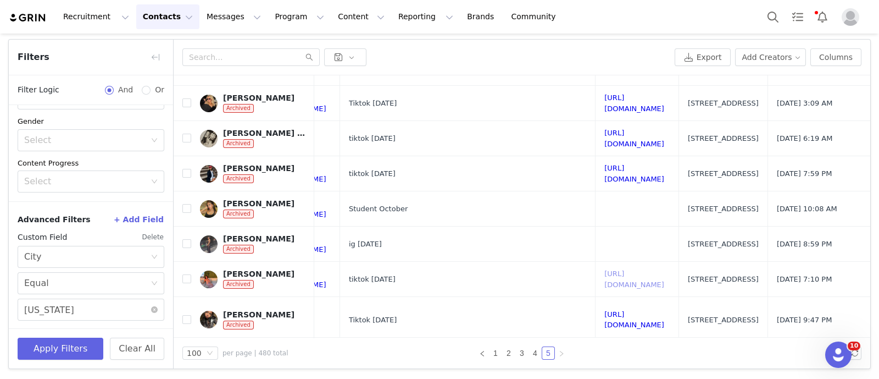
scroll to position [3438, 1464]
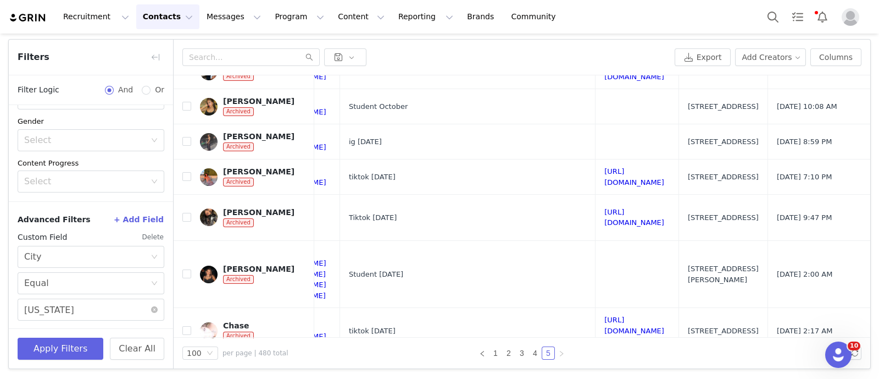
click at [142, 234] on button "Delete" at bounding box center [153, 237] width 23 height 18
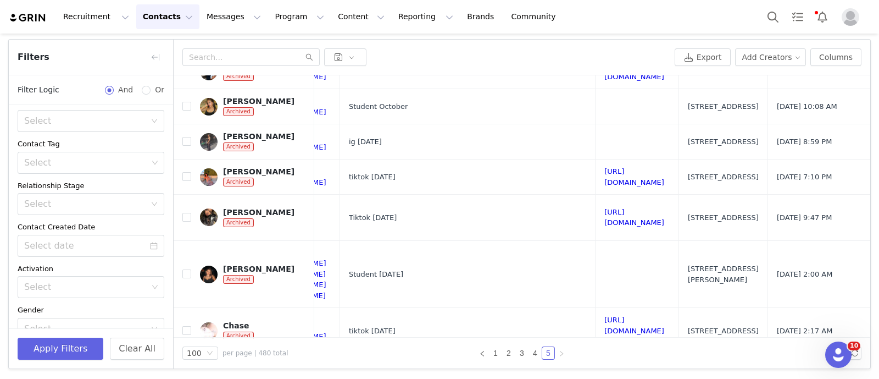
scroll to position [52, 0]
click at [57, 167] on div "Select" at bounding box center [86, 168] width 124 height 11
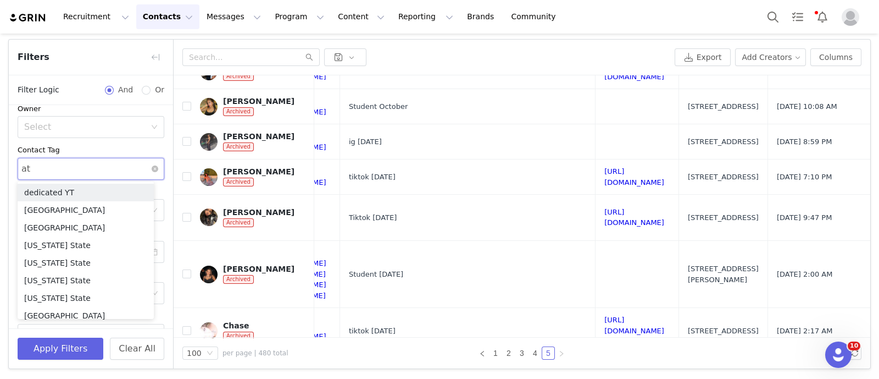
type input "a"
type input "w"
type input "ware"
click at [116, 153] on div "Contact Tag" at bounding box center [91, 150] width 147 height 11
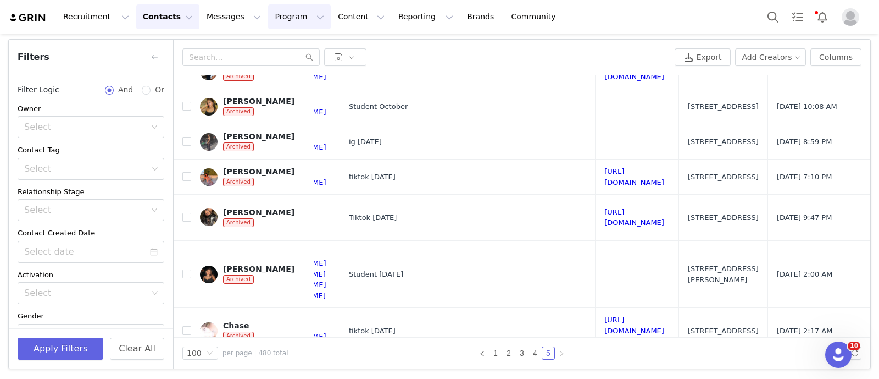
scroll to position [2, 0]
click at [268, 23] on button "Program Program" at bounding box center [299, 16] width 63 height 25
click at [270, 43] on p "Activations" at bounding box center [271, 49] width 42 height 12
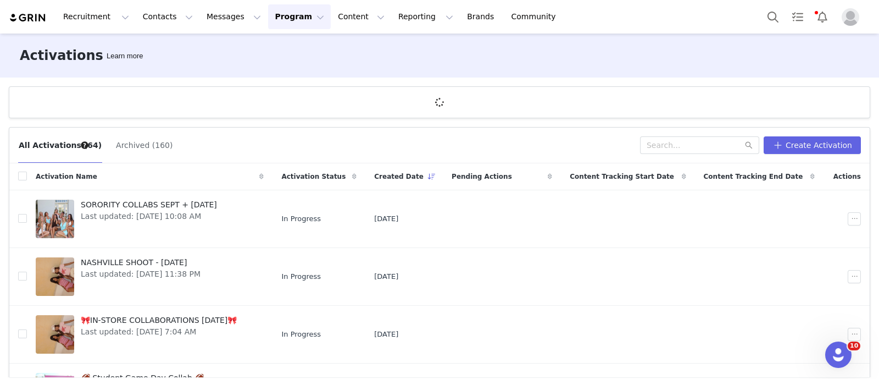
click at [132, 143] on button "Archived (160)" at bounding box center [144, 145] width 58 height 18
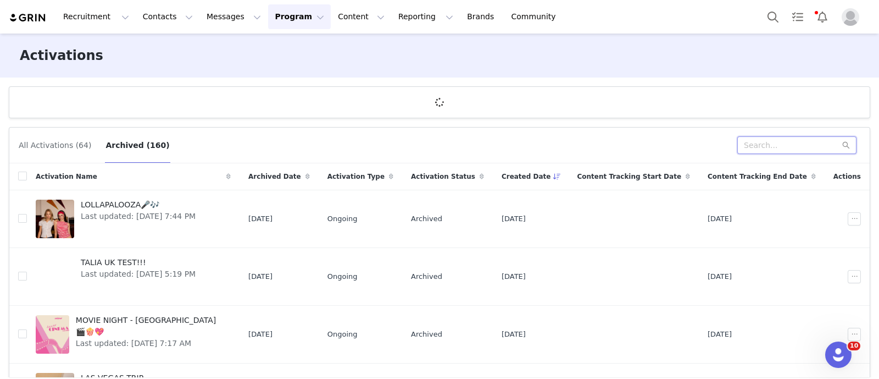
click at [752, 141] on input "text" at bounding box center [796, 145] width 119 height 18
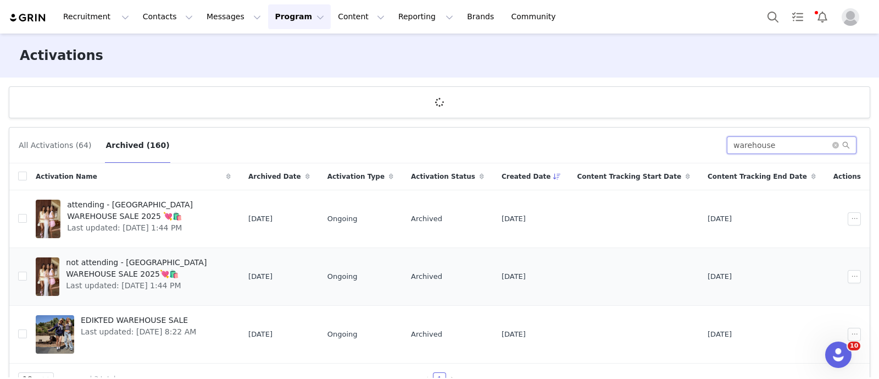
type input "warehouse"
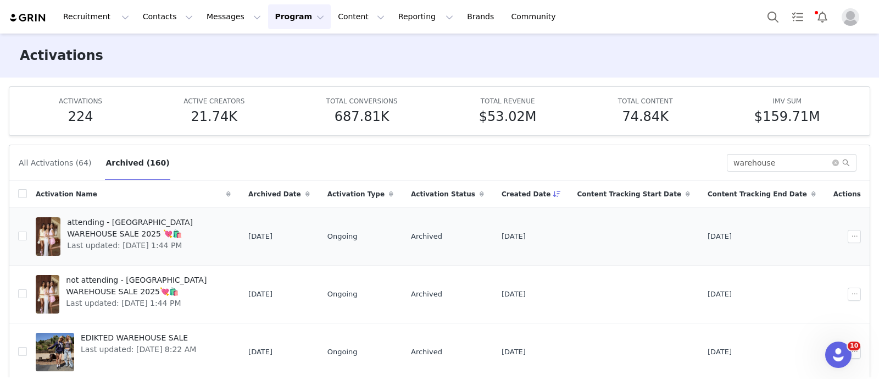
click at [165, 222] on span "attending - NYC WAREHOUSE SALE 2025 💘🛍️" at bounding box center [145, 228] width 157 height 23
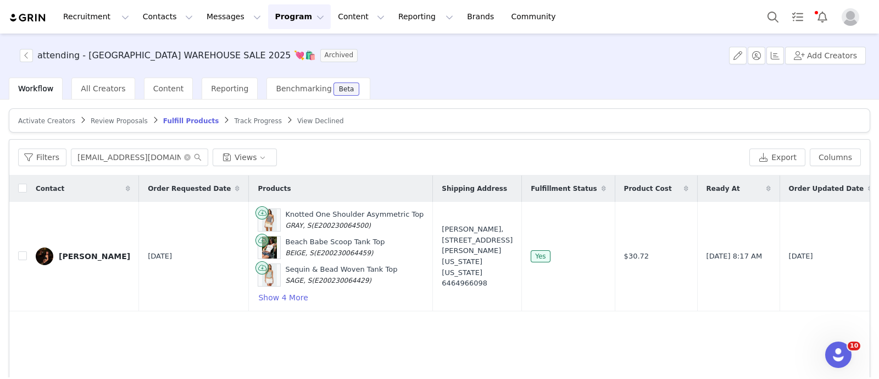
click at [234, 119] on span "Track Progress" at bounding box center [257, 121] width 47 height 8
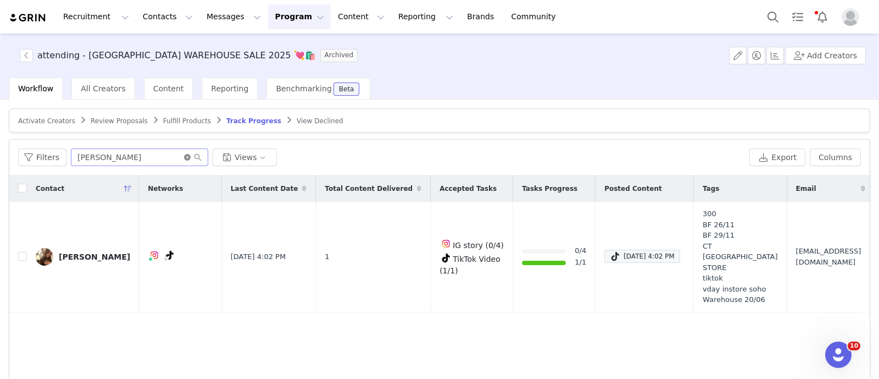
click at [184, 156] on icon "icon: close-circle" at bounding box center [187, 157] width 7 height 7
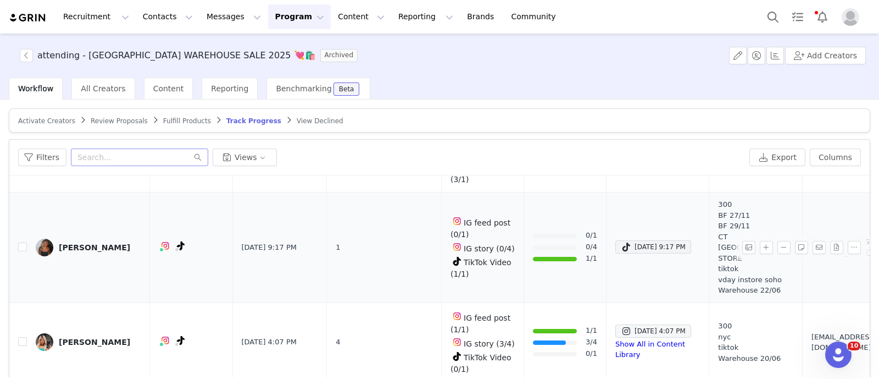
scroll to position [226, 0]
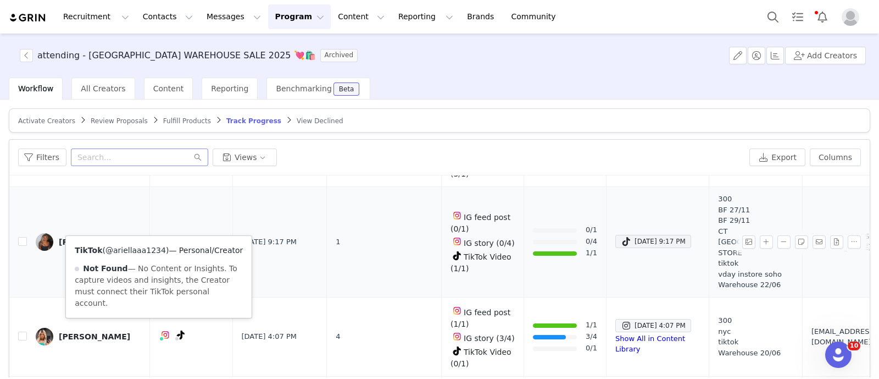
click at [140, 248] on link "@ariellaaa1234" at bounding box center [136, 250] width 60 height 9
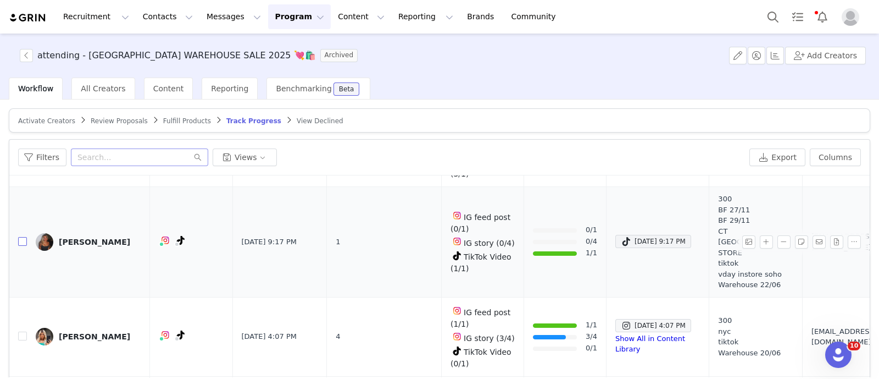
click at [20, 237] on input "checkbox" at bounding box center [22, 241] width 9 height 9
checkbox input "true"
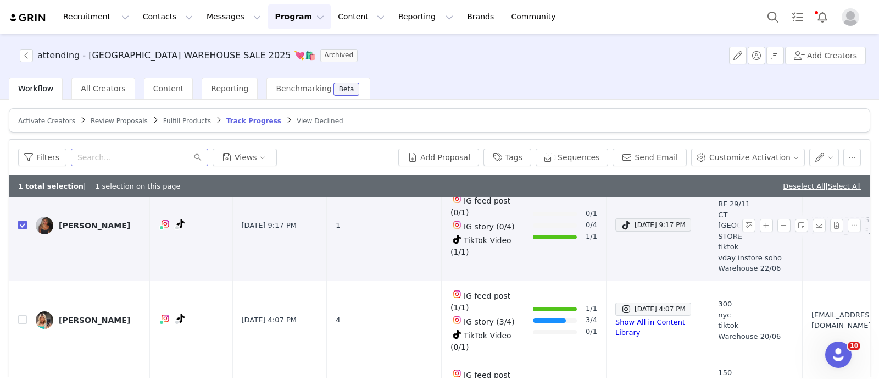
scroll to position [280, 0]
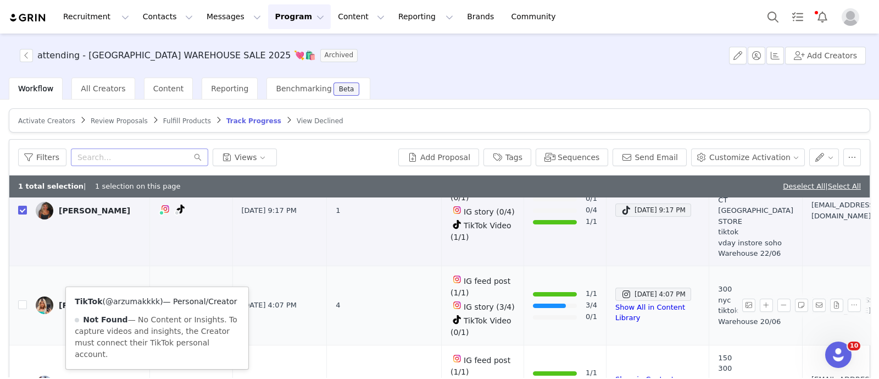
click at [142, 297] on link "@arzumakkkk" at bounding box center [133, 301] width 54 height 9
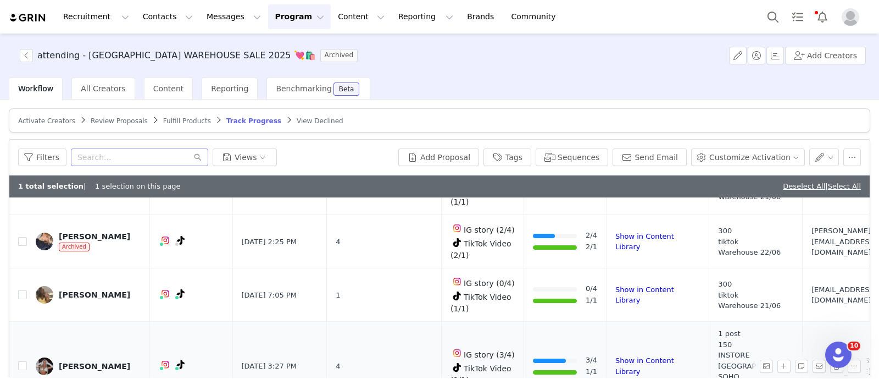
scroll to position [744, 0]
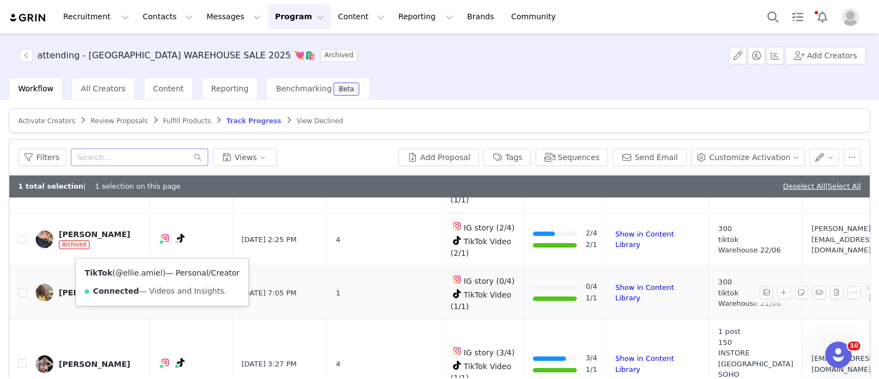
click at [142, 274] on link "@ellie.amiel" at bounding box center [138, 272] width 47 height 9
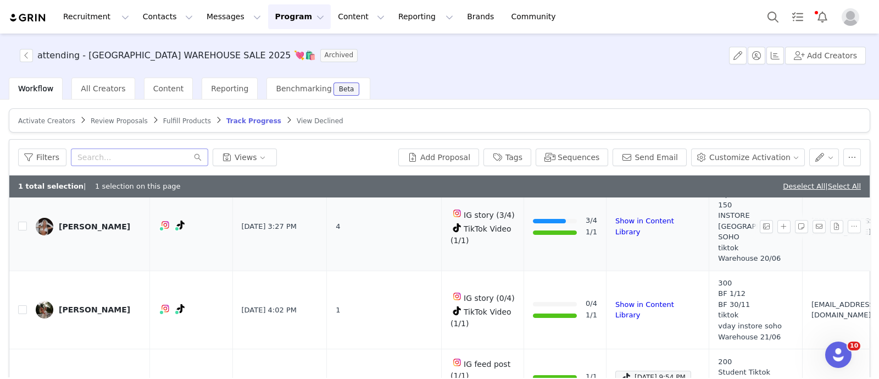
scroll to position [881, 0]
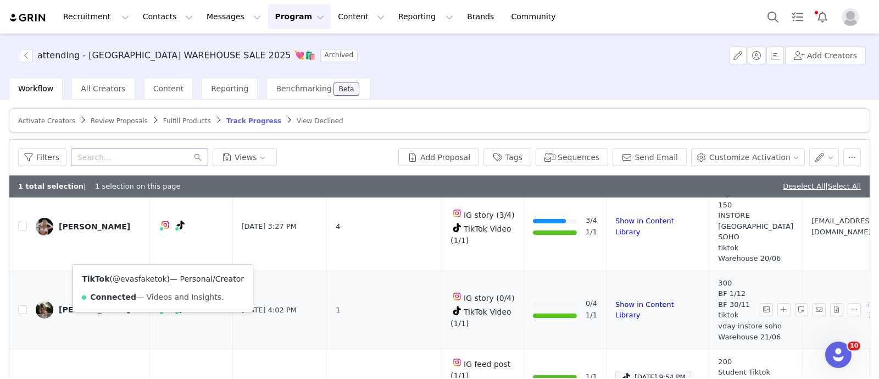
click at [148, 274] on link "@evasfaketok" at bounding box center [140, 278] width 54 height 9
click at [23, 305] on input "checkbox" at bounding box center [22, 309] width 9 height 9
checkbox input "true"
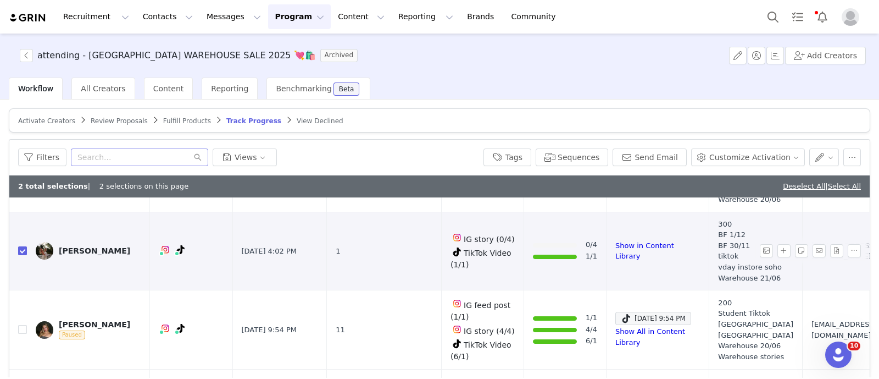
scroll to position [944, 0]
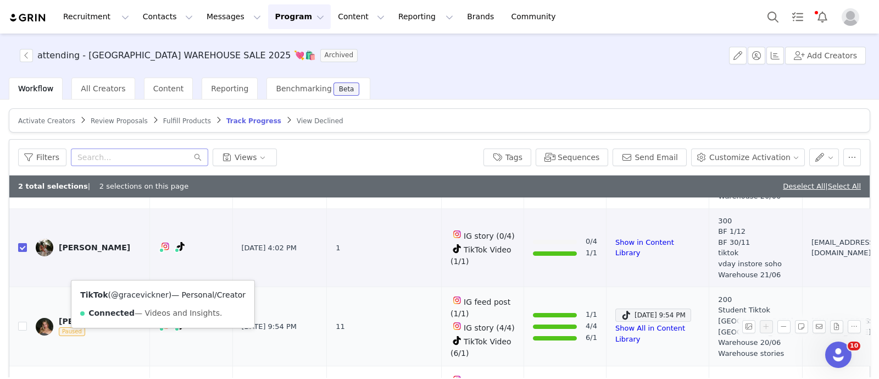
click at [148, 295] on link "@gracevickner" at bounding box center [140, 294] width 58 height 9
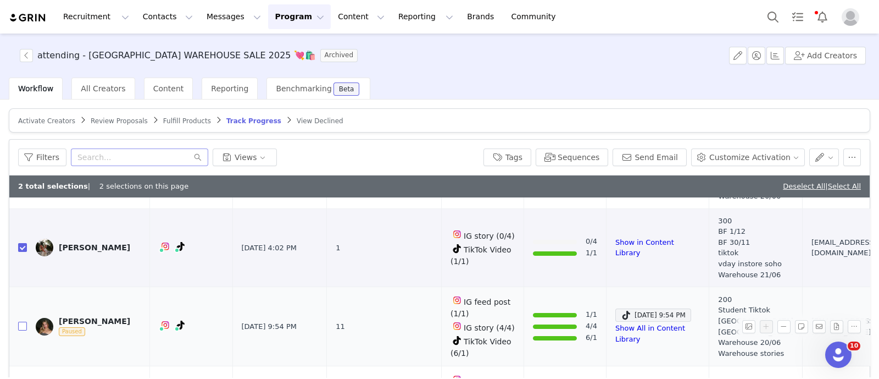
click at [22, 321] on input "checkbox" at bounding box center [22, 325] width 9 height 9
checkbox input "true"
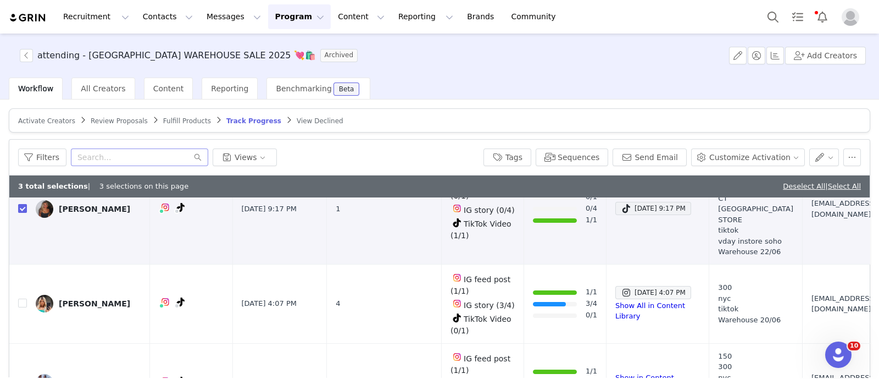
scroll to position [198, 0]
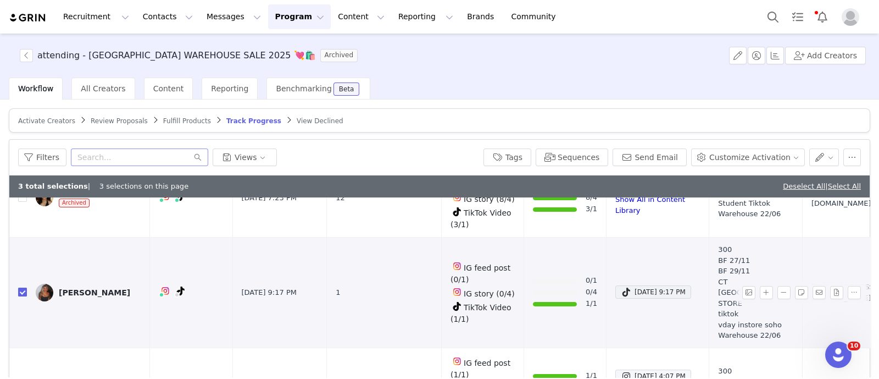
click at [21, 287] on input "checkbox" at bounding box center [22, 291] width 9 height 9
checkbox input "false"
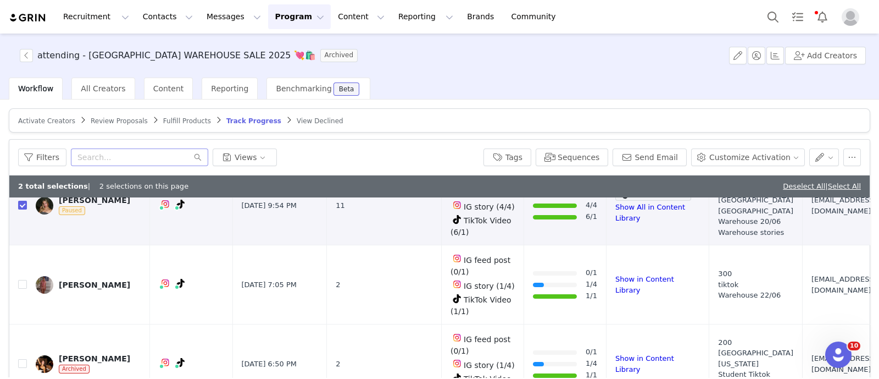
scroll to position [1067, 0]
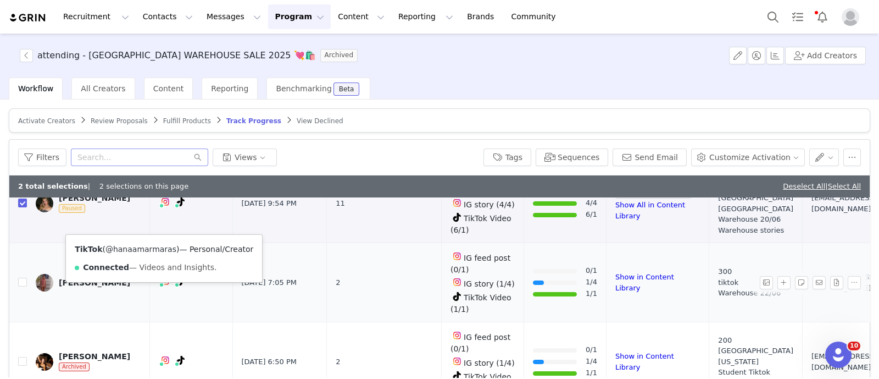
click at [148, 249] on link "@hanaamarmaras" at bounding box center [141, 249] width 71 height 9
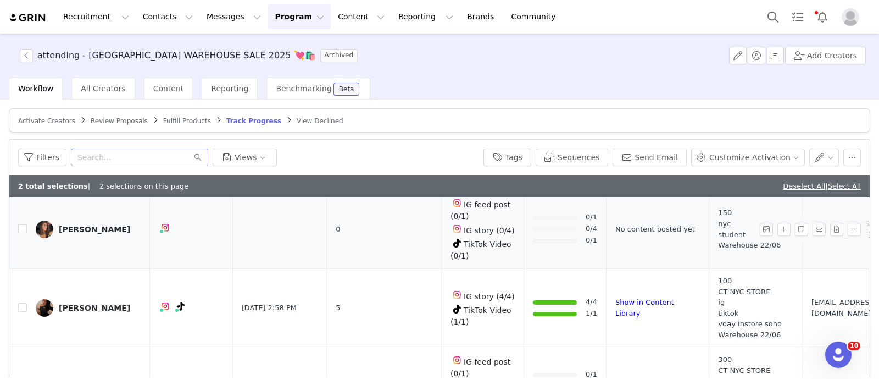
scroll to position [1285, 0]
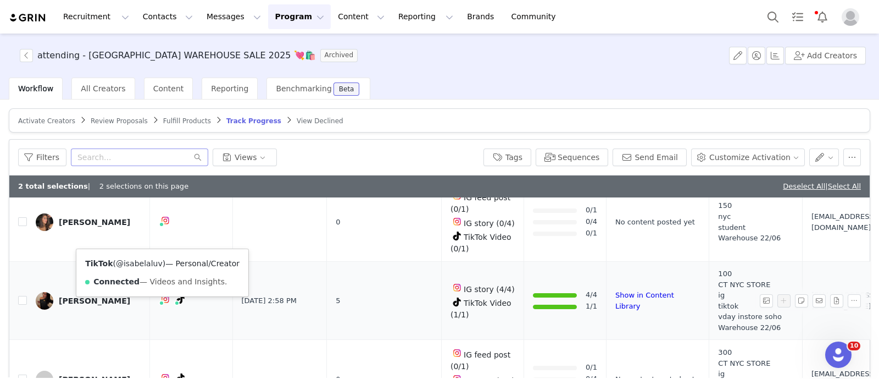
click at [141, 265] on link "@isabelaluv" at bounding box center [139, 263] width 47 height 9
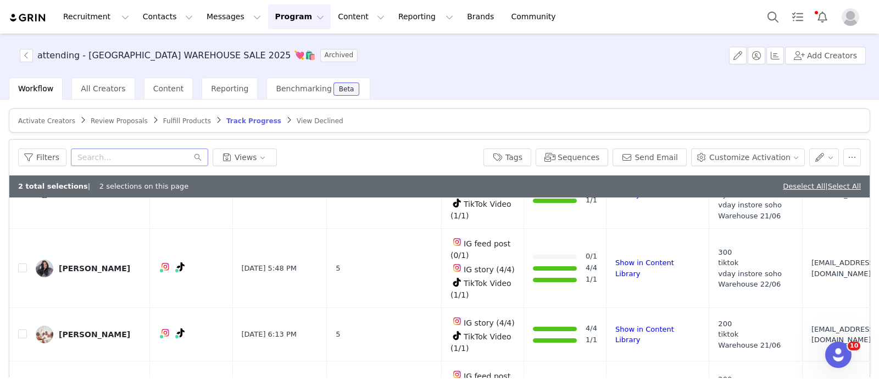
scroll to position [1715, 0]
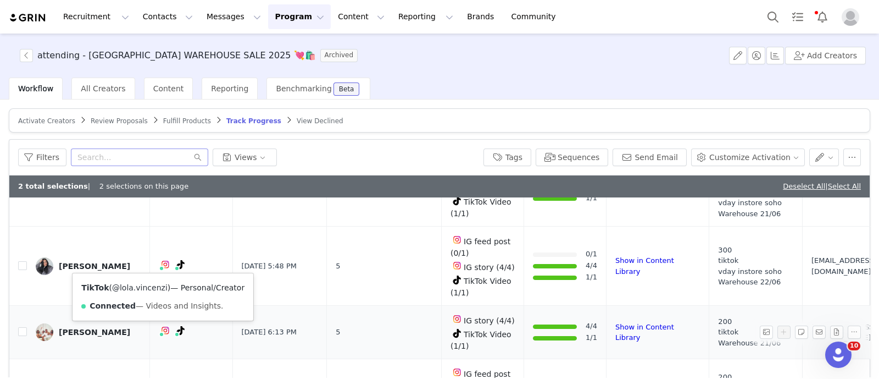
click at [145, 285] on link "@lola.vincenzi" at bounding box center [140, 287] width 56 height 9
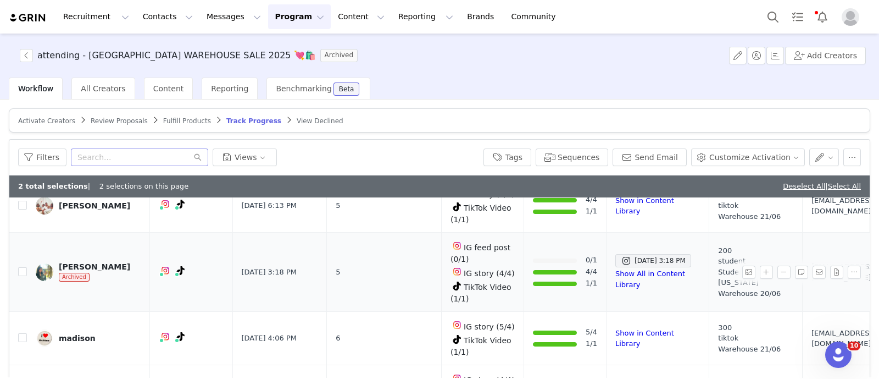
scroll to position [1842, 0]
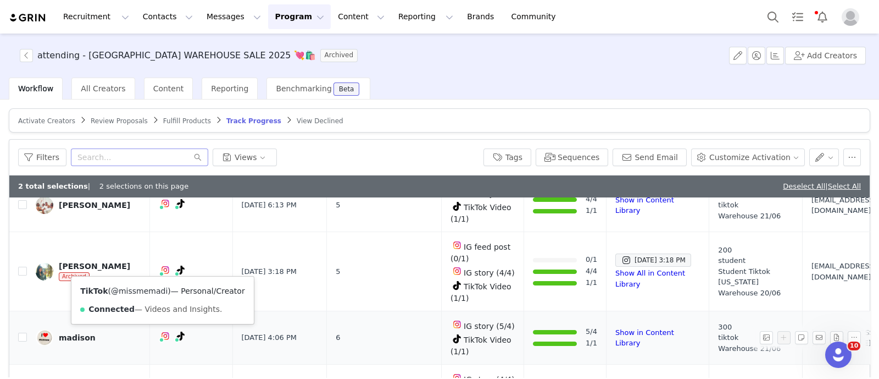
click at [145, 288] on link "@missmemadi" at bounding box center [139, 290] width 57 height 9
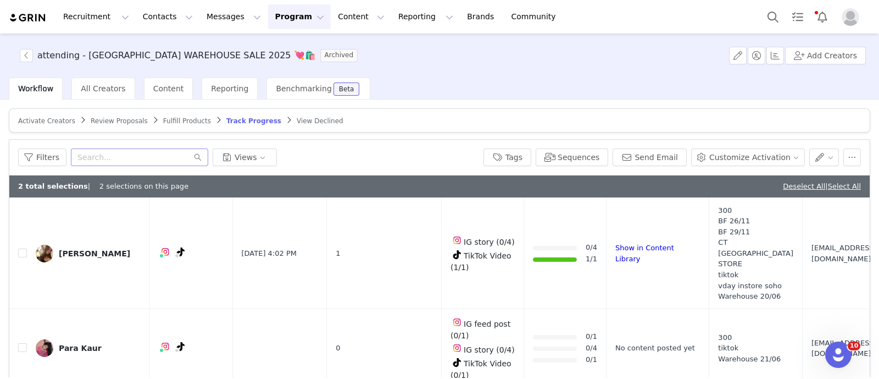
scroll to position [2406, 0]
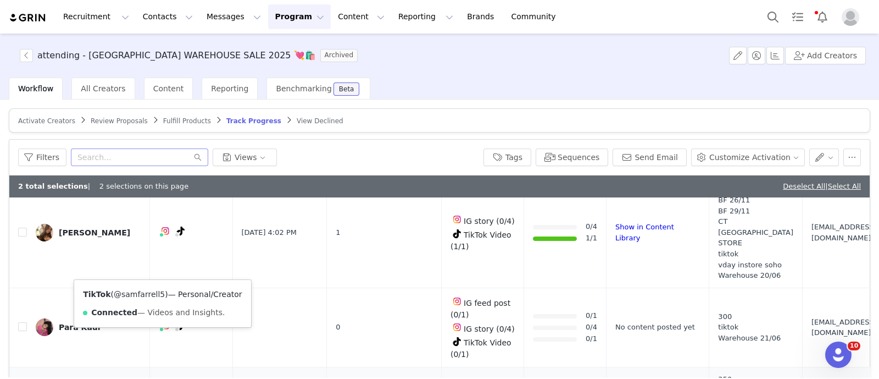
click at [143, 293] on link "@samfarrell5" at bounding box center [139, 294] width 51 height 9
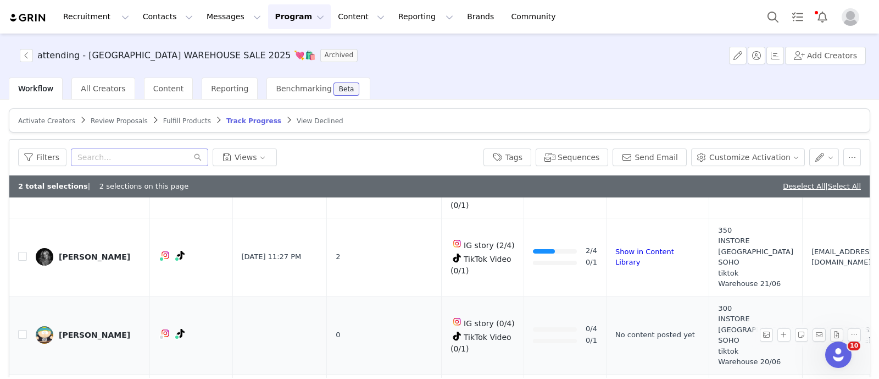
scroll to position [2556, 0]
click at [144, 290] on link "@.....sienna" at bounding box center [140, 290] width 45 height 9
checkbox input "true"
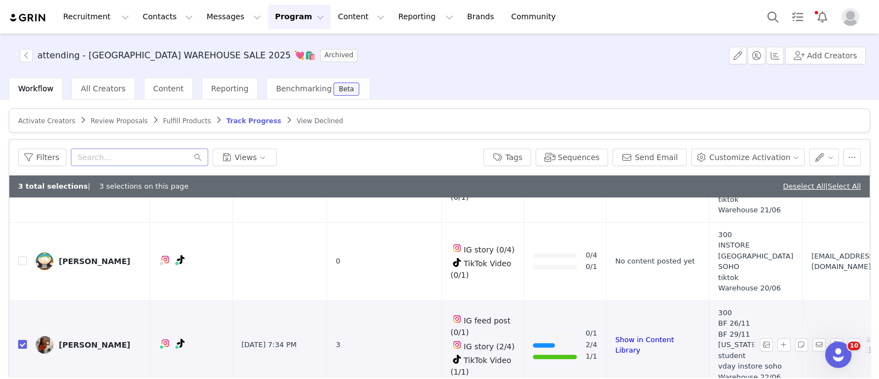
scroll to position [2655, 0]
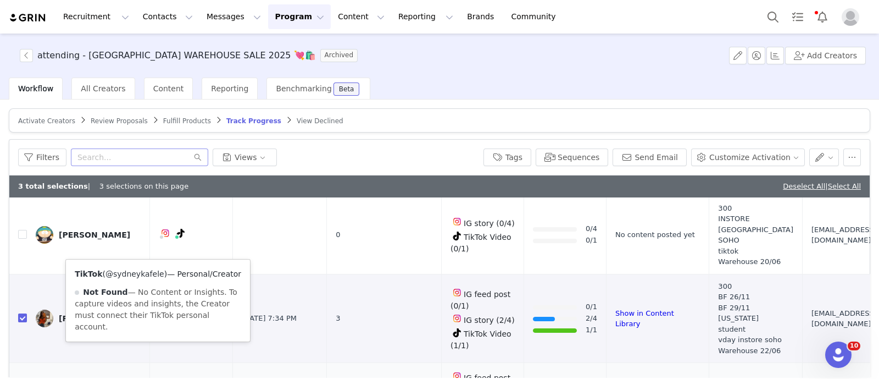
click at [140, 271] on link "@sydneykafele" at bounding box center [135, 273] width 59 height 9
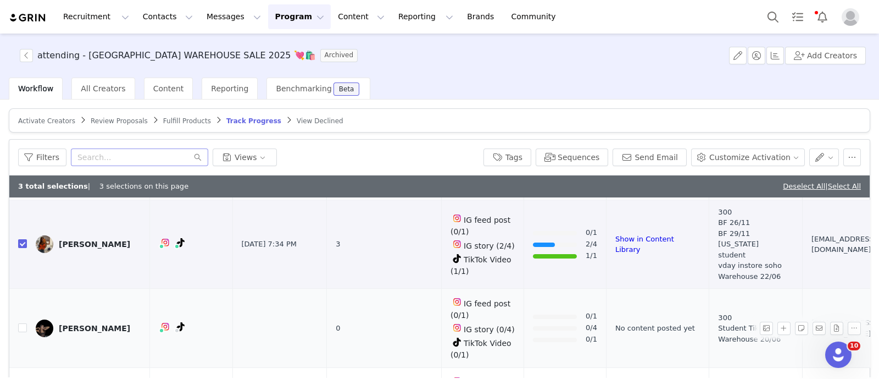
scroll to position [2752, 0]
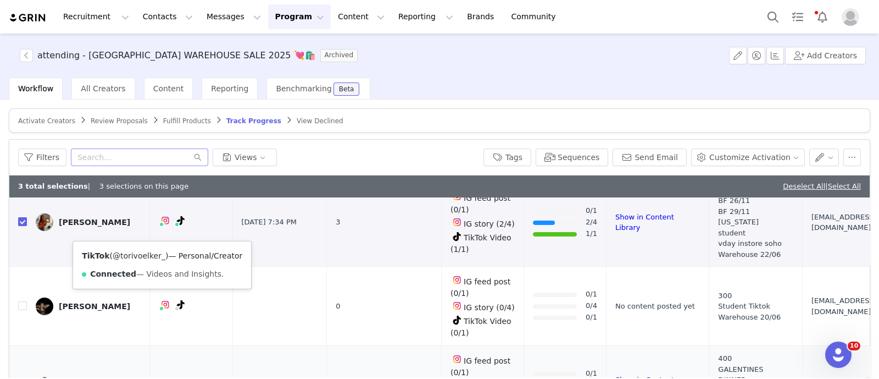
click at [146, 253] on link "@torivoelker_" at bounding box center [139, 255] width 53 height 9
click at [19, 378] on input "checkbox" at bounding box center [22, 384] width 9 height 9
checkbox input "true"
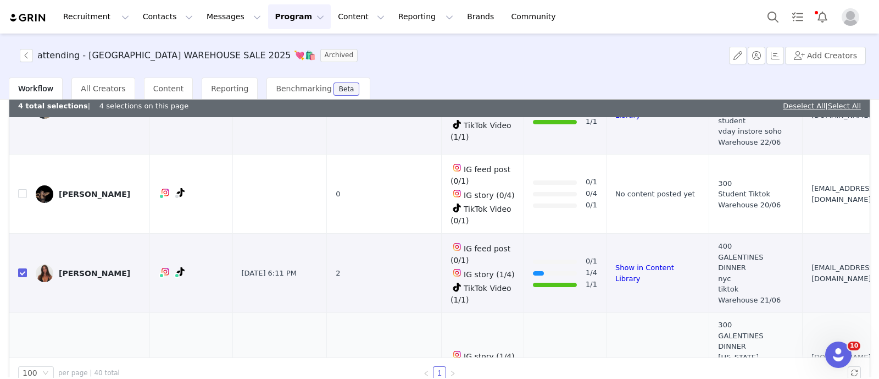
scroll to position [81, 0]
click at [143, 227] on div "TikTok ( @zmgxo ) — Personal/Creator Connected — Videos and Insights." at bounding box center [160, 245] width 159 height 47
click at [137, 236] on link "@zmgxo" at bounding box center [137, 236] width 33 height 9
click at [25, 362] on input "checkbox" at bounding box center [22, 366] width 9 height 9
checkbox input "true"
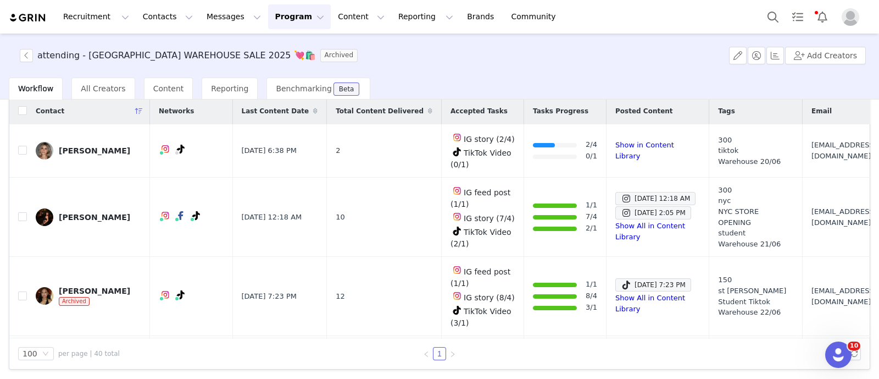
scroll to position [0, 0]
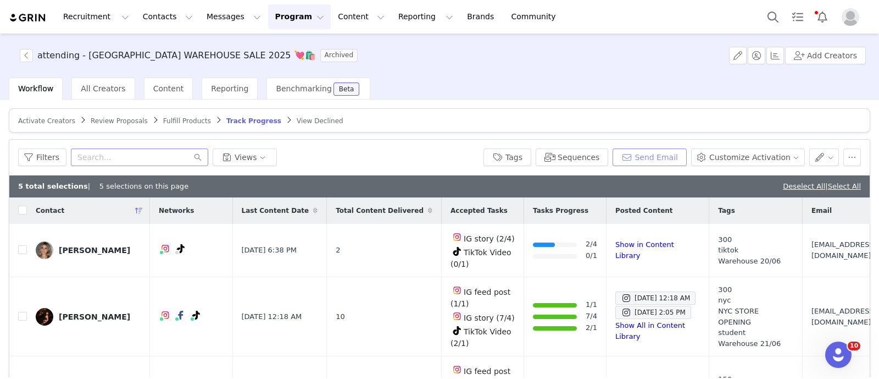
click at [647, 155] on button "Send Email" at bounding box center [650, 157] width 74 height 18
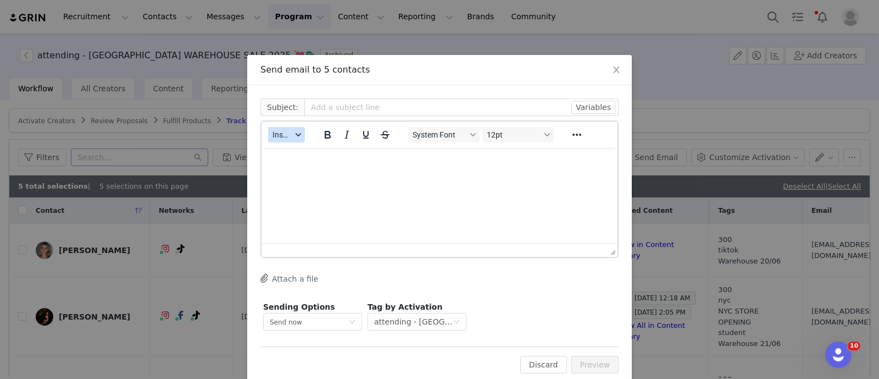
click at [275, 130] on span "Insert" at bounding box center [282, 134] width 19 height 9
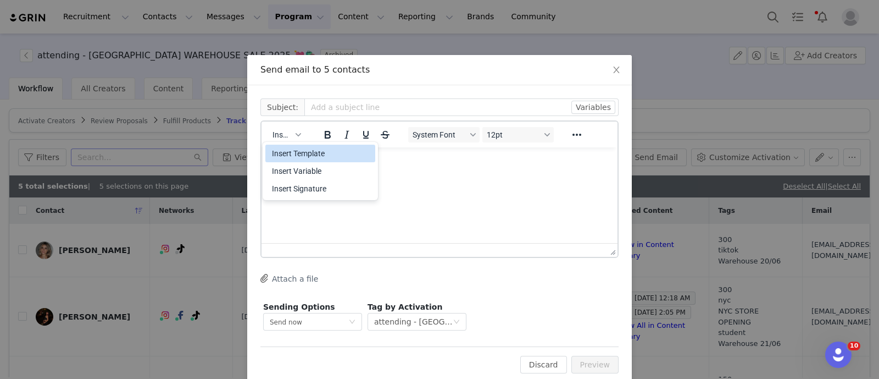
click at [299, 152] on div "Insert Template" at bounding box center [321, 153] width 99 height 13
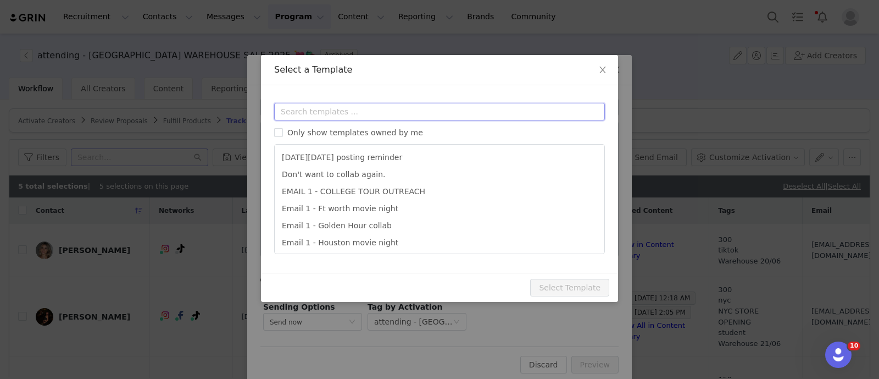
click at [299, 113] on input "text" at bounding box center [439, 112] width 331 height 18
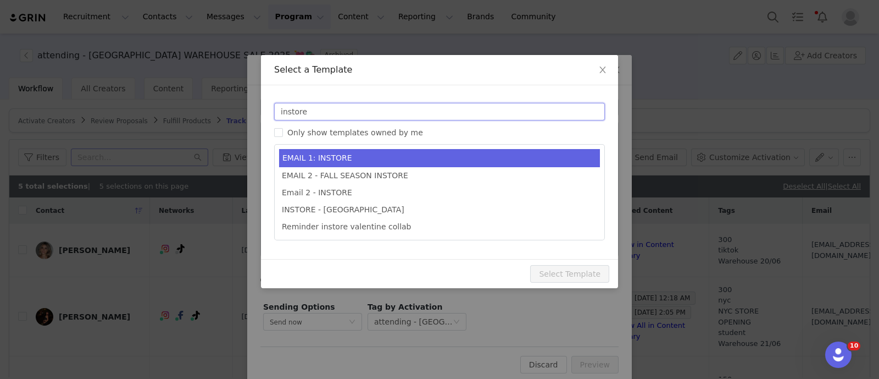
type input "instore"
type input "🎀💞Collab with Edikted - XXX store🎀💞"
click at [328, 155] on li "EMAIL 1: INSTORE" at bounding box center [439, 158] width 321 height 18
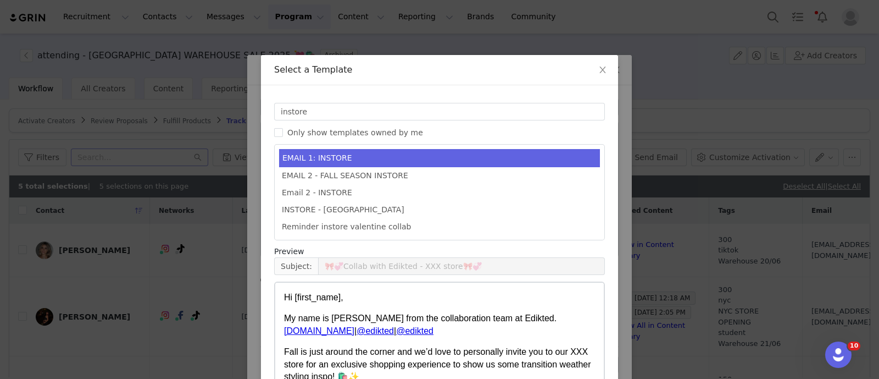
scroll to position [95, 0]
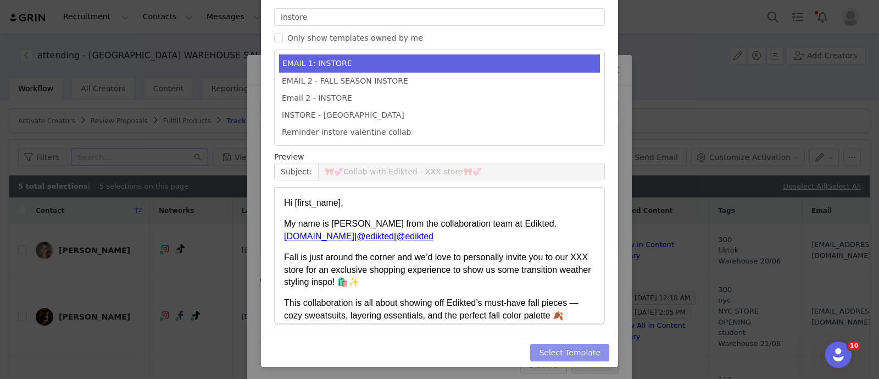
click at [565, 352] on button "Select Template" at bounding box center [569, 352] width 79 height 18
type input "🎀💞Collab with Edikted - XXX store🎀💞"
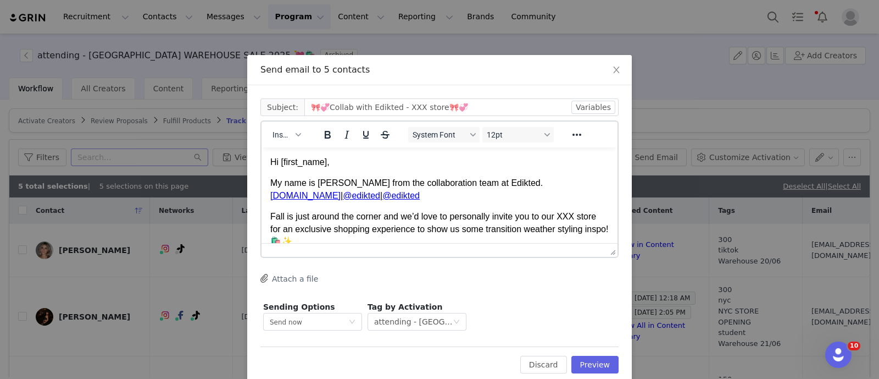
scroll to position [0, 0]
drag, startPoint x: 410, startPoint y: 106, endPoint x: 396, endPoint y: 106, distance: 14.3
click at [396, 106] on input "🎀💞Collab with Edikted - XXX store🎀💞" at bounding box center [461, 107] width 314 height 18
type input "🎀💞Collab with Edikted - NYC SOHO store🎀💞"
drag, startPoint x: 574, startPoint y: 214, endPoint x: 557, endPoint y: 215, distance: 16.5
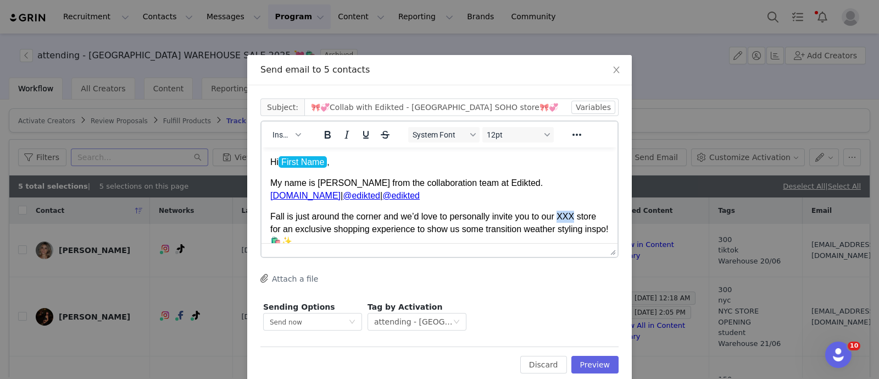
click at [557, 215] on p "Fall is just around the corner and we’d love to personally invite you to our XX…" at bounding box center [439, 228] width 339 height 37
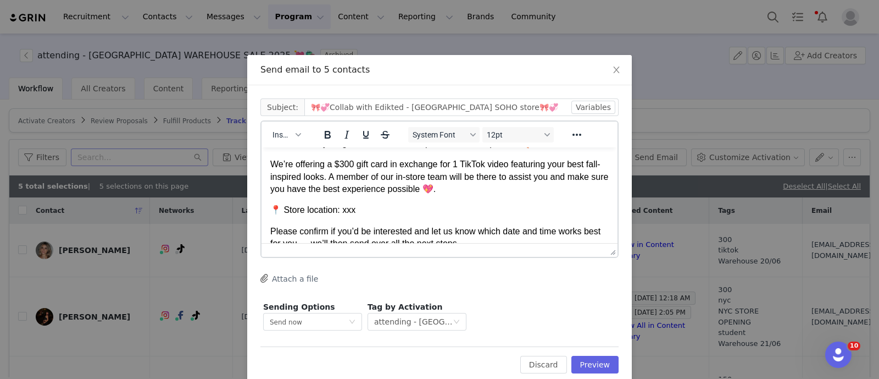
scroll to position [132, 0]
click at [348, 207] on p "📍 Store location: xxx" at bounding box center [439, 209] width 339 height 12
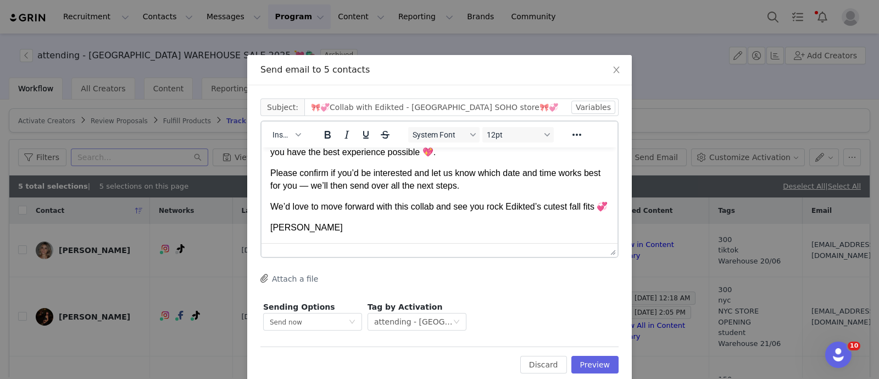
scroll to position [180, 0]
click at [587, 367] on button "Preview" at bounding box center [596, 365] width 48 height 18
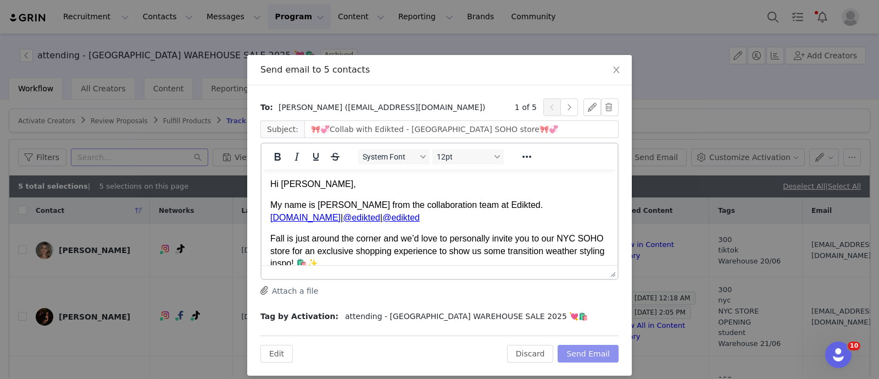
scroll to position [0, 0]
click at [564, 111] on button "button" at bounding box center [570, 107] width 18 height 18
click at [564, 107] on button "button" at bounding box center [570, 107] width 18 height 18
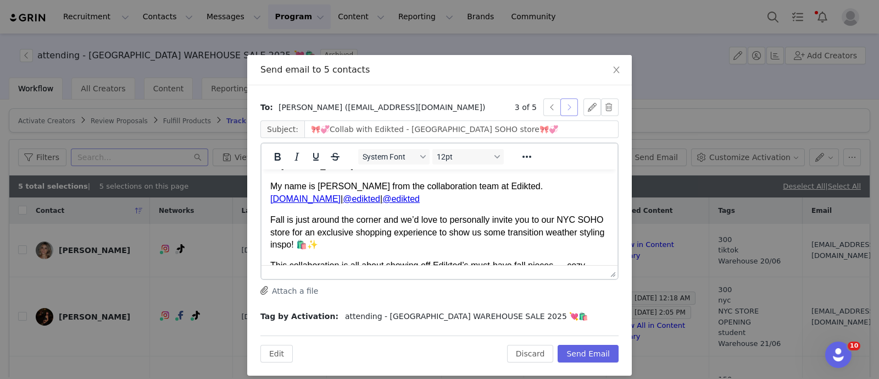
scroll to position [19, 0]
click at [574, 219] on p "Fall is just around the corner and we’d love to personally invite you to our NY…" at bounding box center [439, 231] width 339 height 37
click at [313, 230] on p "Fall is just around the corner and we’d love to personally invite you to our NY…" at bounding box center [439, 231] width 339 height 37
click at [319, 229] on p "Fall is just around the corner and we’d love to personally invite you to our NY…" at bounding box center [439, 231] width 339 height 37
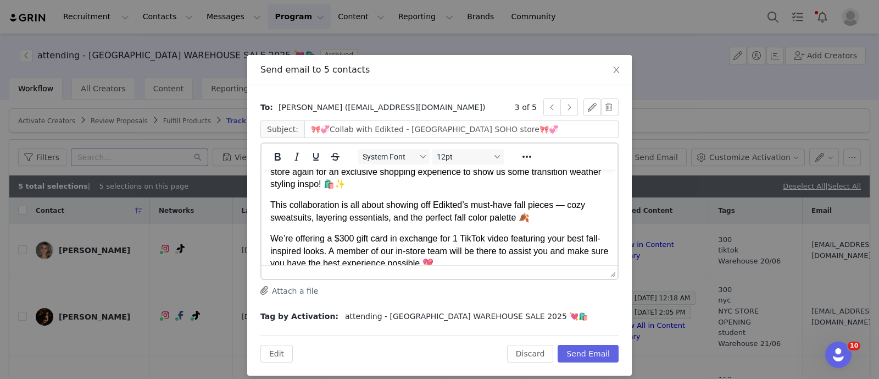
scroll to position [80, 0]
click at [353, 237] on p "We’re offering a $300 gift card in exchange for 1 TikTok video featuring your b…" at bounding box center [439, 250] width 339 height 37
click at [564, 107] on button "button" at bounding box center [570, 107] width 18 height 18
click at [566, 108] on button "button" at bounding box center [570, 107] width 18 height 18
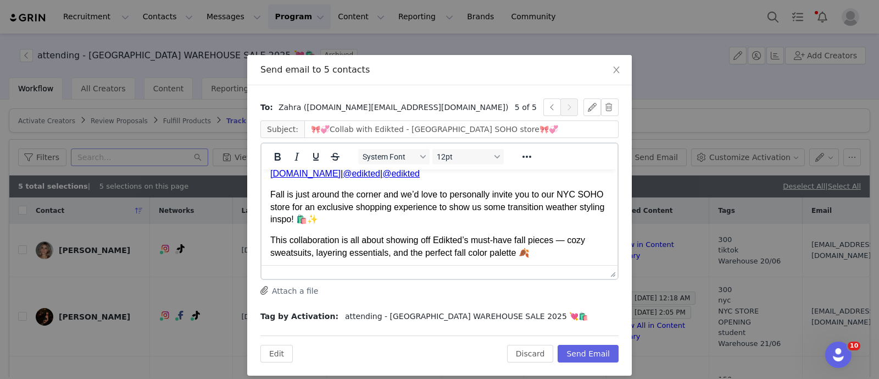
scroll to position [51, 0]
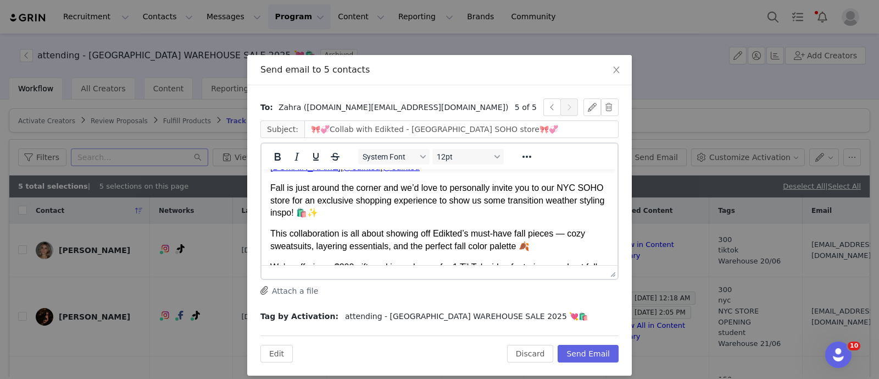
click at [317, 198] on p "Fall is just around the corner and we’d love to personally invite you to our NY…" at bounding box center [439, 200] width 339 height 37
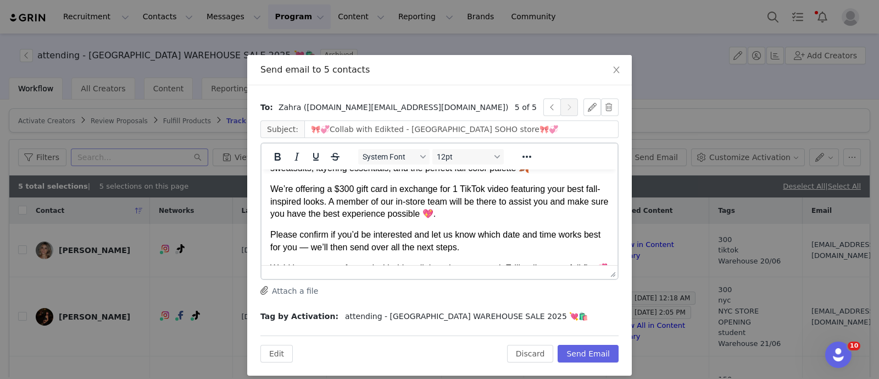
scroll to position [130, 0]
click at [343, 188] on p "We’re offering a $300 gift card in exchange for 1 TikTok video featuring your b…" at bounding box center [439, 200] width 339 height 37
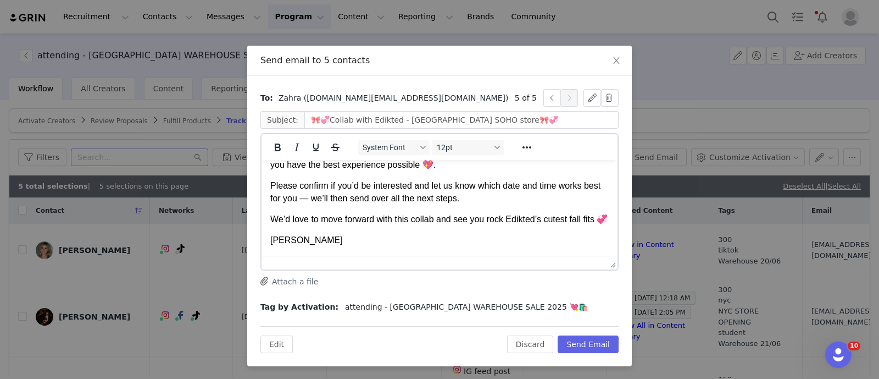
scroll to position [0, 0]
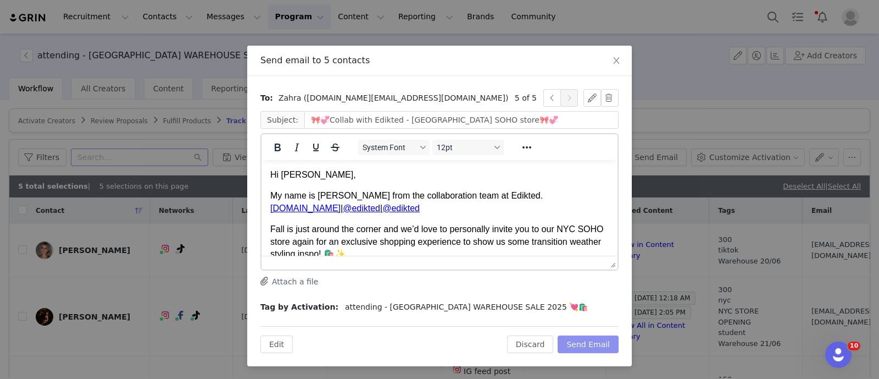
click at [595, 346] on button "Send Email" at bounding box center [588, 344] width 61 height 18
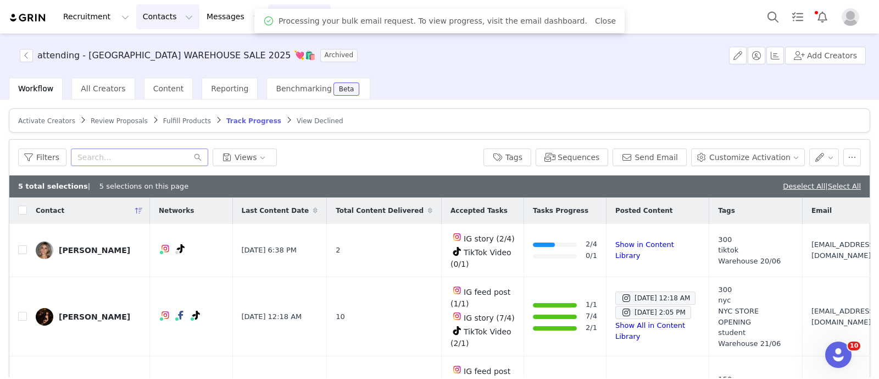
click at [153, 13] on button "Contacts Contacts" at bounding box center [167, 16] width 63 height 25
click at [168, 47] on div "Creators" at bounding box center [169, 49] width 74 height 12
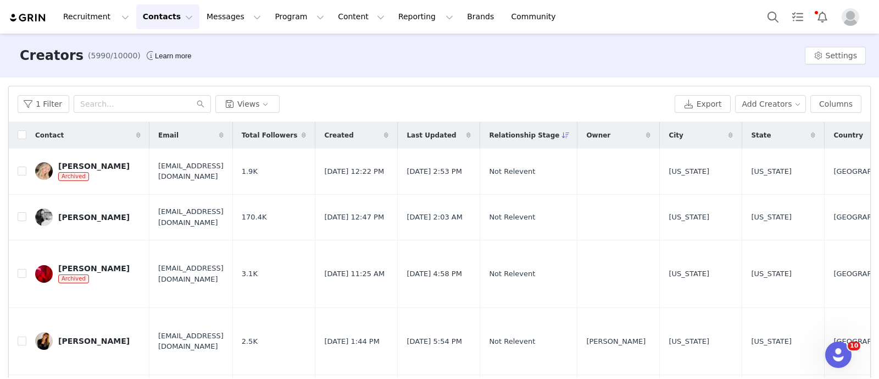
click at [38, 86] on div "1 Filter Views Export Add Creators Columns" at bounding box center [440, 104] width 862 height 36
click at [48, 106] on button "1 Filter" at bounding box center [44, 104] width 52 height 18
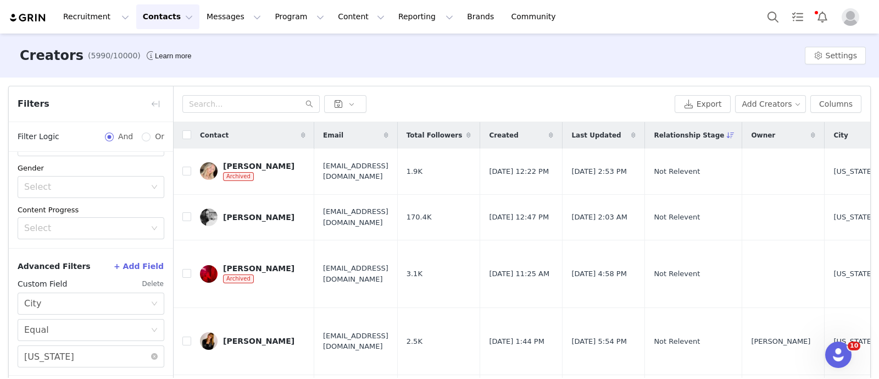
scroll to position [47, 0]
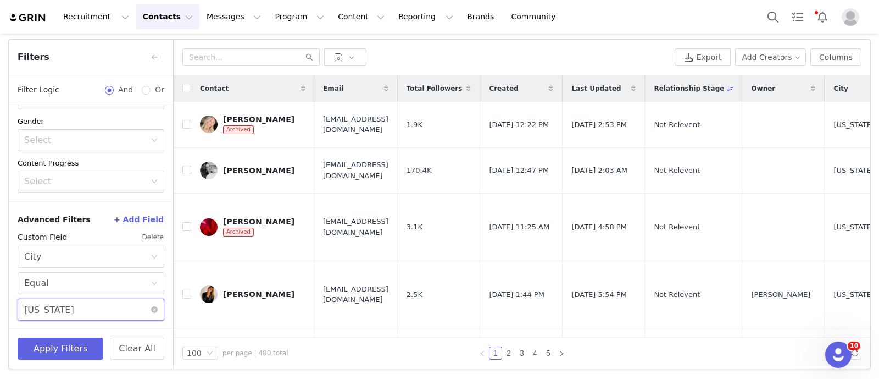
click at [65, 312] on input "new york" at bounding box center [91, 309] width 147 height 22
type input "[GEOGRAPHIC_DATA]"
click at [67, 346] on button "Apply Filters" at bounding box center [61, 348] width 86 height 22
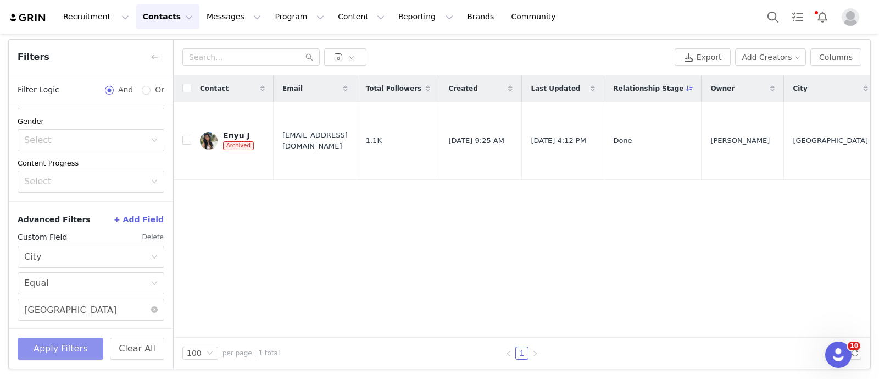
click at [72, 353] on button "Apply Filters" at bounding box center [61, 348] width 86 height 22
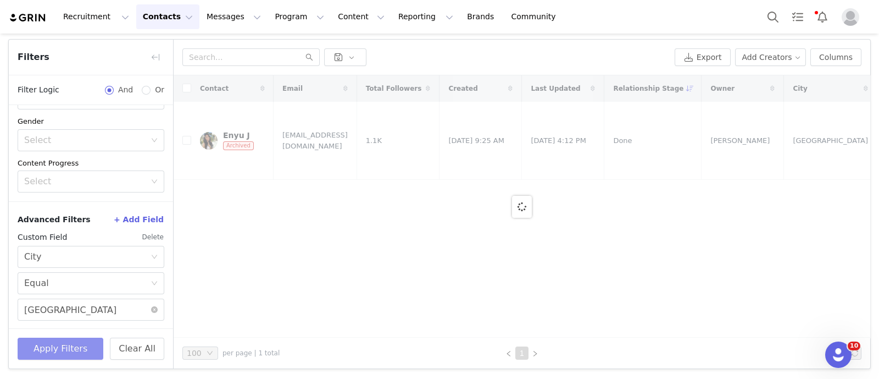
scroll to position [0, 0]
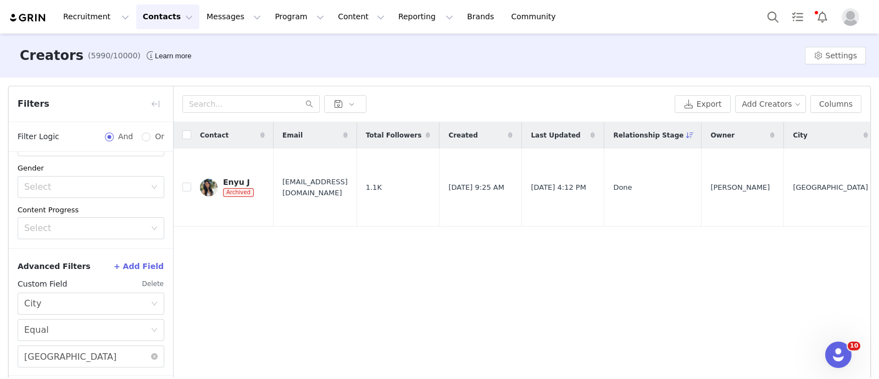
click at [150, 19] on button "Contacts Contacts" at bounding box center [167, 16] width 63 height 25
click at [268, 13] on button "Program Program" at bounding box center [299, 16] width 63 height 25
click at [273, 46] on p "Activations" at bounding box center [271, 49] width 42 height 12
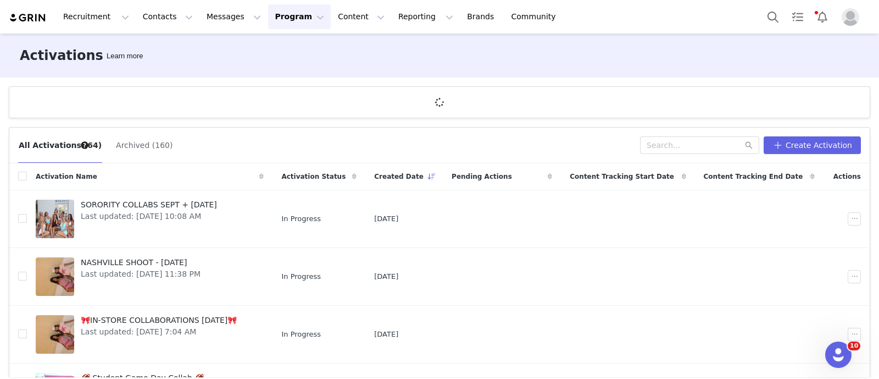
click at [124, 153] on div "All Activations (64) Archived (160) Create Activation" at bounding box center [439, 145] width 861 height 36
click at [119, 148] on button "Archived (160)" at bounding box center [144, 145] width 58 height 18
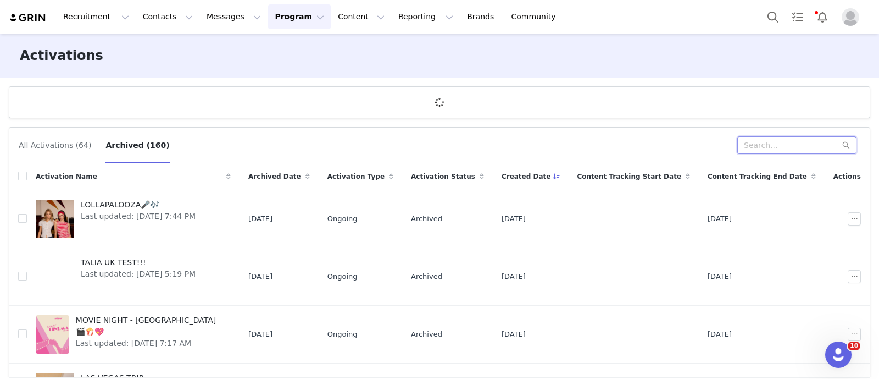
click at [752, 149] on input "text" at bounding box center [796, 145] width 119 height 18
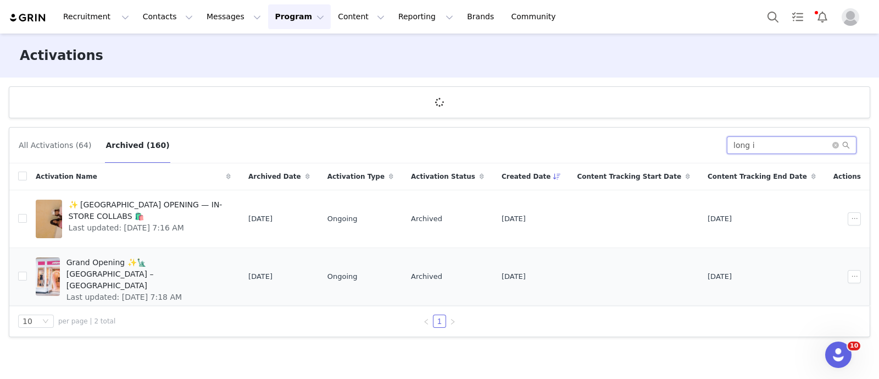
type input "long i"
click at [183, 257] on span "Grand Opening ✨🗽 [GEOGRAPHIC_DATA] – [GEOGRAPHIC_DATA]" at bounding box center [145, 274] width 158 height 35
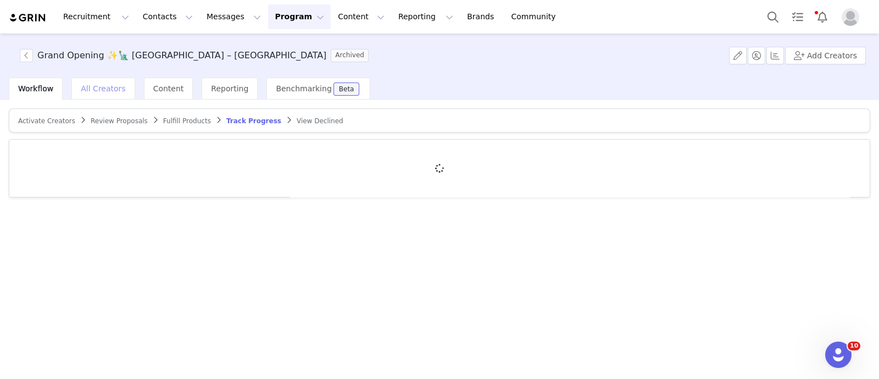
click at [105, 89] on span "All Creators" at bounding box center [103, 88] width 45 height 9
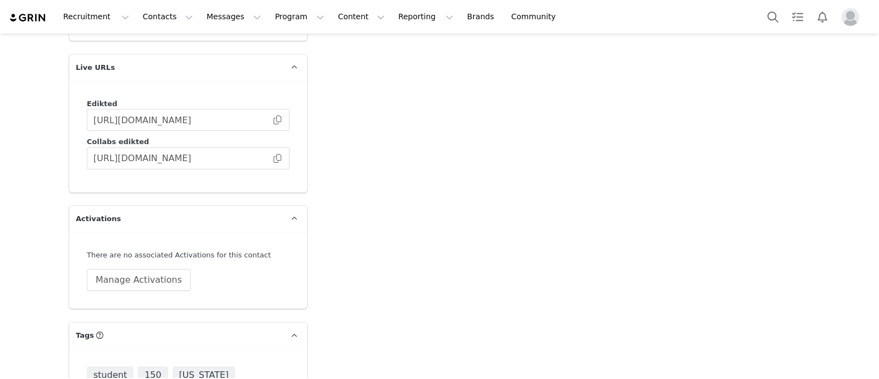
scroll to position [2044, 0]
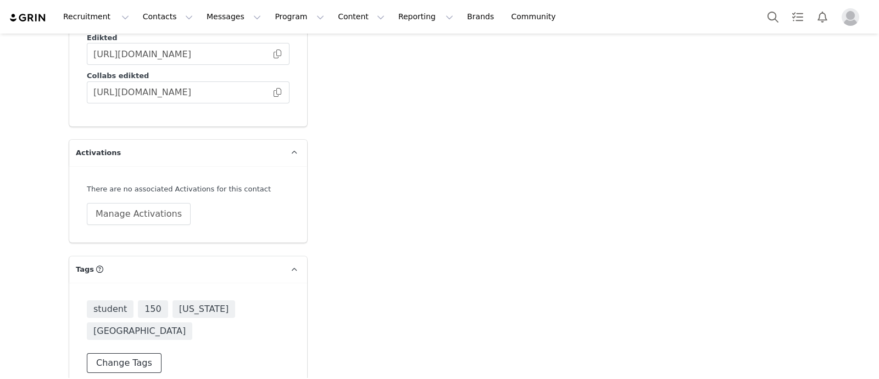
click at [131, 353] on button "Change Tags" at bounding box center [124, 363] width 75 height 20
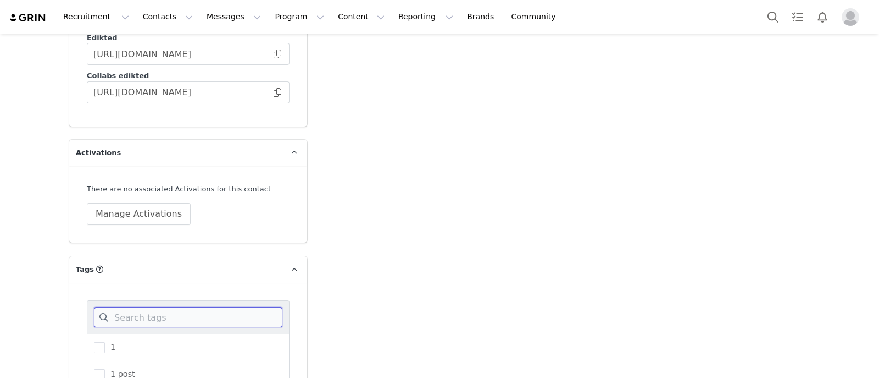
click at [155, 307] on input at bounding box center [188, 317] width 188 height 20
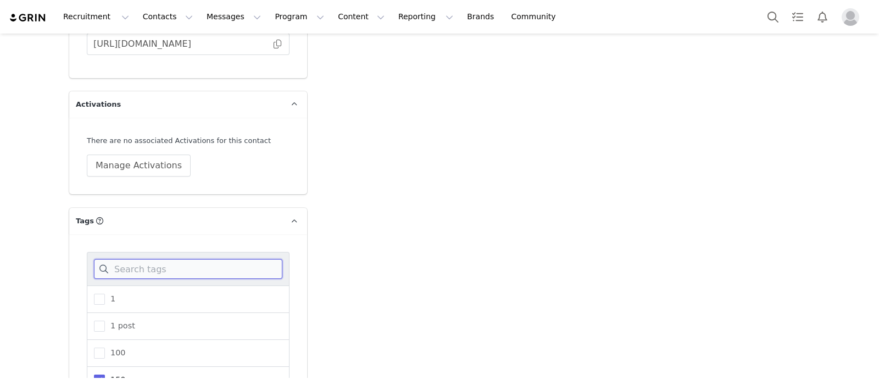
scroll to position [2113, 0]
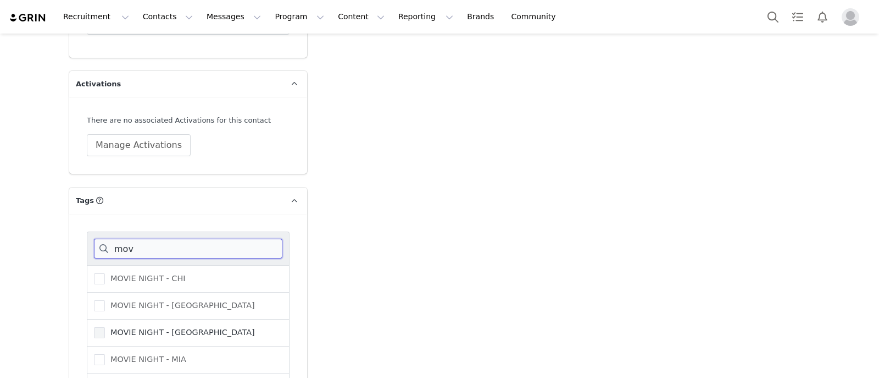
type input "mov"
click at [151, 326] on label "MOVIE NIGHT - [GEOGRAPHIC_DATA]" at bounding box center [174, 332] width 161 height 13
click at [105, 327] on input "MOVIE NIGHT - [GEOGRAPHIC_DATA]" at bounding box center [105, 327] width 0 height 0
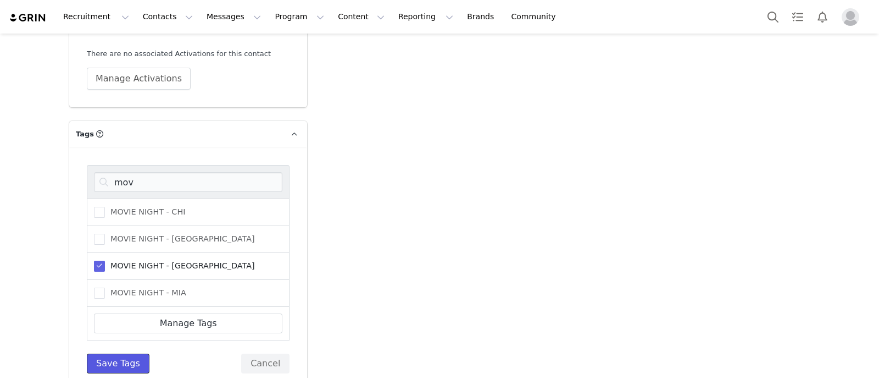
click at [118, 353] on button "Save Tags" at bounding box center [118, 363] width 63 height 20
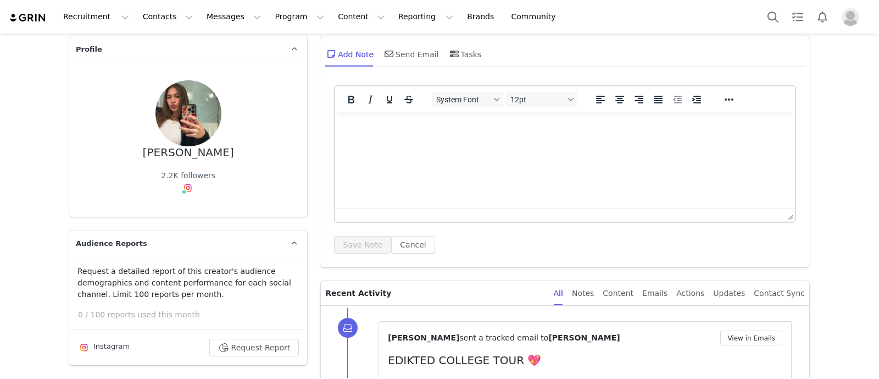
scroll to position [0, 0]
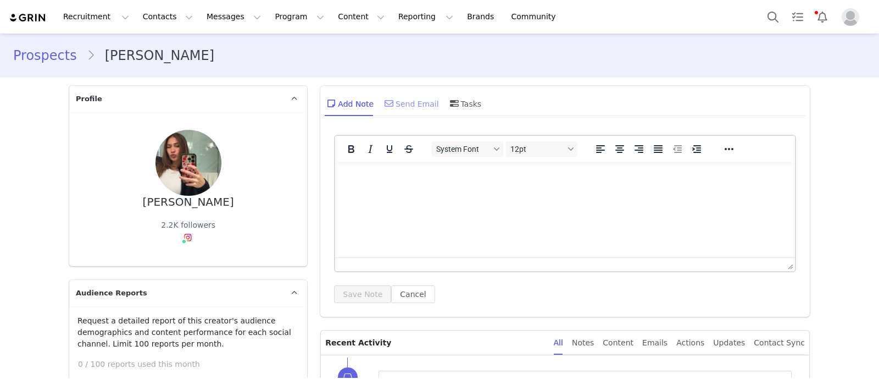
click at [404, 90] on div "Send Email" at bounding box center [410, 103] width 57 height 26
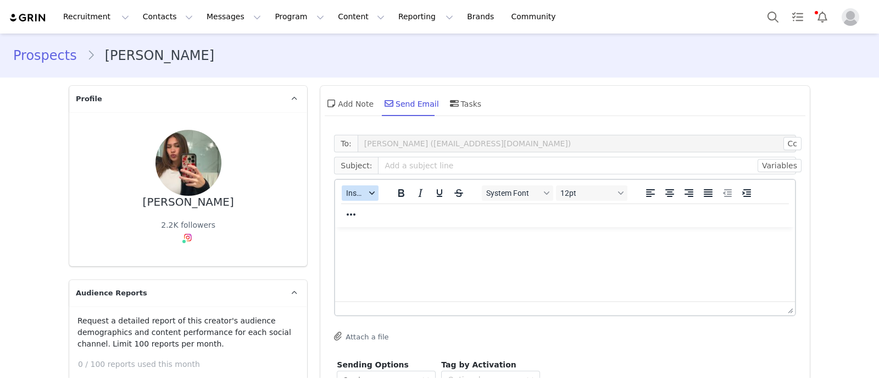
click at [360, 199] on button "Insert" at bounding box center [360, 192] width 37 height 15
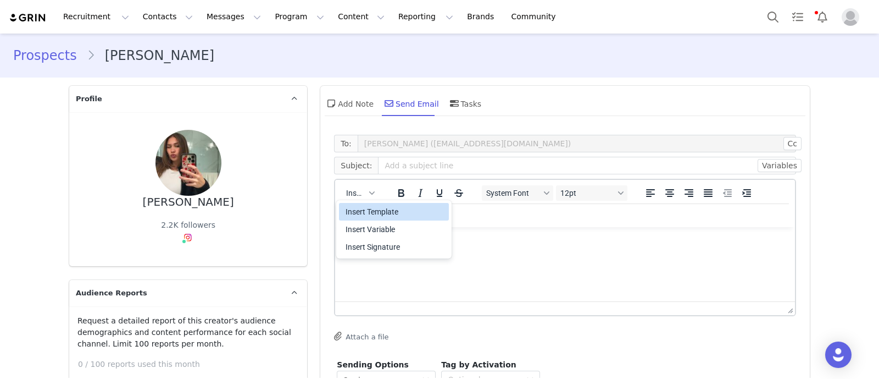
click at [370, 207] on div "Insert Template" at bounding box center [395, 211] width 99 height 13
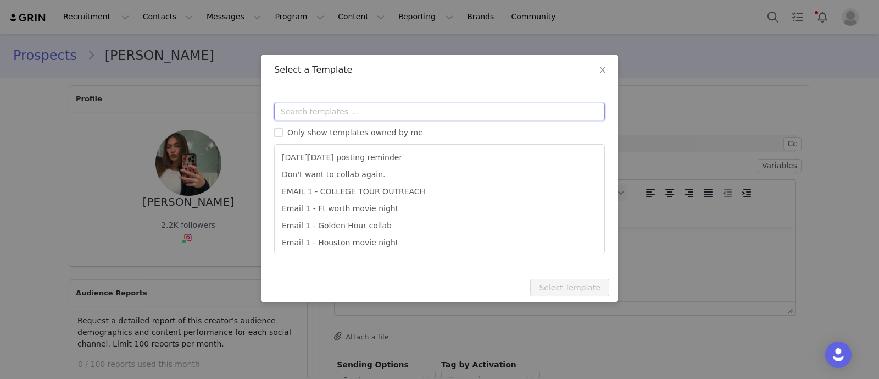
click at [324, 106] on input "text" at bounding box center [439, 112] width 331 height 18
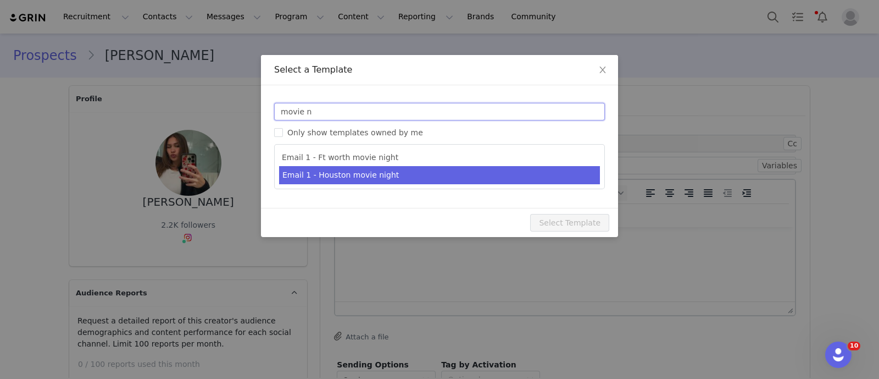
type input "movie n"
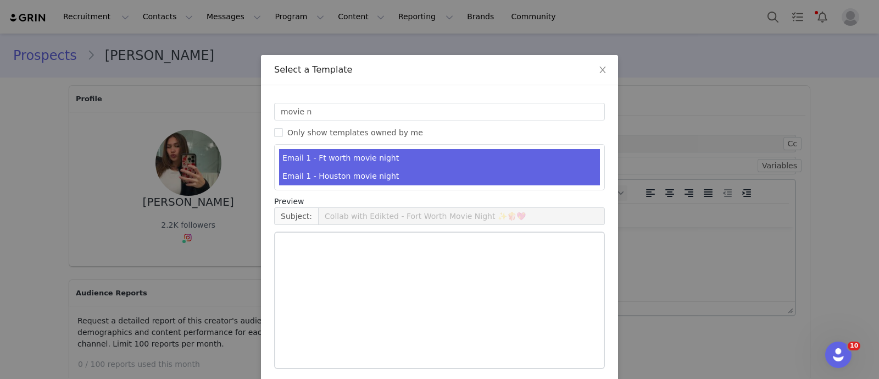
click at [358, 178] on li "Email 1 - Houston movie night" at bounding box center [439, 176] width 321 height 18
type input "Collab with Edikted - Houston Movie Night ✨🍿💖"
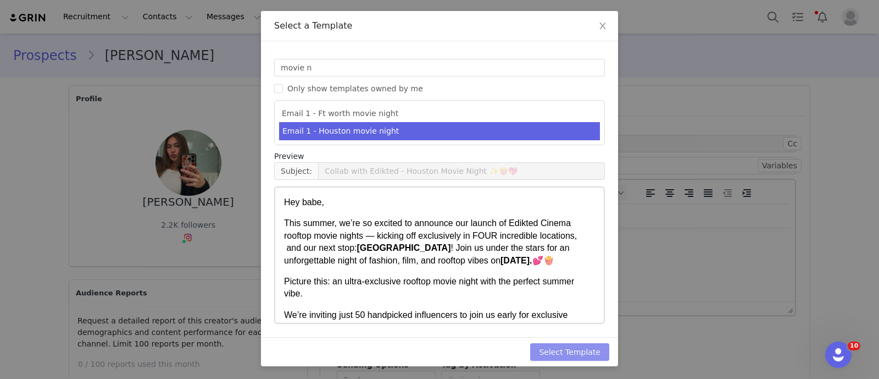
click at [587, 343] on button "Select Template" at bounding box center [569, 352] width 79 height 18
type input "Collab with Edikted - Houston Movie Night ✨🍿💖"
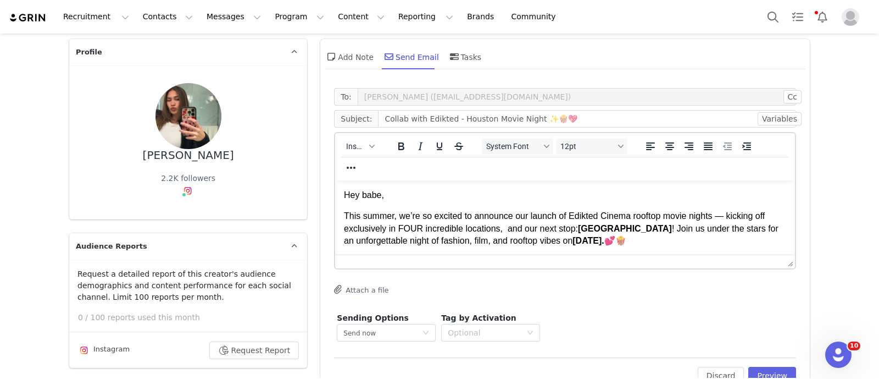
scroll to position [68, 0]
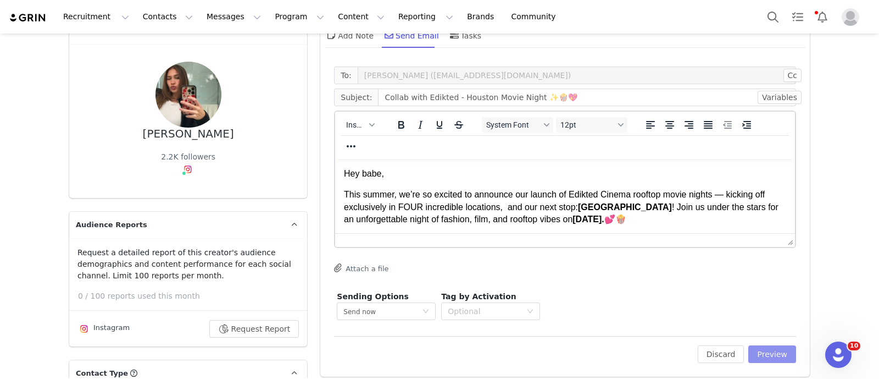
click at [772, 349] on button "Preview" at bounding box center [772, 354] width 48 height 18
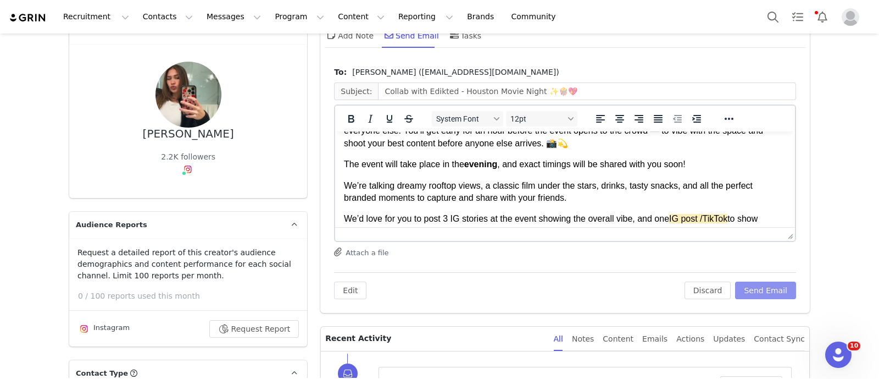
scroll to position [137, 0]
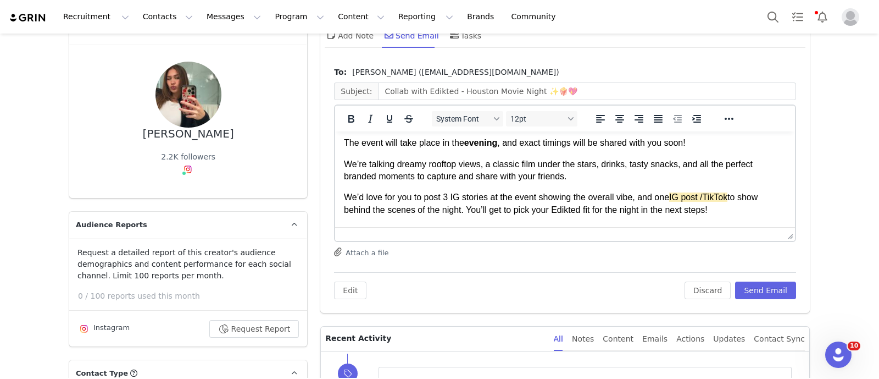
drag, startPoint x: 701, startPoint y: 199, endPoint x: 728, endPoint y: 197, distance: 27.6
click at [728, 197] on span "IG post /TikTok" at bounding box center [698, 196] width 58 height 9
click at [672, 198] on span "IG post" at bounding box center [683, 196] width 29 height 9
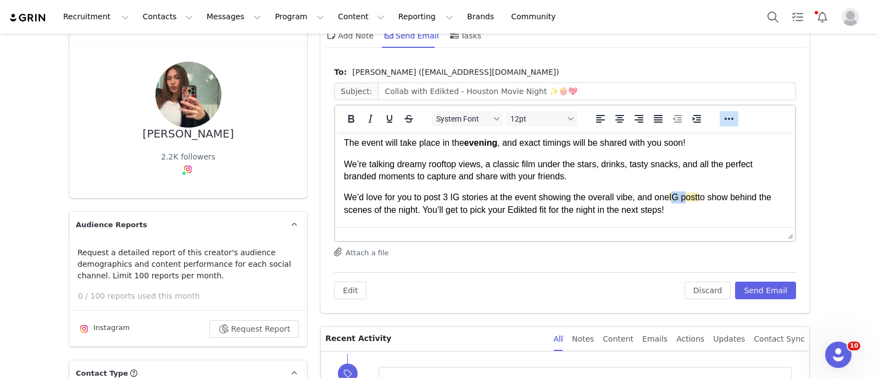
click at [722, 111] on button "Reveal or hide additional toolbar items" at bounding box center [729, 118] width 19 height 15
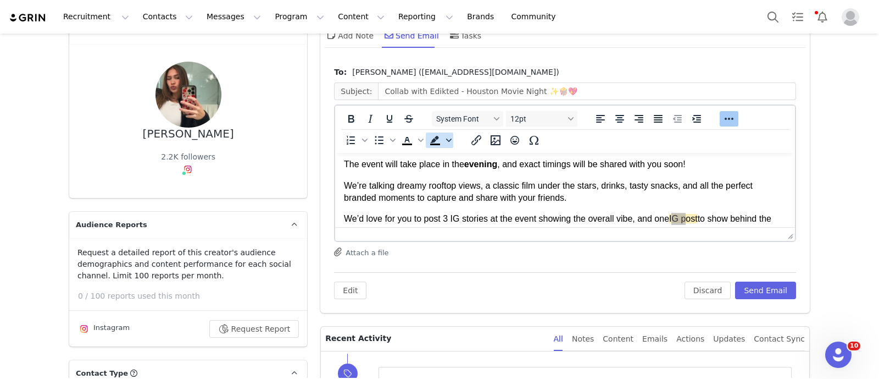
click at [446, 137] on icon "Background color" at bounding box center [448, 139] width 5 height 5
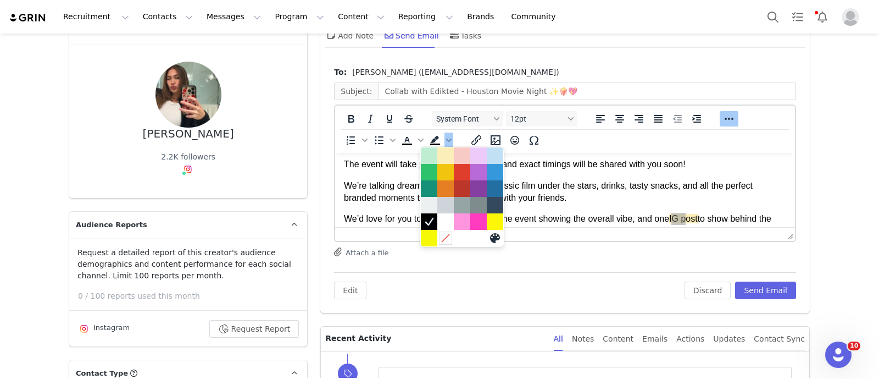
click at [451, 236] on div at bounding box center [445, 237] width 13 height 13
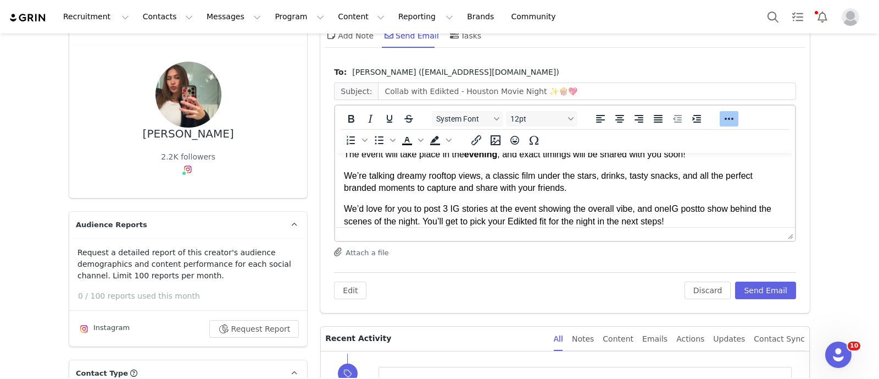
click at [621, 182] on p "We’re talking dreamy rooftop views, a classic film under the stars, drinks, tas…" at bounding box center [565, 182] width 442 height 25
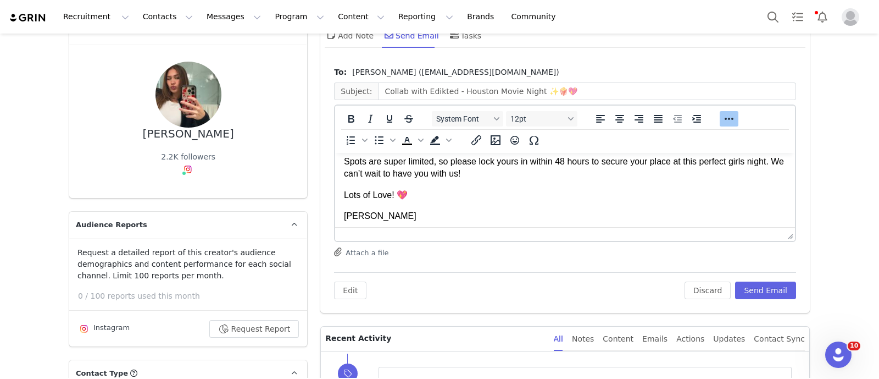
scroll to position [231, 0]
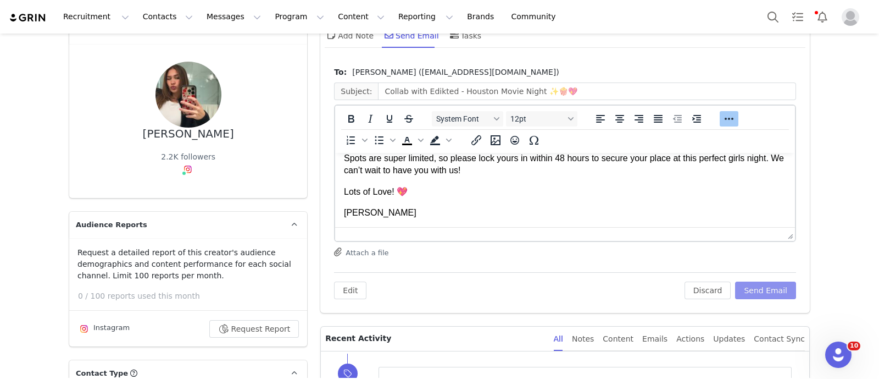
click at [756, 281] on button "Send Email" at bounding box center [765, 290] width 61 height 18
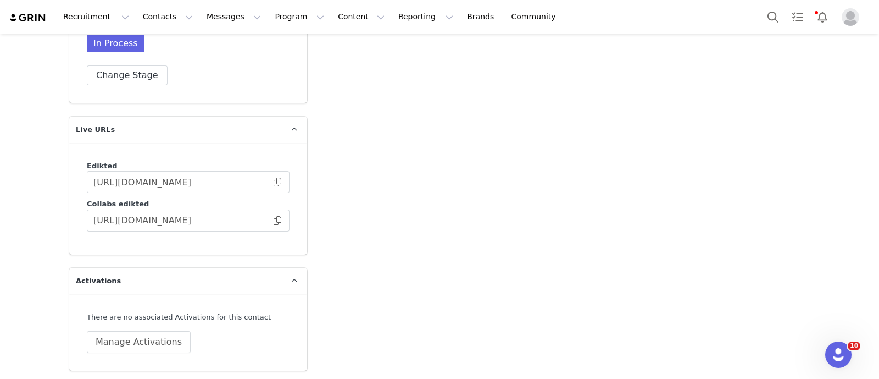
scroll to position [1791, 0]
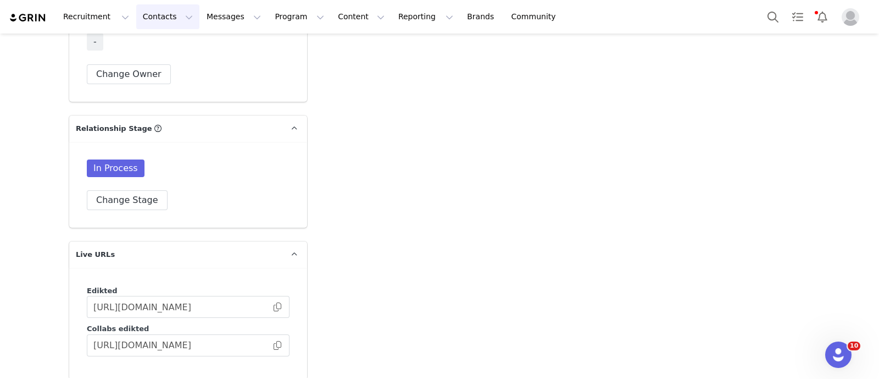
click at [136, 16] on button "Contacts Contacts" at bounding box center [167, 16] width 63 height 25
click at [171, 73] on div "Prospects" at bounding box center [169, 69] width 74 height 12
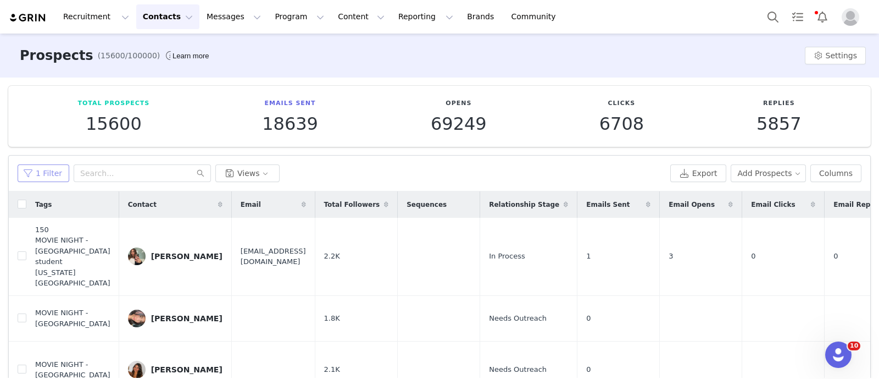
click at [47, 164] on button "1 Filter" at bounding box center [44, 173] width 52 height 18
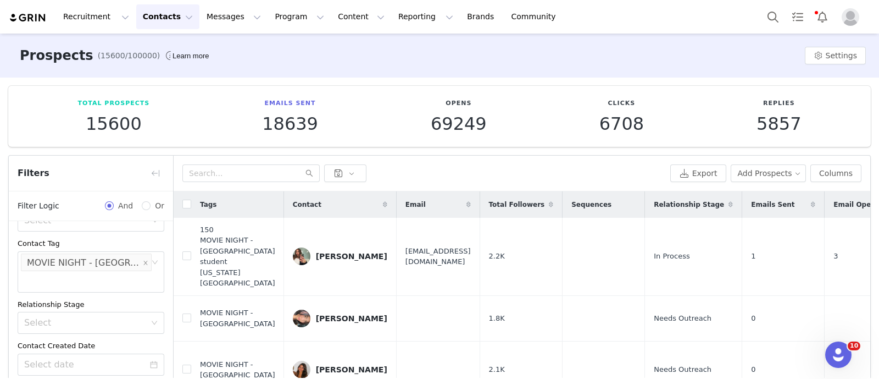
scroll to position [137, 0]
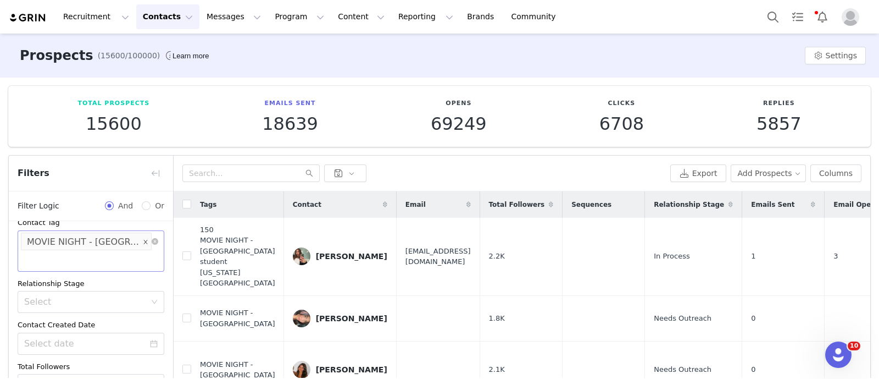
click at [143, 244] on span at bounding box center [145, 241] width 5 height 15
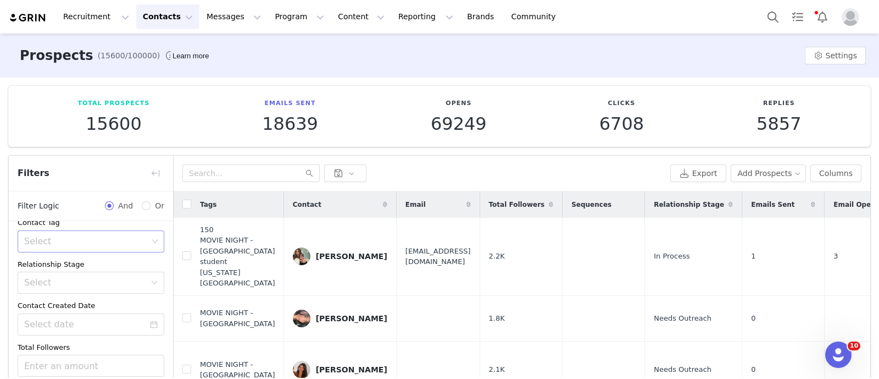
click at [134, 244] on div "Select" at bounding box center [86, 241] width 124 height 11
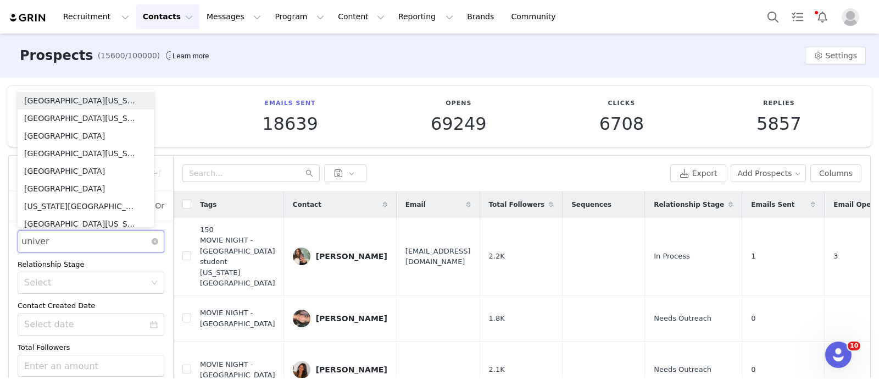
type input "univers"
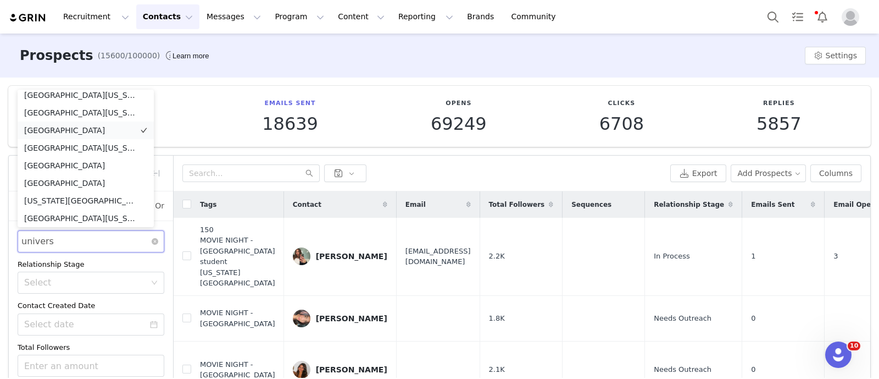
click at [107, 126] on li "University of Houston" at bounding box center [86, 130] width 136 height 18
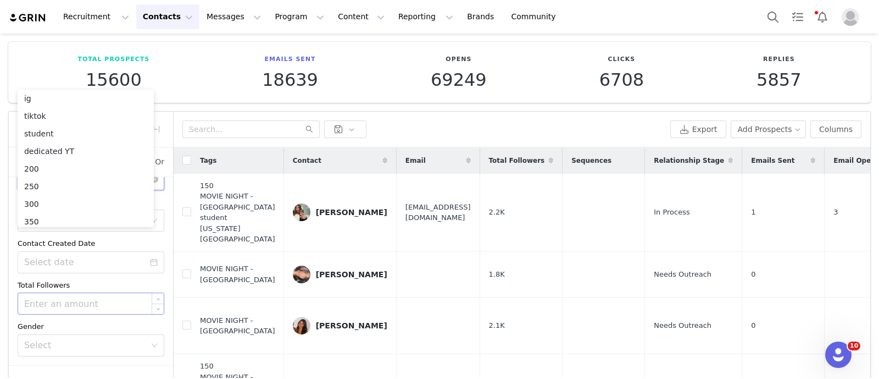
scroll to position [115, 0]
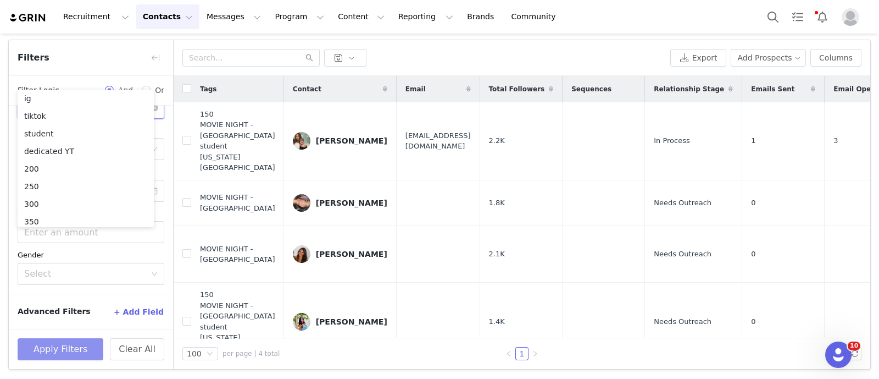
click at [70, 346] on button "Apply Filters" at bounding box center [61, 349] width 86 height 22
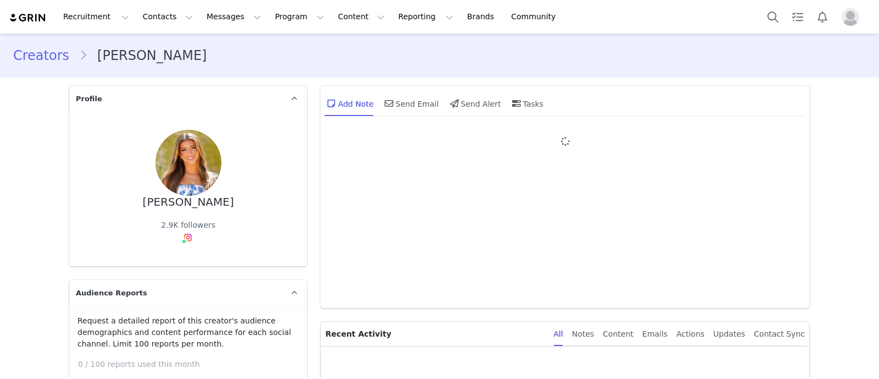
type input "+1 ([GEOGRAPHIC_DATA])"
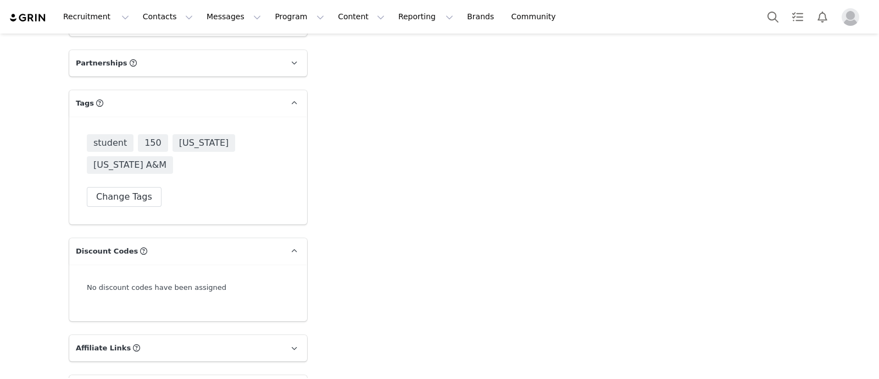
scroll to position [2333, 0]
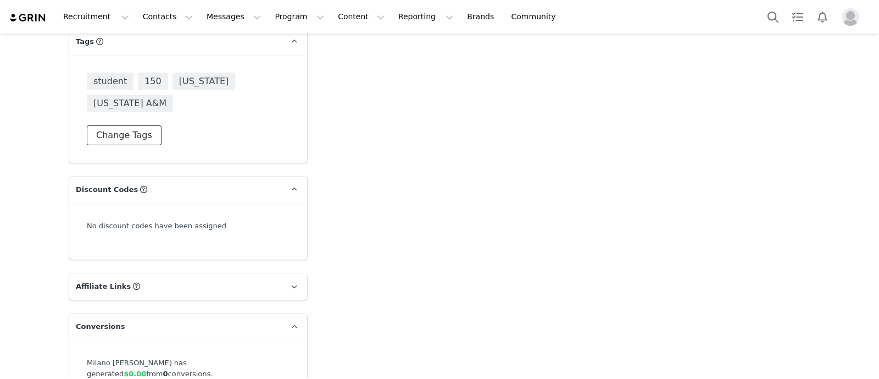
click at [132, 125] on button "Change Tags" at bounding box center [124, 135] width 75 height 20
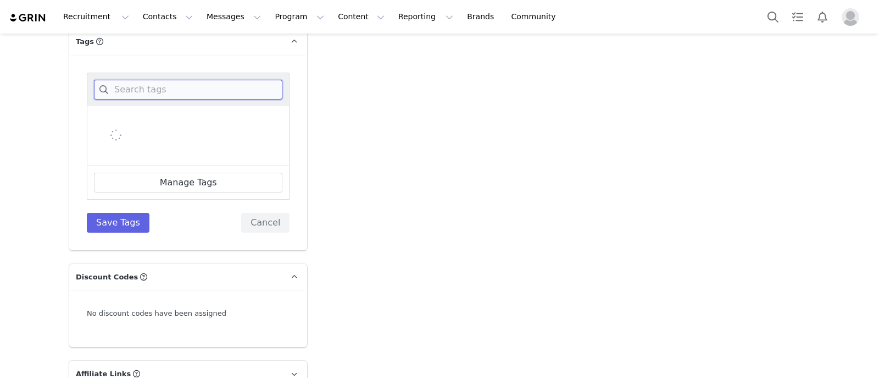
click at [158, 92] on input at bounding box center [188, 90] width 188 height 20
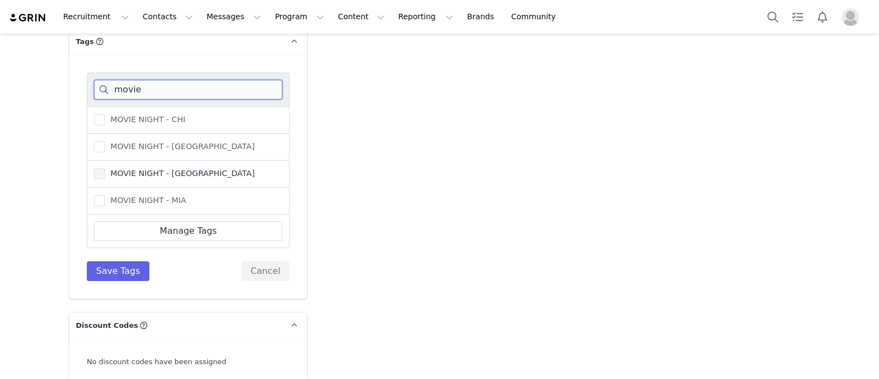
type input "movie"
click at [168, 176] on label "MOVIE NIGHT - [GEOGRAPHIC_DATA]" at bounding box center [174, 173] width 161 height 13
click at [105, 168] on input "MOVIE NIGHT - [GEOGRAPHIC_DATA]" at bounding box center [105, 168] width 0 height 0
click at [115, 268] on button "Save Tags" at bounding box center [118, 271] width 63 height 20
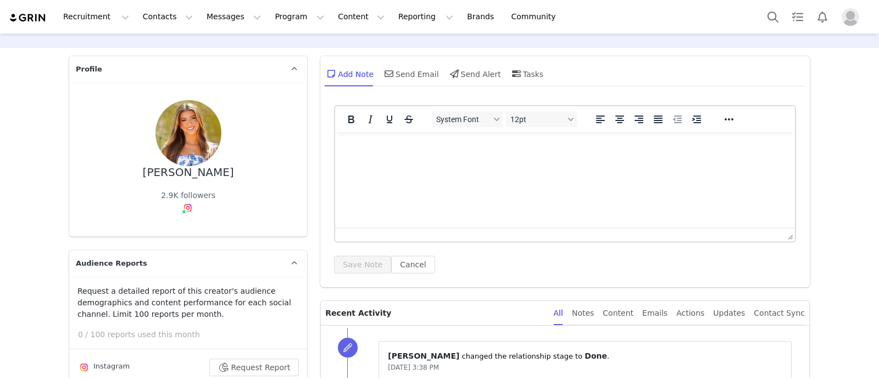
scroll to position [0, 0]
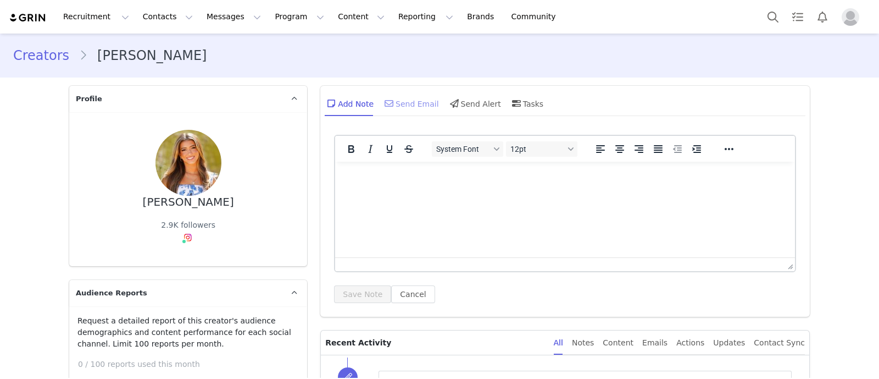
click at [399, 106] on div "Send Email" at bounding box center [410, 103] width 57 height 26
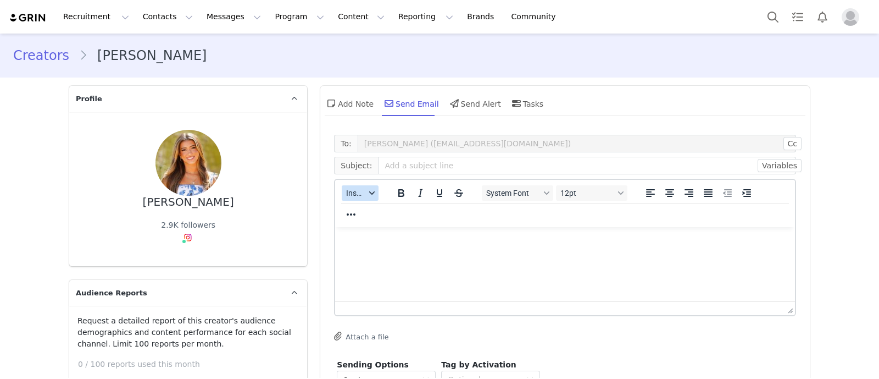
click at [357, 188] on span "Insert" at bounding box center [355, 192] width 19 height 9
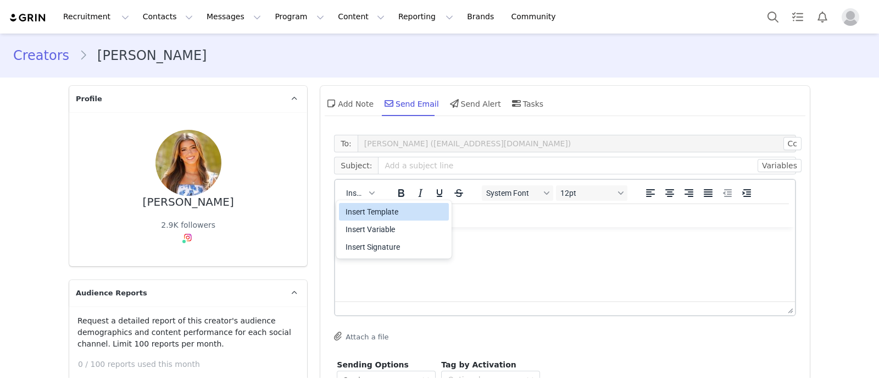
click at [359, 207] on div "Insert Template" at bounding box center [395, 211] width 99 height 13
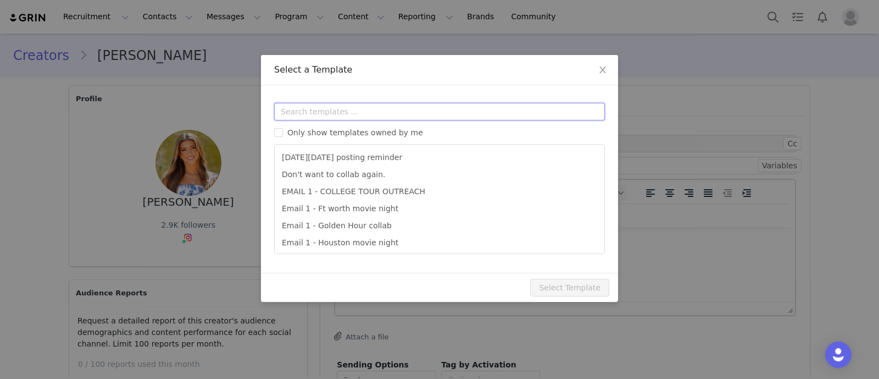
click at [357, 103] on input "text" at bounding box center [439, 112] width 331 height 18
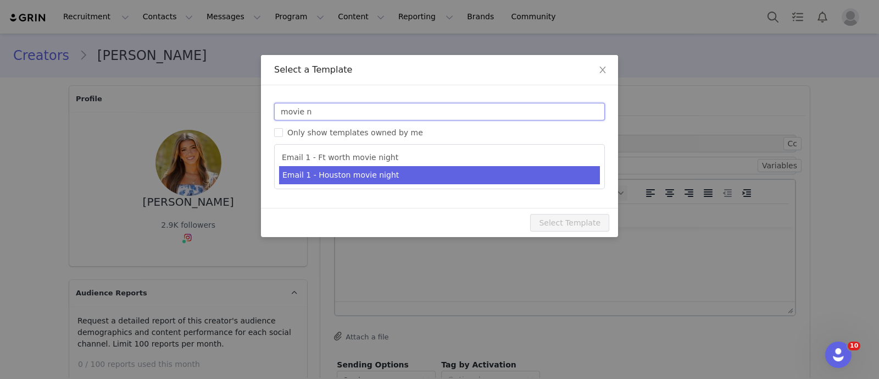
type input "movie n"
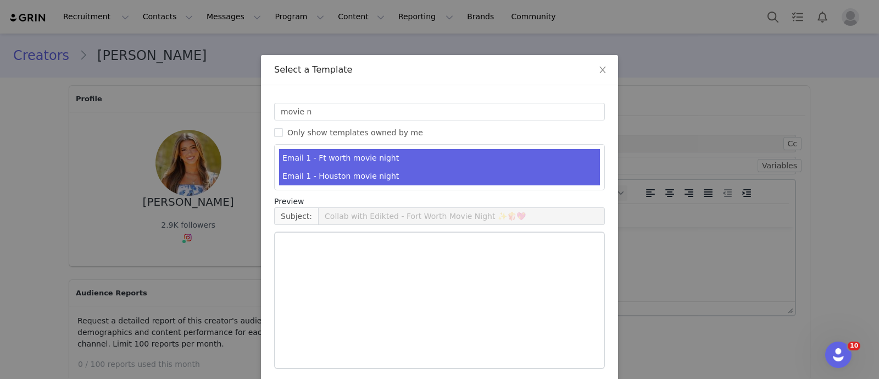
click at [377, 179] on li "Email 1 - Houston movie night" at bounding box center [439, 176] width 321 height 18
type input "Collab with Edikted - Houston Movie Night ✨🍿💖"
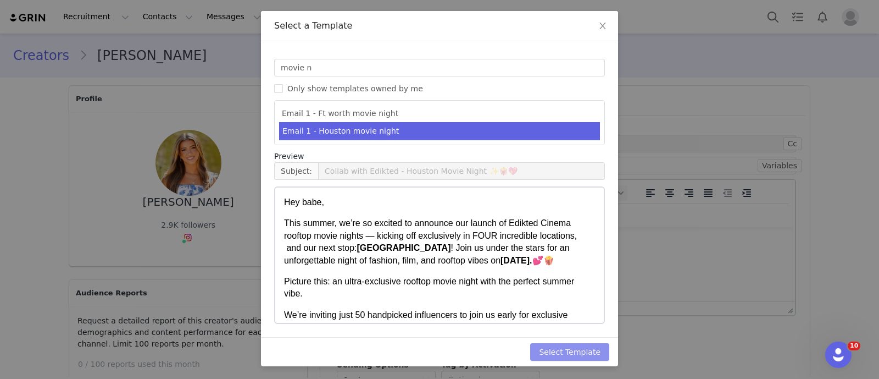
click at [568, 352] on button "Select Template" at bounding box center [569, 352] width 79 height 18
type input "Collab with Edikted - Houston Movie Night ✨🍿💖"
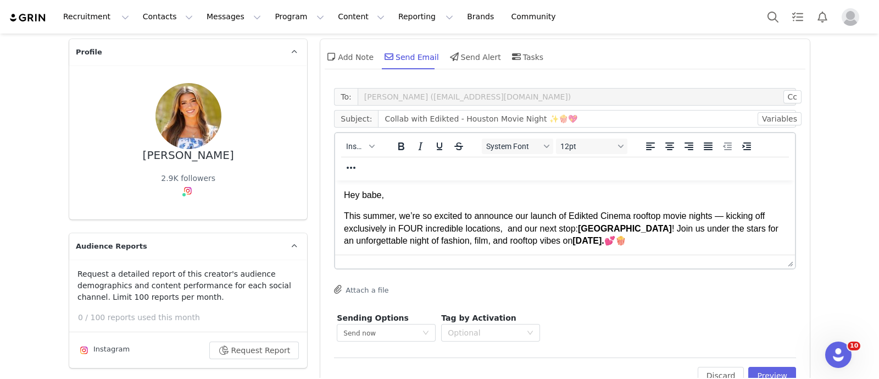
scroll to position [68, 0]
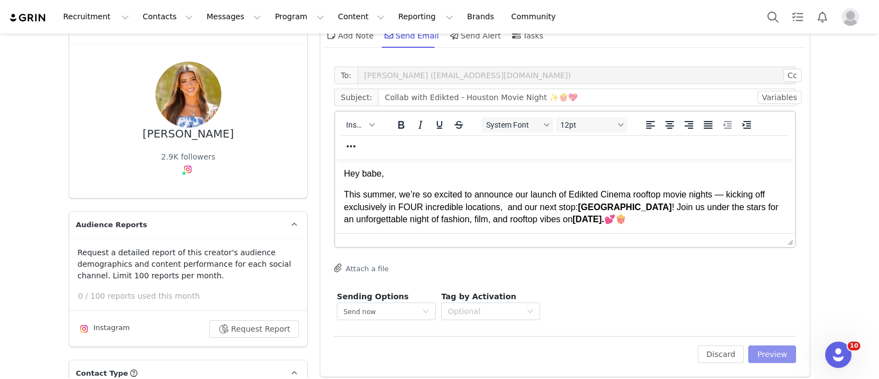
click at [756, 359] on button "Preview" at bounding box center [772, 354] width 48 height 18
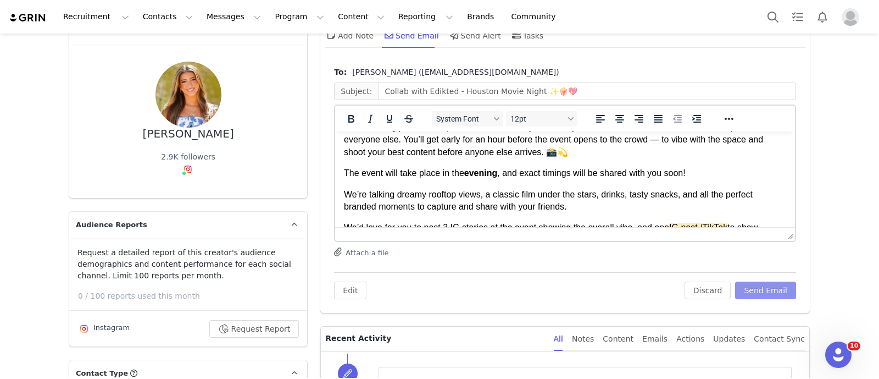
scroll to position [137, 0]
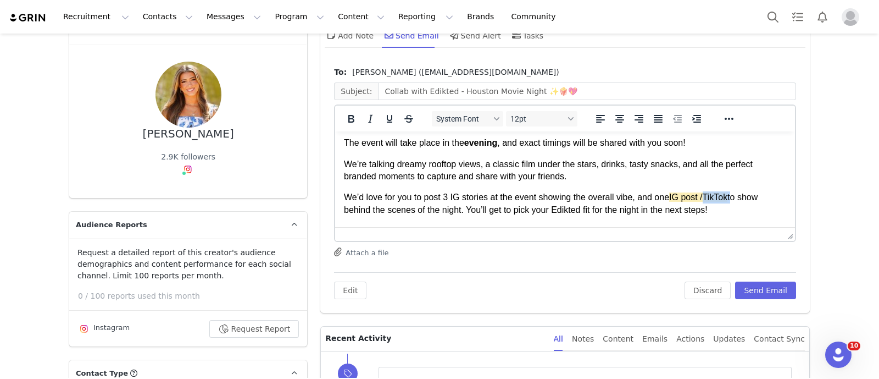
drag, startPoint x: 702, startPoint y: 201, endPoint x: 732, endPoint y: 195, distance: 30.7
click at [732, 195] on p "We’d love for you to post 3 IG stories at the event showing the overall vibe, a…" at bounding box center [565, 203] width 442 height 25
click at [673, 202] on span "IG post" at bounding box center [683, 196] width 29 height 9
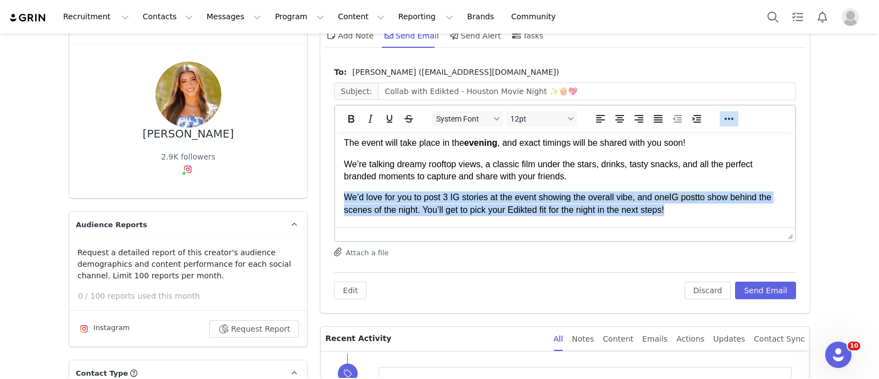
click at [723, 113] on icon "Reveal or hide additional toolbar items" at bounding box center [729, 118] width 13 height 13
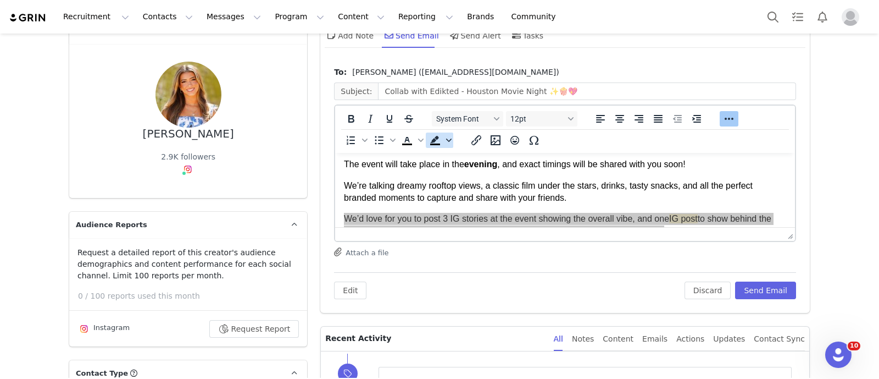
click at [446, 138] on icon "Background color" at bounding box center [448, 139] width 5 height 3
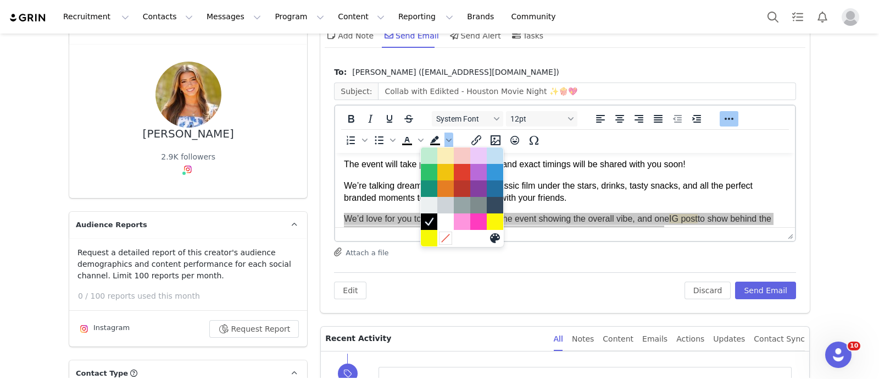
click at [447, 236] on icon at bounding box center [446, 238] width 10 height 10
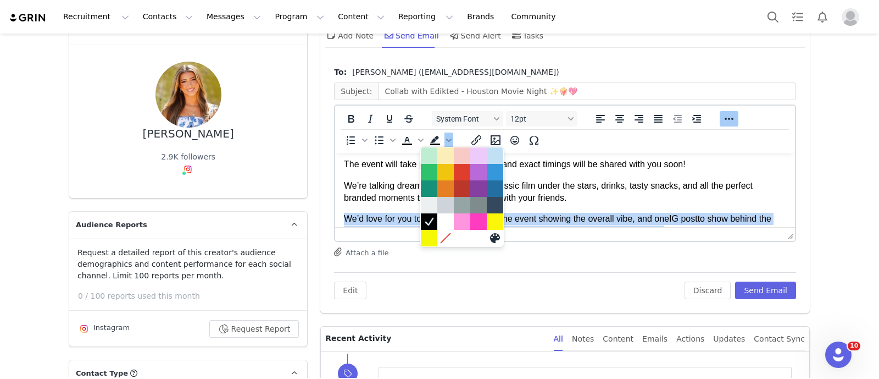
scroll to position [147, 0]
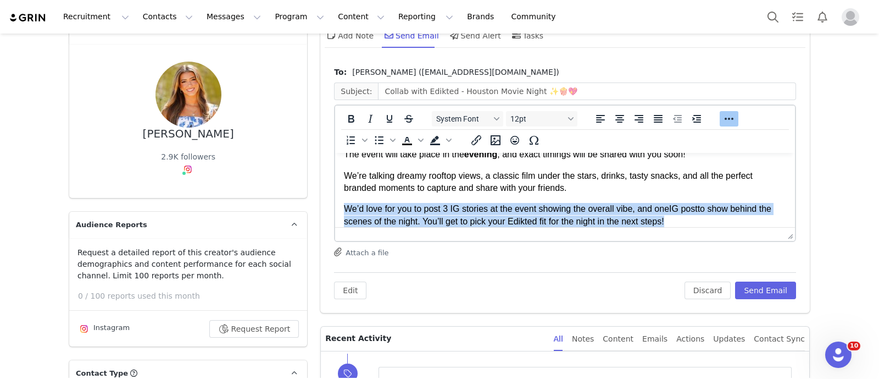
click at [578, 212] on p "We’d love for you to post 3 IG stories at the event showing the overall vibe, a…" at bounding box center [565, 215] width 442 height 25
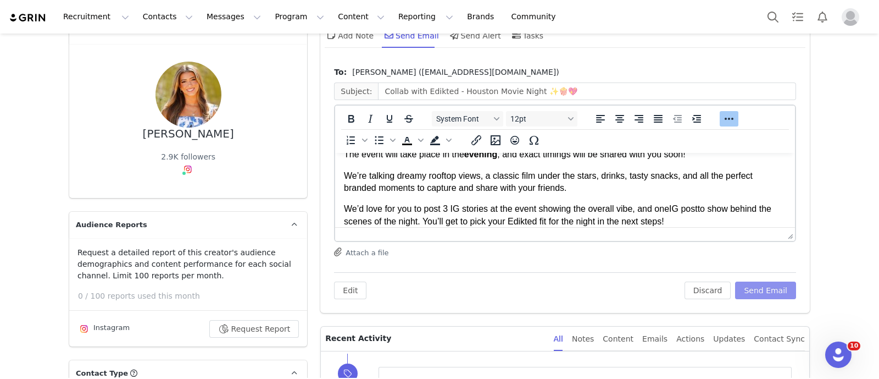
click at [763, 290] on button "Send Email" at bounding box center [765, 290] width 61 height 18
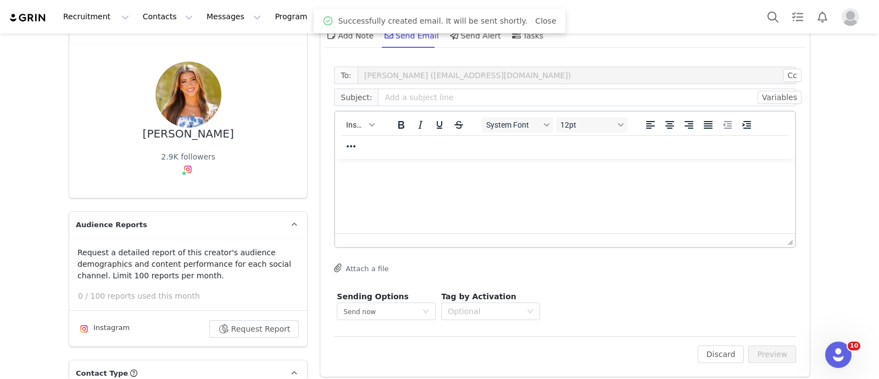
scroll to position [0, 0]
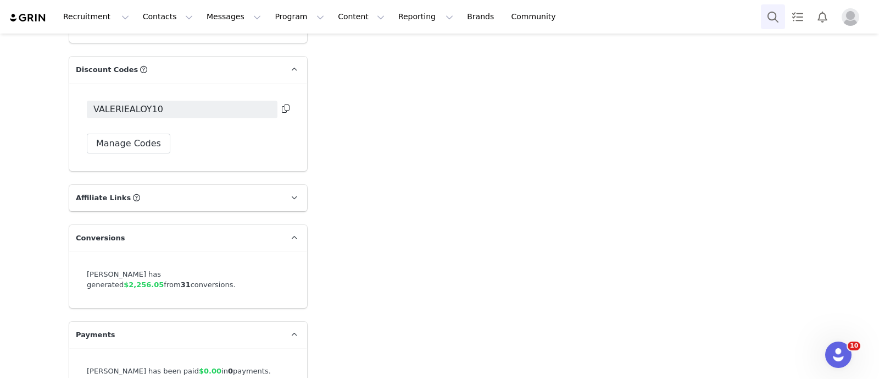
click at [773, 15] on button "Search" at bounding box center [773, 16] width 24 height 25
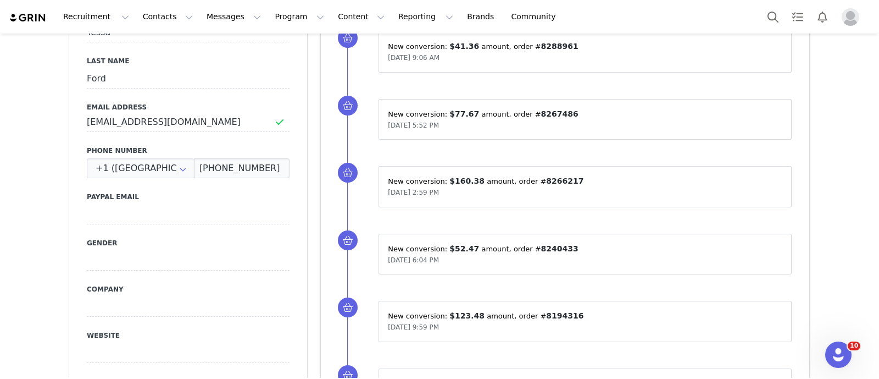
scroll to position [588, 0]
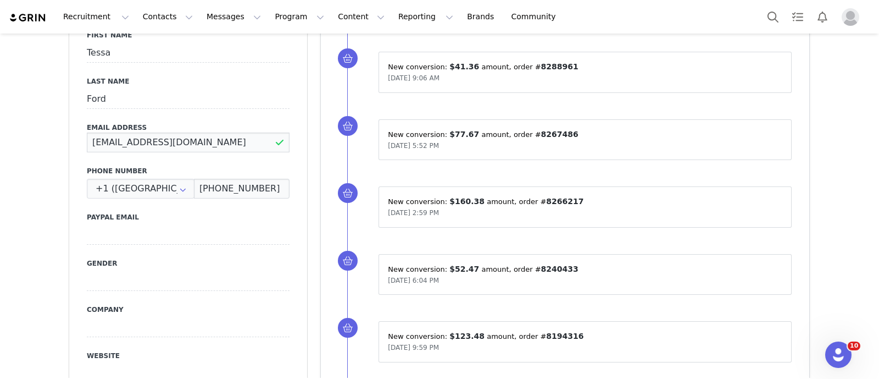
click at [119, 132] on input "[EMAIL_ADDRESS][DOMAIN_NAME]" at bounding box center [188, 142] width 203 height 20
click at [119, 132] on input "tessaryleeford@gmail.com" at bounding box center [188, 142] width 203 height 20
click at [619, 12] on img "Profile" at bounding box center [851, 17] width 18 height 18
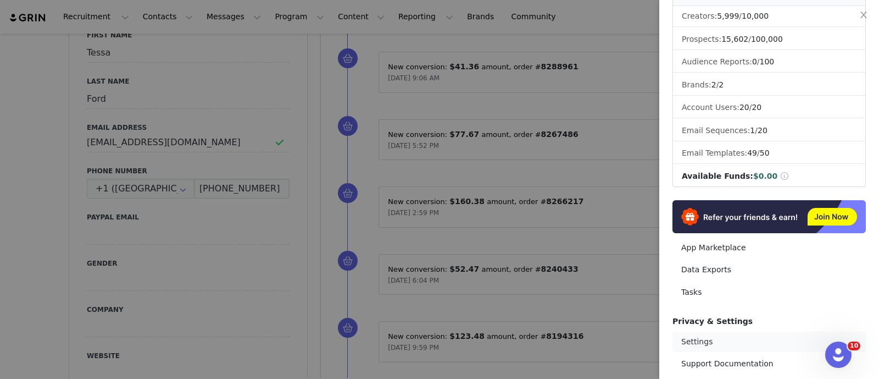
scroll to position [137, 0]
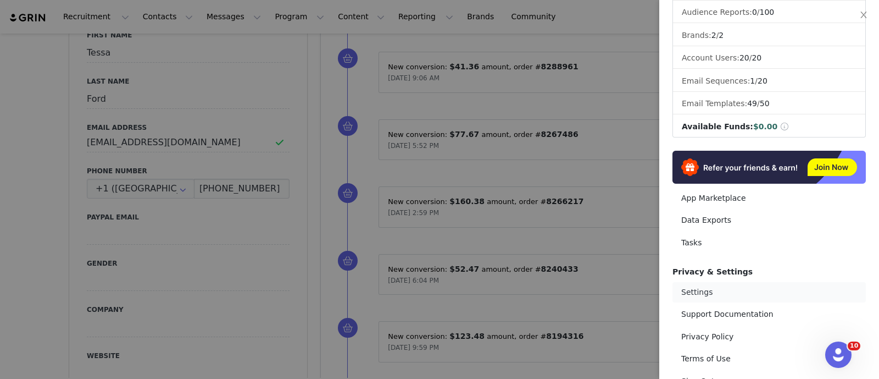
click at [619, 282] on link "Settings" at bounding box center [769, 292] width 193 height 20
select select "UTC"
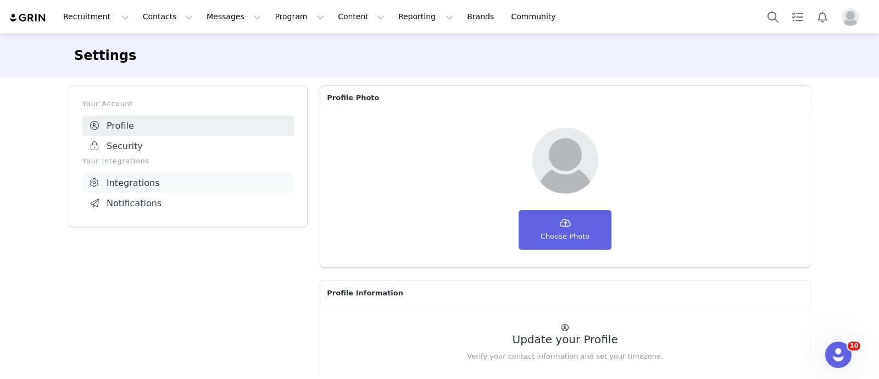
click at [151, 176] on link "Integrations" at bounding box center [188, 183] width 212 height 20
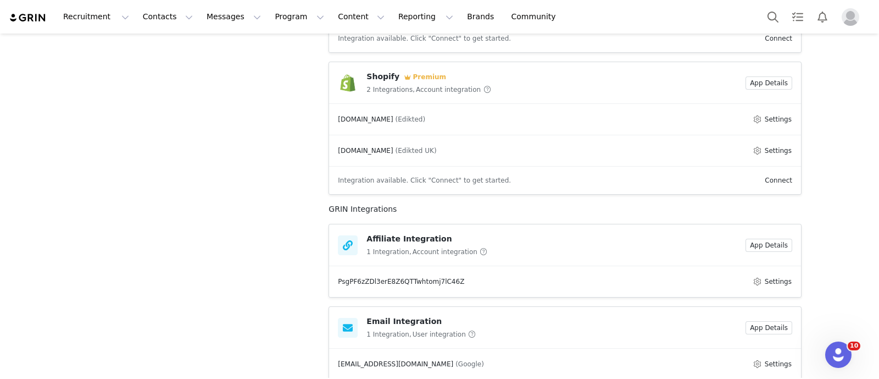
scroll to position [275, 0]
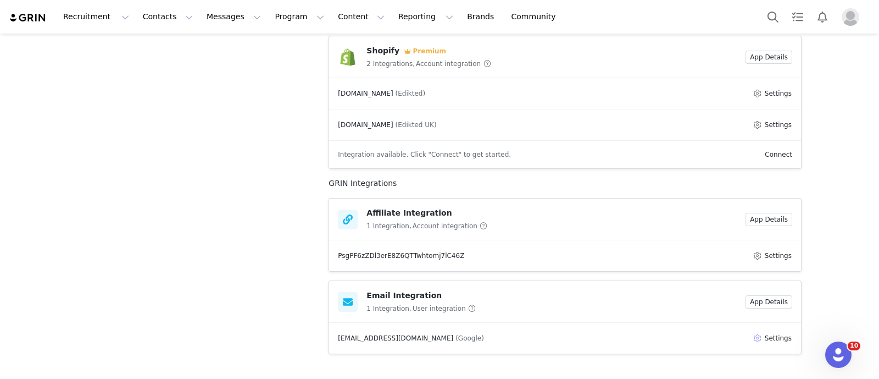
click at [619, 341] on button "Settings" at bounding box center [772, 337] width 40 height 13
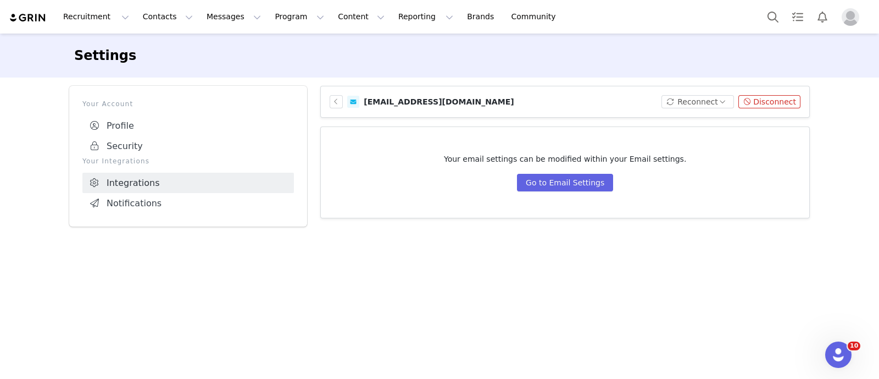
click at [619, 92] on article "collab@edikted.com Reconnect Disconnect" at bounding box center [565, 102] width 490 height 32
click at [619, 103] on button "Reconnect" at bounding box center [698, 101] width 73 height 13
click at [619, 119] on li "Connect Email" at bounding box center [707, 122] width 70 height 18
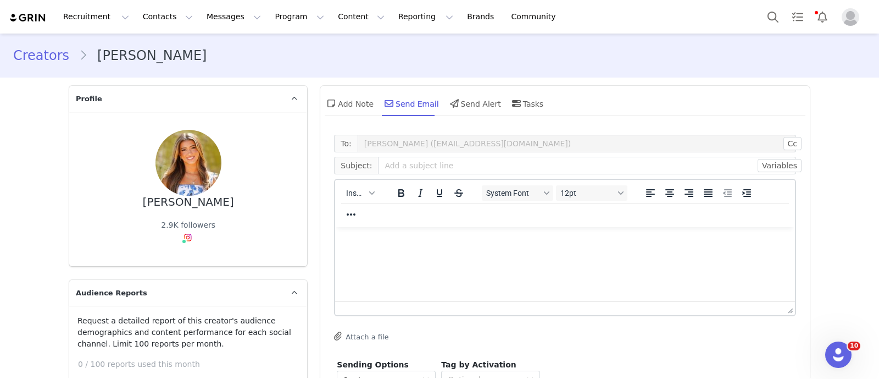
scroll to position [68, 0]
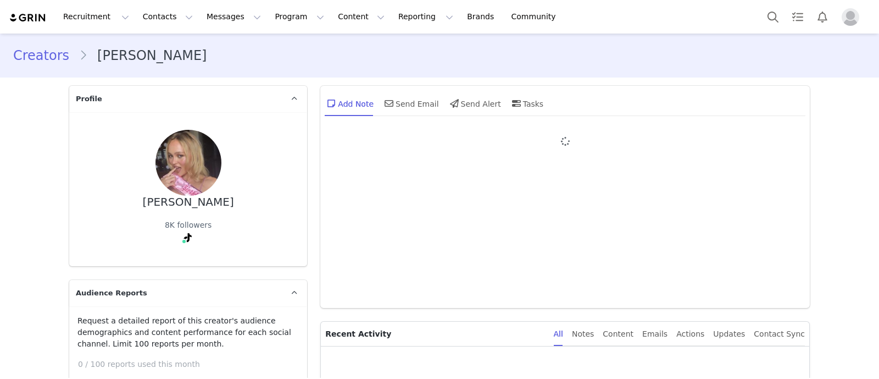
type input "+1 ([GEOGRAPHIC_DATA])"
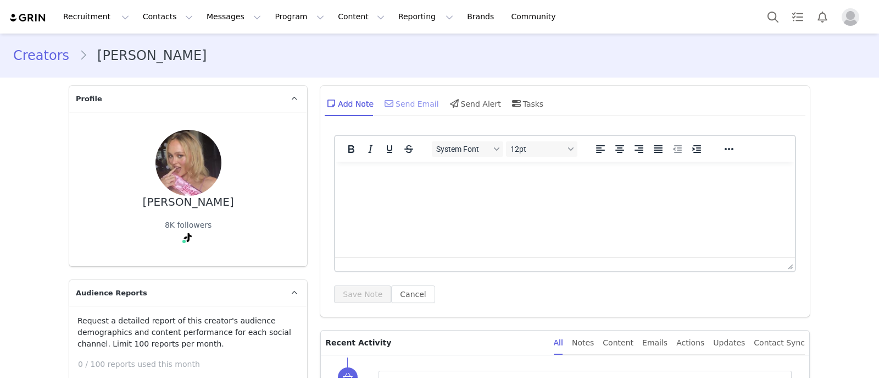
click at [408, 99] on div "Send Email" at bounding box center [410, 103] width 57 height 26
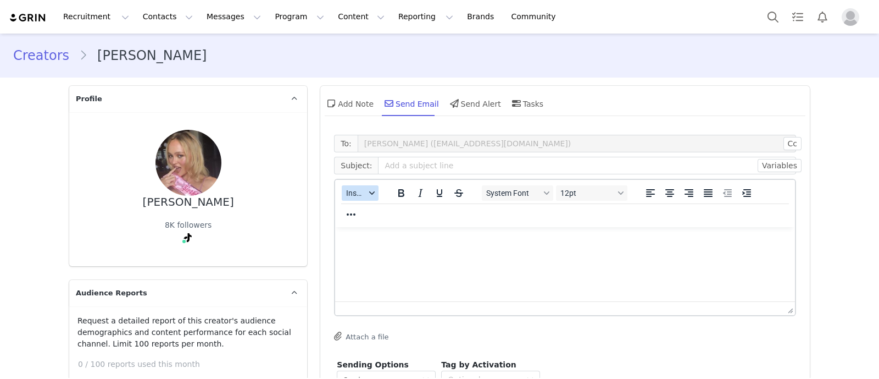
click at [371, 191] on button "Insert" at bounding box center [360, 192] width 37 height 15
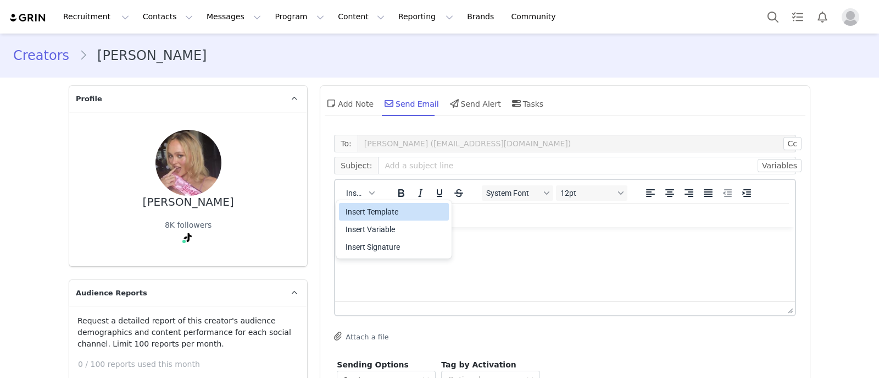
click at [382, 208] on div "Insert Template" at bounding box center [395, 211] width 99 height 13
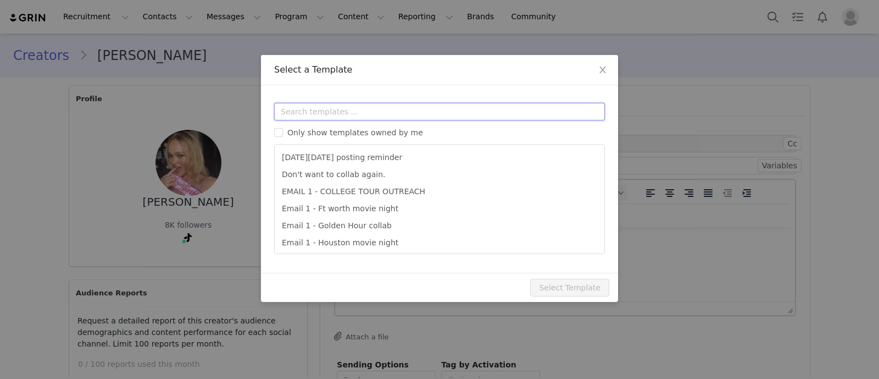
click at [329, 112] on input "text" at bounding box center [439, 112] width 331 height 18
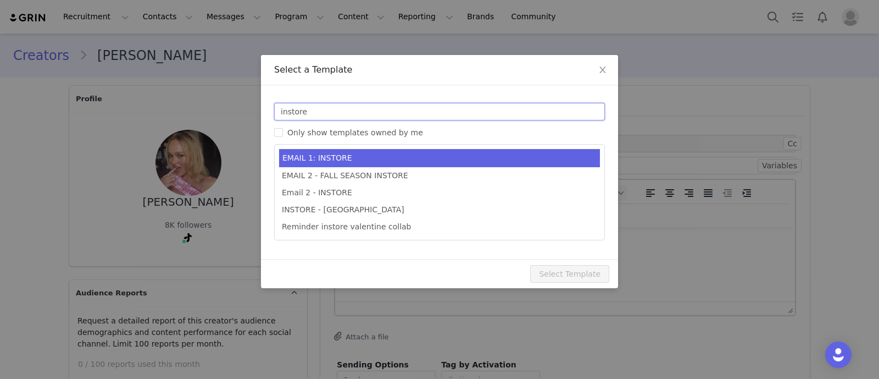
type input "instore"
type input "🎀💞Collab with Edikted - XXX store🎀💞"
click at [365, 163] on li "EMAIL 1: INSTORE" at bounding box center [439, 158] width 321 height 18
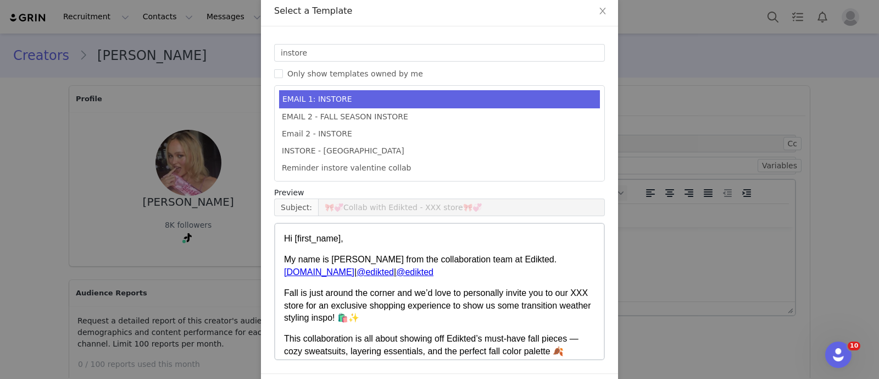
scroll to position [95, 0]
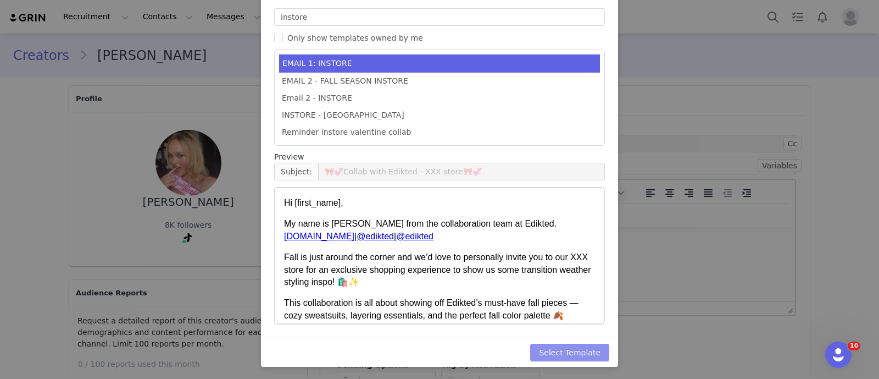
click at [575, 348] on button "Select Template" at bounding box center [569, 352] width 79 height 18
type input "🎀💞Collab with Edikted - XXX store🎀💞"
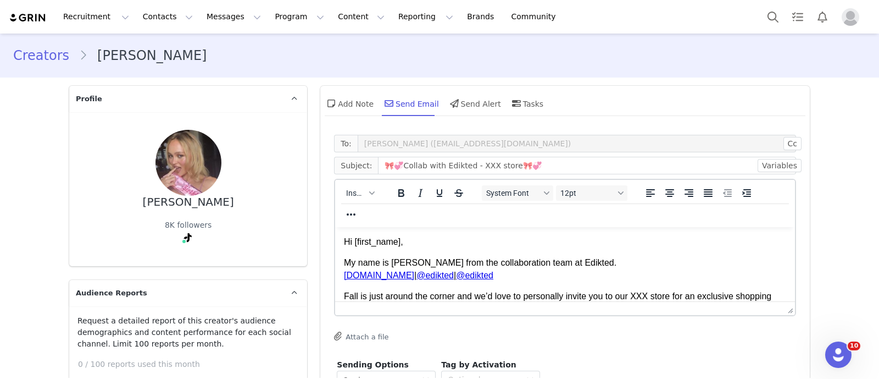
scroll to position [0, 0]
click at [481, 162] on input "🎀💞Collab with Edikted - XXX store🎀💞" at bounding box center [587, 166] width 418 height 18
click at [473, 168] on input "🎀💞Collab with Edikted - XXX store🎀💞" at bounding box center [587, 166] width 418 height 18
drag, startPoint x: 481, startPoint y: 165, endPoint x: 468, endPoint y: 169, distance: 13.6
click at [468, 169] on input "🎀💞Collab with Edikted - XXX store🎀💞" at bounding box center [587, 166] width 418 height 18
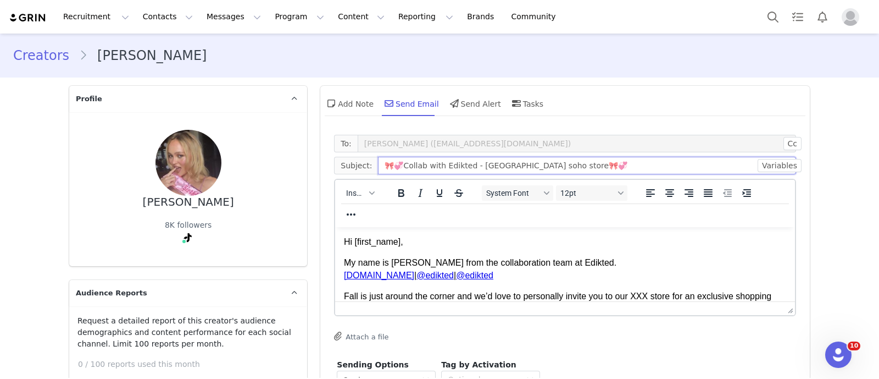
type input "🎀💞Collab with Edikted - [GEOGRAPHIC_DATA] soho store🎀💞"
drag, startPoint x: 648, startPoint y: 290, endPoint x: 628, endPoint y: 298, distance: 21.7
click at [628, 298] on p "Fall is just around the corner and we’d love to personally invite you to our XX…" at bounding box center [565, 302] width 442 height 25
drag, startPoint x: 647, startPoint y: 292, endPoint x: 631, endPoint y: 301, distance: 17.5
click at [631, 301] on p "Fall is just around the corner and we’d love to personally invite you to our XX…" at bounding box center [565, 302] width 442 height 25
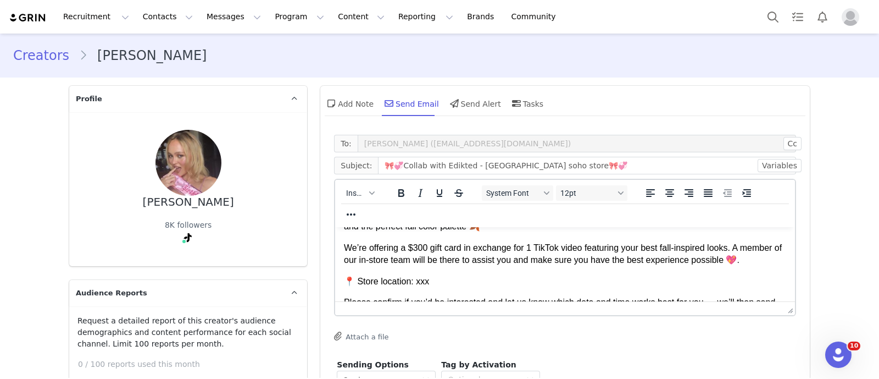
scroll to position [137, 0]
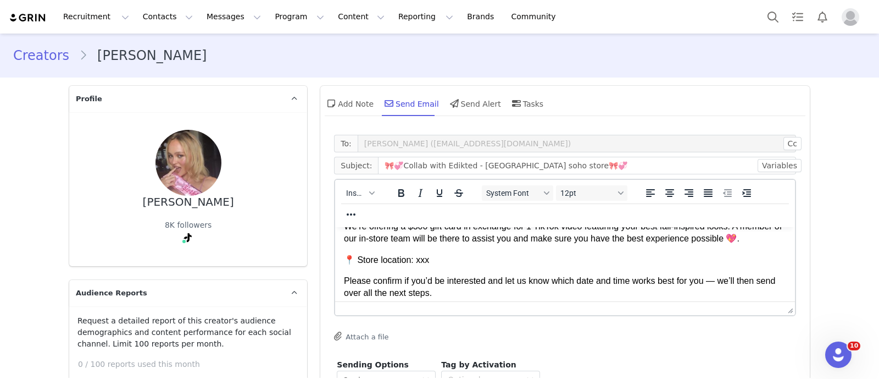
click at [391, 260] on p "📍 Store location: xxx" at bounding box center [565, 260] width 442 height 12
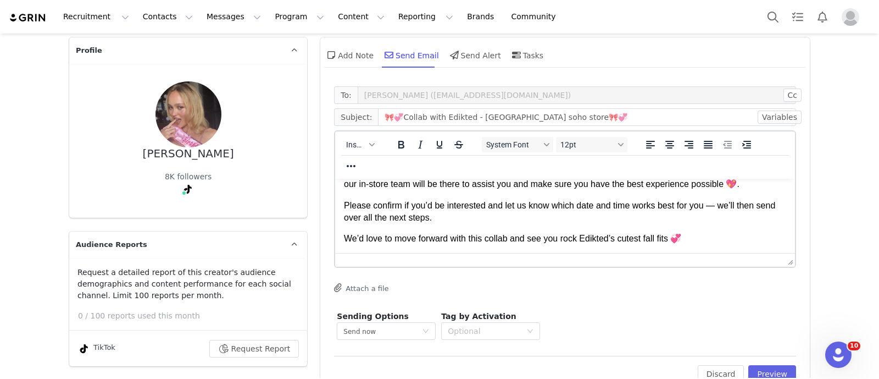
scroll to position [68, 0]
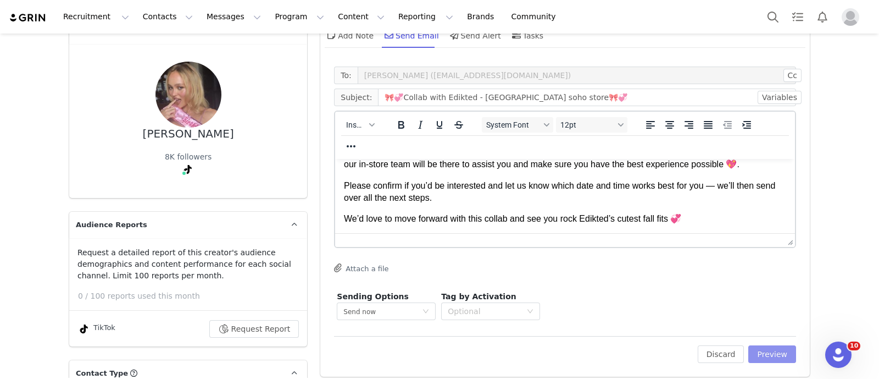
click at [754, 359] on button "Preview" at bounding box center [772, 354] width 48 height 18
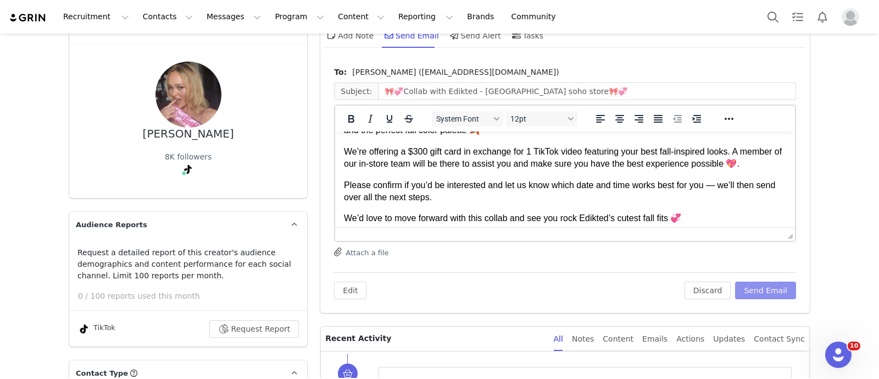
scroll to position [137, 0]
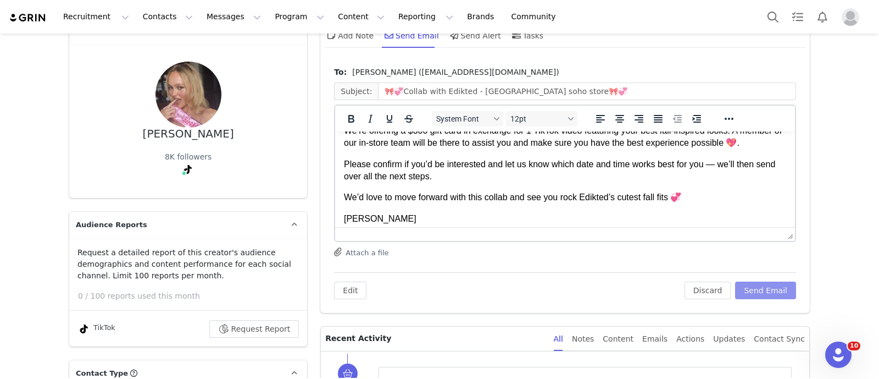
click at [761, 292] on button "Send Email" at bounding box center [765, 290] width 61 height 18
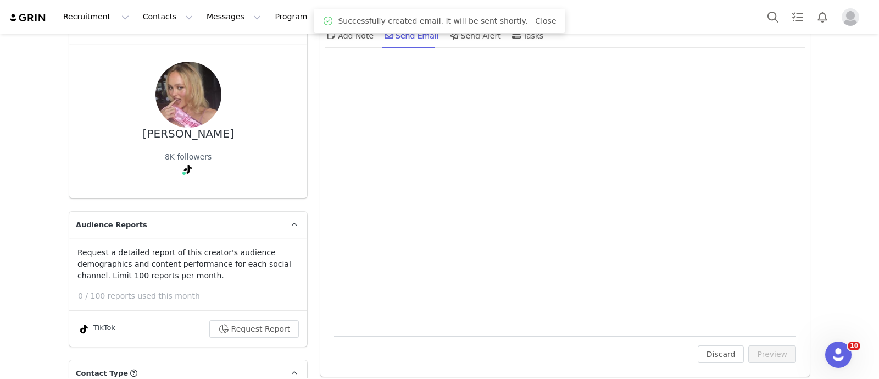
scroll to position [0, 0]
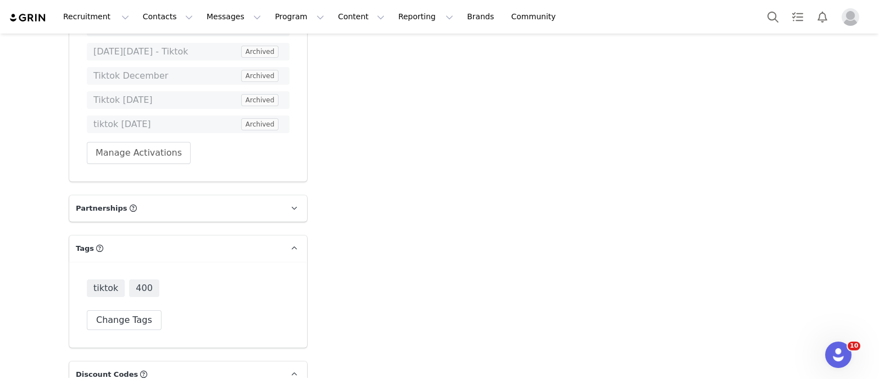
scroll to position [2444, 0]
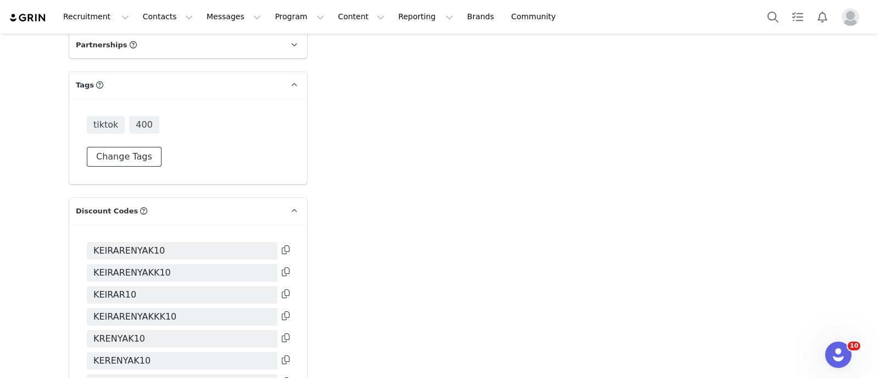
click at [129, 149] on button "Change Tags" at bounding box center [124, 157] width 75 height 20
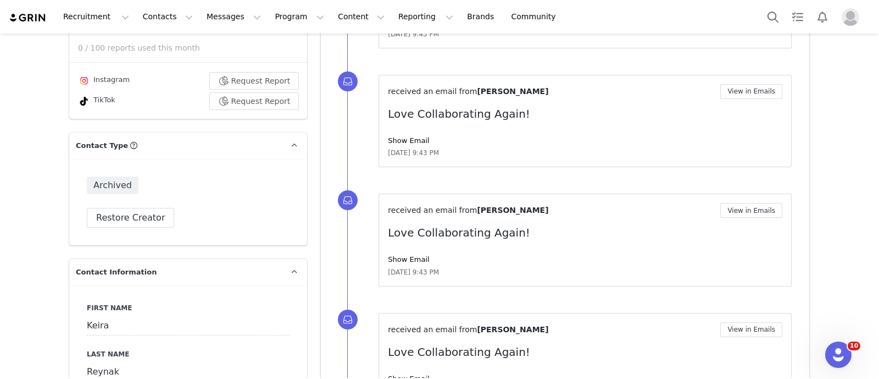
scroll to position [0, 0]
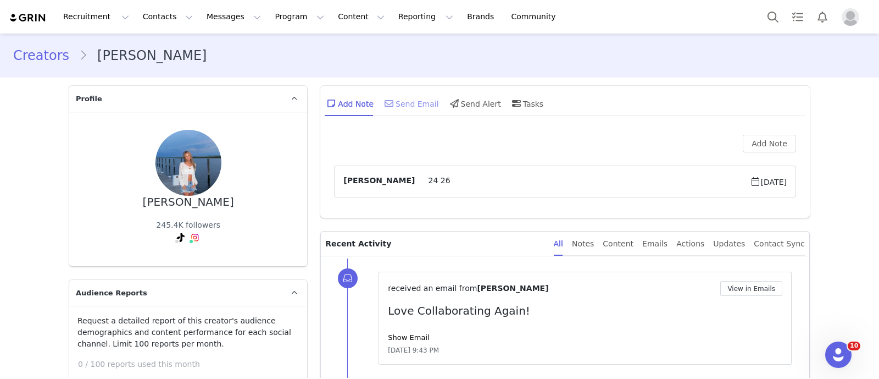
click at [402, 103] on div "Send Email" at bounding box center [410, 103] width 57 height 26
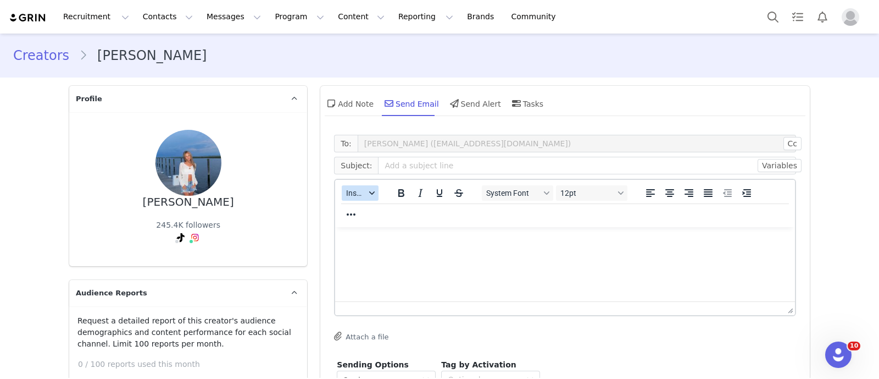
click at [347, 192] on span "Insert" at bounding box center [355, 192] width 19 height 9
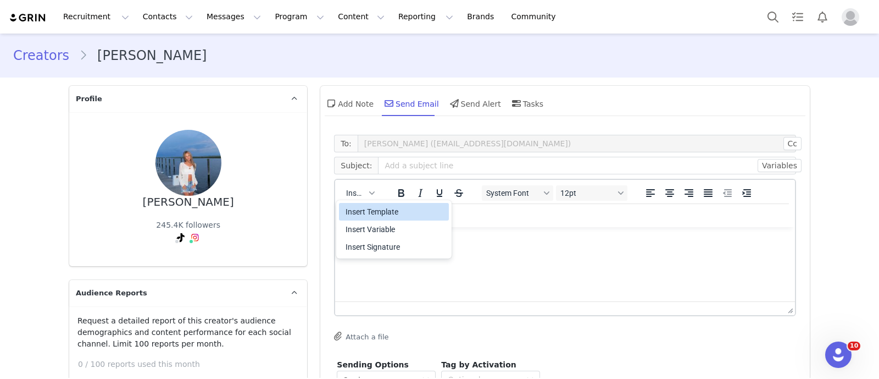
click at [362, 205] on div "Insert Template" at bounding box center [395, 211] width 99 height 13
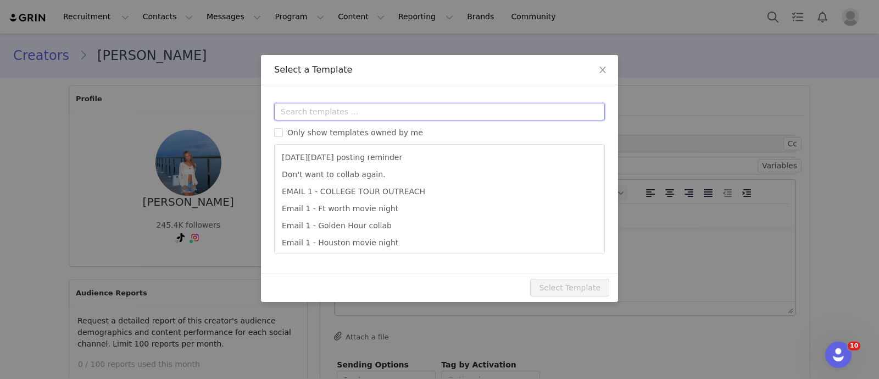
click at [315, 116] on input "text" at bounding box center [439, 112] width 331 height 18
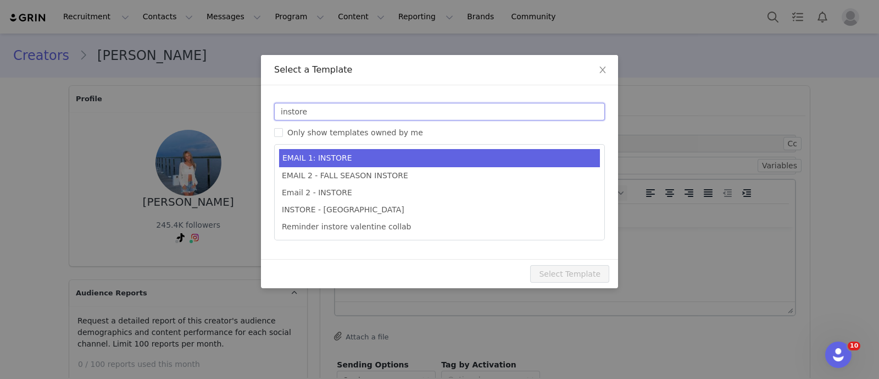
type input "instore"
type input "🎀💞Collab with Edikted - XXX store🎀💞"
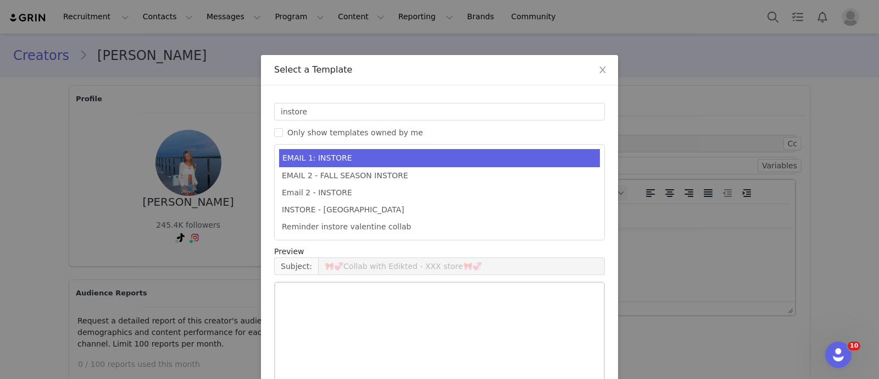
click at [352, 162] on li "EMAIL 1: INSTORE" at bounding box center [439, 158] width 321 height 18
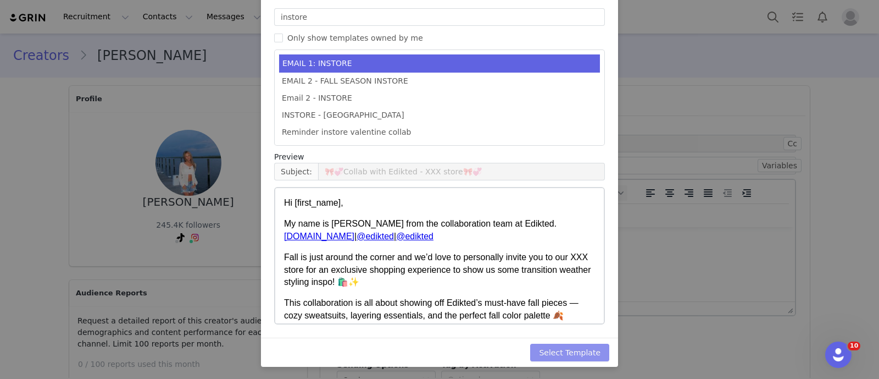
click at [588, 349] on button "Select Template" at bounding box center [569, 352] width 79 height 18
type input "🎀💞Collab with Edikted - XXX store🎀💞"
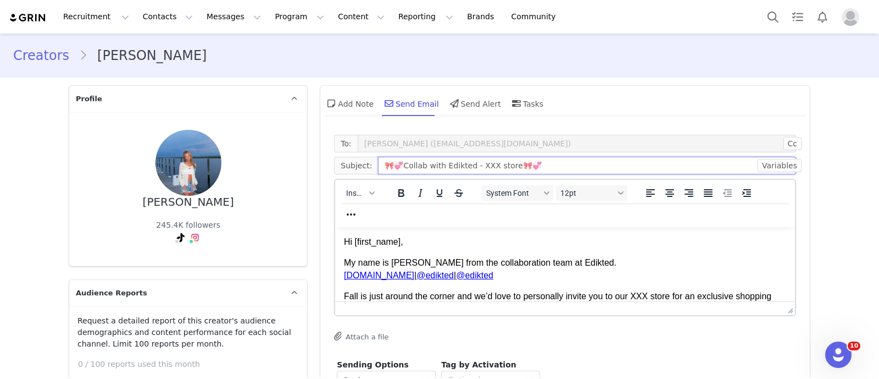
drag, startPoint x: 484, startPoint y: 165, endPoint x: 469, endPoint y: 165, distance: 14.3
click at [469, 165] on input "🎀💞Collab with Edikted - XXX store🎀💞" at bounding box center [587, 166] width 418 height 18
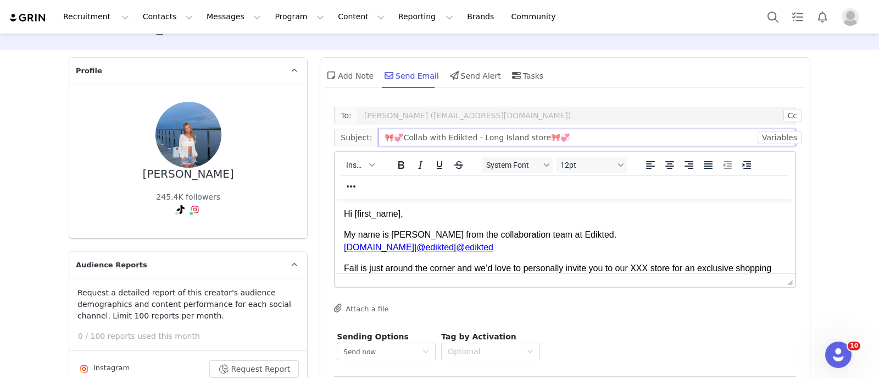
type input "🎀💞Collab with Edikted - Long Island store🎀💞"
drag, startPoint x: 647, startPoint y: 270, endPoint x: 631, endPoint y: 268, distance: 15.5
click at [631, 268] on p "Fall is just around the corner and we’d love to personally invite you to our XX…" at bounding box center [565, 274] width 442 height 25
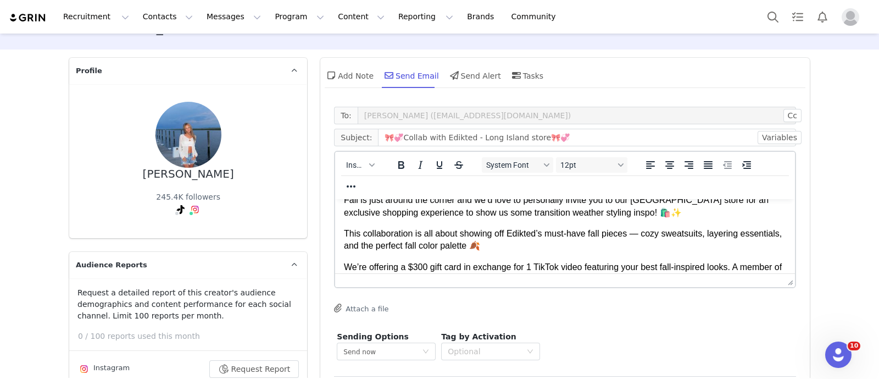
scroll to position [69, 0]
click at [423, 268] on p "We’re offering a $300 gift card in exchange for 1 TikTok video featuring your b…" at bounding box center [565, 272] width 442 height 25
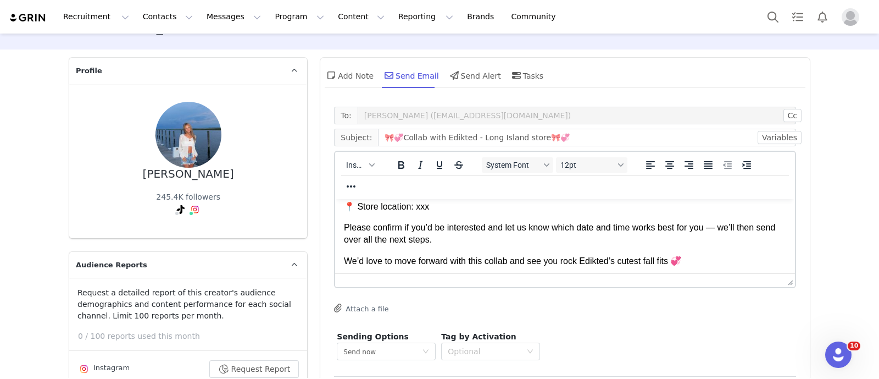
scroll to position [163, 0]
click at [402, 205] on p "📍 Store location: xxx" at bounding box center [565, 206] width 442 height 12
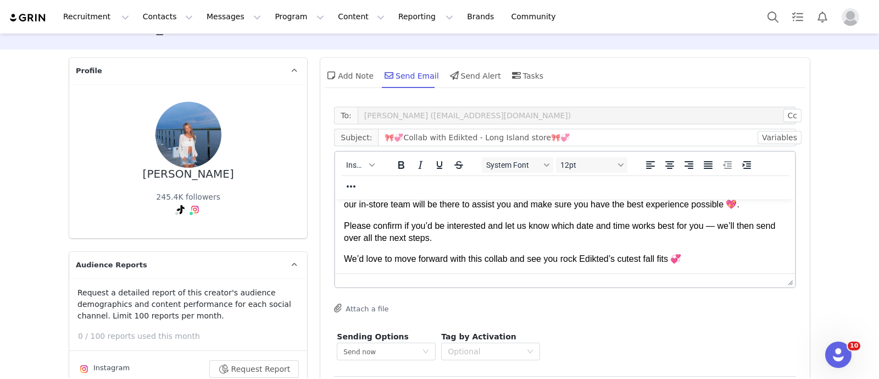
scroll to position [104, 0]
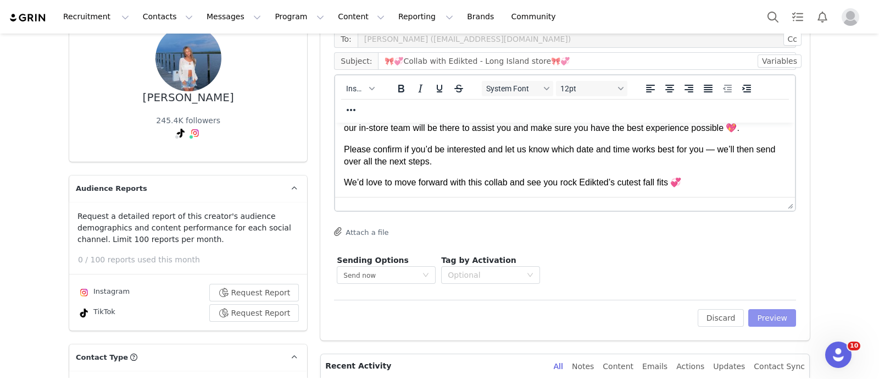
click at [768, 317] on button "Preview" at bounding box center [772, 318] width 48 height 18
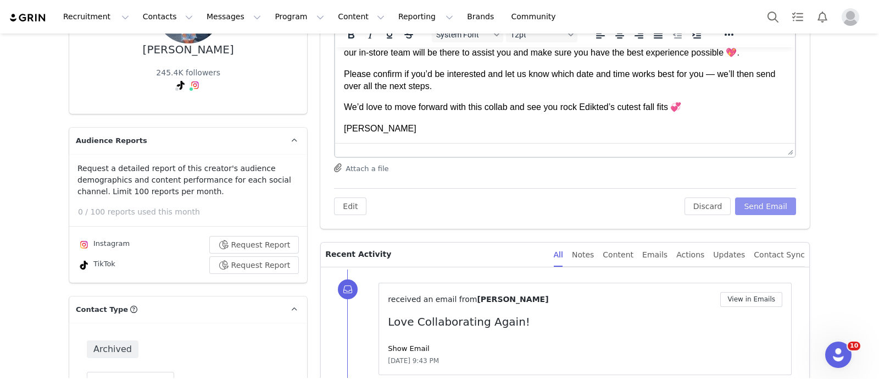
scroll to position [157, 0]
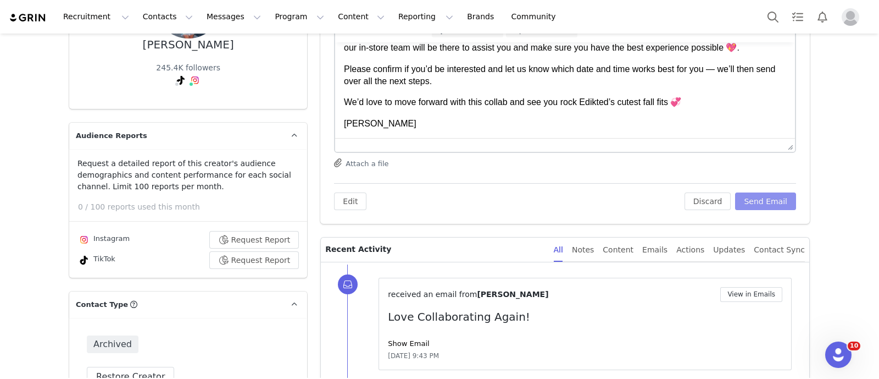
click at [750, 198] on button "Send Email" at bounding box center [765, 201] width 61 height 18
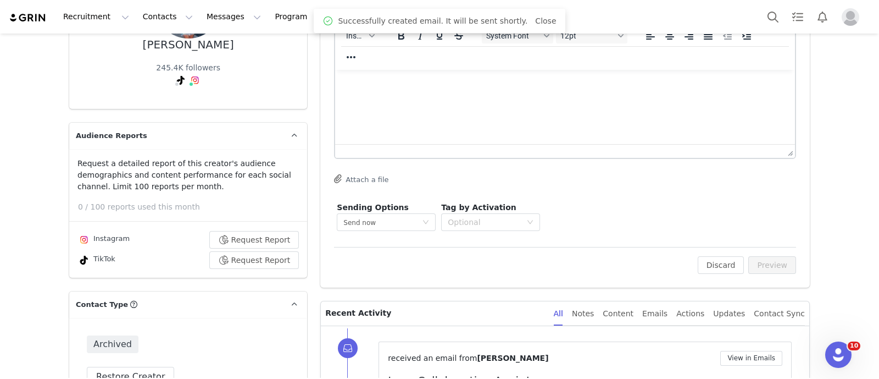
scroll to position [0, 0]
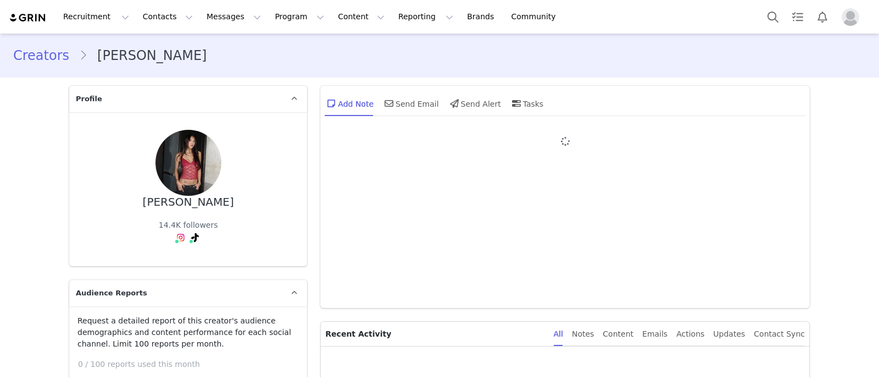
type input "+1 ([GEOGRAPHIC_DATA])"
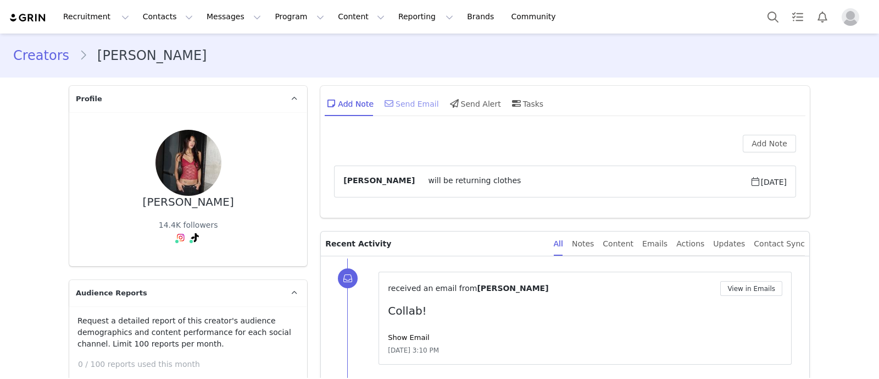
click at [385, 107] on icon at bounding box center [389, 103] width 9 height 9
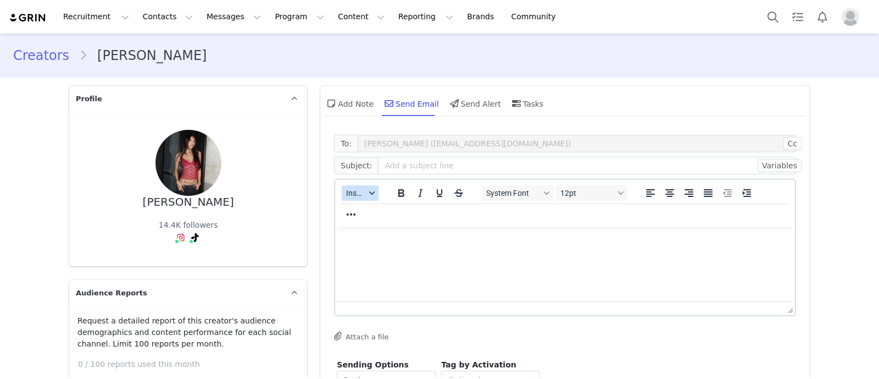
click at [346, 197] on span "Insert" at bounding box center [355, 192] width 19 height 9
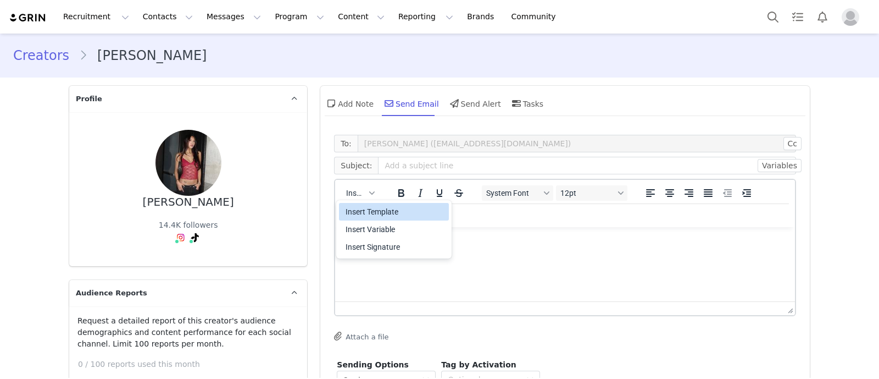
click at [370, 209] on div "Insert Template" at bounding box center [395, 211] width 99 height 13
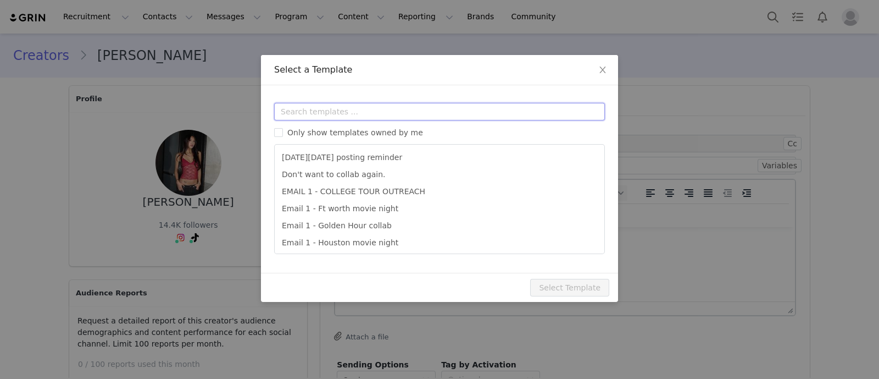
click at [319, 113] on input "text" at bounding box center [439, 112] width 331 height 18
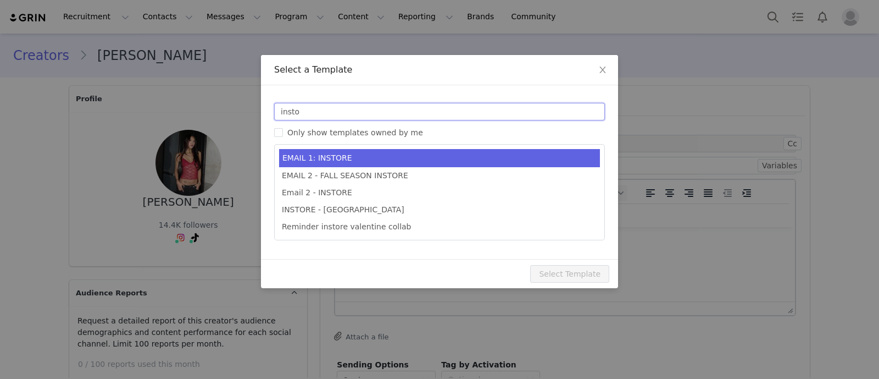
type input "insto"
type input "🎀💞Collab with Edikted - XXX store🎀💞"
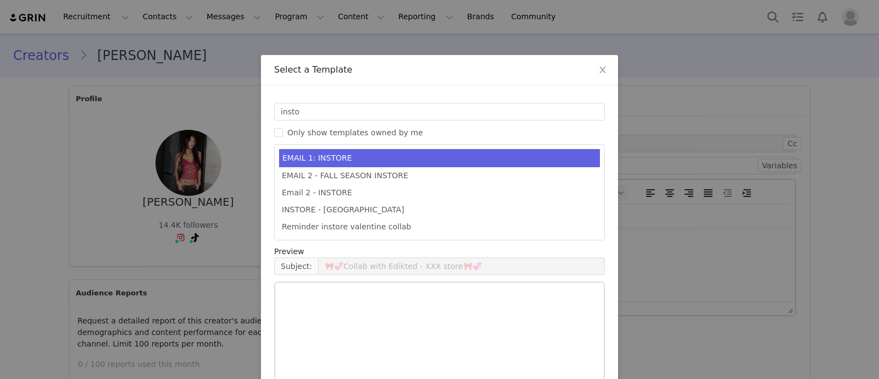
click at [342, 158] on li "EMAIL 1: INSTORE" at bounding box center [439, 158] width 321 height 18
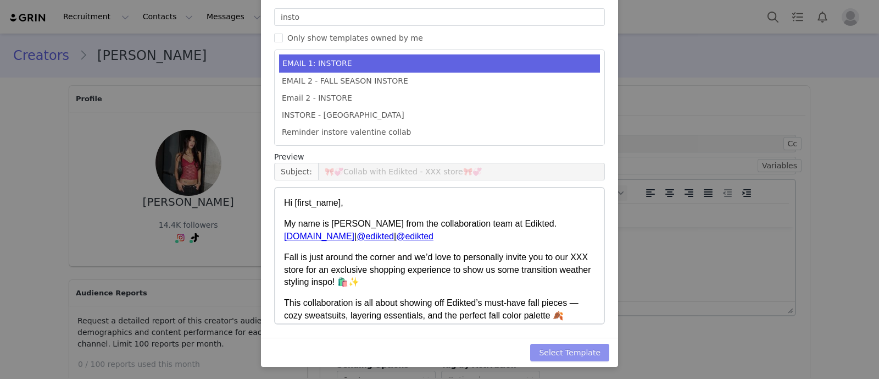
click at [574, 350] on button "Select Template" at bounding box center [569, 352] width 79 height 18
type input "🎀💞Collab with Edikted - XXX store🎀💞"
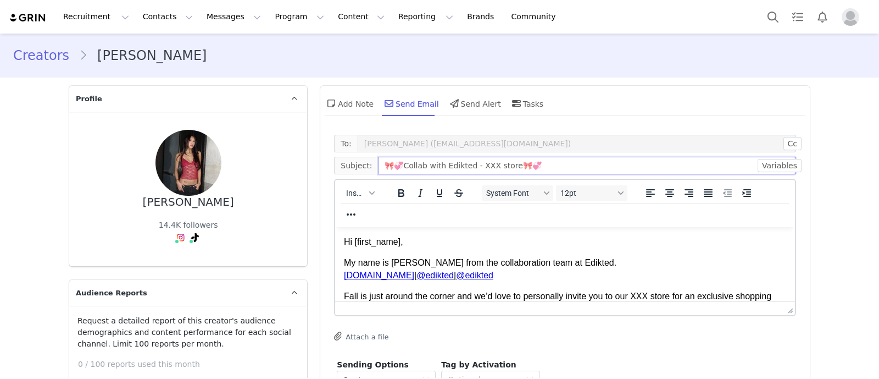
click at [481, 164] on input "🎀💞Collab with Edikted - XXX store🎀💞" at bounding box center [587, 166] width 418 height 18
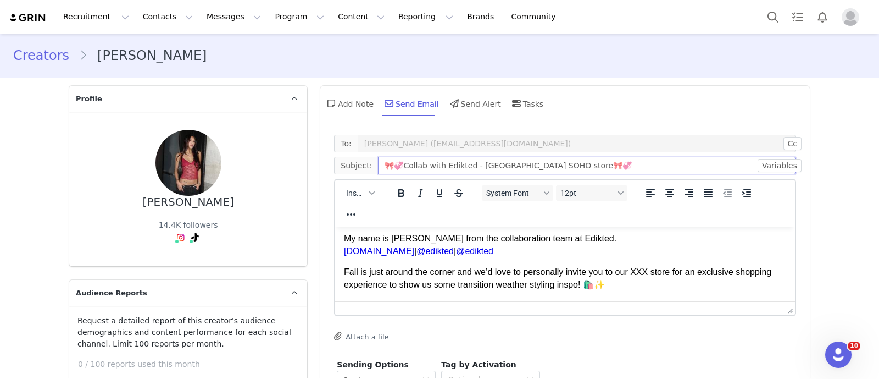
type input "🎀💞Collab with Edikted - [GEOGRAPHIC_DATA] SOHO store🎀💞"
drag, startPoint x: 649, startPoint y: 271, endPoint x: 633, endPoint y: 270, distance: 16.5
click at [633, 270] on p "Fall is just around the corner and we’d love to personally invite you to our XX…" at bounding box center [565, 278] width 442 height 25
drag, startPoint x: 650, startPoint y: 271, endPoint x: 633, endPoint y: 271, distance: 16.5
click at [633, 271] on p "Fall is just around the corner and we’d love to personally invite you to our XX…" at bounding box center [565, 278] width 442 height 25
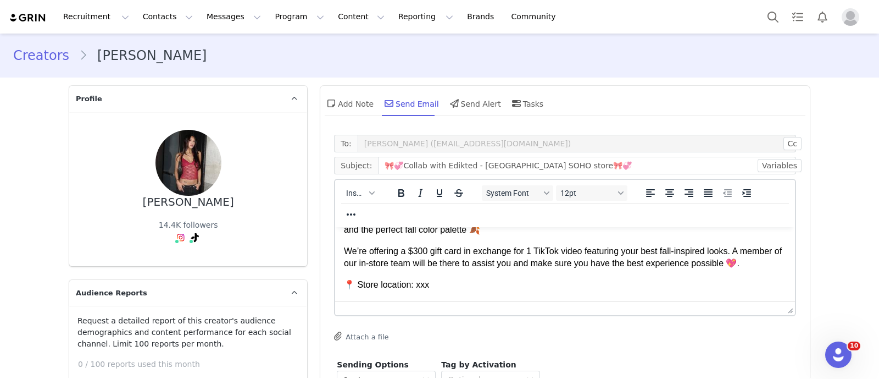
scroll to position [164, 0]
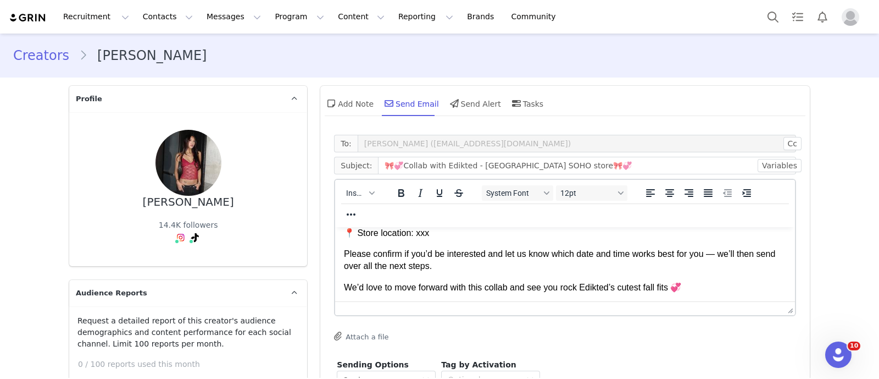
click at [425, 238] on p "📍 Store location: xxx" at bounding box center [565, 233] width 442 height 12
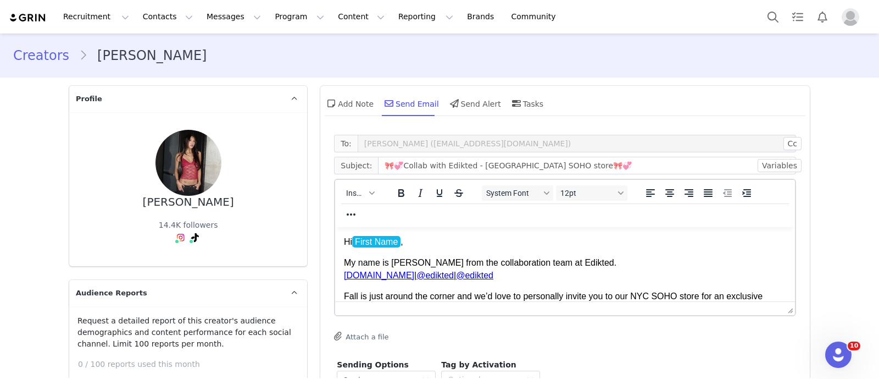
scroll to position [20, 0]
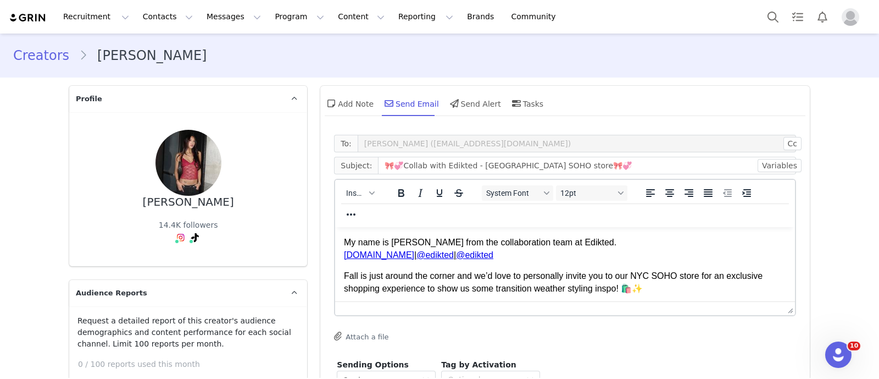
click at [675, 281] on p "Fall is just around the corner and we’d love to personally invite you to our NY…" at bounding box center [565, 282] width 442 height 25
click at [698, 278] on p "Fall is just around the corner and we’d love to personally invite you to our NY…" at bounding box center [565, 282] width 442 height 25
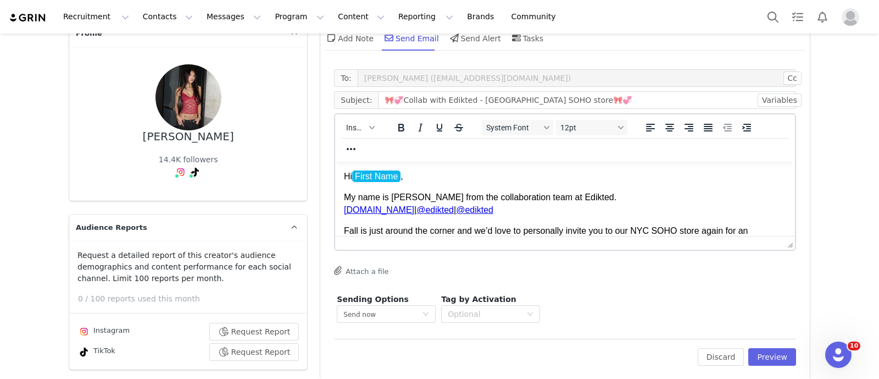
scroll to position [65, 0]
click at [761, 352] on button "Preview" at bounding box center [772, 357] width 48 height 18
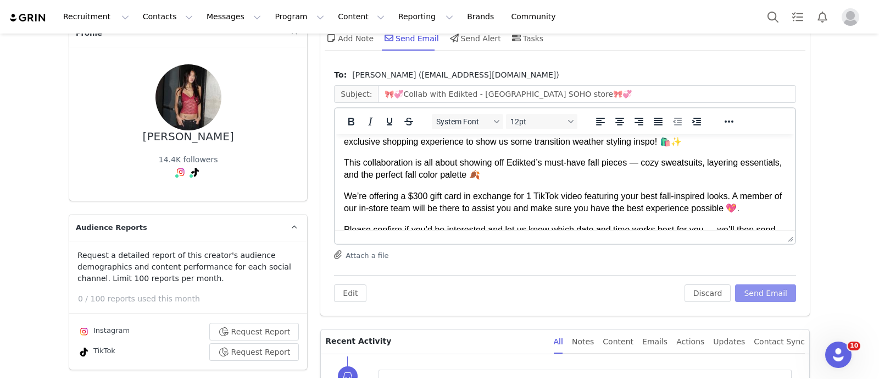
scroll to position [143, 0]
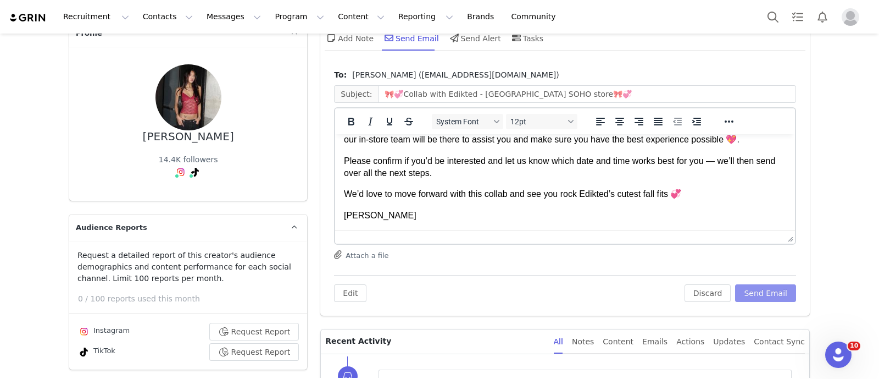
click at [753, 289] on button "Send Email" at bounding box center [765, 293] width 61 height 18
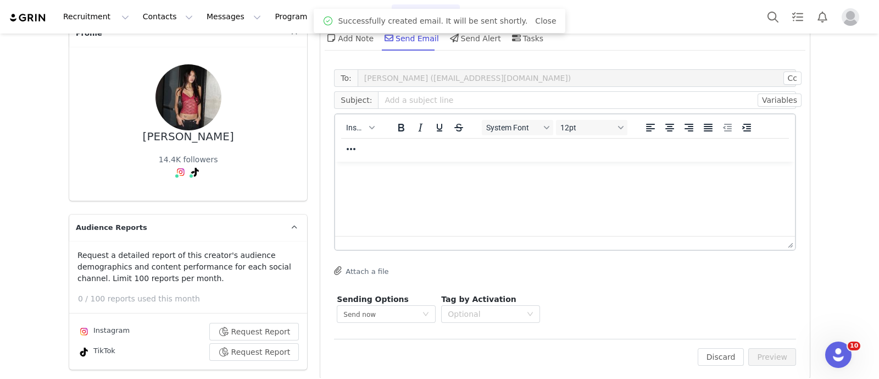
scroll to position [0, 0]
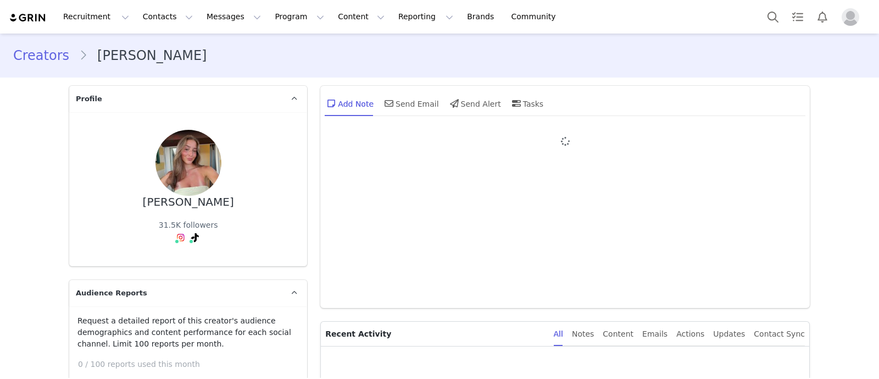
type input "+1 ([GEOGRAPHIC_DATA])"
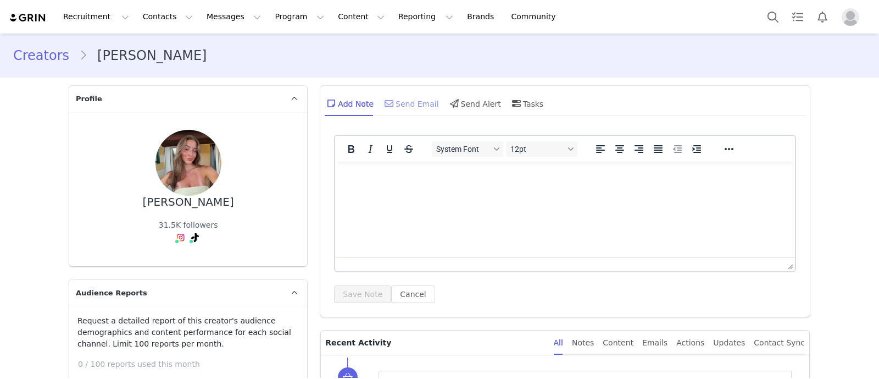
click at [396, 103] on div "Send Email" at bounding box center [410, 103] width 57 height 26
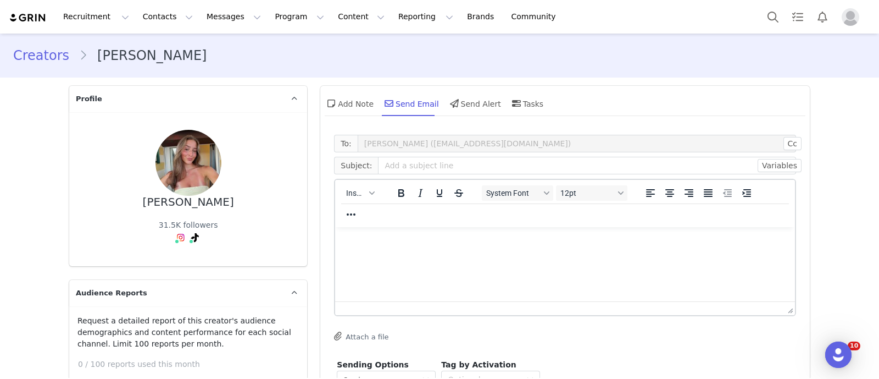
click at [344, 184] on div "Insert" at bounding box center [360, 192] width 51 height 21
click at [360, 196] on button "Insert" at bounding box center [360, 192] width 37 height 15
click at [374, 210] on div "Insert Template" at bounding box center [395, 211] width 99 height 13
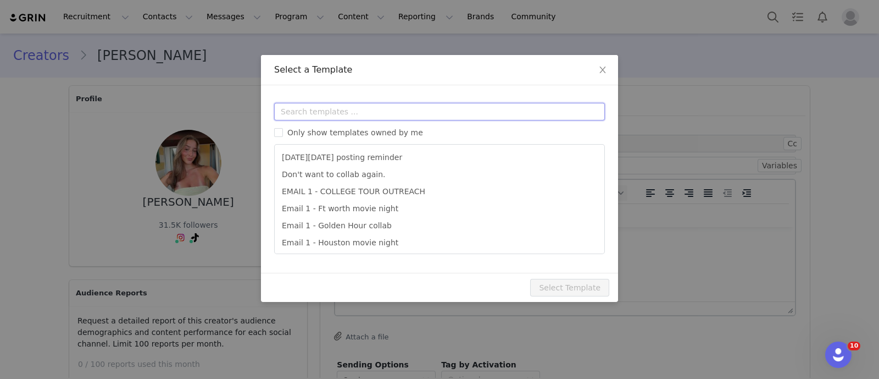
click at [331, 115] on input "text" at bounding box center [439, 112] width 331 height 18
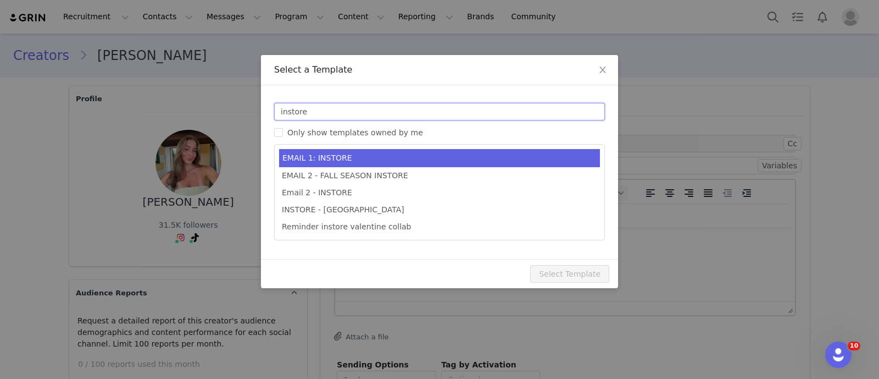
type input "instore"
type input "🎀💞Collab with Edikted - XXX store🎀💞"
click at [347, 157] on li "EMAIL 1: INSTORE" at bounding box center [439, 158] width 321 height 18
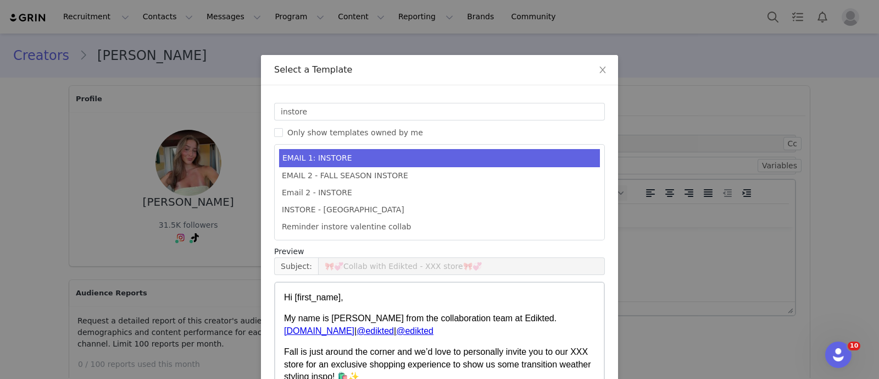
scroll to position [95, 0]
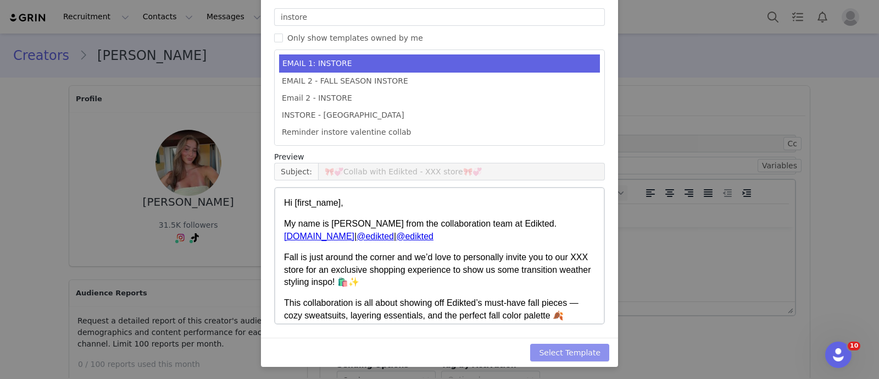
click at [551, 348] on button "Select Template" at bounding box center [569, 352] width 79 height 18
type input "🎀💞Collab with Edikted - XXX store🎀💞"
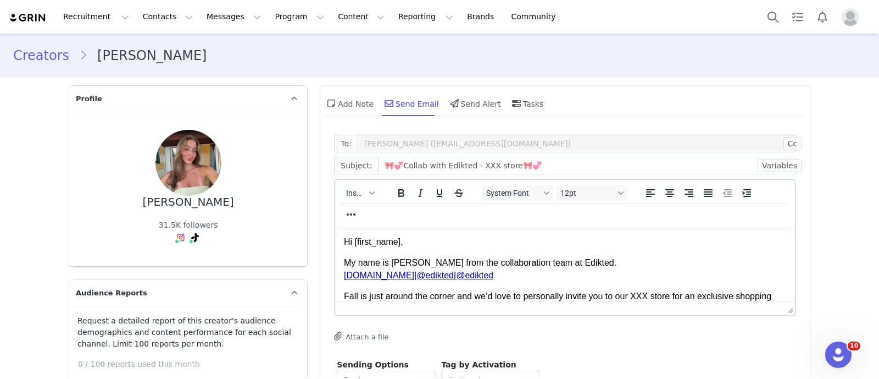
scroll to position [0, 0]
drag, startPoint x: 482, startPoint y: 164, endPoint x: 471, endPoint y: 163, distance: 11.0
click at [471, 163] on input "🎀💞Collab with Edikted - XXX store🎀💞" at bounding box center [587, 166] width 418 height 18
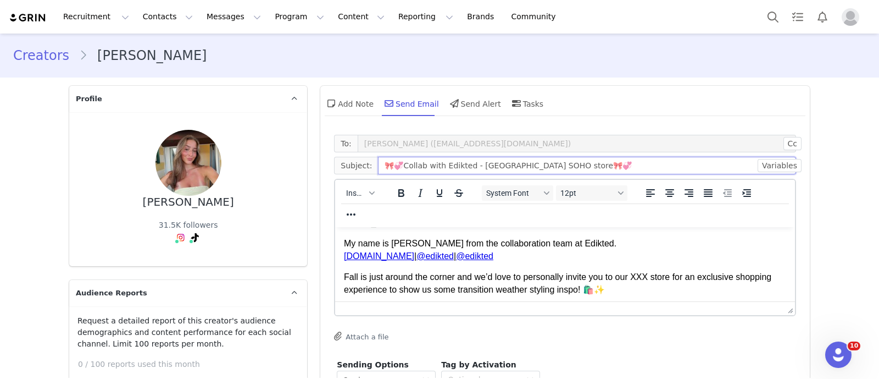
type input "🎀💞Collab with Edikted - [GEOGRAPHIC_DATA] SOHO store🎀💞"
drag, startPoint x: 645, startPoint y: 278, endPoint x: 630, endPoint y: 278, distance: 14.8
click at [630, 278] on p "Fall is just around the corner and we’d love to personally invite you to our XX…" at bounding box center [565, 283] width 442 height 25
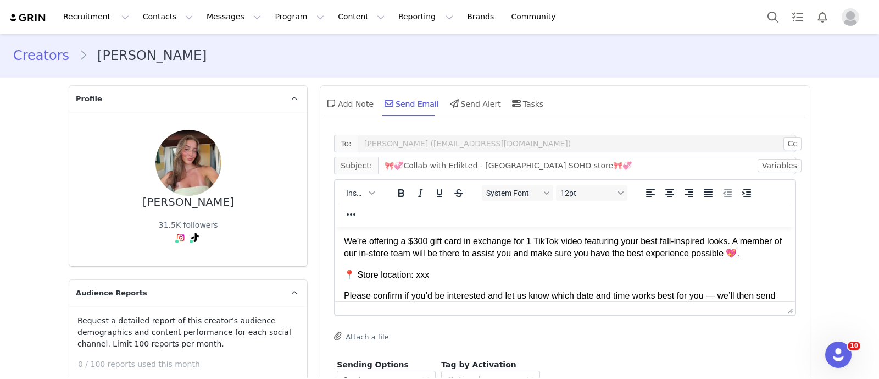
scroll to position [133, 0]
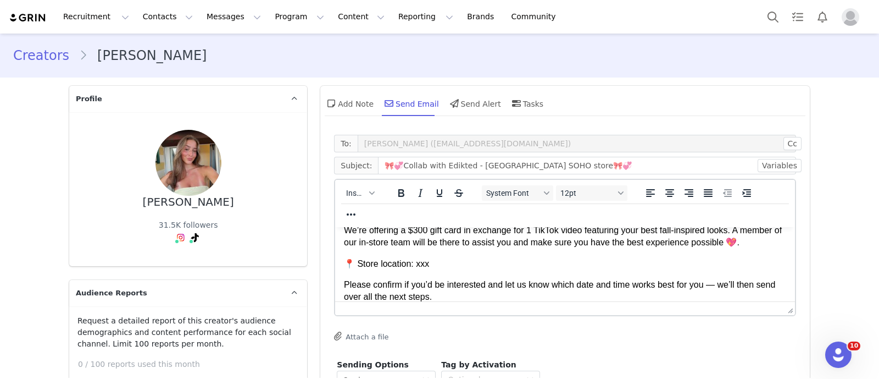
click at [416, 256] on body "Hi First Name ﻿ , My name is Ashley from the collaboration team at Edikted. www…" at bounding box center [565, 224] width 442 height 242
click at [416, 256] on body "Hi First Name , My name is Ashley from the collaboration team at Edikted. www.e…" at bounding box center [565, 224] width 442 height 242
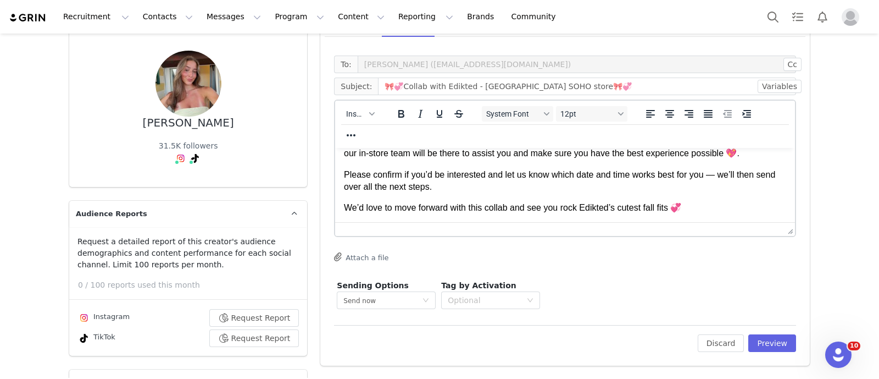
scroll to position [80, 0]
click at [768, 339] on button "Preview" at bounding box center [772, 343] width 48 height 18
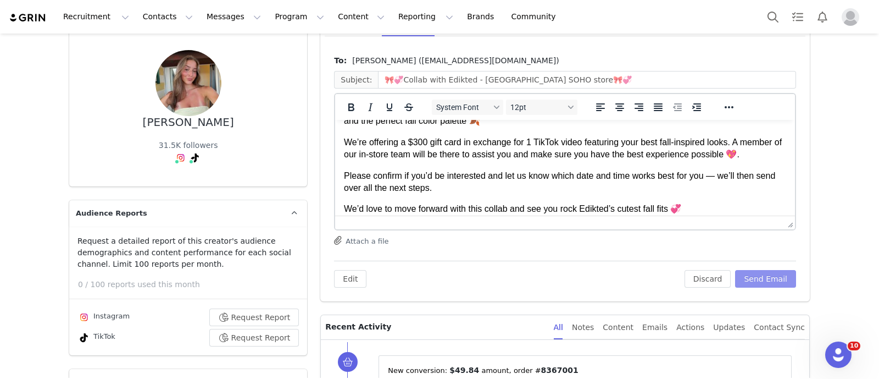
scroll to position [143, 0]
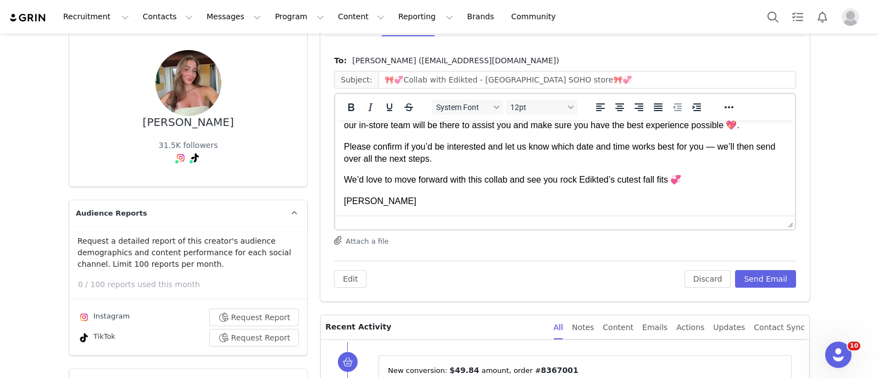
click at [767, 288] on div "To: Lindsay Flores (lflower22.lf@gmail.com) Subject: 🎀💞Collab with Edikted - NY…" at bounding box center [565, 175] width 490 height 252
click at [758, 281] on button "Send Email" at bounding box center [765, 279] width 61 height 18
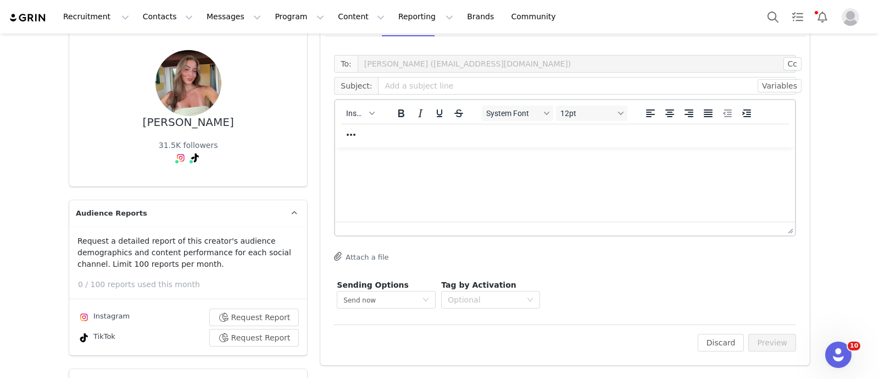
scroll to position [0, 0]
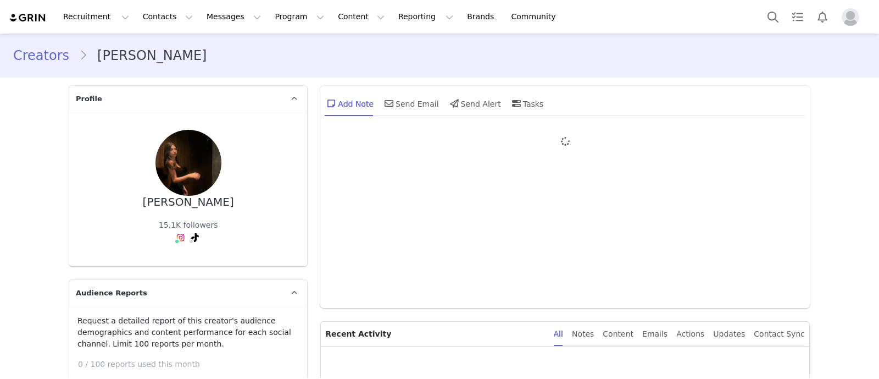
type input "+1 ([GEOGRAPHIC_DATA])"
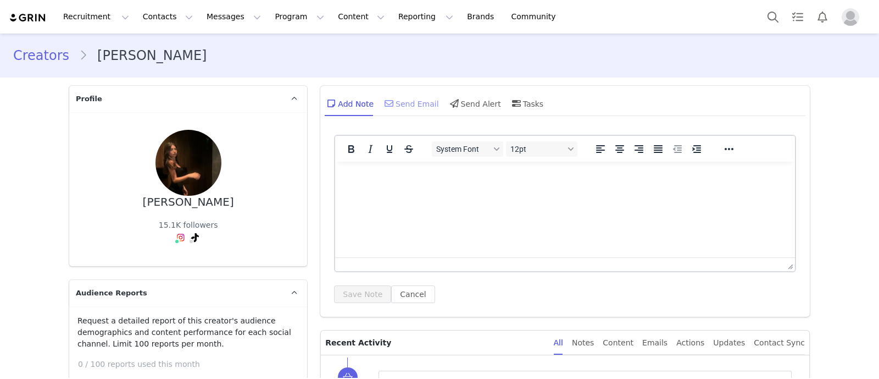
click at [401, 106] on div "Send Email" at bounding box center [410, 103] width 57 height 26
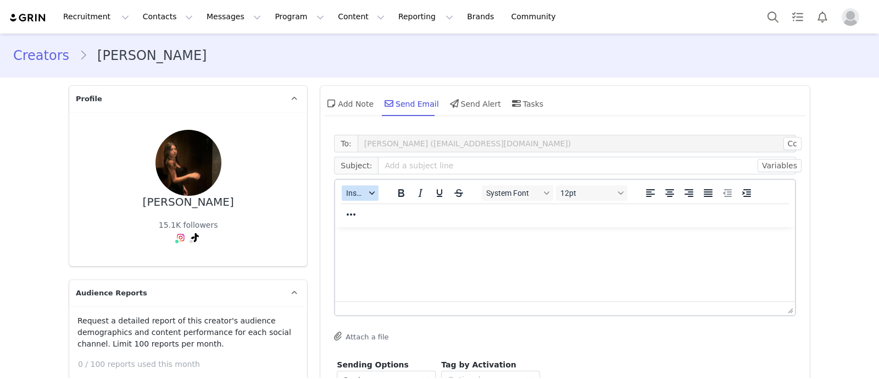
click at [350, 189] on span "Insert" at bounding box center [355, 192] width 19 height 9
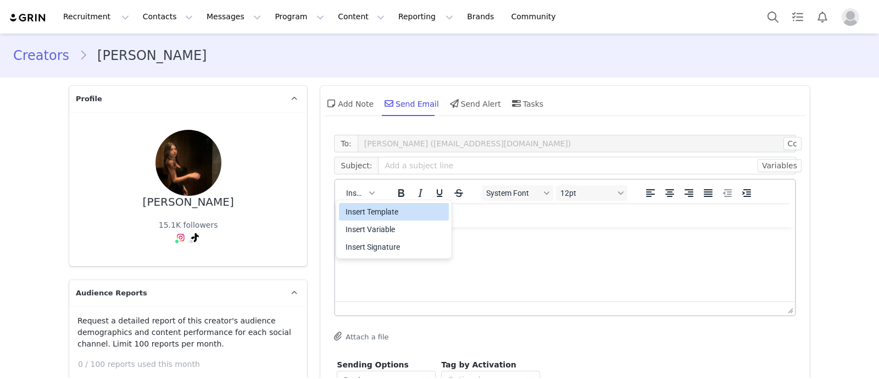
click at [370, 210] on div "Insert Template" at bounding box center [395, 211] width 99 height 13
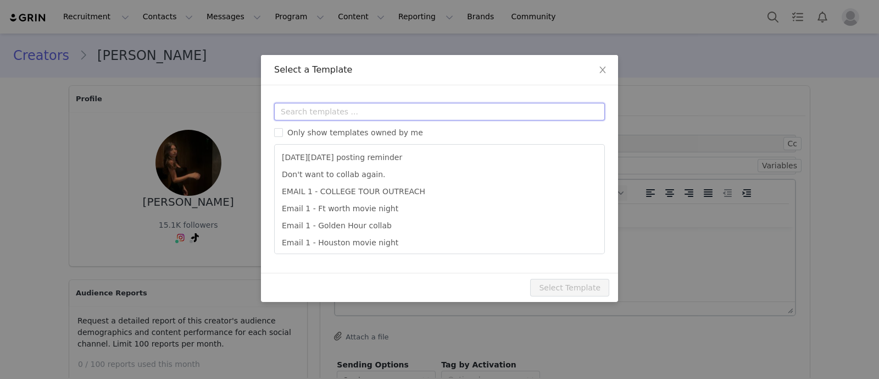
click at [332, 119] on input "text" at bounding box center [439, 112] width 331 height 18
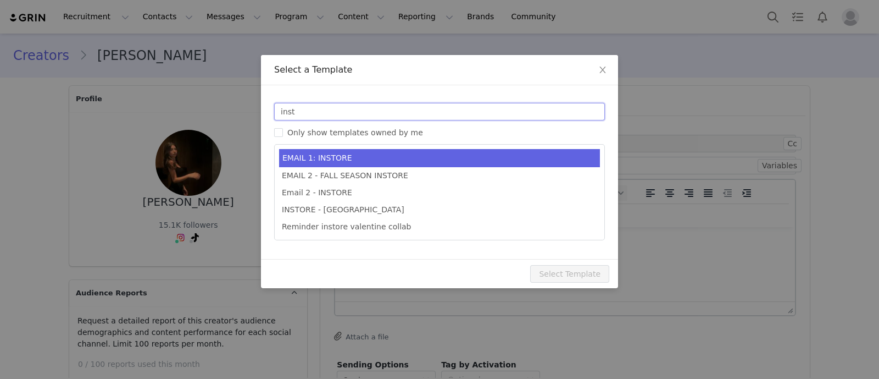
type input "inst"
type input "🎀💞Collab with Edikted - XXX store🎀💞"
click at [359, 163] on li "EMAIL 1: INSTORE" at bounding box center [439, 158] width 321 height 18
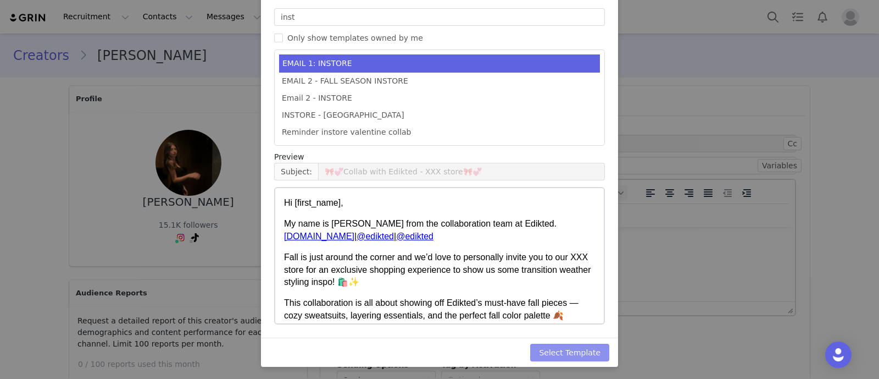
click at [563, 352] on button "Select Template" at bounding box center [569, 352] width 79 height 18
type input "🎀💞Collab with Edikted - XXX store🎀💞"
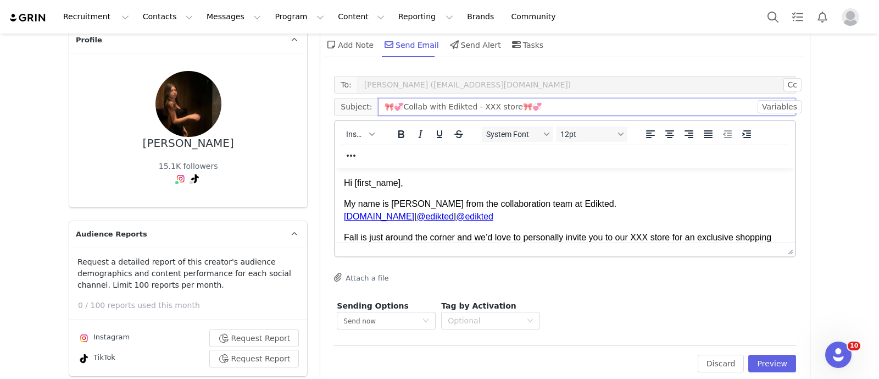
drag, startPoint x: 481, startPoint y: 103, endPoint x: 470, endPoint y: 103, distance: 11.0
click at [470, 103] on input "🎀💞Collab with Edikted - XXX store🎀💞" at bounding box center [587, 107] width 418 height 18
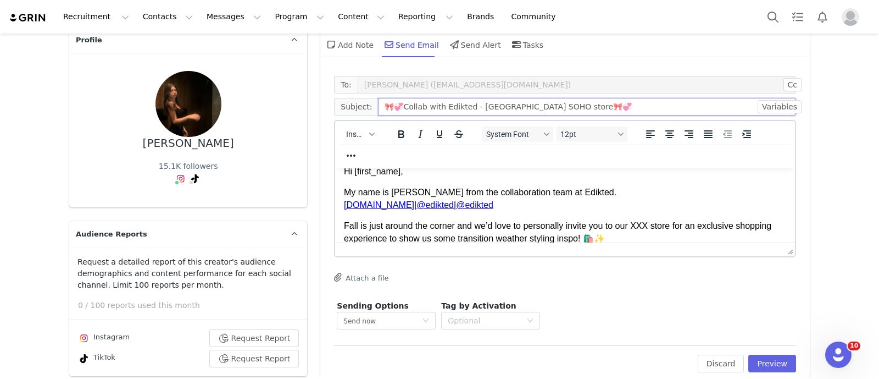
scroll to position [12, 0]
type input "🎀💞Collab with Edikted - [GEOGRAPHIC_DATA] SOHO store🎀💞"
drag, startPoint x: 647, startPoint y: 224, endPoint x: 636, endPoint y: 222, distance: 11.1
click at [636, 222] on p "Fall is just around the corner and we’d love to personally invite you to our XX…" at bounding box center [565, 231] width 442 height 25
drag, startPoint x: 647, startPoint y: 226, endPoint x: 630, endPoint y: 224, distance: 17.1
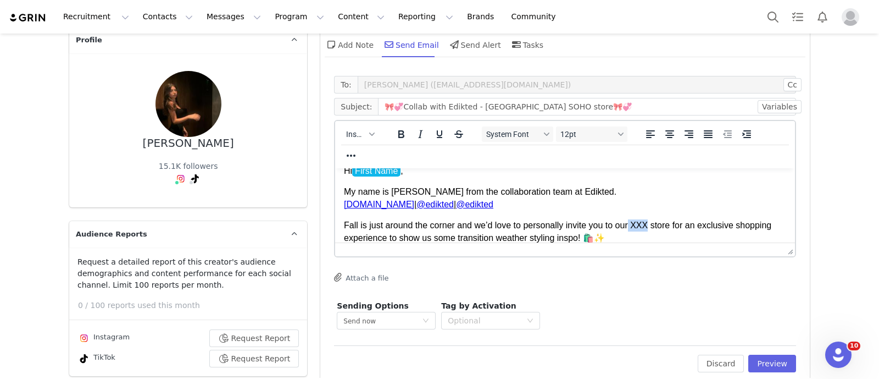
click at [630, 224] on p "Fall is just around the corner and we’d love to personally invite you to our XX…" at bounding box center [565, 231] width 442 height 25
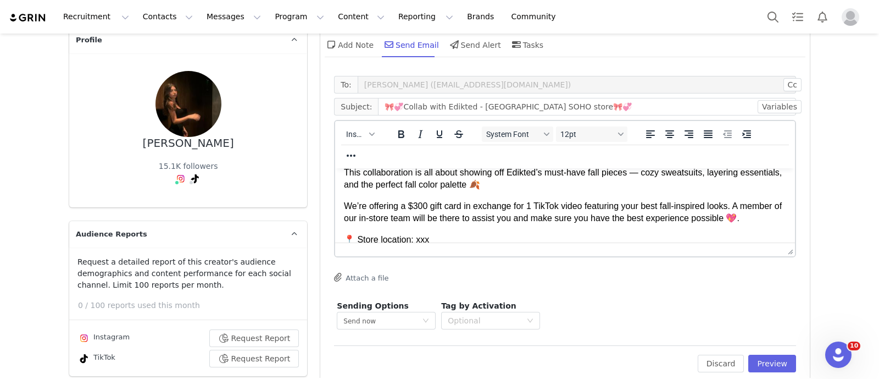
scroll to position [120, 0]
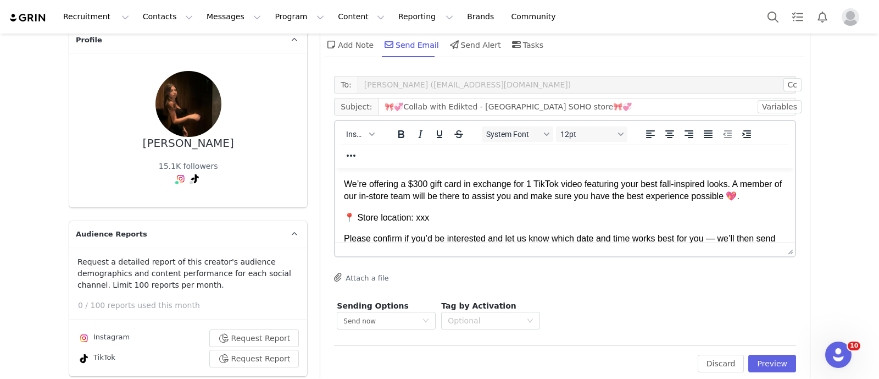
click at [424, 212] on p "📍 Store location: xxx" at bounding box center [565, 218] width 442 height 12
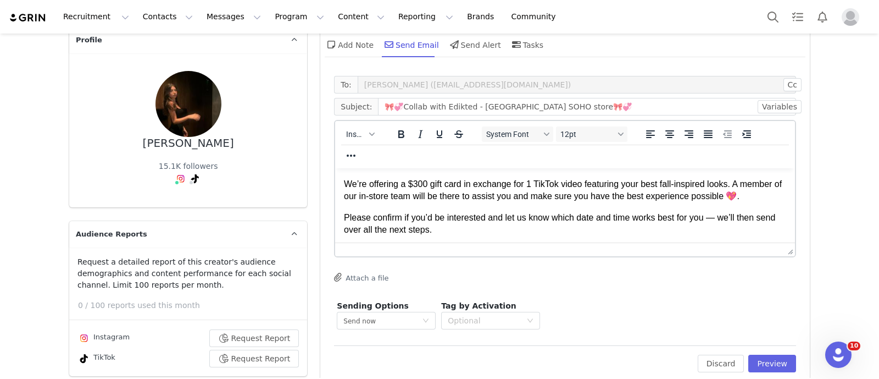
scroll to position [143, 0]
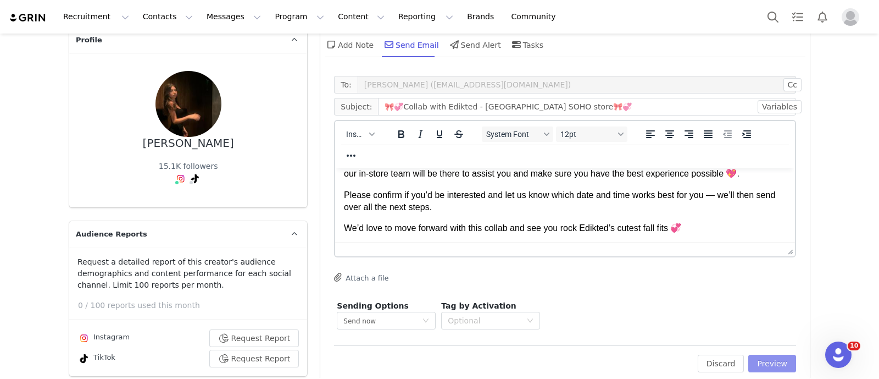
click at [778, 365] on button "Preview" at bounding box center [772, 363] width 48 height 18
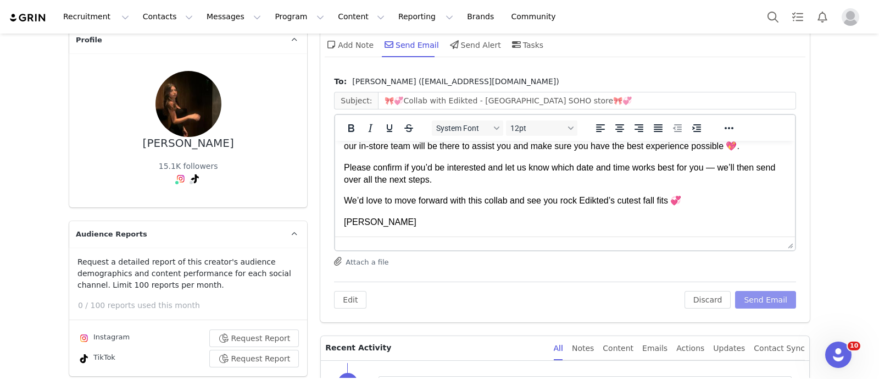
click at [765, 301] on button "Send Email" at bounding box center [765, 300] width 61 height 18
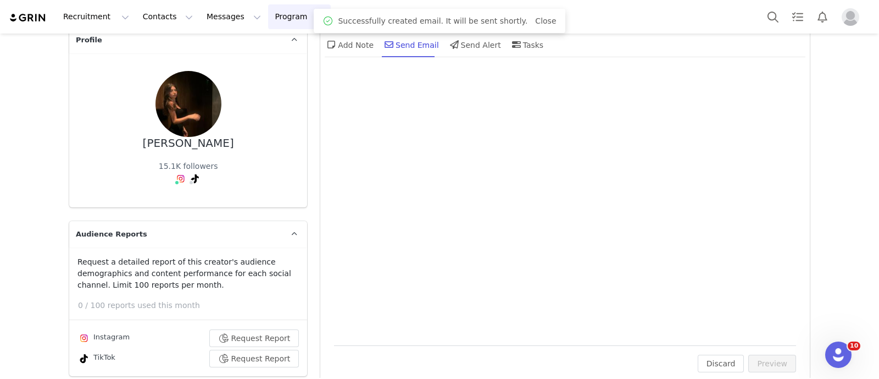
scroll to position [0, 0]
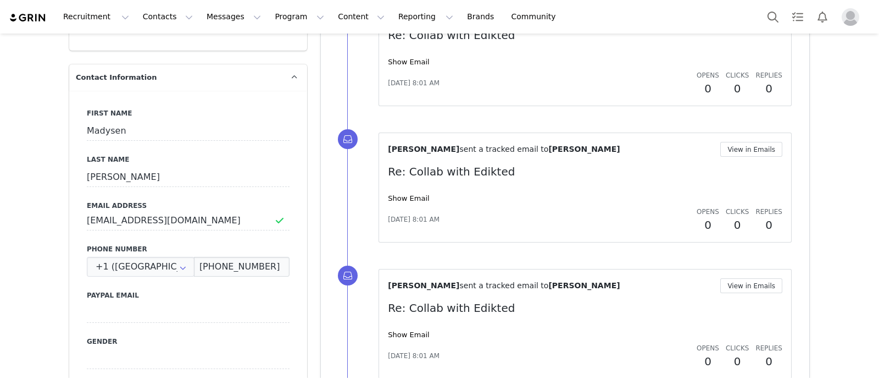
scroll to position [511, 0]
click at [178, 218] on input "[EMAIL_ADDRESS][DOMAIN_NAME]" at bounding box center [188, 220] width 203 height 20
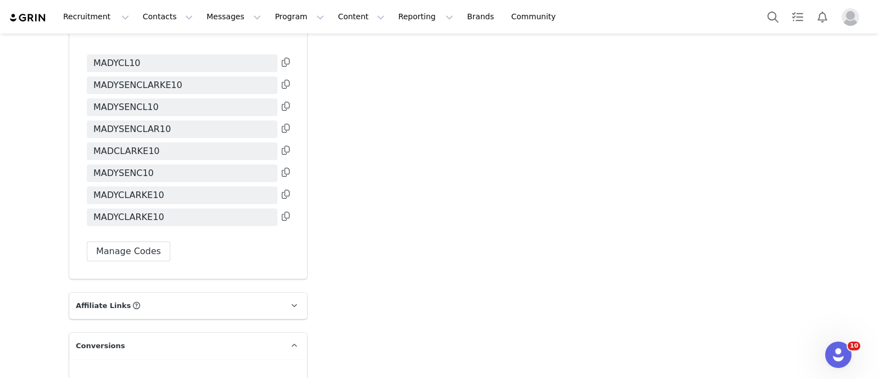
scroll to position [2866, 0]
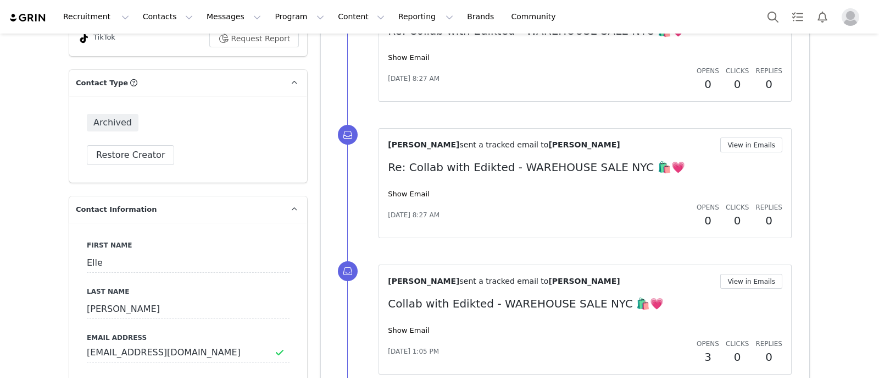
scroll to position [517, 0]
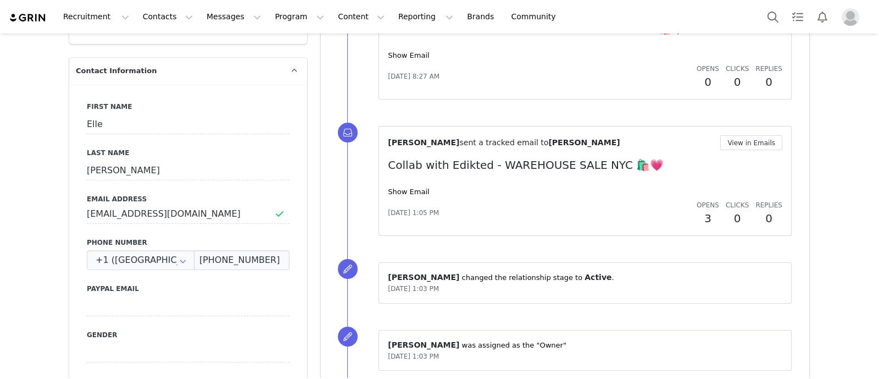
click at [140, 223] on div "First Name Elle Last Name [PERSON_NAME] Email Address [EMAIL_ADDRESS][DOMAIN_NA…" at bounding box center [188, 285] width 238 height 402
click at [137, 210] on input "[EMAIL_ADDRESS][DOMAIN_NAME]" at bounding box center [188, 214] width 203 height 20
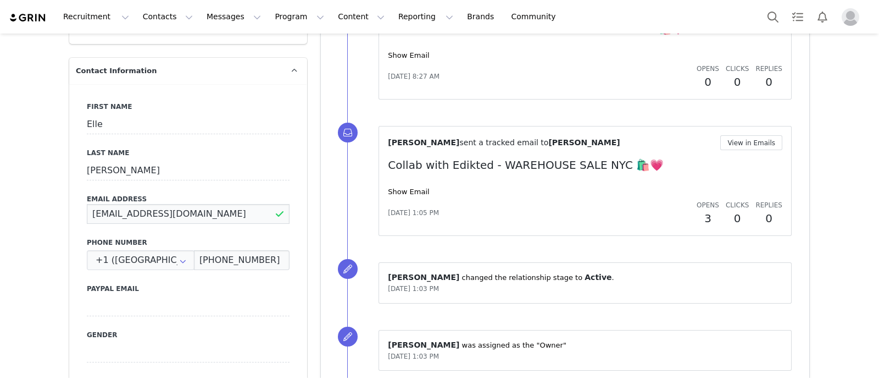
click at [137, 210] on input "[EMAIL_ADDRESS][DOMAIN_NAME]" at bounding box center [188, 214] width 203 height 20
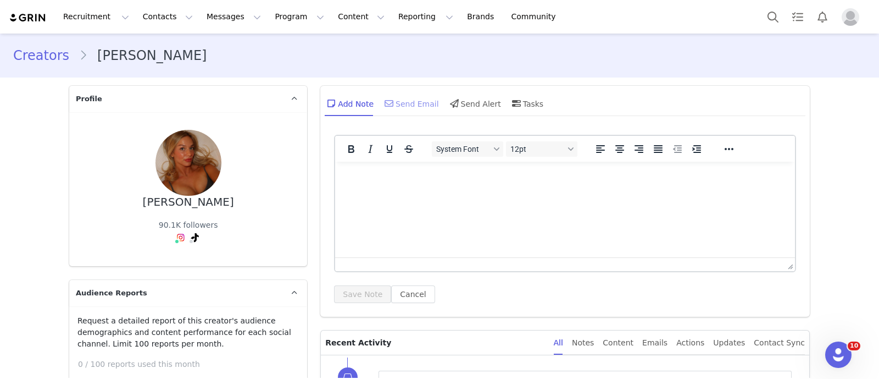
scroll to position [0, 0]
click at [387, 104] on icon at bounding box center [389, 103] width 9 height 9
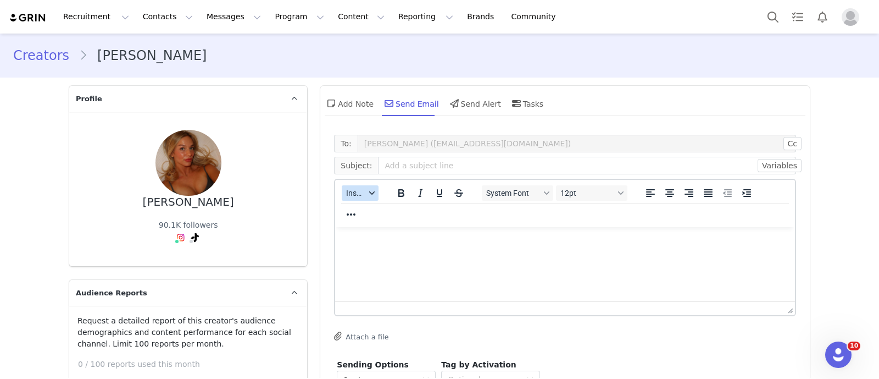
click at [346, 191] on span "Insert" at bounding box center [355, 192] width 19 height 9
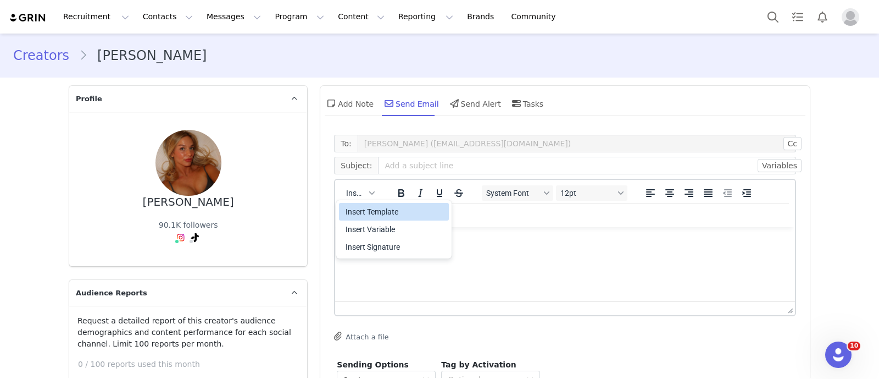
click at [371, 213] on div "Insert Template" at bounding box center [395, 211] width 99 height 13
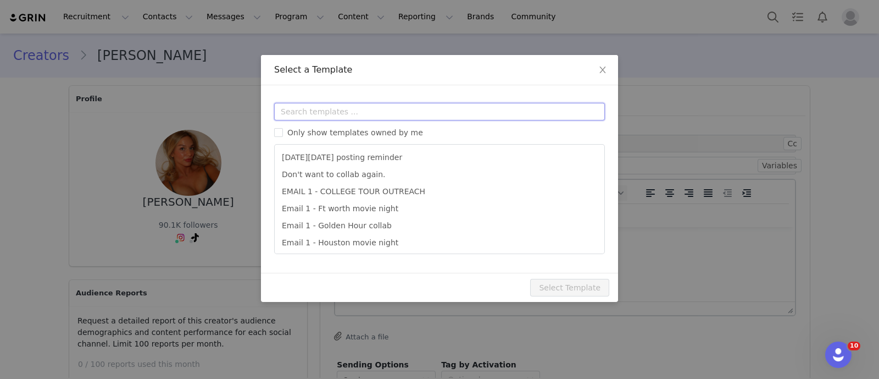
click at [330, 110] on input "text" at bounding box center [439, 112] width 331 height 18
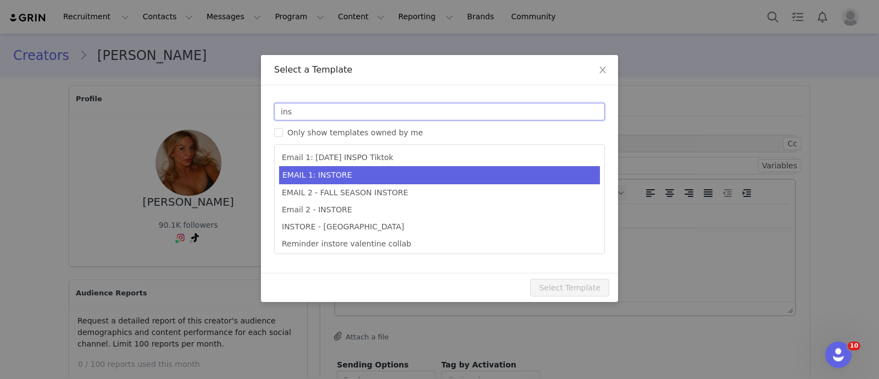
type input "ins"
click at [347, 175] on li "EMAIL 1: INSTORE" at bounding box center [439, 175] width 321 height 18
type input "🎀💞Collab with Edikted - XXX store🎀💞"
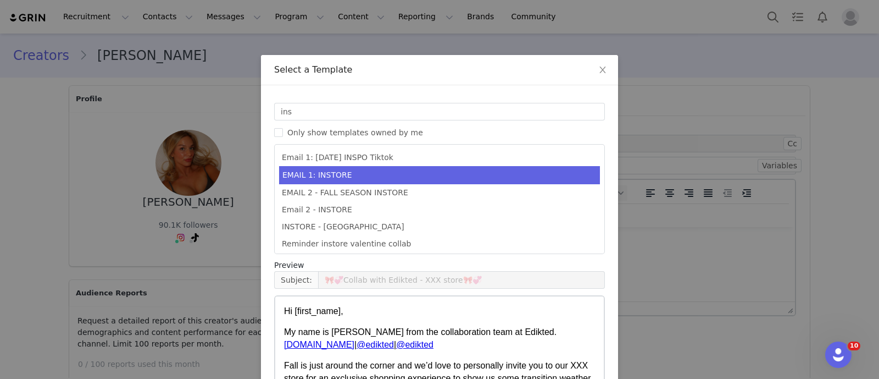
scroll to position [109, 0]
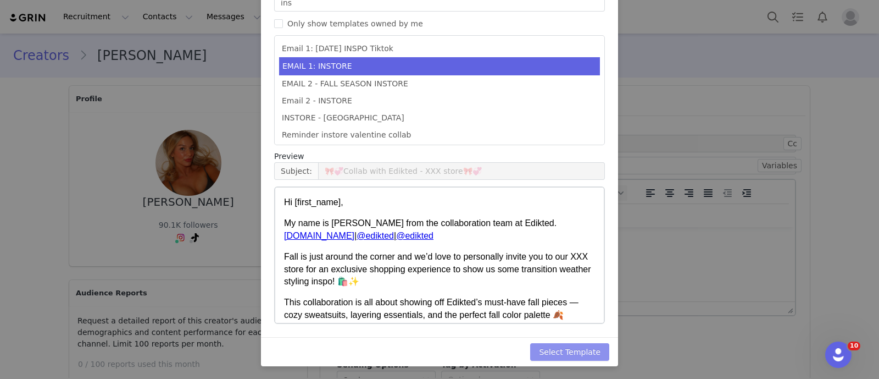
click at [583, 353] on button "Select Template" at bounding box center [569, 352] width 79 height 18
type input "🎀💞Collab with Edikted - XXX store🎀💞"
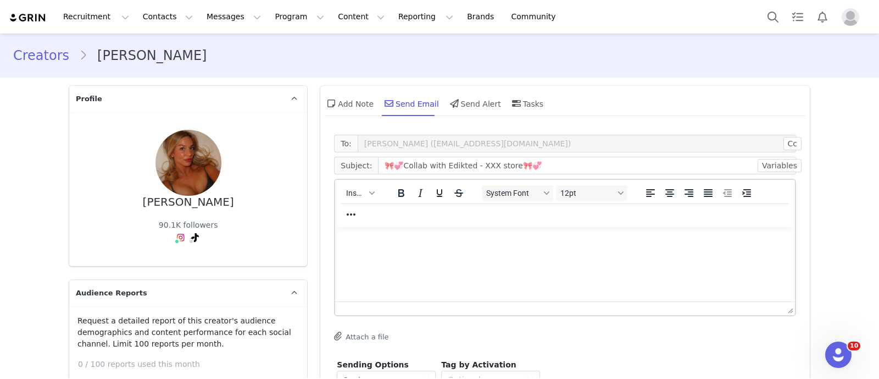
scroll to position [0, 0]
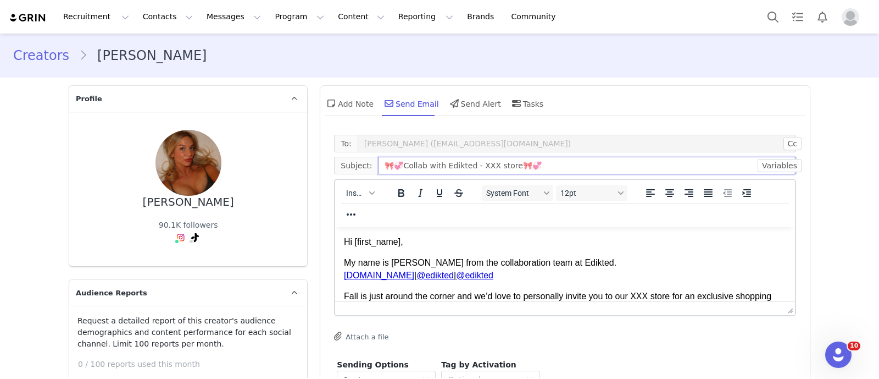
drag, startPoint x: 482, startPoint y: 166, endPoint x: 468, endPoint y: 165, distance: 14.3
click at [468, 165] on input "🎀💞Collab with Edikted - XXX store🎀💞" at bounding box center [587, 166] width 418 height 18
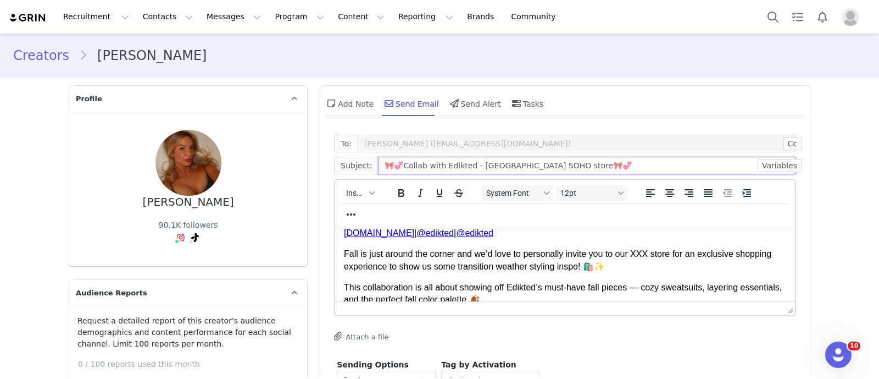
scroll to position [43, 0]
type input "🎀💞Collab with Edikted - NYC SOHO store🎀💞"
drag, startPoint x: 646, startPoint y: 253, endPoint x: 631, endPoint y: 253, distance: 15.4
click at [631, 253] on p "Fall is just around the corner and we’d love to personally invite you to our XX…" at bounding box center [565, 259] width 442 height 25
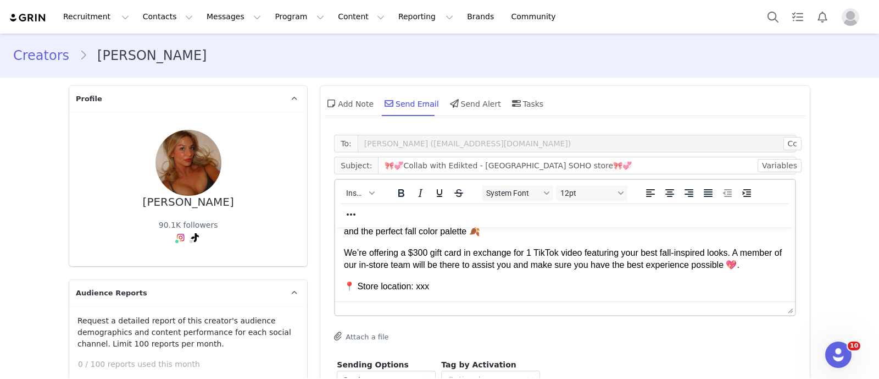
click at [389, 284] on p "📍 Store location: xxx" at bounding box center [565, 286] width 442 height 12
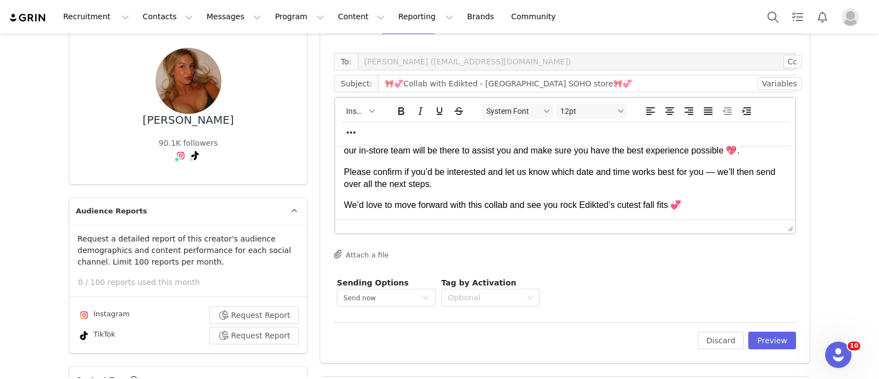
scroll to position [90, 0]
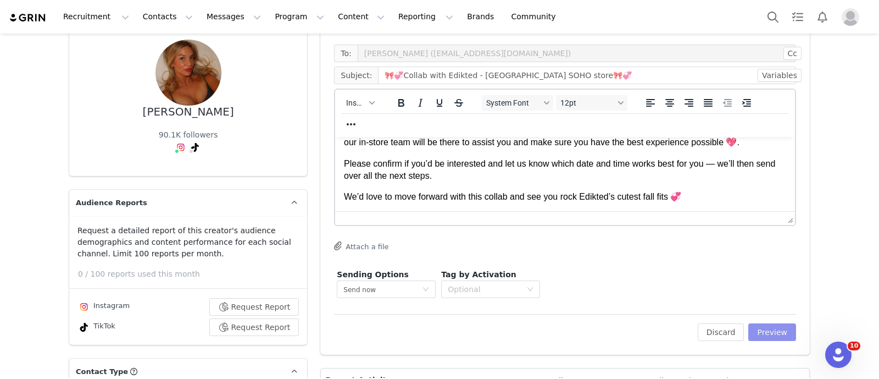
click at [776, 329] on button "Preview" at bounding box center [772, 332] width 48 height 18
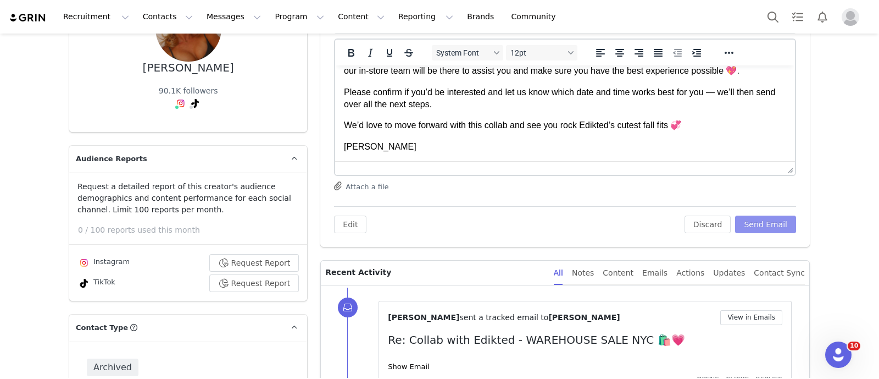
scroll to position [135, 0]
click at [757, 228] on button "Send Email" at bounding box center [765, 223] width 61 height 18
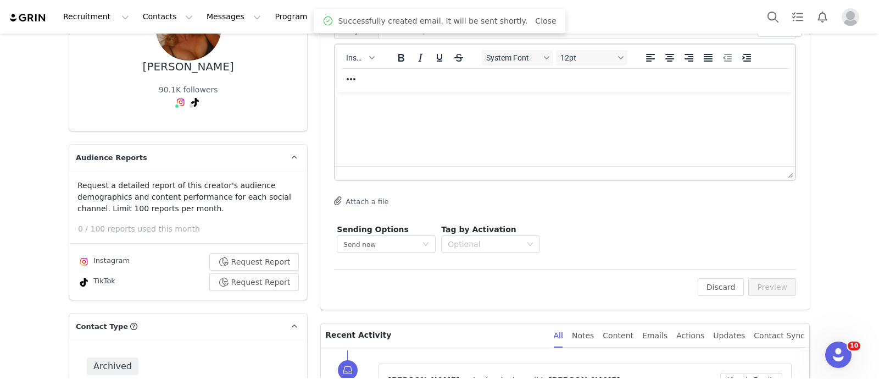
scroll to position [0, 0]
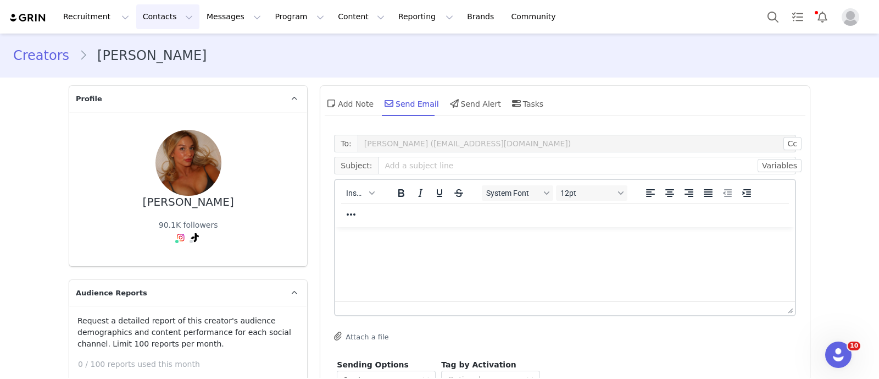
click at [137, 20] on button "Contacts Contacts" at bounding box center [167, 16] width 63 height 25
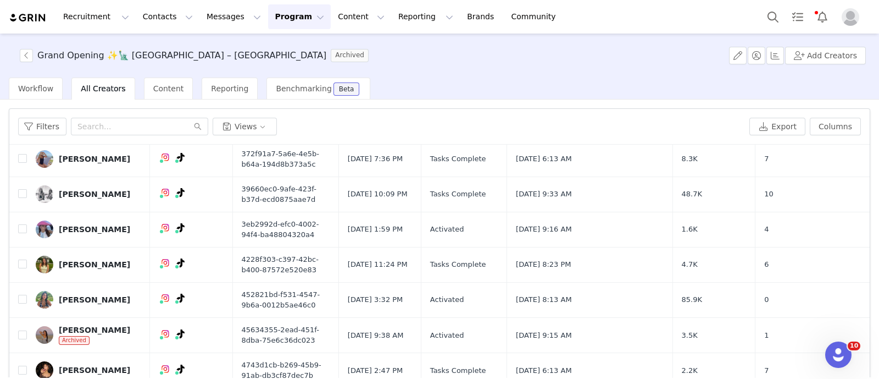
scroll to position [698, 0]
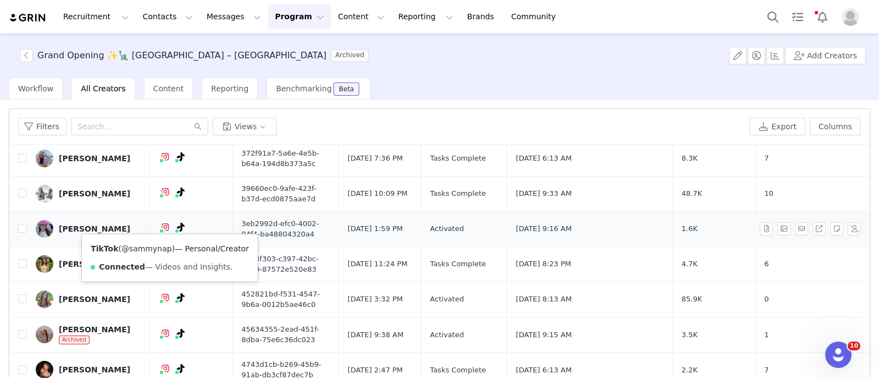
click at [146, 247] on link "@sammynap" at bounding box center [146, 248] width 51 height 9
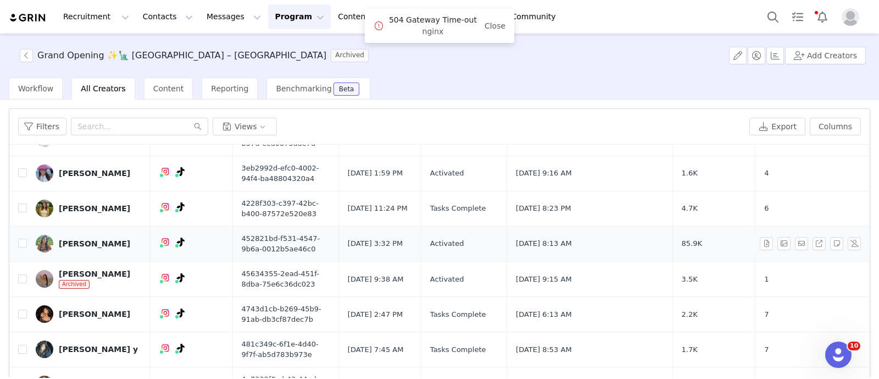
scroll to position [798, 0]
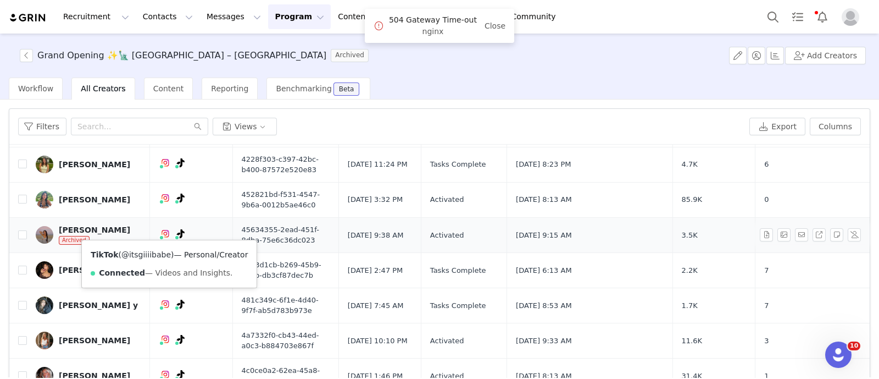
click at [156, 251] on link "@itsgiiiibabe" at bounding box center [145, 254] width 49 height 9
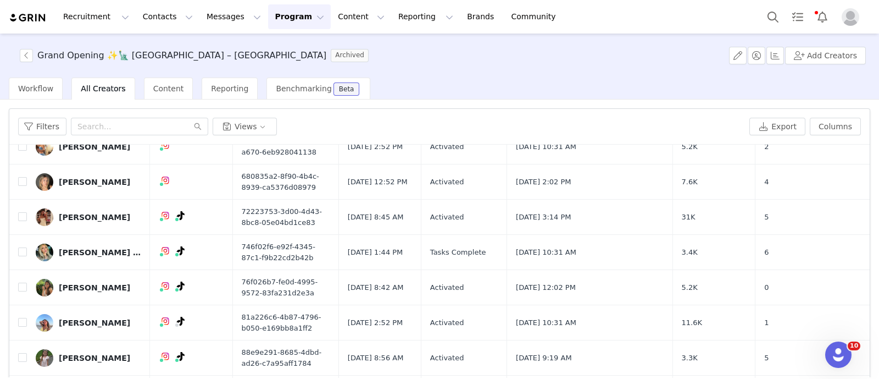
scroll to position [1279, 0]
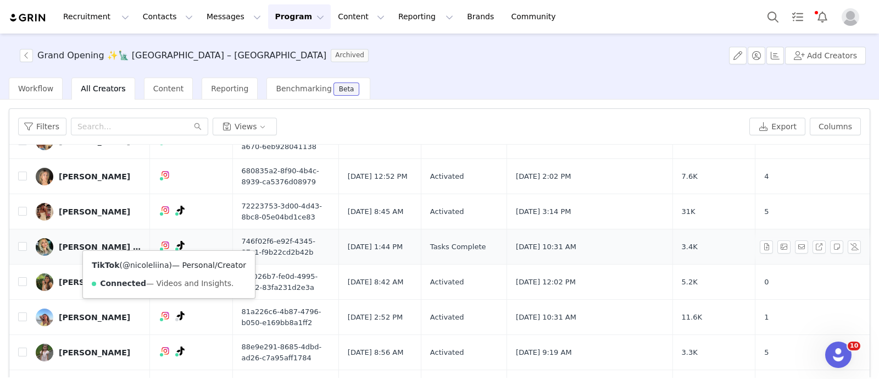
click at [146, 260] on link "@nicoleliina" at bounding box center [146, 264] width 47 height 9
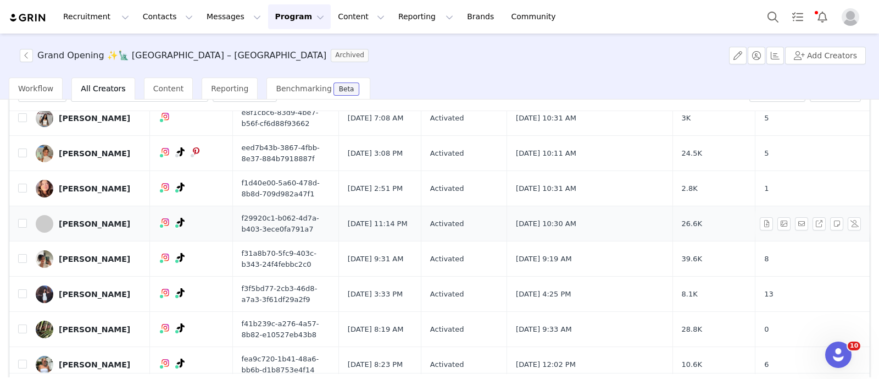
scroll to position [69, 0]
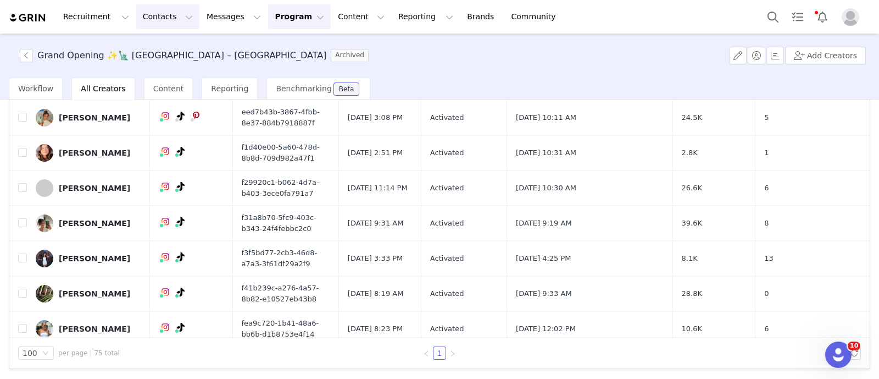
click at [160, 8] on button "Contacts Contacts" at bounding box center [167, 16] width 63 height 25
click at [165, 49] on div "Creators" at bounding box center [169, 49] width 74 height 12
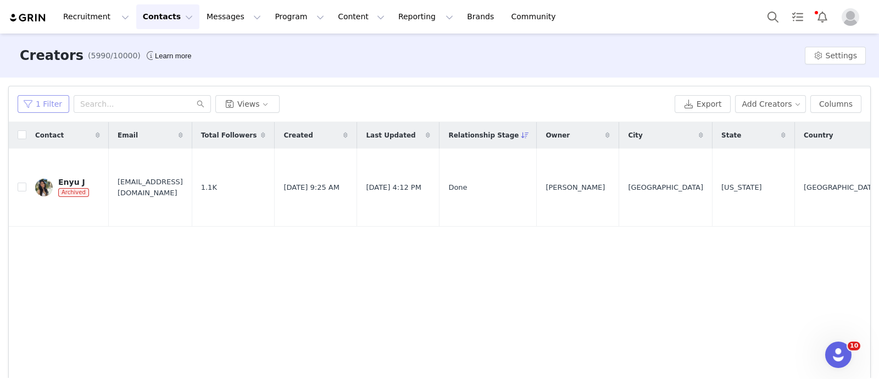
click at [36, 103] on button "1 Filter" at bounding box center [44, 104] width 52 height 18
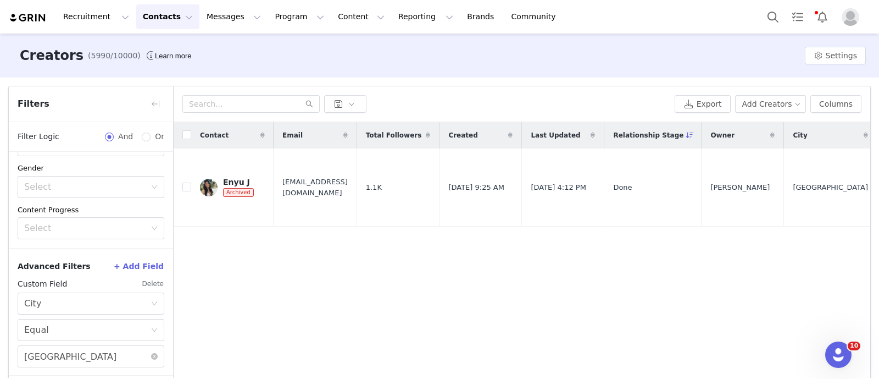
scroll to position [47, 0]
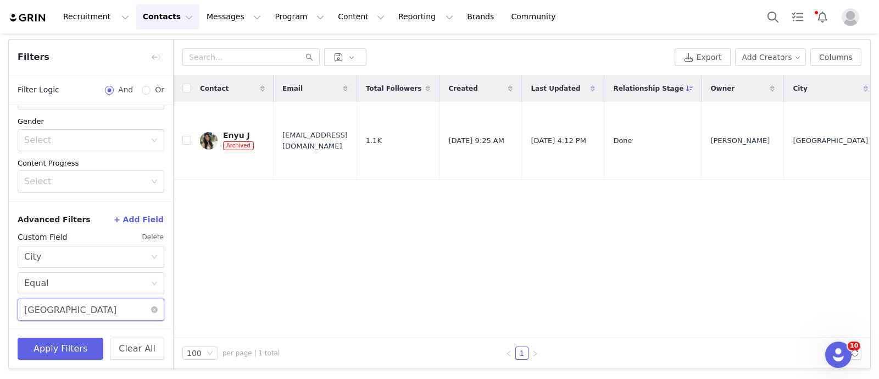
click at [60, 307] on input "[GEOGRAPHIC_DATA]" at bounding box center [91, 309] width 147 height 22
type input "[GEOGRAPHIC_DATA]"
click at [66, 343] on button "Apply Filters" at bounding box center [61, 348] width 86 height 22
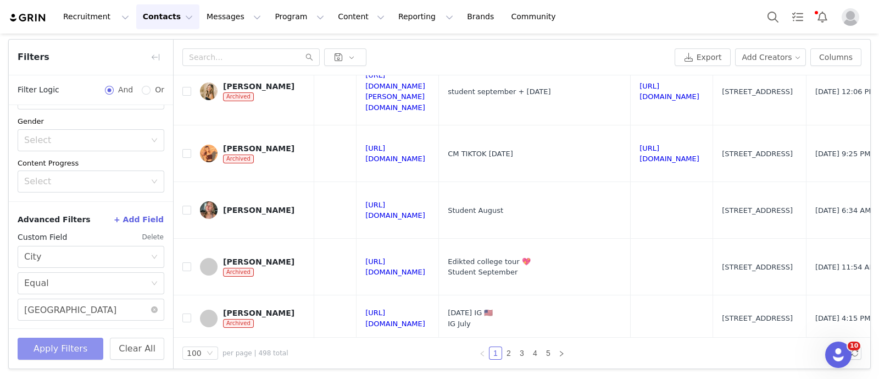
scroll to position [190, 1297]
click at [690, 153] on link "[URL][DOMAIN_NAME]" at bounding box center [670, 152] width 60 height 19
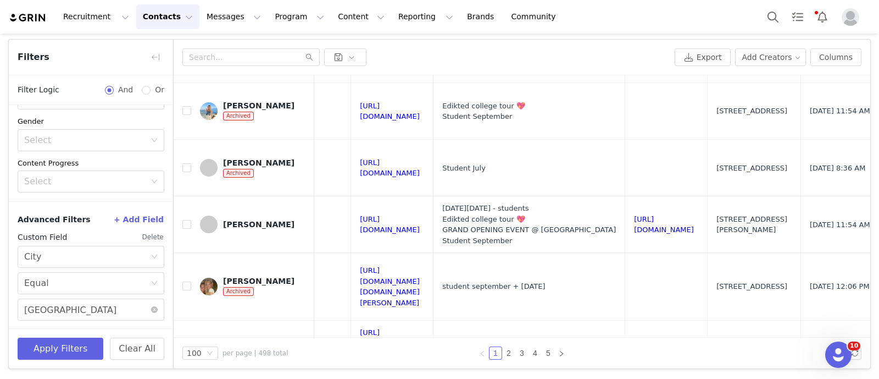
scroll to position [659, 1302]
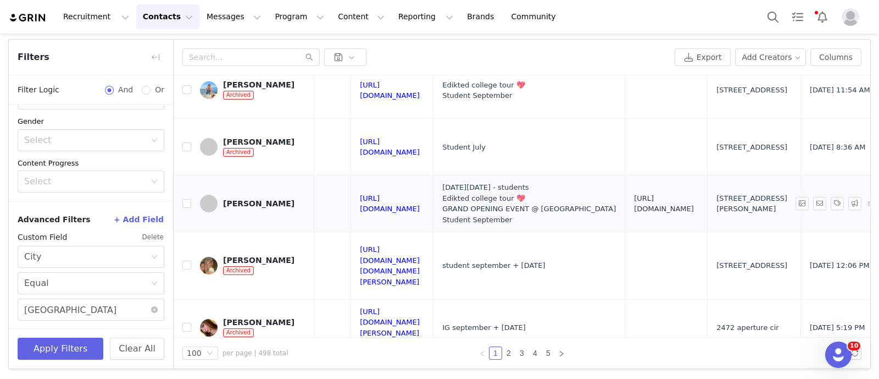
click at [673, 194] on link "[URL][DOMAIN_NAME]" at bounding box center [664, 203] width 60 height 19
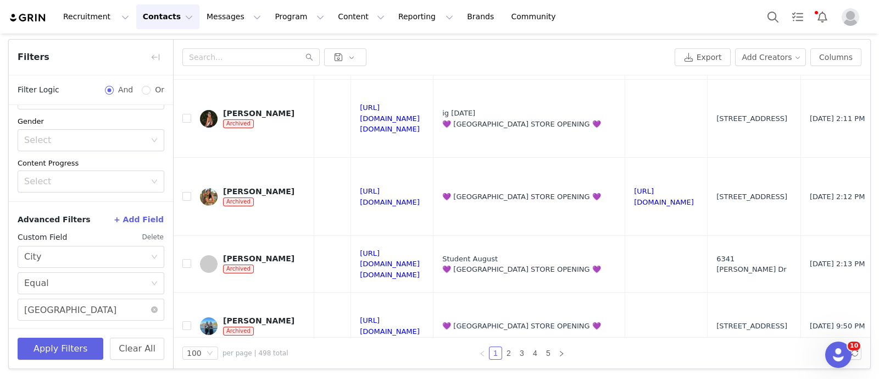
scroll to position [2053, 1302]
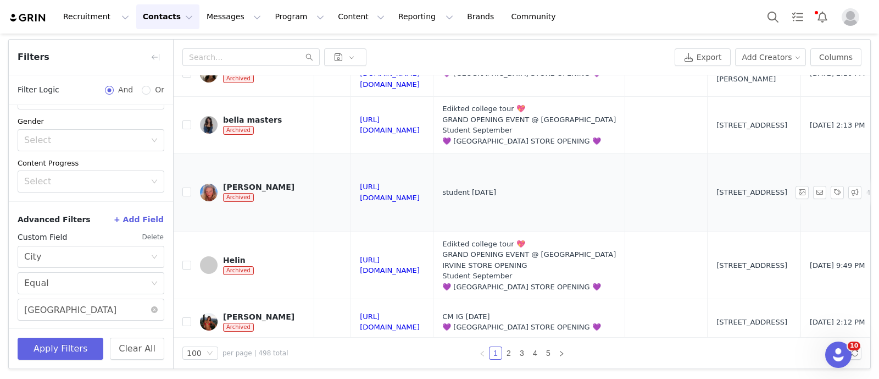
click at [703, 191] on td at bounding box center [666, 192] width 82 height 78
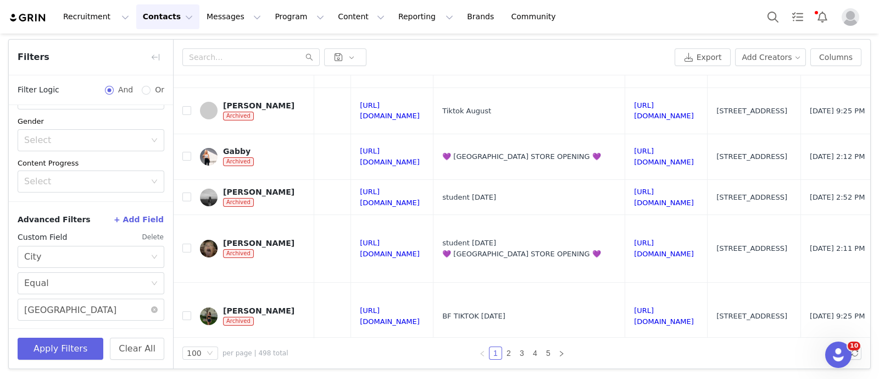
scroll to position [2634, 1302]
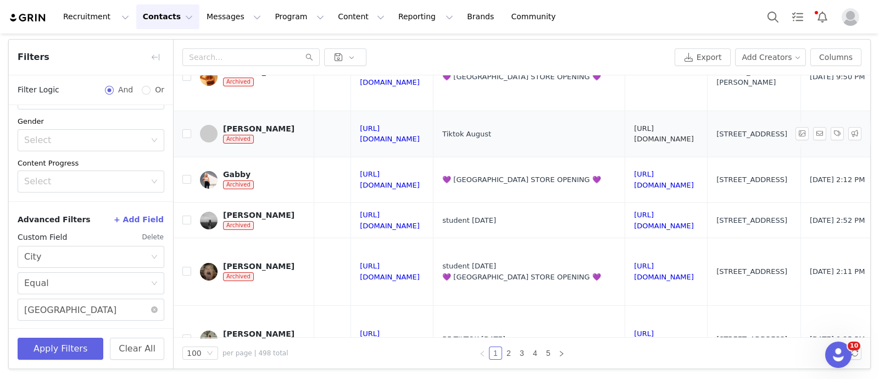
drag, startPoint x: 676, startPoint y: 86, endPoint x: 661, endPoint y: 87, distance: 15.4
click at [661, 124] on link "[URL][DOMAIN_NAME]" at bounding box center [664, 133] width 60 height 19
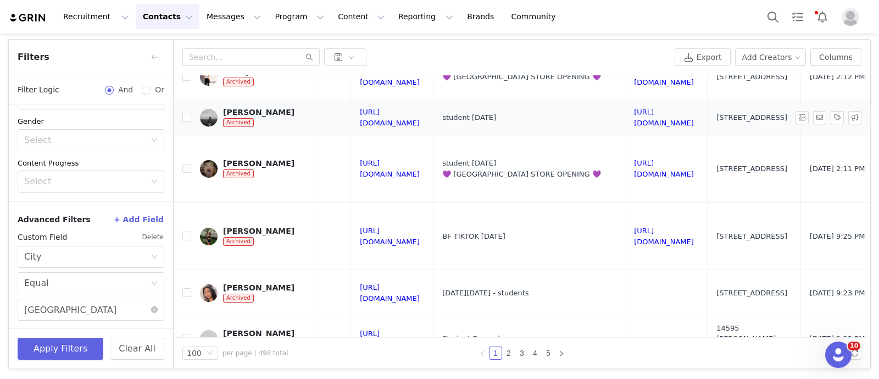
scroll to position [2748, 1302]
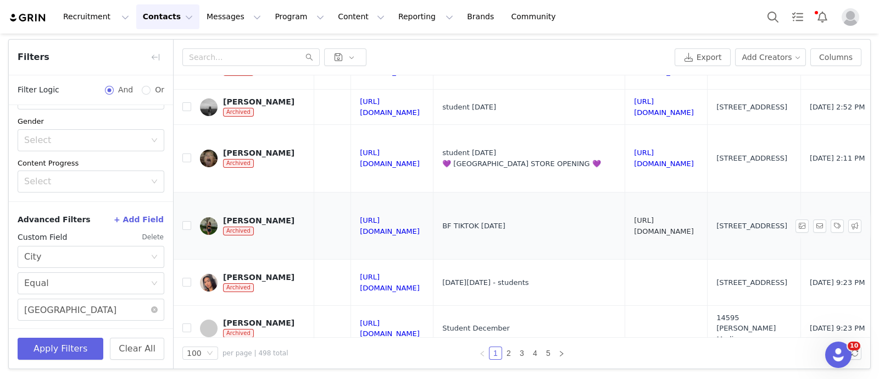
click at [670, 216] on link "[URL][DOMAIN_NAME]" at bounding box center [664, 225] width 60 height 19
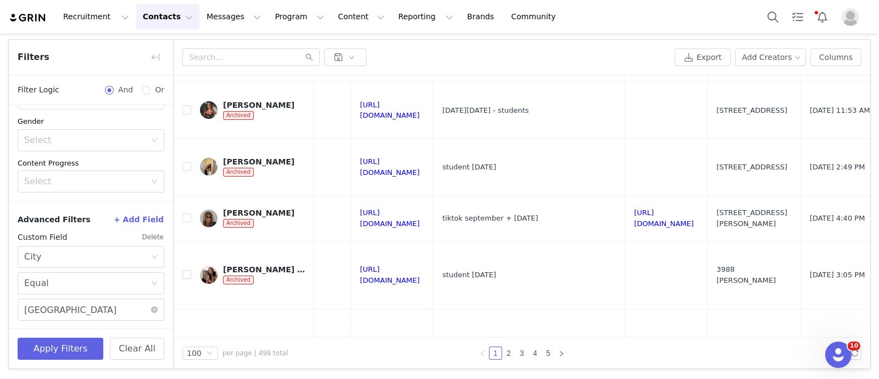
scroll to position [3019, 1302]
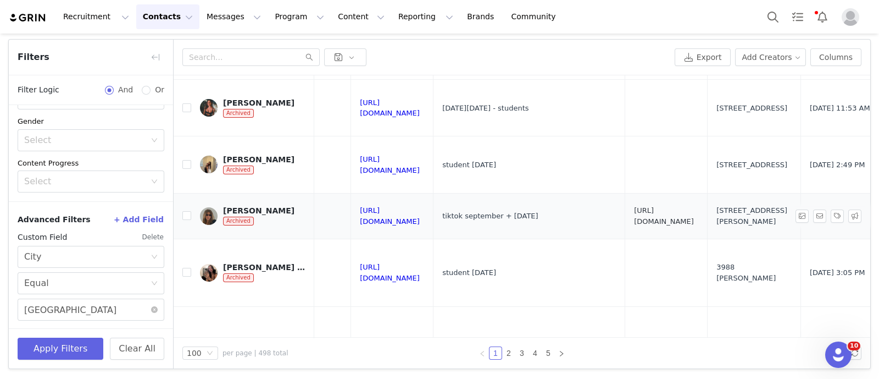
click at [675, 206] on link "[URL][DOMAIN_NAME]" at bounding box center [664, 215] width 60 height 19
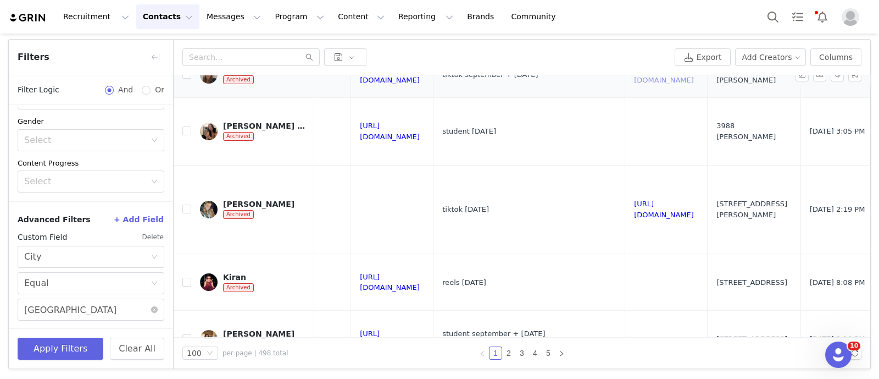
scroll to position [3168, 1302]
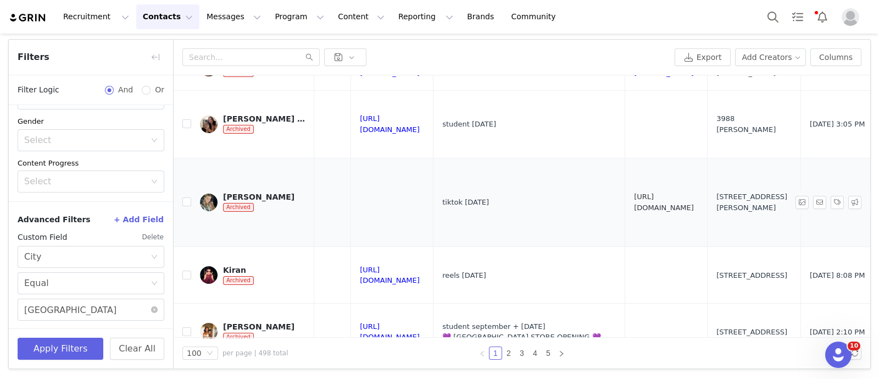
click at [669, 192] on link "[URL][DOMAIN_NAME]" at bounding box center [664, 201] width 60 height 19
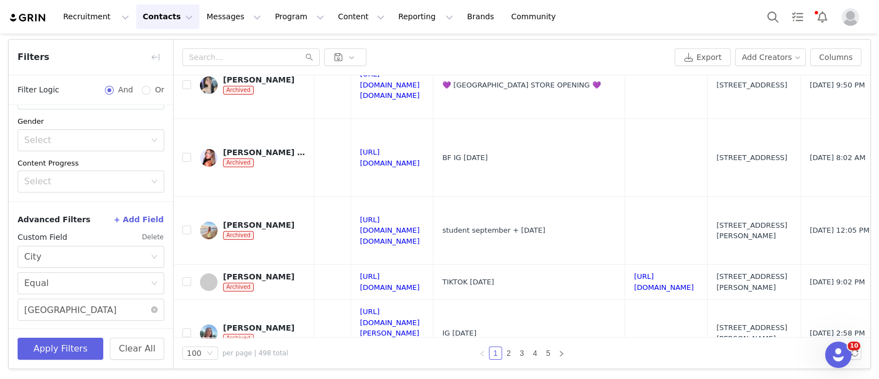
scroll to position [4266, 1302]
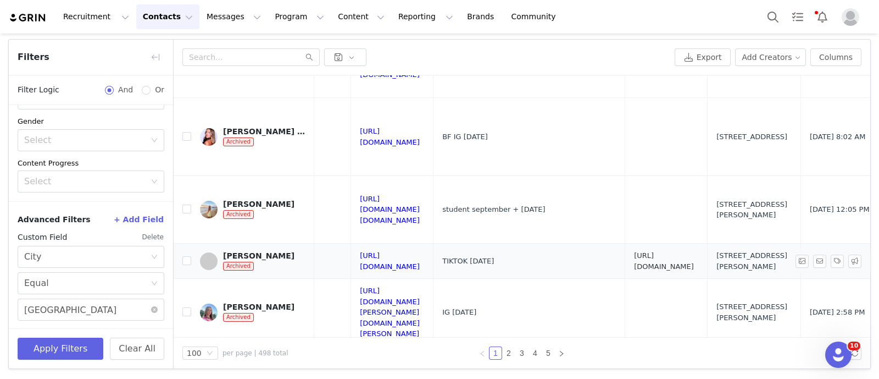
click at [652, 251] on link "[URL][DOMAIN_NAME]" at bounding box center [664, 260] width 60 height 19
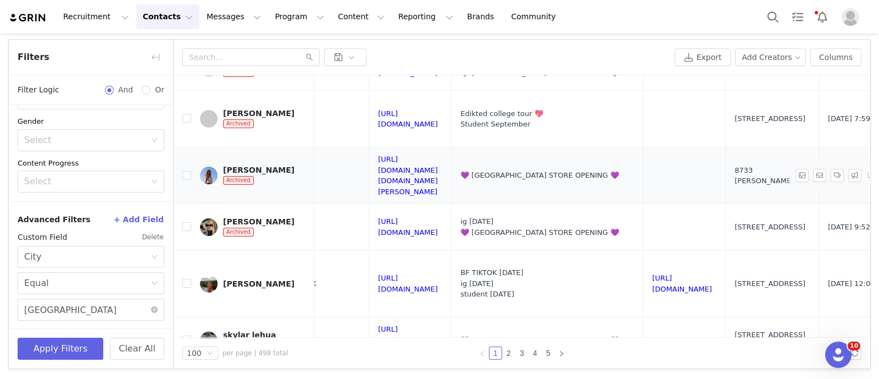
scroll to position [4568, 1284]
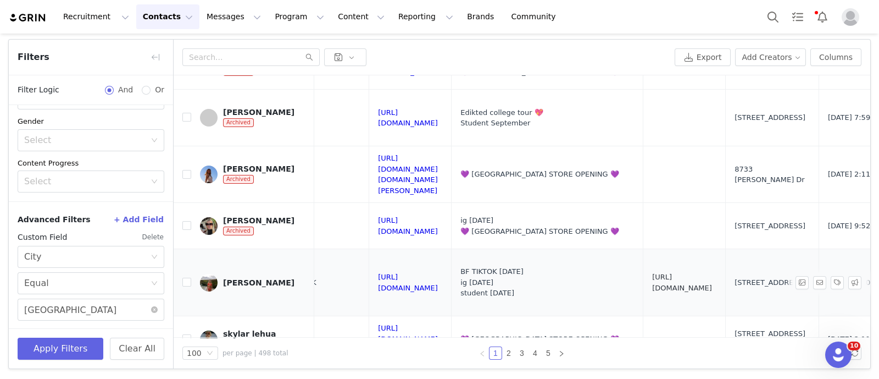
click at [676, 273] on link "[URL][DOMAIN_NAME]" at bounding box center [682, 282] width 60 height 19
click at [186, 278] on input "checkbox" at bounding box center [186, 282] width 9 height 9
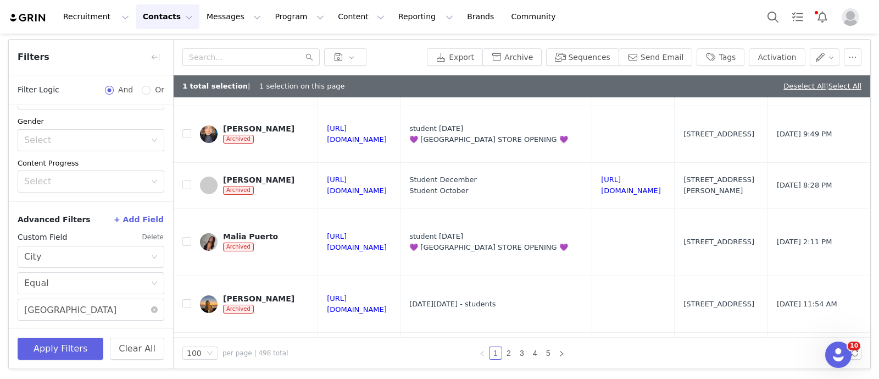
scroll to position [4806, 1388]
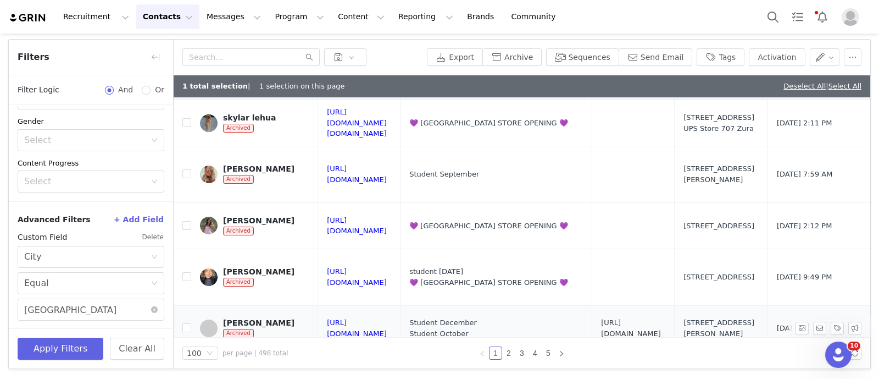
click at [619, 318] on link "[URL][DOMAIN_NAME]" at bounding box center [631, 327] width 60 height 19
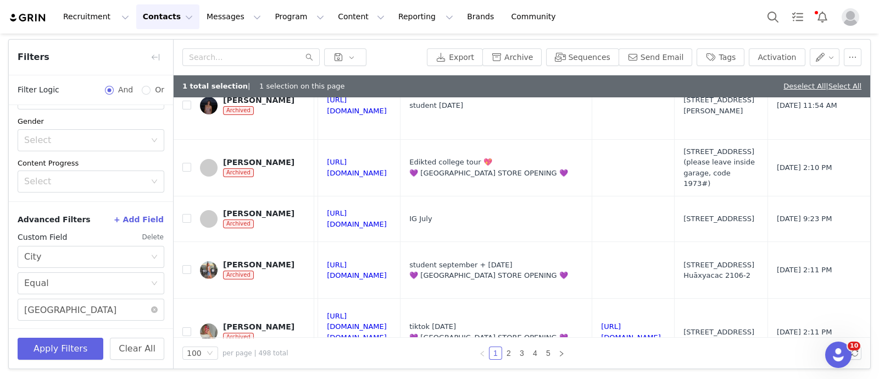
scroll to position [5332, 1388]
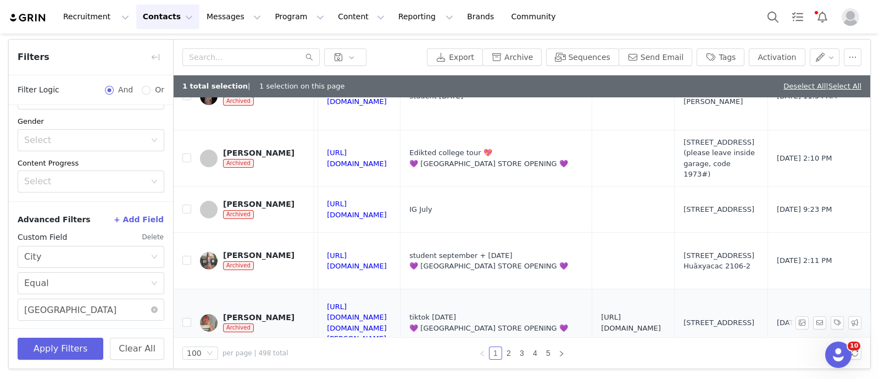
click at [601, 313] on link "[URL][DOMAIN_NAME]" at bounding box center [631, 322] width 60 height 19
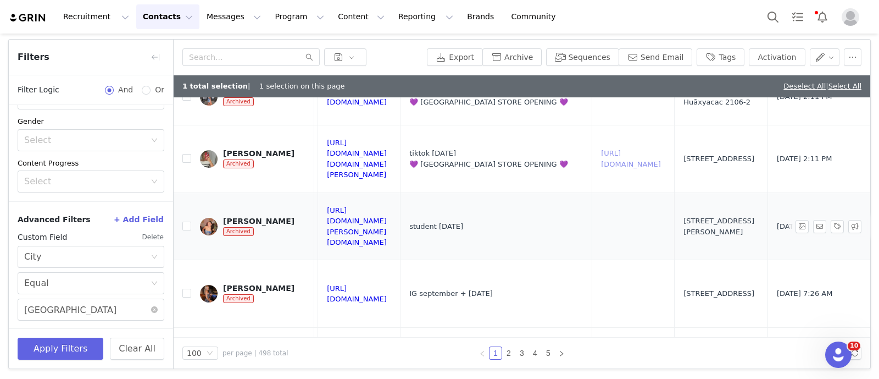
scroll to position [5496, 1388]
click at [601, 345] on link "[URL][DOMAIN_NAME]" at bounding box center [631, 354] width 60 height 19
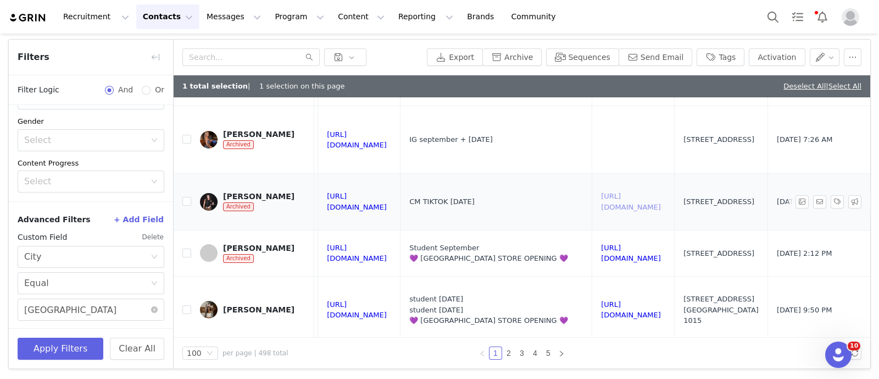
scroll to position [5653, 1388]
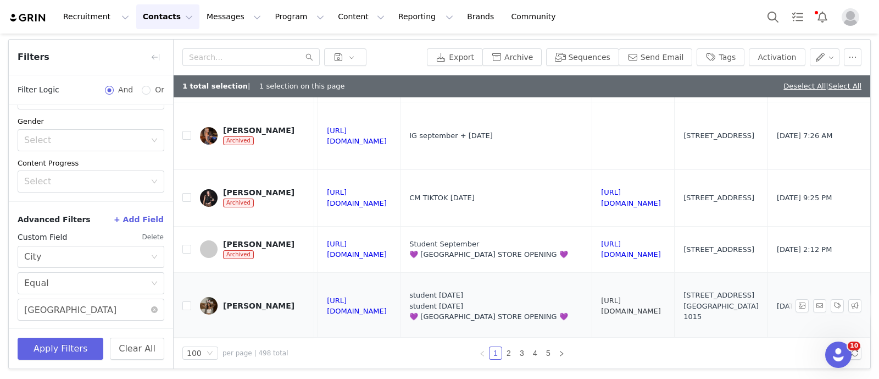
click at [601, 296] on link "[URL][DOMAIN_NAME]" at bounding box center [631, 305] width 60 height 19
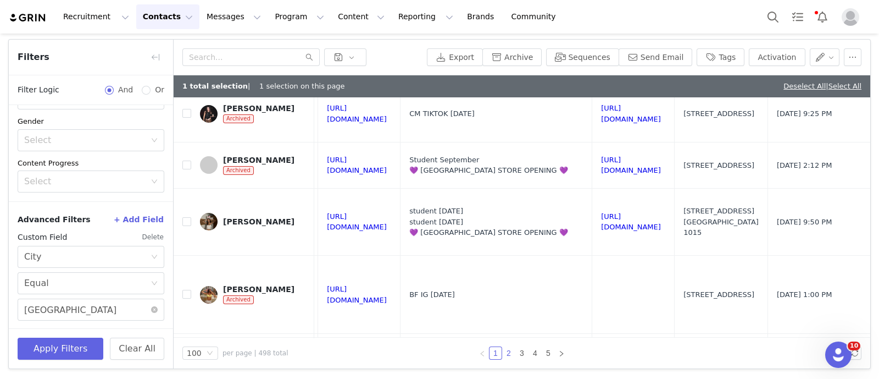
click at [503, 350] on link "2" at bounding box center [509, 353] width 12 height 12
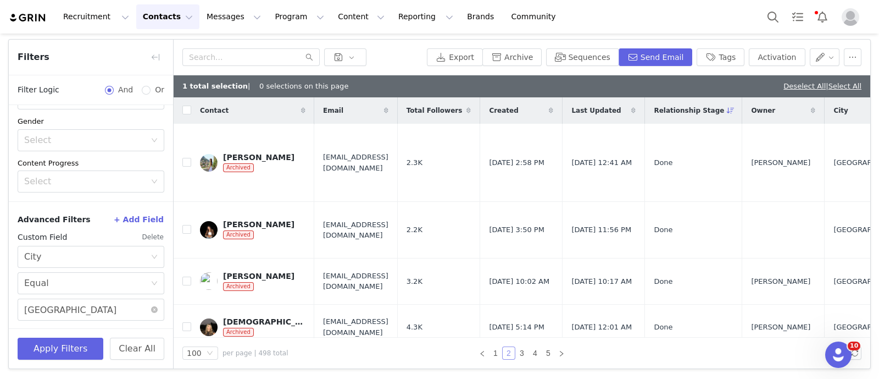
checkbox input "false"
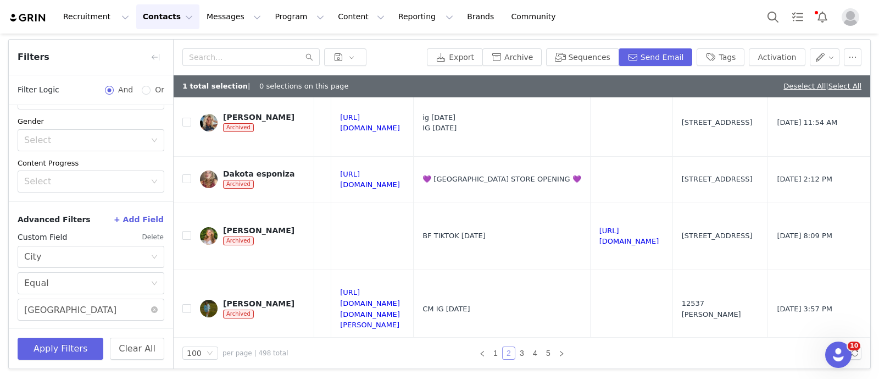
scroll to position [1154, 1363]
click at [650, 226] on link "[URL][DOMAIN_NAME]" at bounding box center [630, 235] width 60 height 19
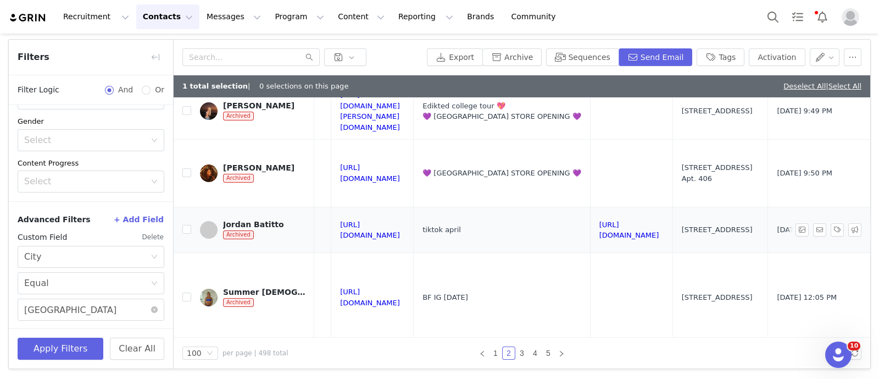
scroll to position [1476, 1363]
click at [604, 220] on link "[URL][DOMAIN_NAME]" at bounding box center [630, 229] width 60 height 19
click at [184, 224] on input "checkbox" at bounding box center [186, 228] width 9 height 9
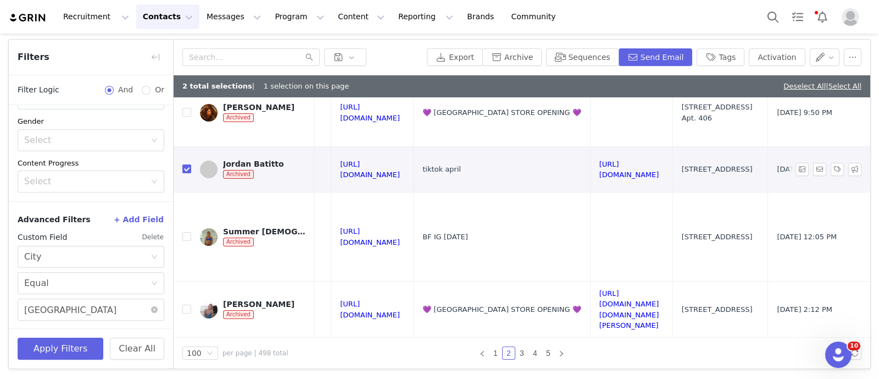
scroll to position [1596, 1445]
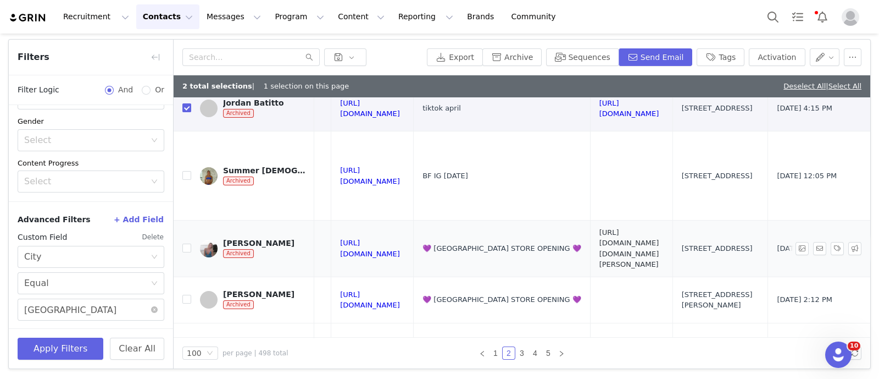
click at [600, 228] on link "[URL][DOMAIN_NAME][DOMAIN_NAME][PERSON_NAME]" at bounding box center [630, 248] width 60 height 41
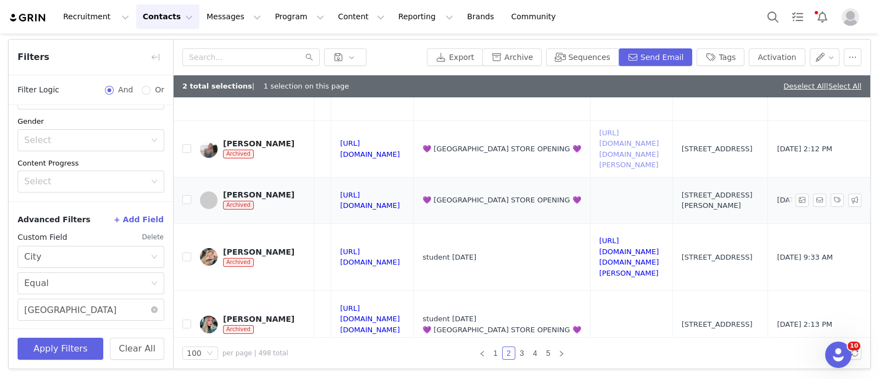
scroll to position [1696, 1445]
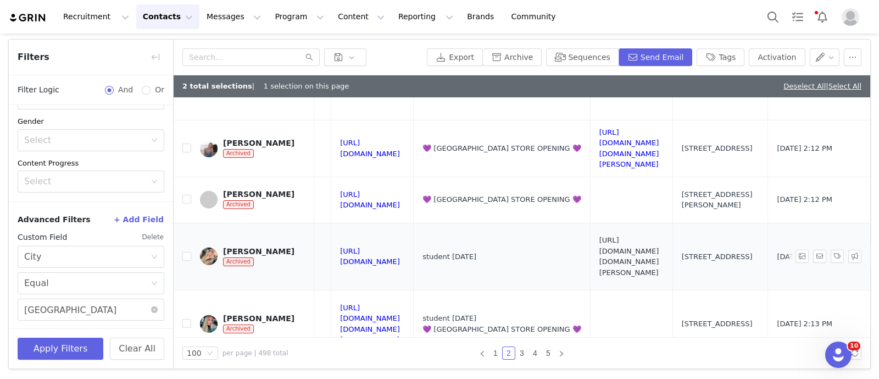
click at [600, 236] on link "[URL][DOMAIN_NAME][DOMAIN_NAME][PERSON_NAME]" at bounding box center [630, 256] width 60 height 41
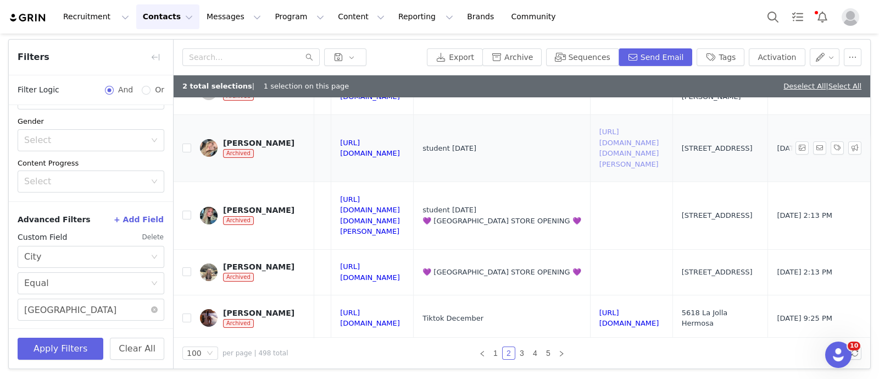
scroll to position [1823, 1445]
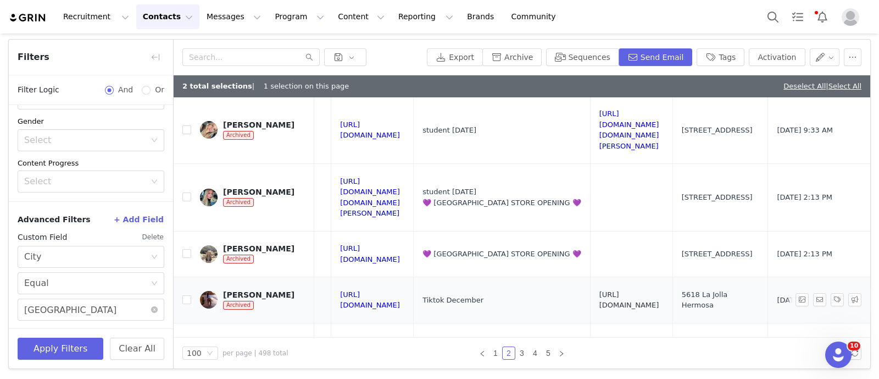
click at [600, 290] on link "[URL][DOMAIN_NAME]" at bounding box center [630, 299] width 60 height 19
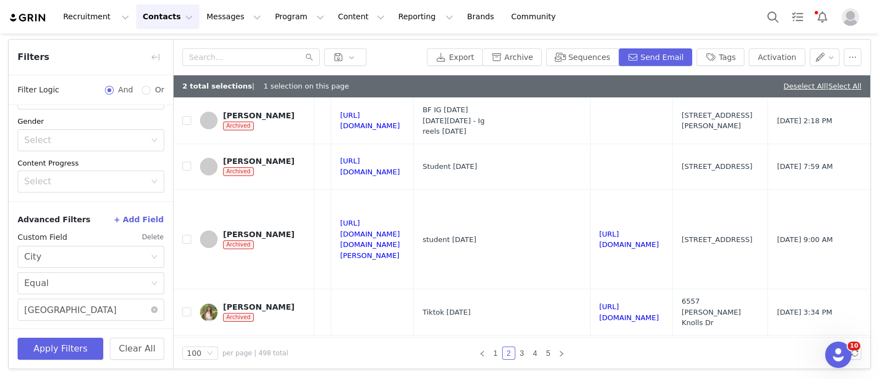
scroll to position [2410, 1445]
click at [600, 302] on link "[URL][DOMAIN_NAME]" at bounding box center [630, 311] width 60 height 19
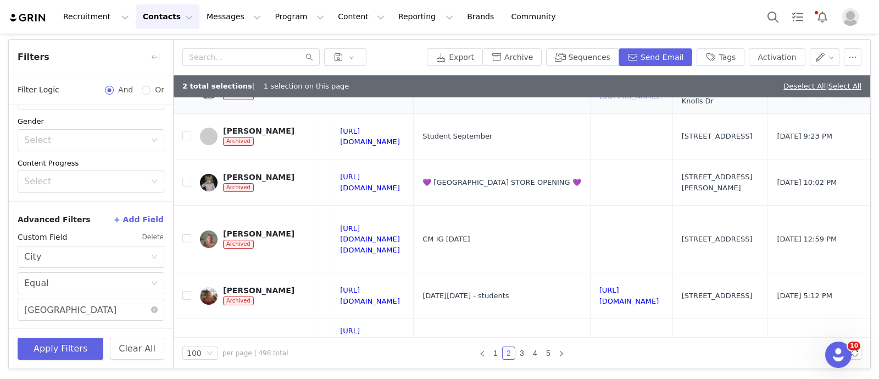
scroll to position [2673, 1445]
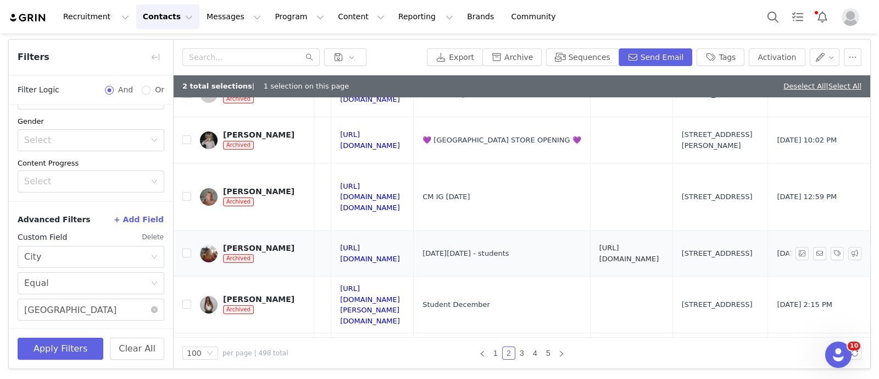
click at [600, 243] on link "[URL][DOMAIN_NAME]" at bounding box center [630, 252] width 60 height 19
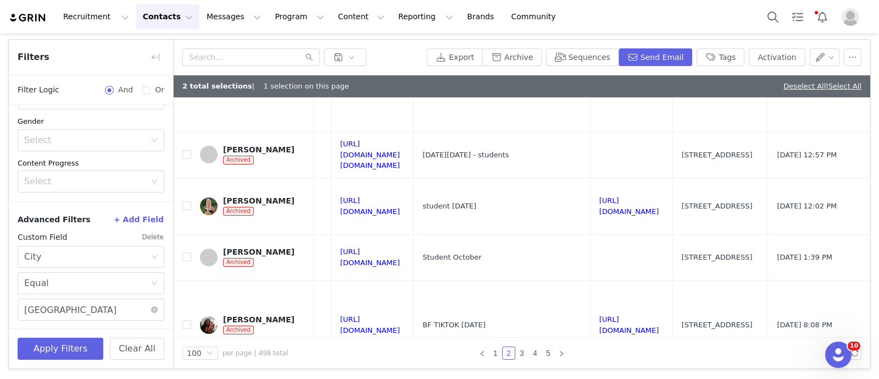
scroll to position [4052, 1445]
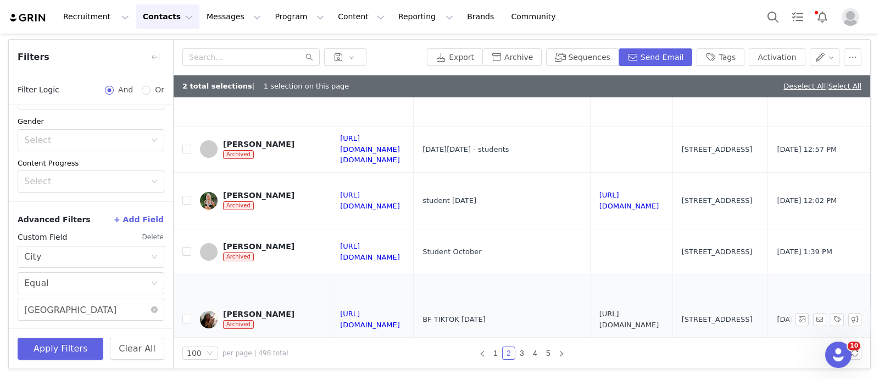
click at [600, 309] on link "[URL][DOMAIN_NAME]" at bounding box center [630, 318] width 60 height 19
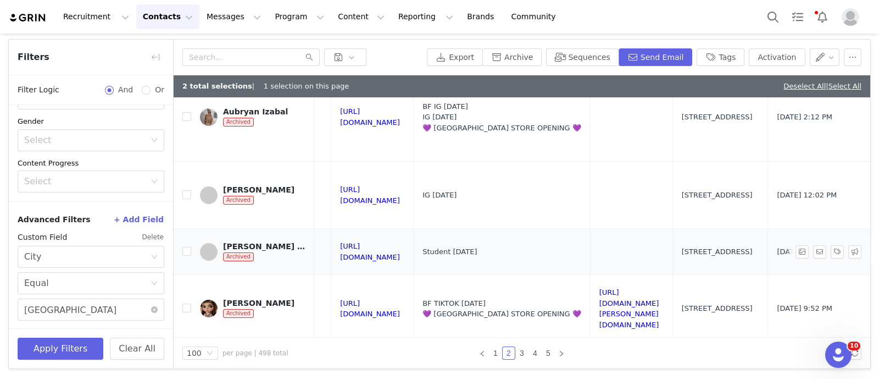
scroll to position [4523, 1445]
click at [600, 289] on link "[URL][DOMAIN_NAME][PERSON_NAME][DOMAIN_NAME]" at bounding box center [630, 309] width 60 height 41
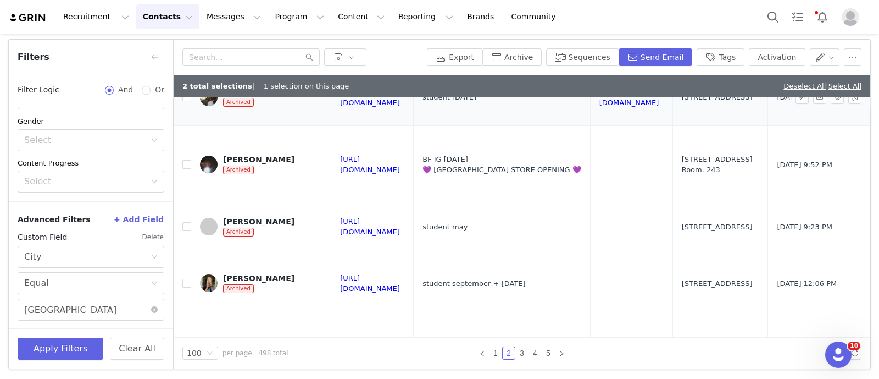
scroll to position [4797, 1445]
click at [600, 340] on link "[URL][DOMAIN_NAME]" at bounding box center [630, 349] width 60 height 19
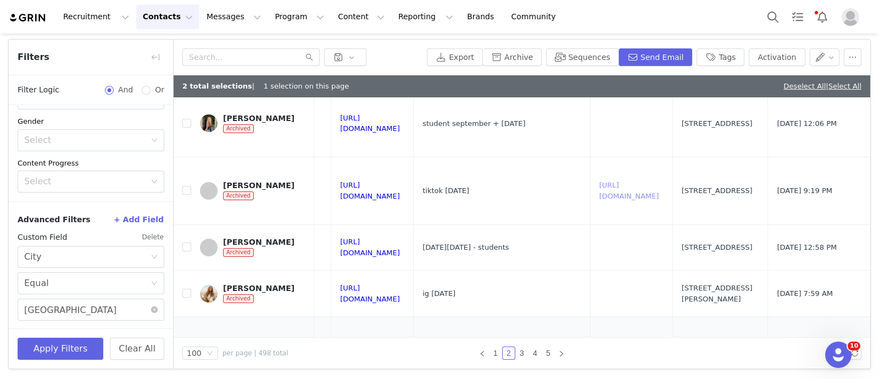
scroll to position [5004, 1445]
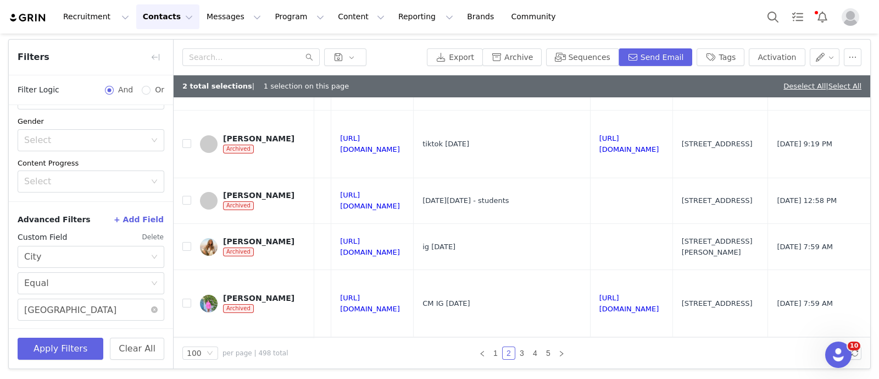
click at [600, 345] on link "[URL][DOMAIN_NAME]" at bounding box center [630, 354] width 60 height 19
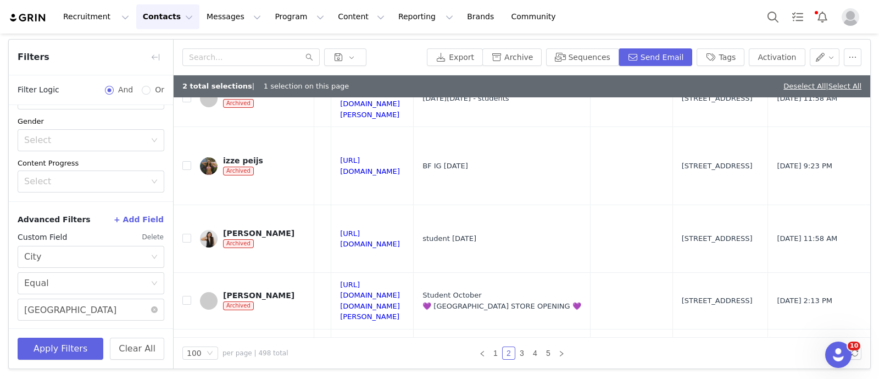
scroll to position [5554, 1445]
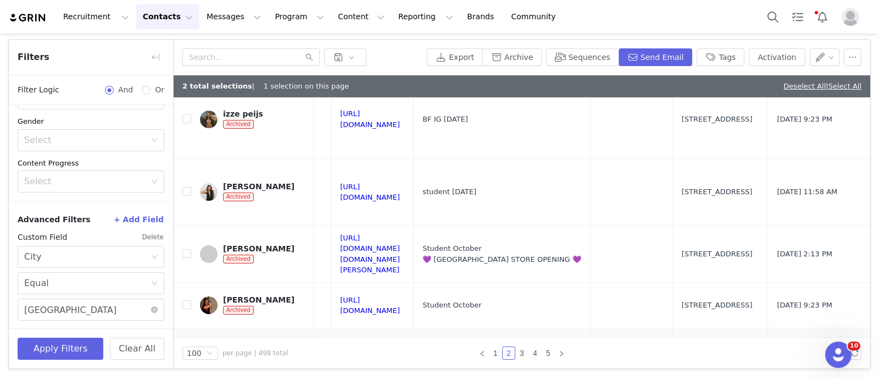
click at [600, 347] on link "[URL][DOMAIN_NAME]" at bounding box center [630, 356] width 60 height 19
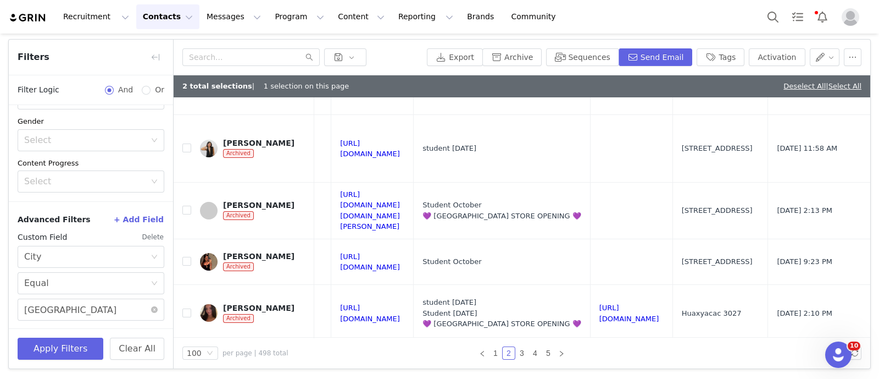
click at [516, 350] on link "3" at bounding box center [522, 353] width 12 height 12
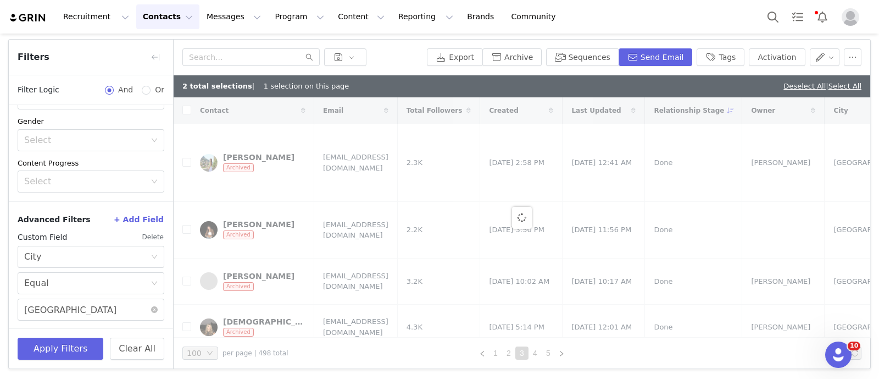
checkbox input "false"
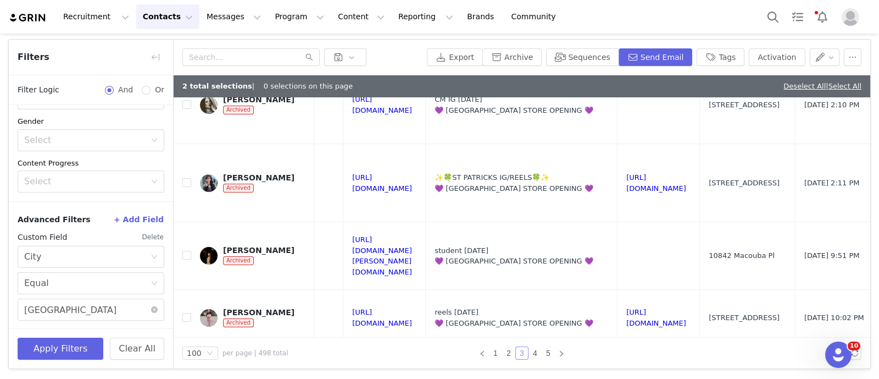
scroll to position [1059, 1310]
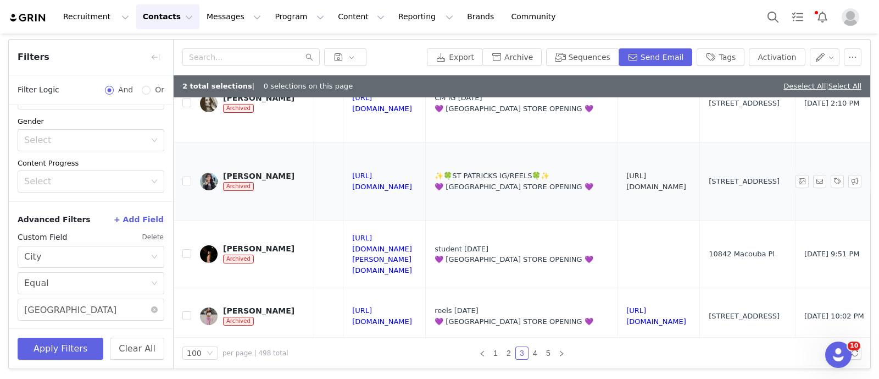
click at [662, 171] on link "[URL][DOMAIN_NAME]" at bounding box center [656, 180] width 60 height 19
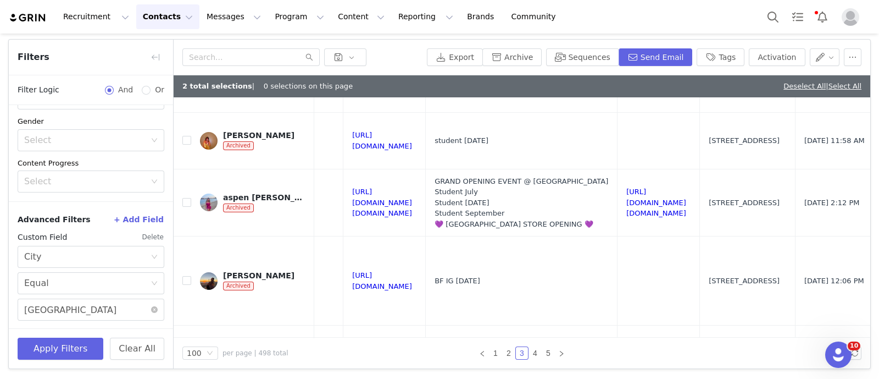
scroll to position [1361, 1310]
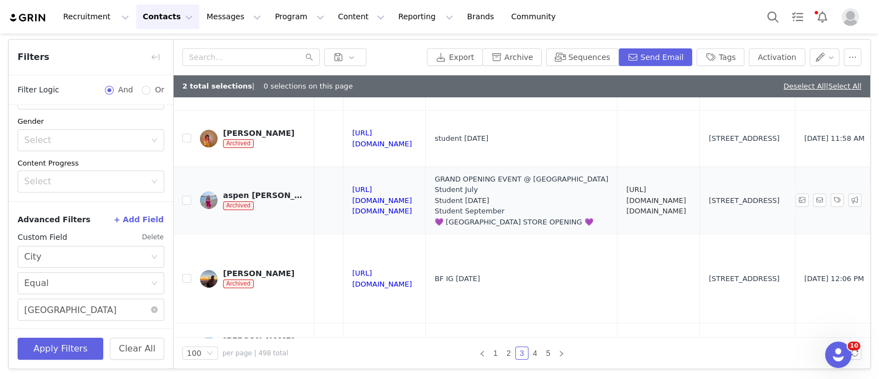
click at [686, 185] on link "[URL][DOMAIN_NAME][DOMAIN_NAME]" at bounding box center [656, 200] width 60 height 30
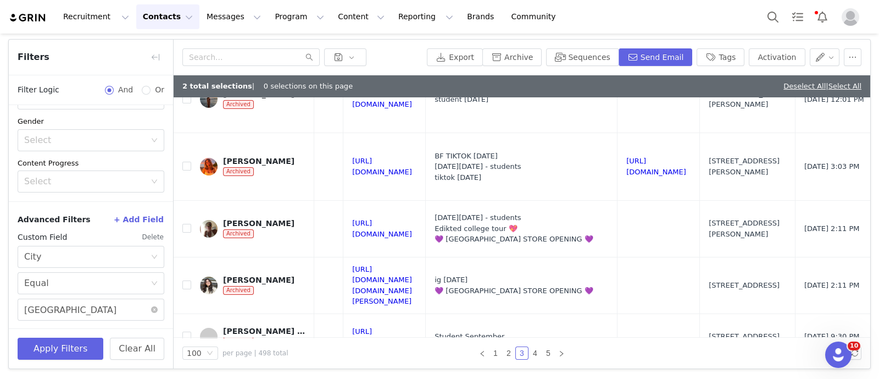
scroll to position [1780, 1310]
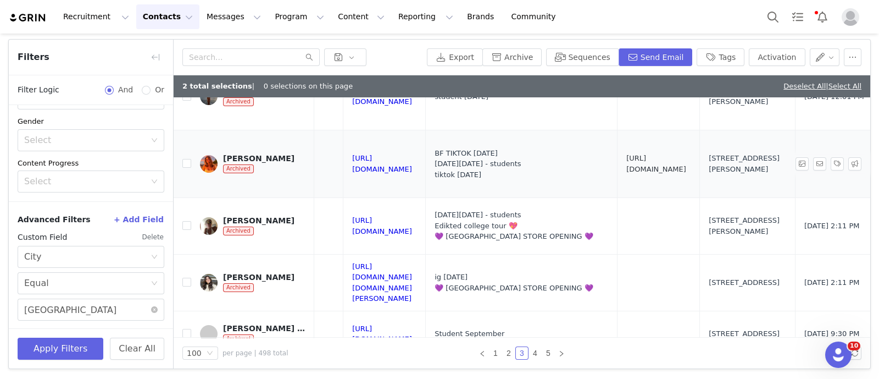
click at [653, 154] on link "[URL][DOMAIN_NAME]" at bounding box center [656, 163] width 60 height 19
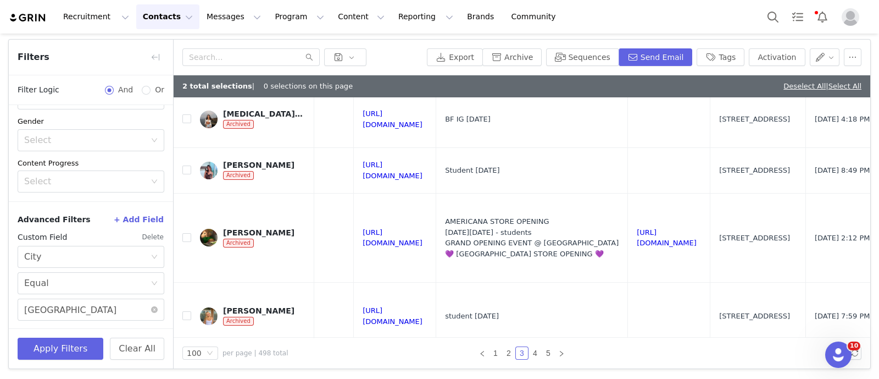
scroll to position [3136, 1300]
click at [688, 228] on link "[URL][DOMAIN_NAME]" at bounding box center [667, 237] width 60 height 19
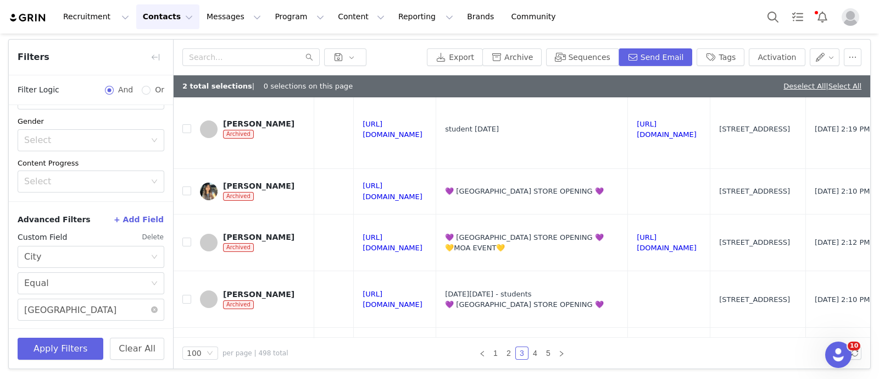
scroll to position [4500, 1300]
click at [660, 233] on link "[URL][DOMAIN_NAME]" at bounding box center [667, 242] width 60 height 19
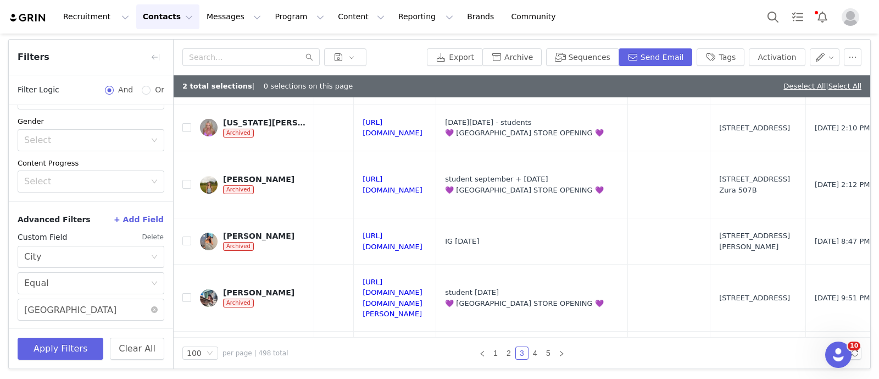
scroll to position [5919, 1300]
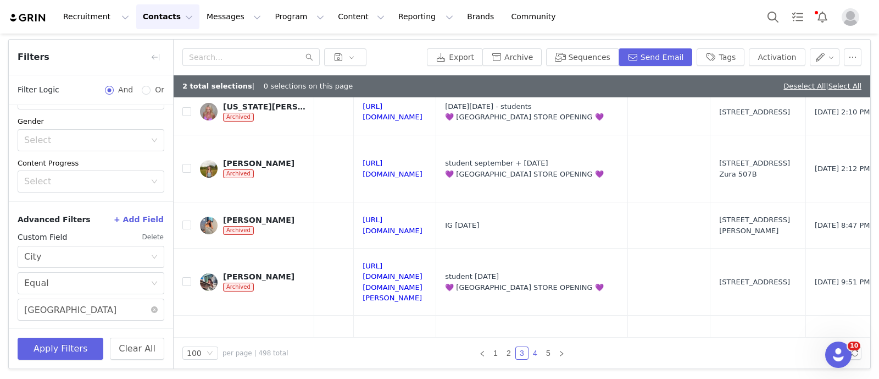
click at [529, 348] on link "4" at bounding box center [535, 353] width 12 height 12
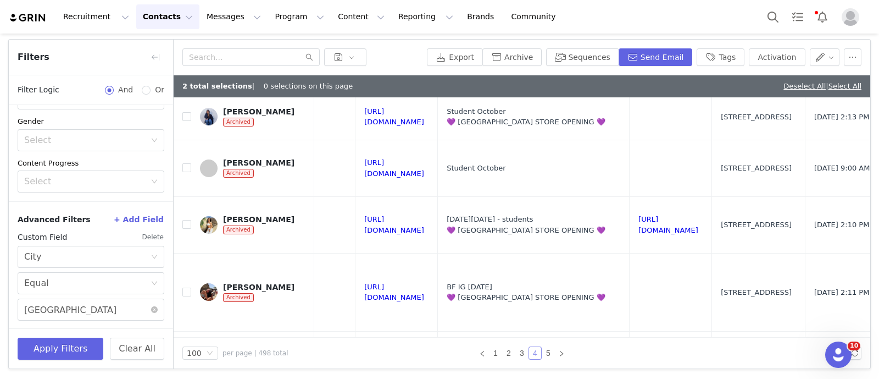
scroll to position [1912, 1298]
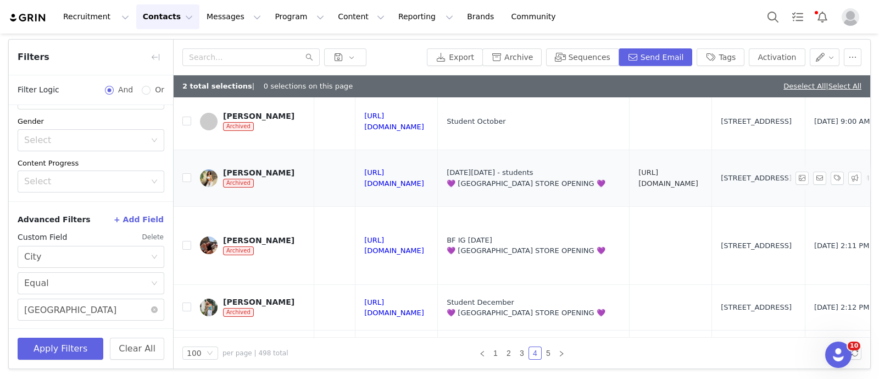
click at [676, 168] on link "[URL][DOMAIN_NAME]" at bounding box center [669, 177] width 60 height 19
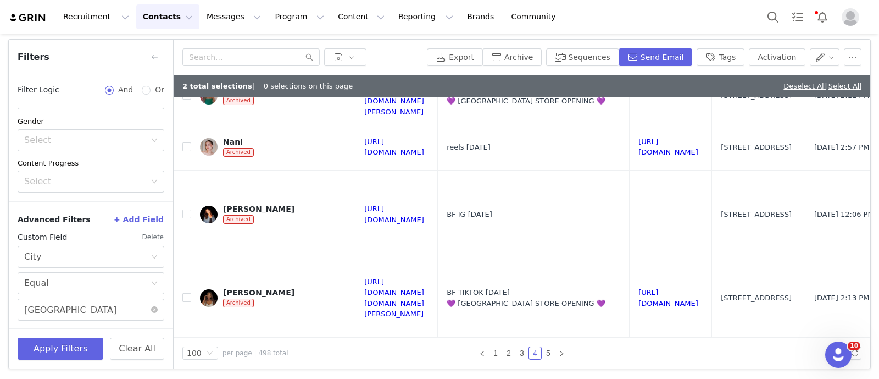
scroll to position [2853, 1298]
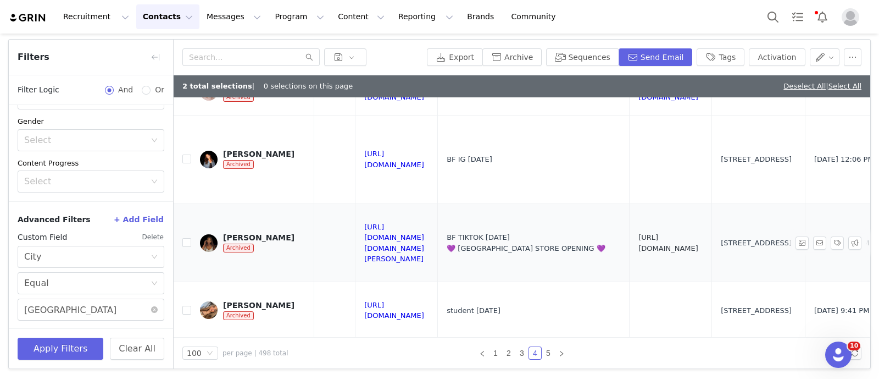
click at [664, 233] on link "[URL][DOMAIN_NAME]" at bounding box center [669, 242] width 60 height 19
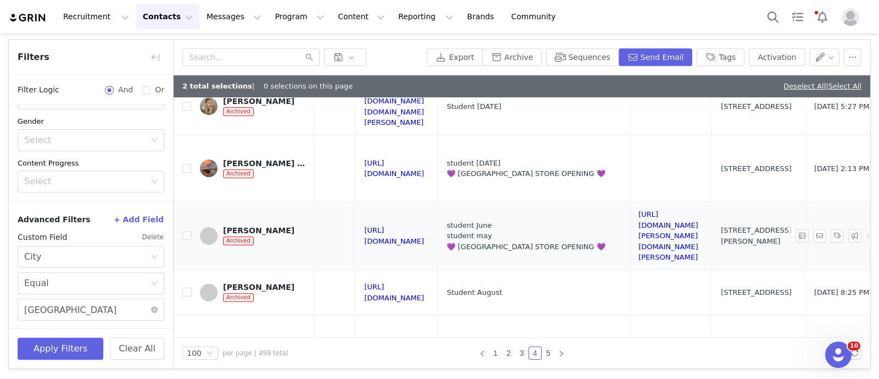
scroll to position [3121, 1298]
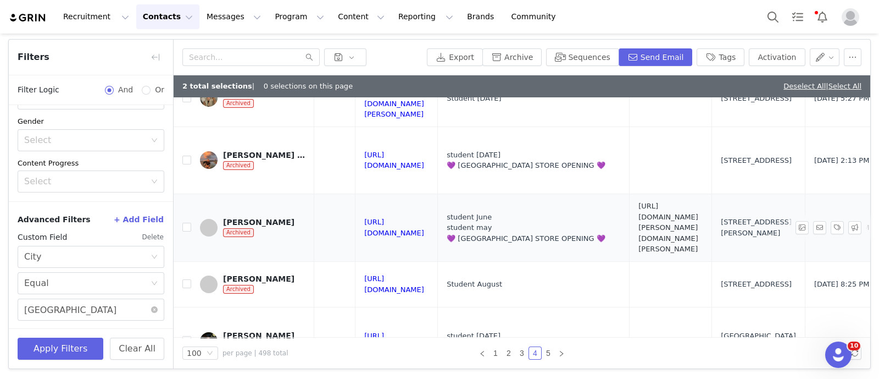
click at [678, 202] on link "[URL][DOMAIN_NAME][PERSON_NAME][DOMAIN_NAME][PERSON_NAME]" at bounding box center [669, 227] width 60 height 51
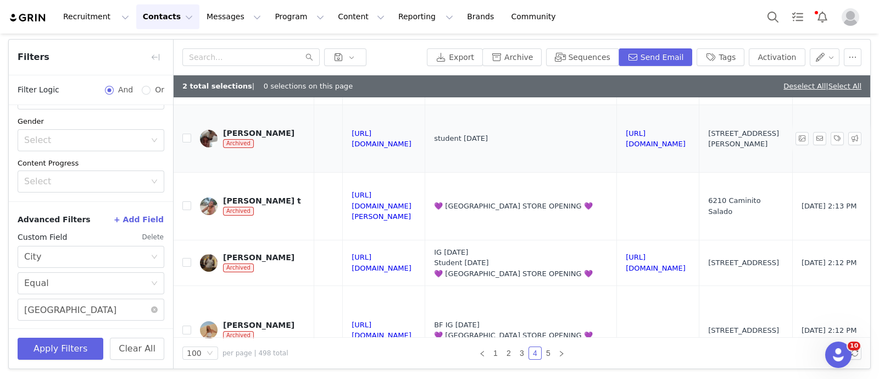
scroll to position [3451, 1311]
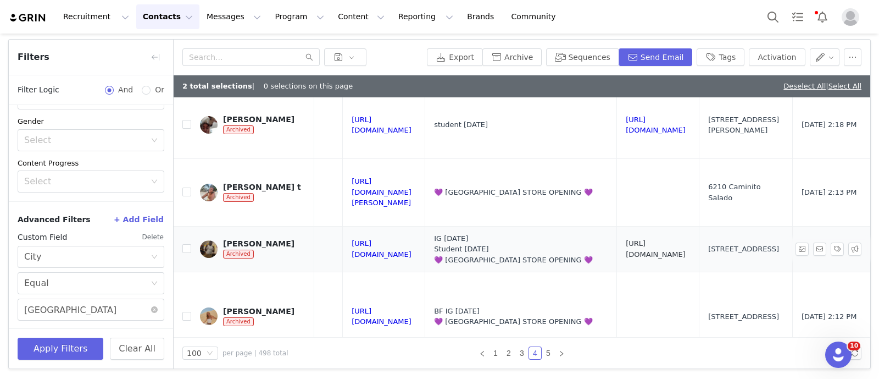
click at [662, 239] on link "[URL][DOMAIN_NAME]" at bounding box center [656, 248] width 60 height 19
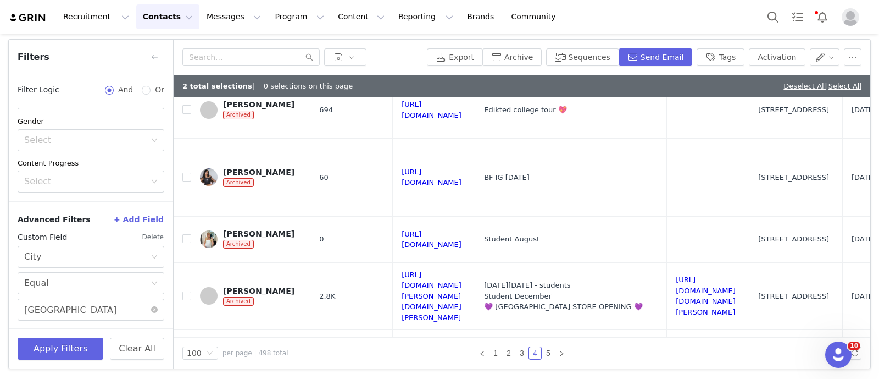
scroll to position [4738, 1261]
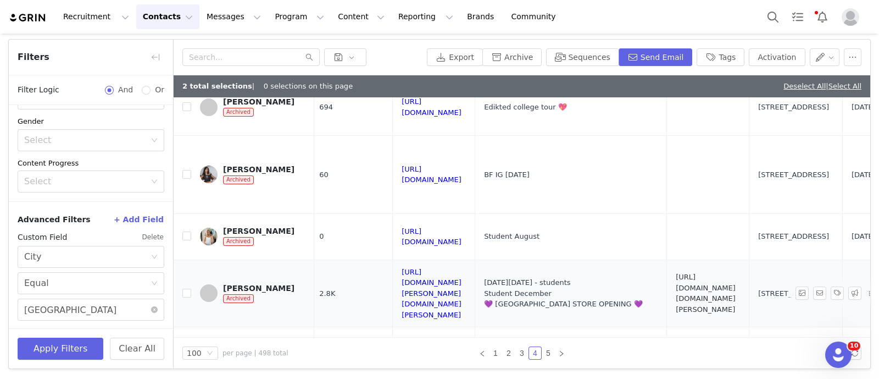
click at [709, 273] on link "[URL][DOMAIN_NAME][DOMAIN_NAME][PERSON_NAME]" at bounding box center [706, 293] width 60 height 41
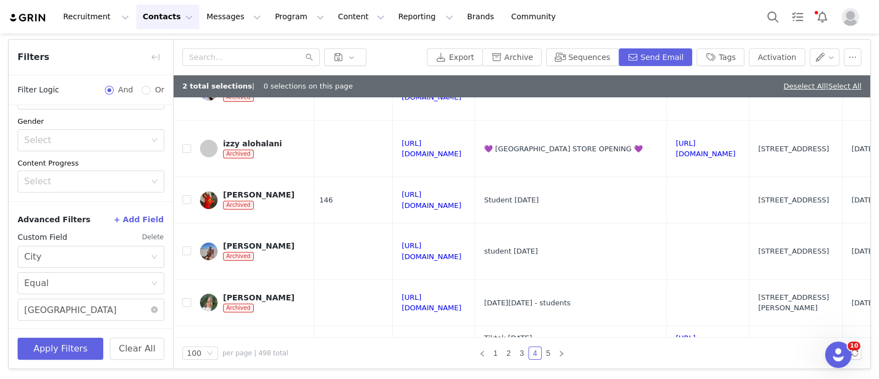
scroll to position [5614, 1261]
click at [686, 325] on td "[URL][DOMAIN_NAME][PERSON_NAME]" at bounding box center [708, 348] width 82 height 46
click at [678, 334] on link "[URL][DOMAIN_NAME][PERSON_NAME]" at bounding box center [706, 349] width 60 height 30
click at [545, 353] on link "5" at bounding box center [548, 353] width 12 height 12
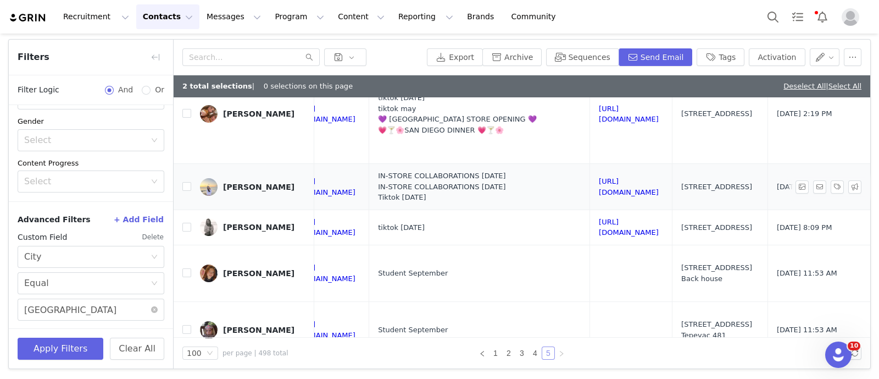
scroll to position [674, 1459]
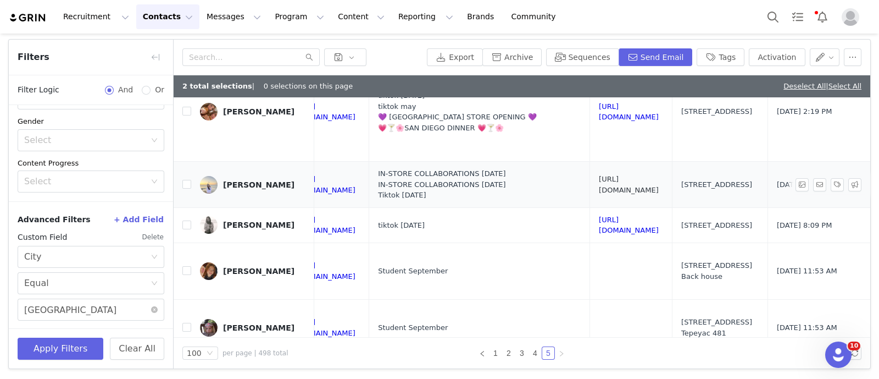
click at [599, 175] on link "[URL][DOMAIN_NAME]" at bounding box center [629, 184] width 60 height 19
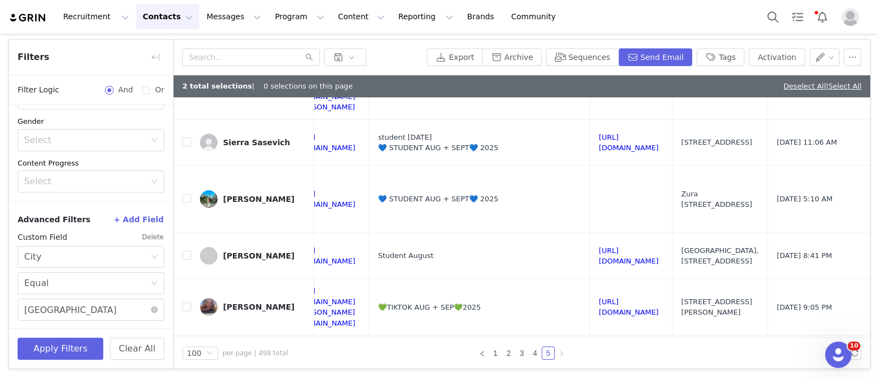
scroll to position [1585, 1459]
click at [605, 296] on link "[URL][DOMAIN_NAME]" at bounding box center [629, 305] width 60 height 19
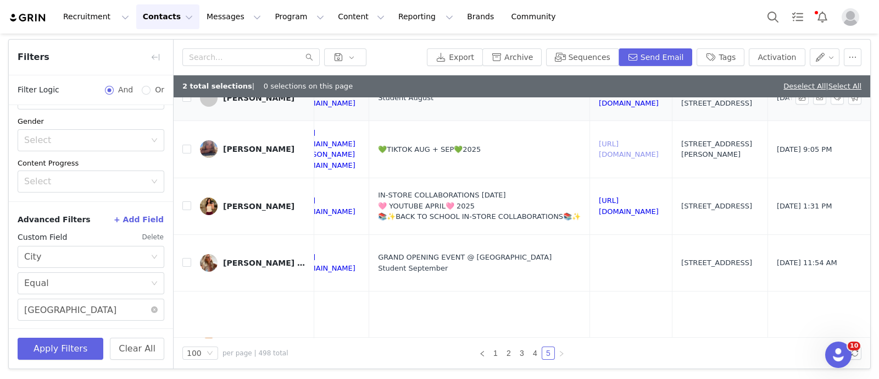
scroll to position [1888, 1459]
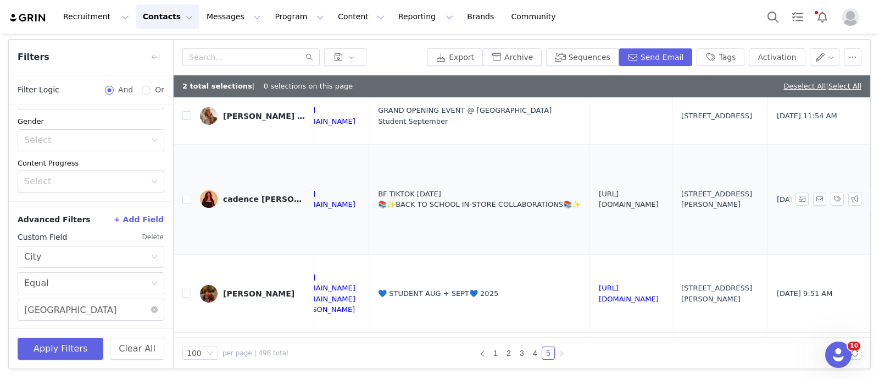
click at [599, 190] on link "[URL][DOMAIN_NAME]" at bounding box center [629, 199] width 60 height 19
click at [186, 195] on input "checkbox" at bounding box center [186, 199] width 9 height 9
checkbox input "true"
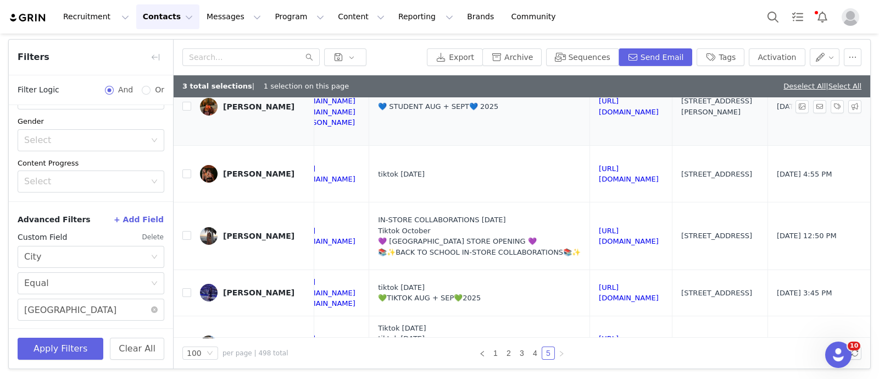
scroll to position [2076, 1459]
click at [605, 226] on link "[URL][DOMAIN_NAME]" at bounding box center [629, 235] width 60 height 19
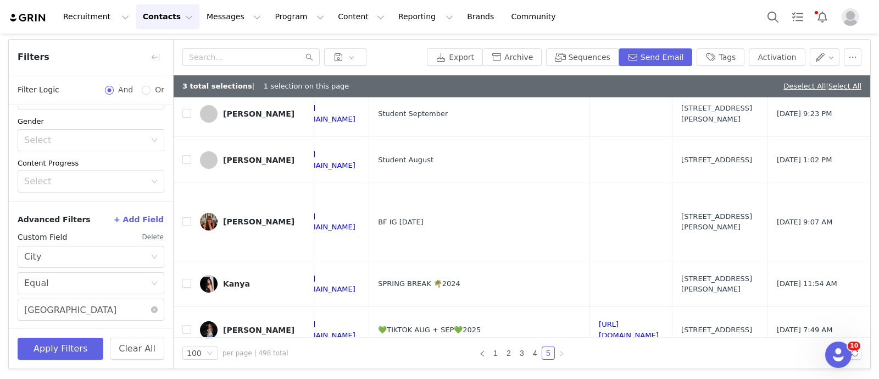
scroll to position [2474, 1459]
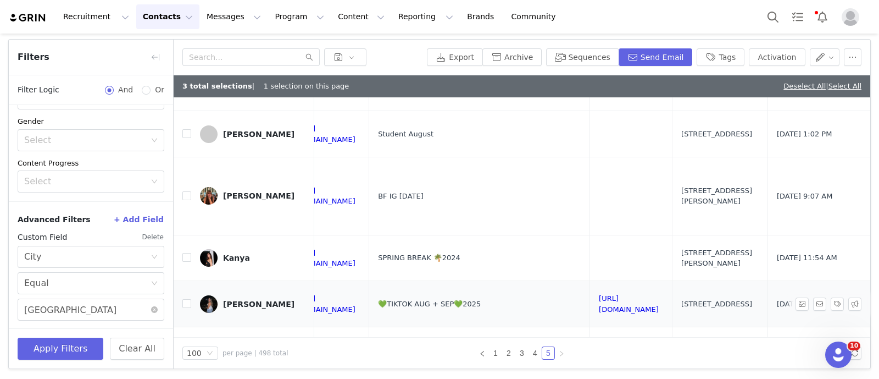
click at [590, 281] on td "[URL][DOMAIN_NAME]" at bounding box center [631, 304] width 82 height 46
click at [599, 294] on link "[URL][DOMAIN_NAME]" at bounding box center [629, 303] width 60 height 19
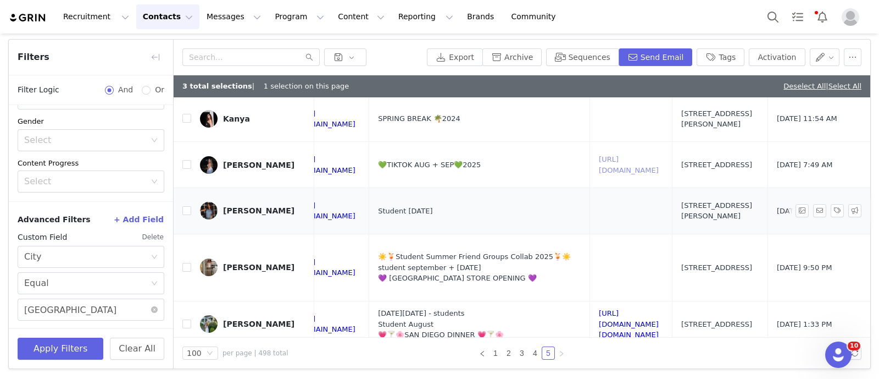
scroll to position [2614, 1459]
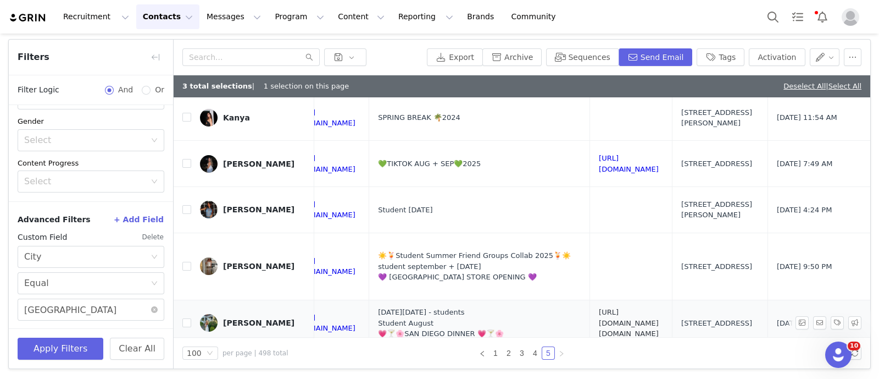
click at [599, 308] on link "[URL][DOMAIN_NAME][DOMAIN_NAME]" at bounding box center [629, 323] width 60 height 30
click at [188, 318] on input "checkbox" at bounding box center [186, 322] width 9 height 9
checkbox input "true"
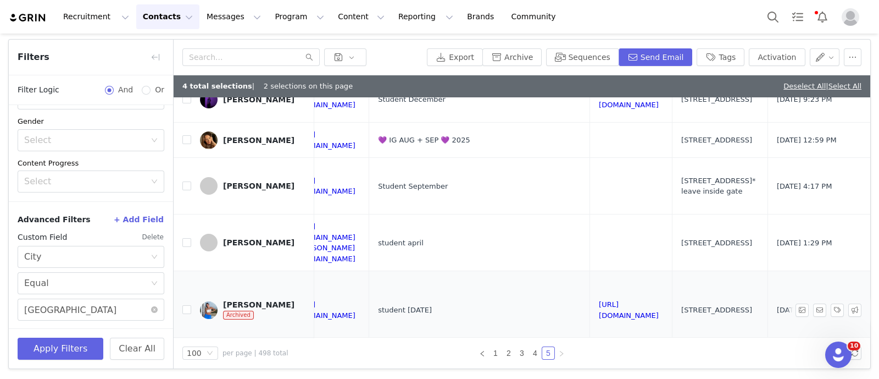
scroll to position [2885, 1459]
click at [605, 299] on link "[URL][DOMAIN_NAME]" at bounding box center [629, 308] width 60 height 19
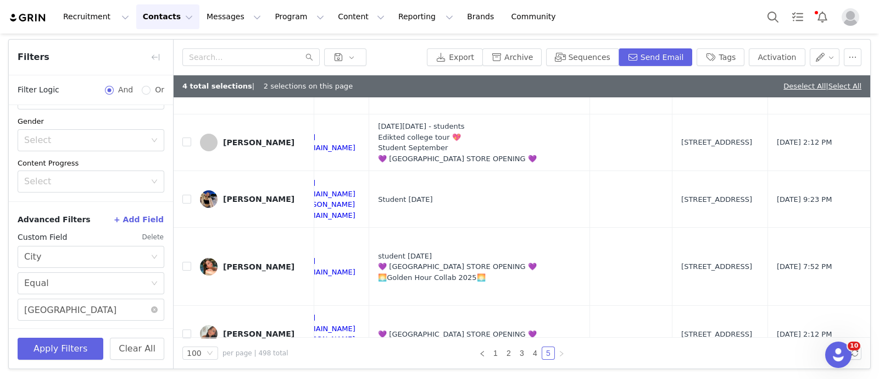
scroll to position [3363, 1459]
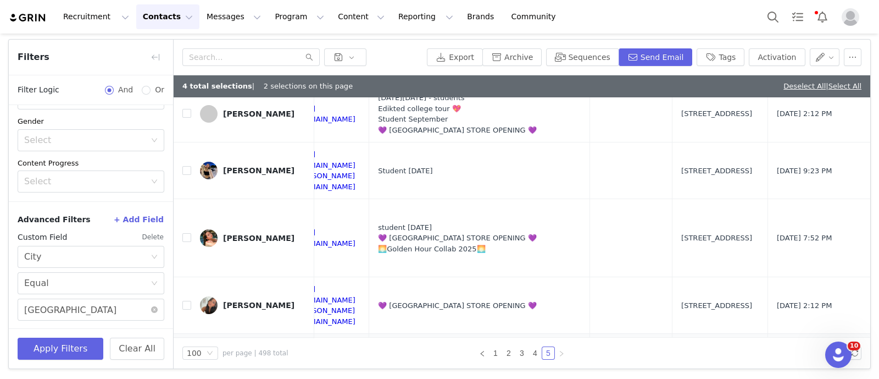
click at [599, 352] on link "[URL][DOMAIN_NAME]" at bounding box center [629, 361] width 60 height 19
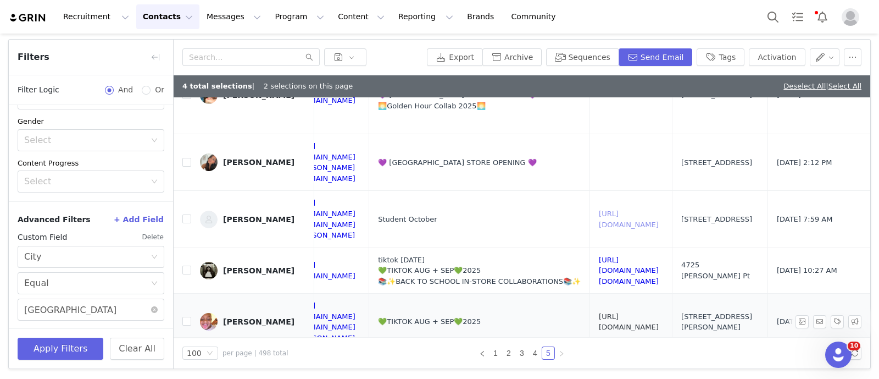
scroll to position [3507, 1459]
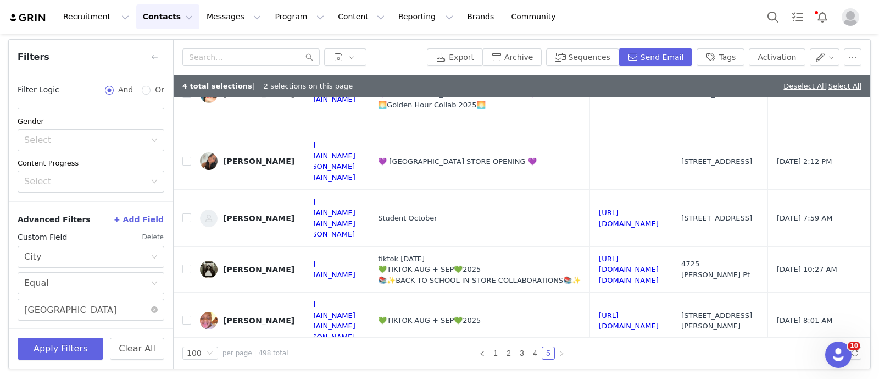
checkbox input "true"
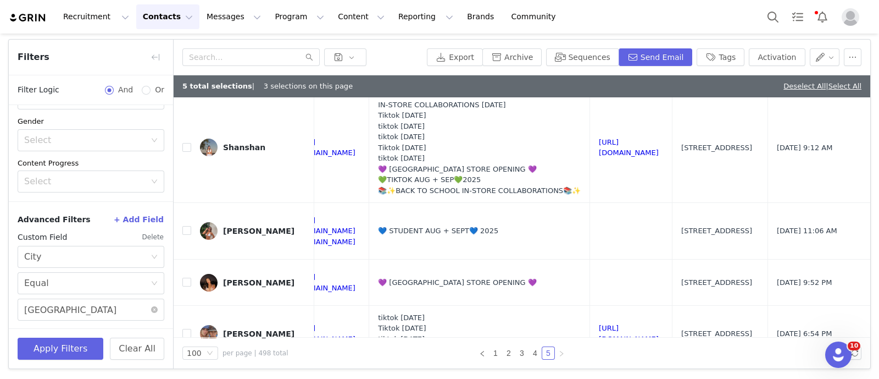
scroll to position [4118, 1459]
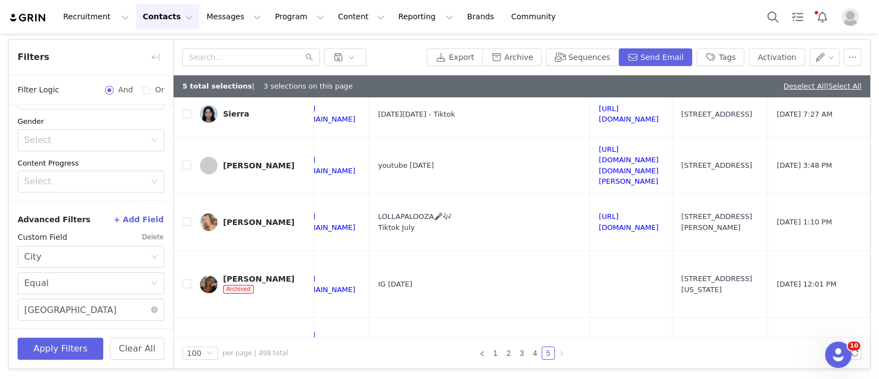
scroll to position [5143, 1459]
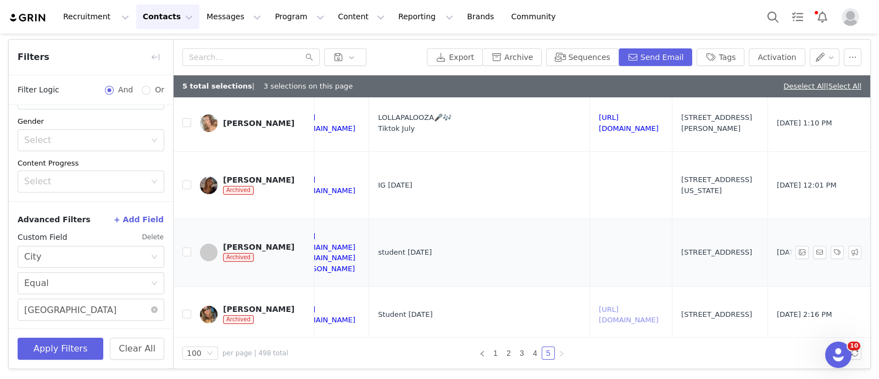
scroll to position [5243, 1459]
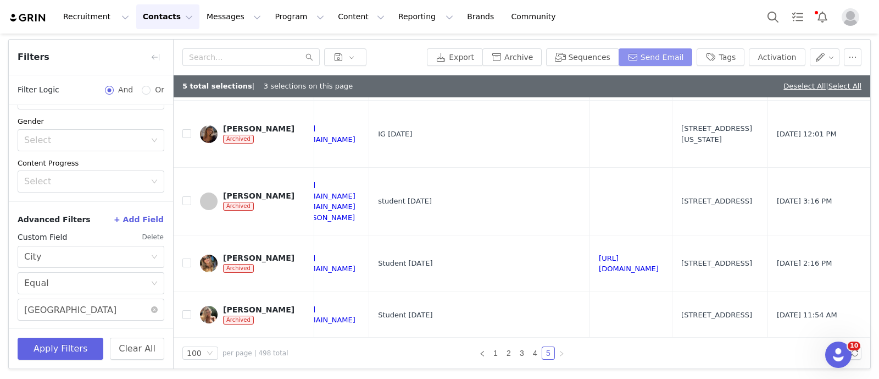
click at [658, 53] on button "Send Email" at bounding box center [656, 57] width 74 height 18
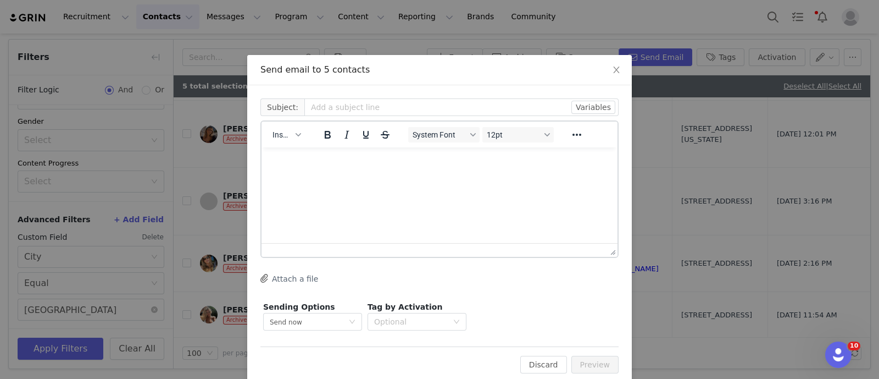
scroll to position [0, 0]
click at [285, 135] on span "Insert" at bounding box center [282, 134] width 19 height 9
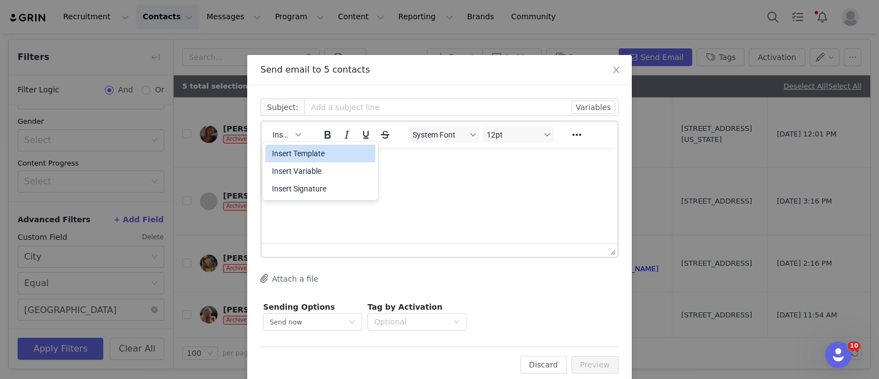
click at [306, 152] on div "Insert Template" at bounding box center [321, 153] width 99 height 13
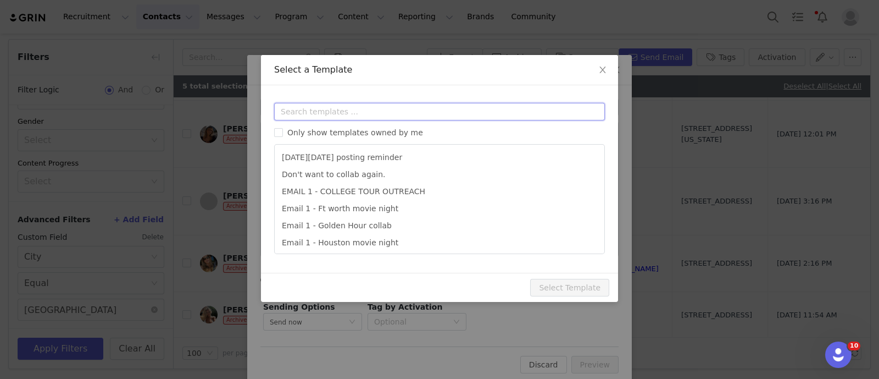
click at [312, 108] on input "text" at bounding box center [439, 112] width 331 height 18
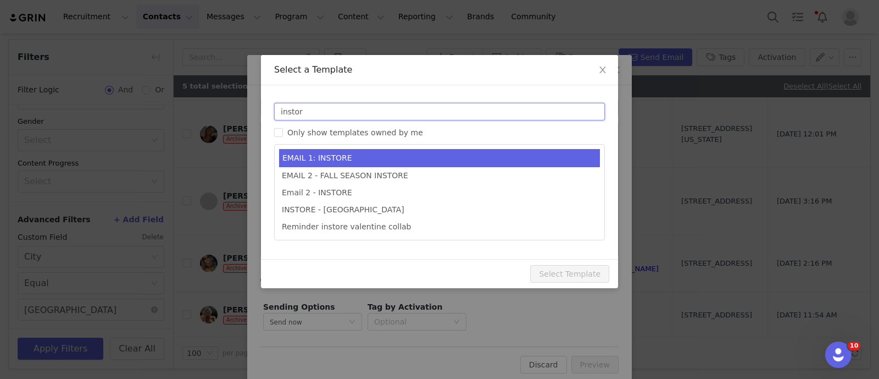
type input "instor"
type input "🎀💞Collab with Edikted - XXX store🎀💞"
click at [342, 154] on li "EMAIL 1: INSTORE" at bounding box center [439, 158] width 321 height 18
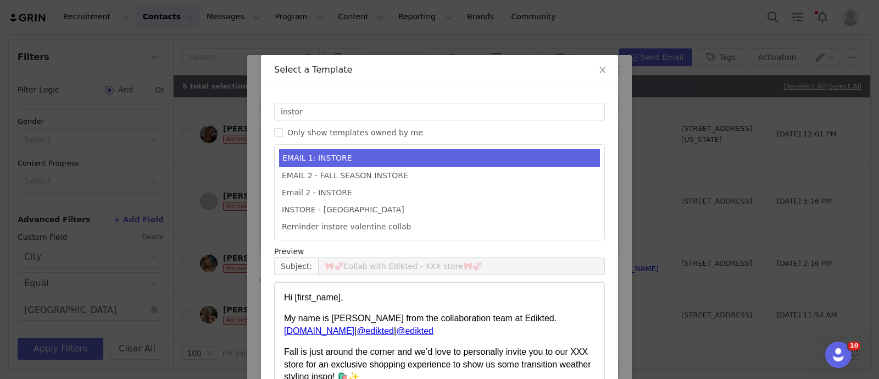
scroll to position [95, 0]
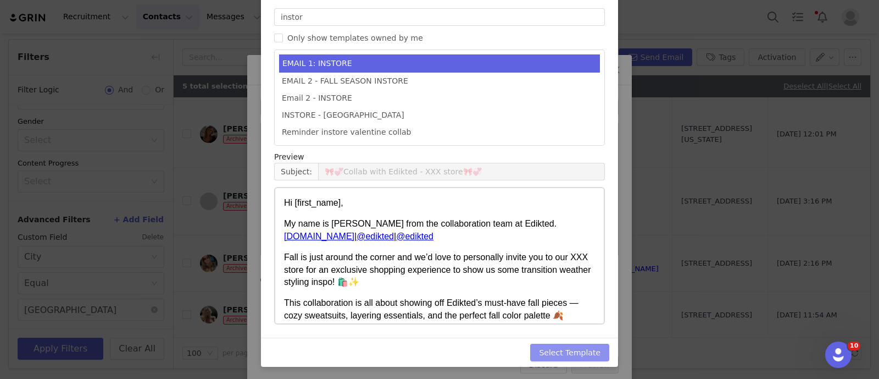
click at [556, 349] on button "Select Template" at bounding box center [569, 352] width 79 height 18
type input "🎀💞Collab with Edikted - XXX store🎀💞"
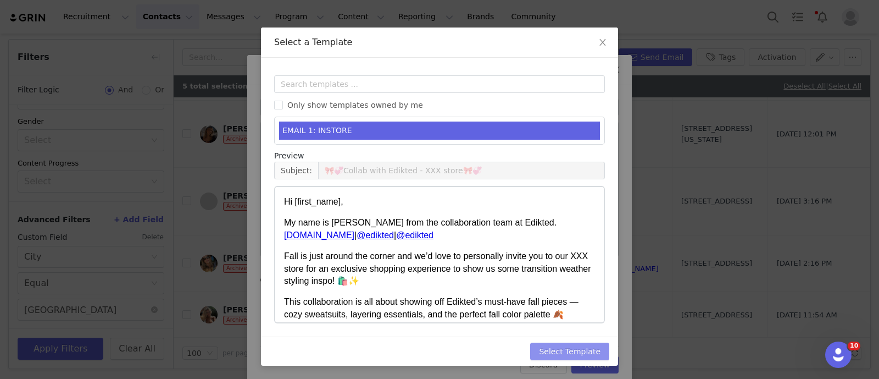
scroll to position [0, 0]
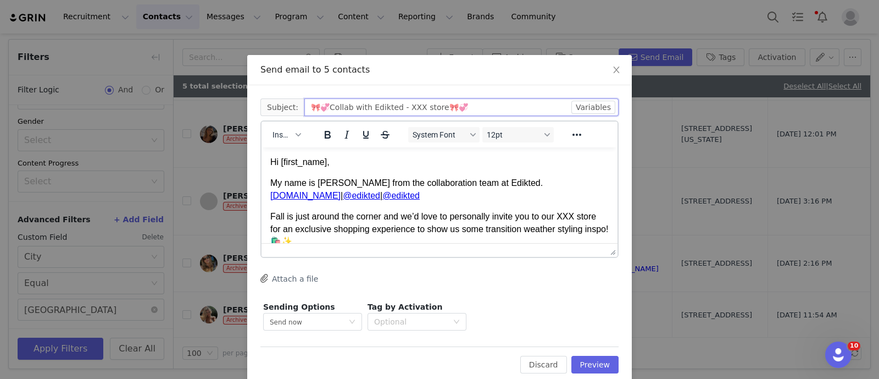
drag, startPoint x: 409, startPoint y: 107, endPoint x: 396, endPoint y: 108, distance: 13.2
click at [396, 108] on input "🎀💞Collab with Edikted - XXX store🎀💞" at bounding box center [461, 107] width 314 height 18
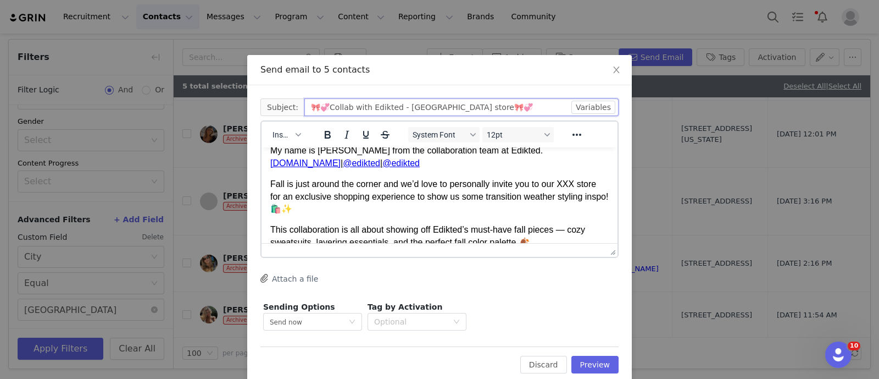
scroll to position [32, 0]
type input "🎀💞Collab with Edikted - [GEOGRAPHIC_DATA] store🎀💞"
click at [572, 185] on p "Fall is just around the corner and we’d love to personally invite you to our XX…" at bounding box center [439, 196] width 339 height 37
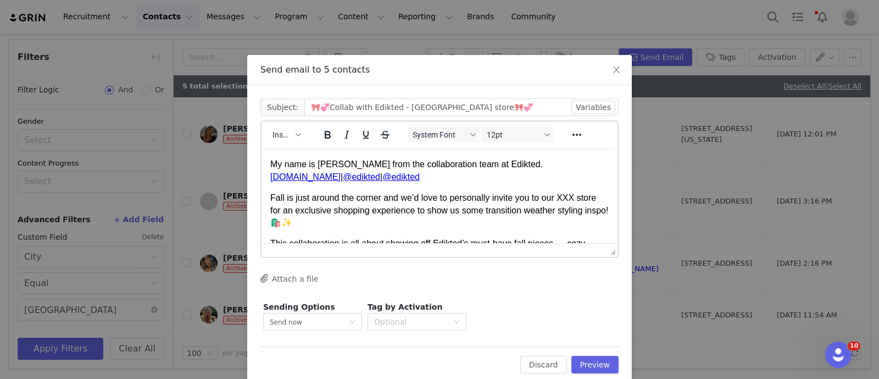
scroll to position [19, 0]
click at [573, 199] on p "Fall is just around the corner and we’d love to personally invite you to our XX…" at bounding box center [439, 209] width 339 height 37
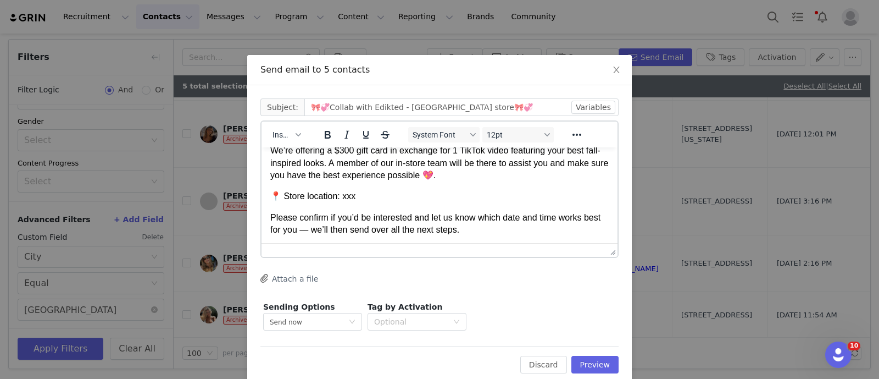
scroll to position [165, 0]
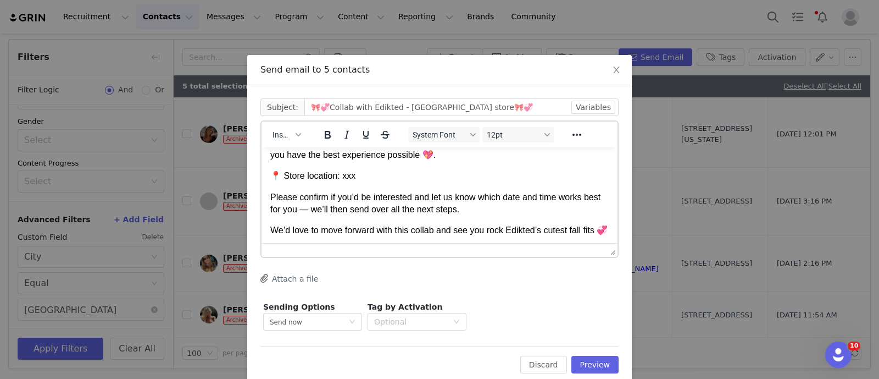
click at [352, 176] on p "📍 Store location: xxx" at bounding box center [439, 176] width 339 height 12
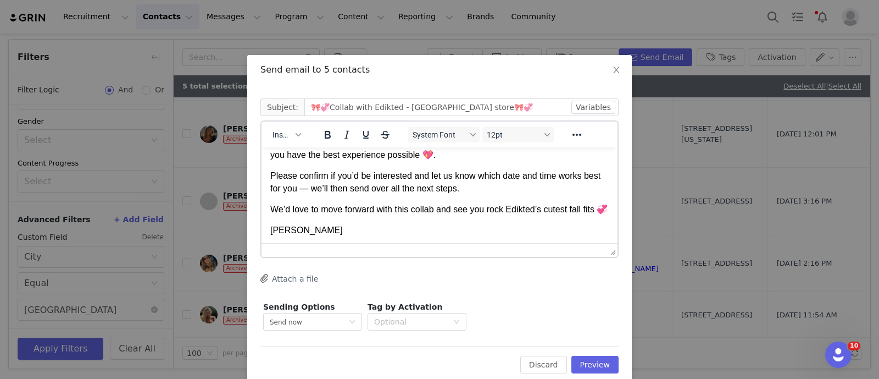
scroll to position [180, 0]
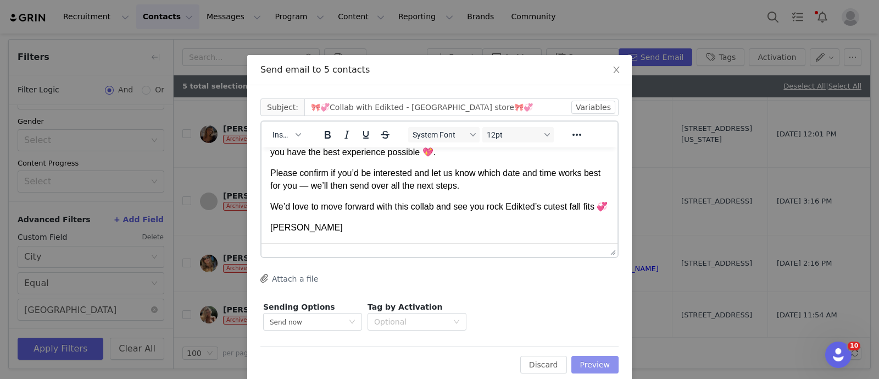
click at [588, 365] on button "Preview" at bounding box center [596, 365] width 48 height 18
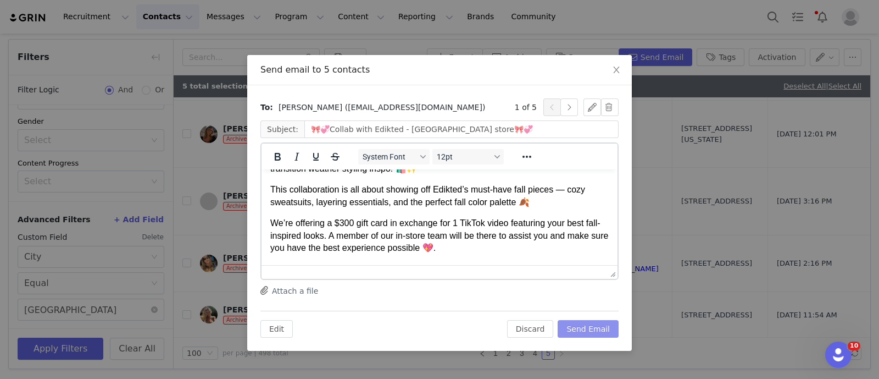
scroll to position [131, 0]
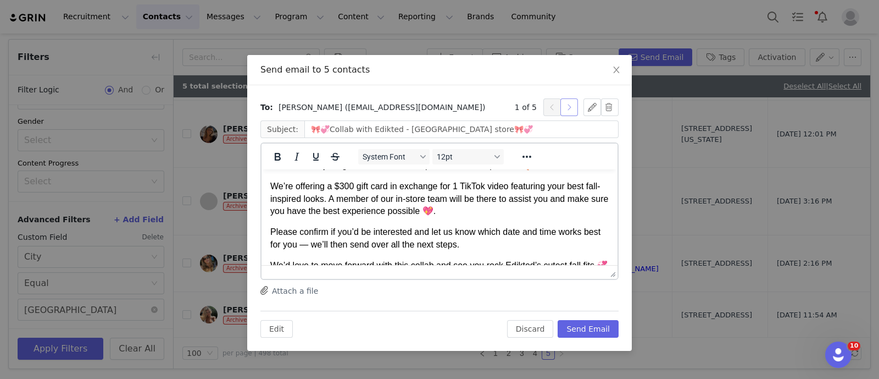
click at [570, 106] on button "button" at bounding box center [570, 107] width 18 height 18
click at [567, 106] on button "button" at bounding box center [570, 107] width 18 height 18
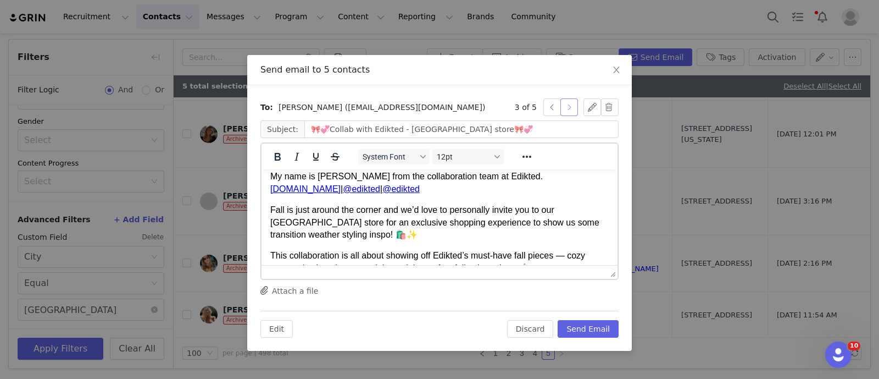
scroll to position [30, 0]
click at [291, 223] on p "Fall is just around the corner and we’d love to personally invite you to our [G…" at bounding box center [439, 221] width 339 height 37
click at [572, 115] on button "button" at bounding box center [570, 107] width 18 height 18
click at [570, 106] on button "button" at bounding box center [570, 107] width 18 height 18
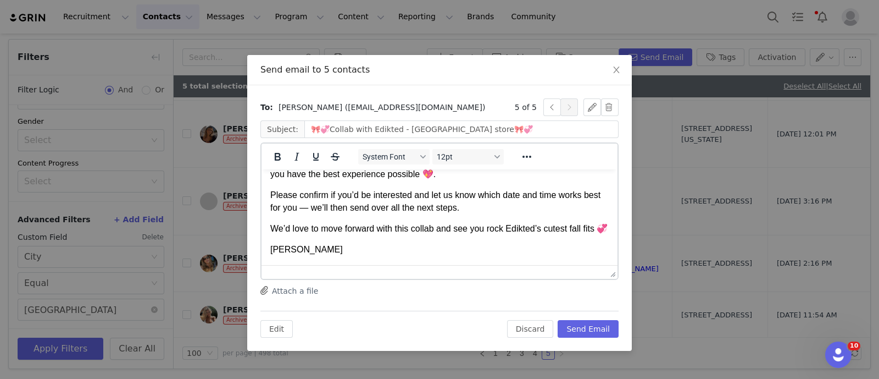
scroll to position [0, 0]
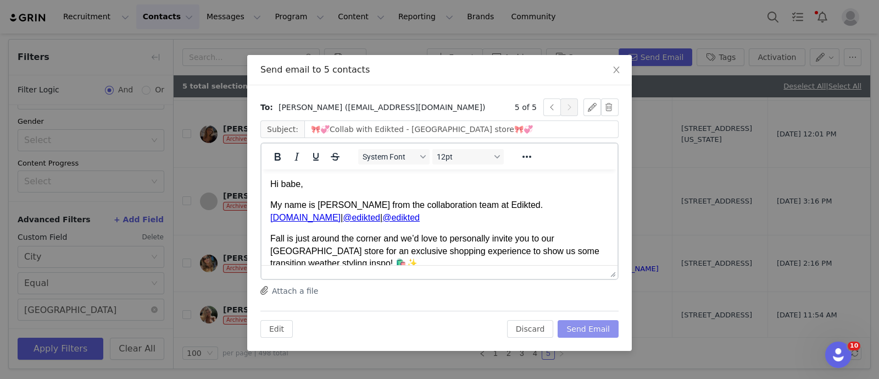
click at [592, 328] on button "Send Email" at bounding box center [588, 329] width 61 height 18
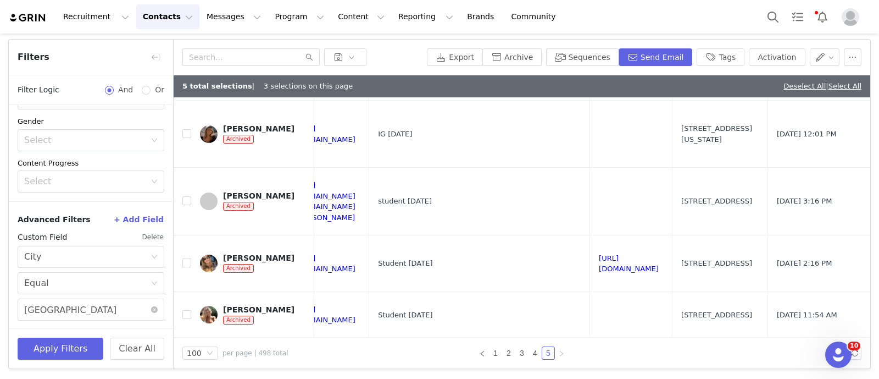
click at [148, 20] on button "Contacts Contacts" at bounding box center [167, 16] width 63 height 25
click at [165, 51] on div "Creators" at bounding box center [169, 49] width 74 height 12
